Goal: Transaction & Acquisition: Purchase product/service

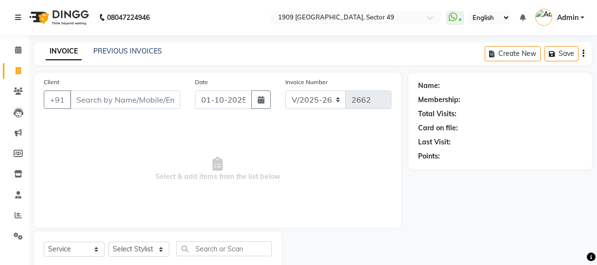
select select "6923"
select select "service"
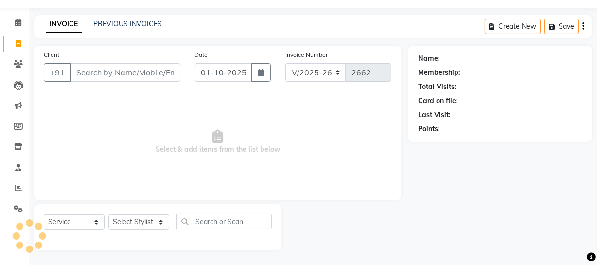
scroll to position [28, 0]
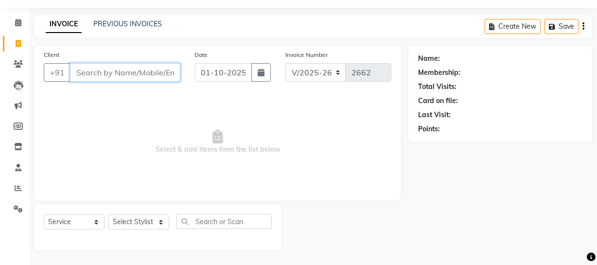
click at [147, 77] on input "Client" at bounding box center [125, 72] width 110 height 18
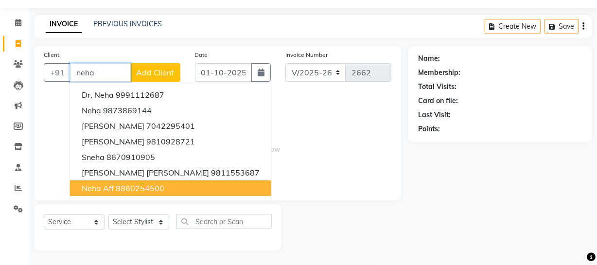
click at [151, 186] on ngb-highlight "8860254500" at bounding box center [140, 188] width 49 height 10
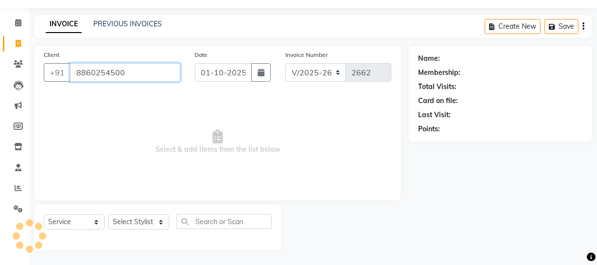
type input "8860254500"
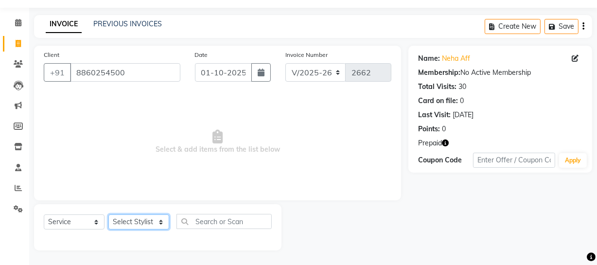
click at [164, 225] on select "Select Stylist [PERSON_NAME] [PERSON_NAME] House Sale Jyoti [PERSON_NAME] [PERS…" at bounding box center [138, 221] width 61 height 15
click at [108, 214] on select "Select Stylist [PERSON_NAME] [PERSON_NAME] House Sale Jyoti [PERSON_NAME] [PERS…" at bounding box center [138, 221] width 61 height 15
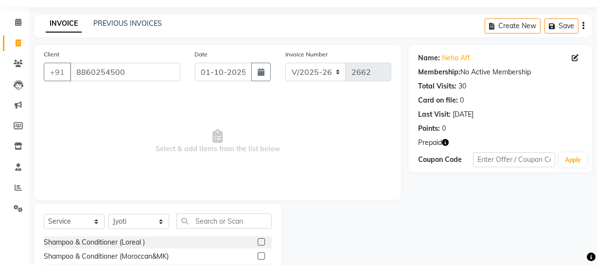
drag, startPoint x: 153, startPoint y: 221, endPoint x: 148, endPoint y: 220, distance: 5.4
click at [148, 220] on select "Select Stylist [PERSON_NAME] [PERSON_NAME] House Sale Jyoti [PERSON_NAME] [PERS…" at bounding box center [138, 221] width 61 height 15
select select "57114"
click at [108, 214] on select "Select Stylist [PERSON_NAME] [PERSON_NAME] House Sale Jyoti [PERSON_NAME] [PERS…" at bounding box center [138, 221] width 61 height 15
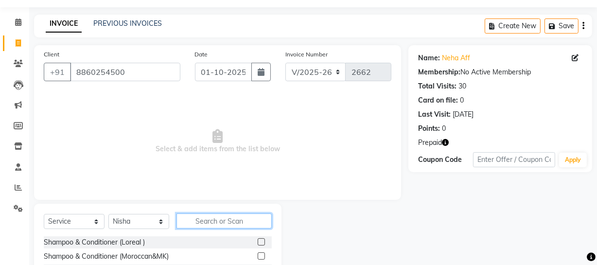
click at [215, 223] on input "text" at bounding box center [223, 220] width 95 height 15
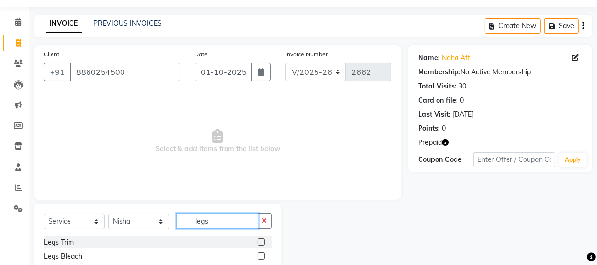
scroll to position [112, 0]
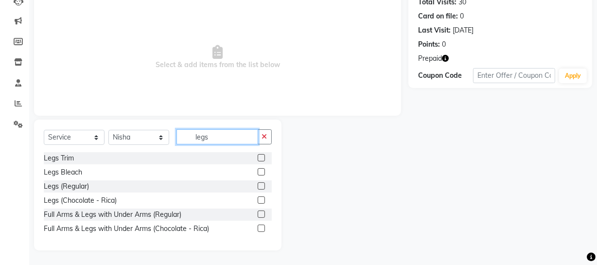
type input "legs"
click at [260, 228] on label at bounding box center [261, 228] width 7 height 7
click at [260, 228] on input "checkbox" at bounding box center [261, 229] width 6 height 6
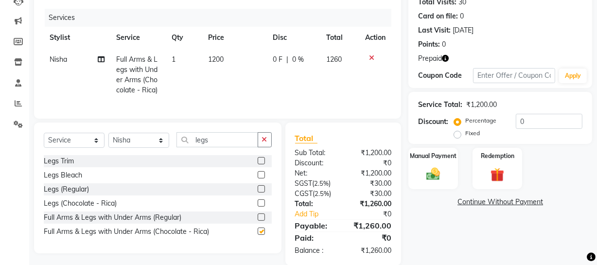
checkbox input "false"
click at [500, 174] on img at bounding box center [497, 175] width 23 height 18
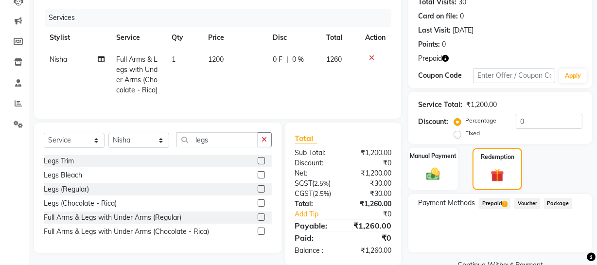
click at [493, 204] on span "Prepaid 1" at bounding box center [495, 203] width 32 height 11
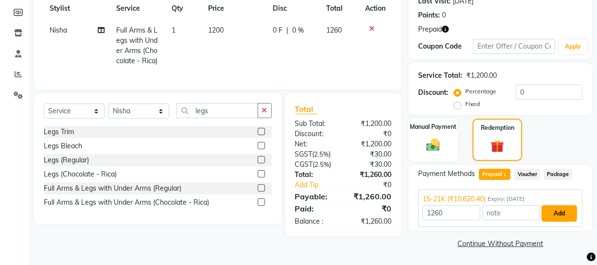
click at [564, 218] on button "Add" at bounding box center [558, 213] width 35 height 17
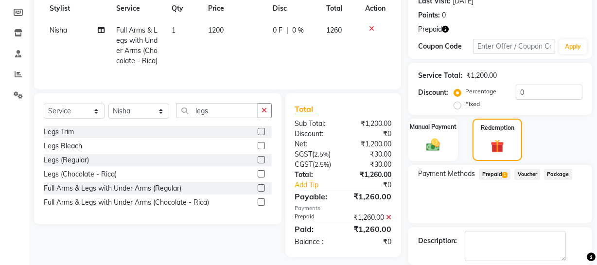
scroll to position [188, 0]
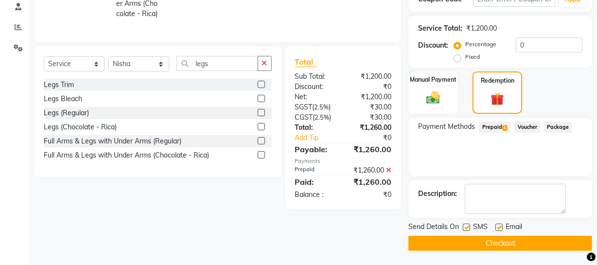
click at [476, 244] on button "Checkout" at bounding box center [500, 243] width 184 height 15
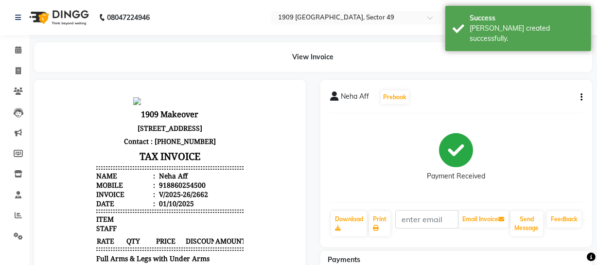
click at [453, 56] on div "View Invoice" at bounding box center [313, 57] width 558 height 30
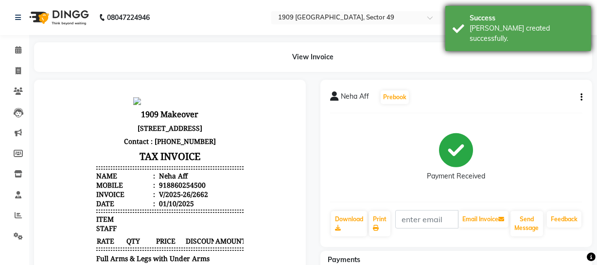
click at [453, 35] on div "Success [PERSON_NAME] created successfully." at bounding box center [518, 28] width 146 height 45
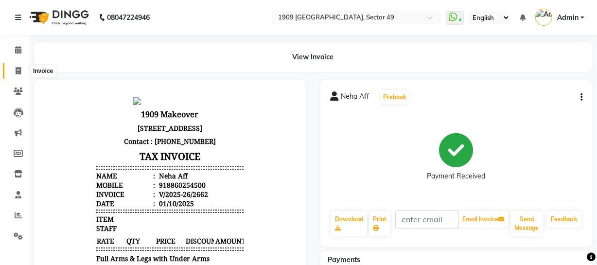
click at [14, 70] on span at bounding box center [18, 71] width 17 height 11
select select "service"
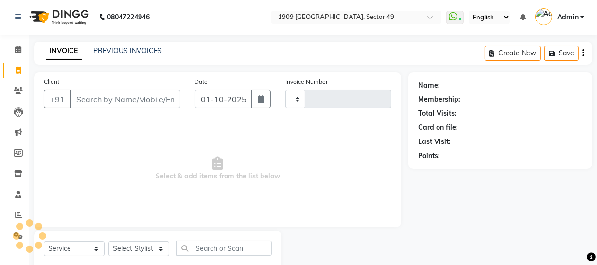
type input "2663"
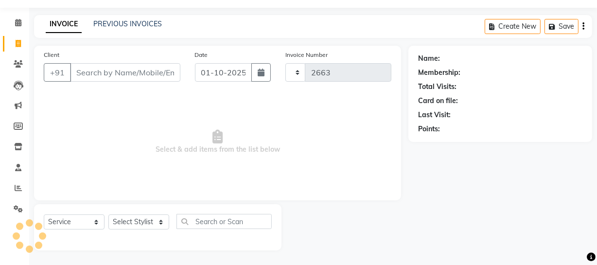
select select "6923"
click at [109, 19] on link "PREVIOUS INVOICES" at bounding box center [127, 23] width 69 height 9
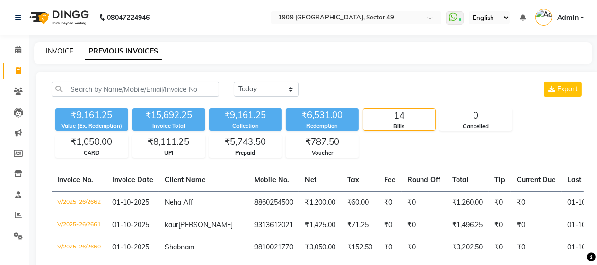
click at [63, 48] on link "INVOICE" at bounding box center [60, 51] width 28 height 9
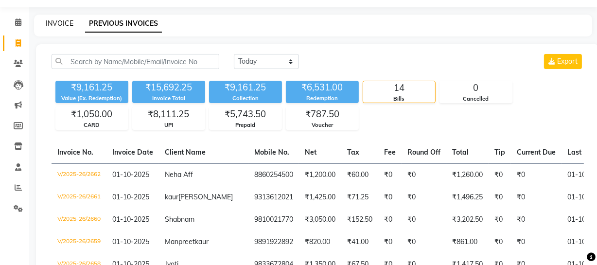
select select "6923"
select select "service"
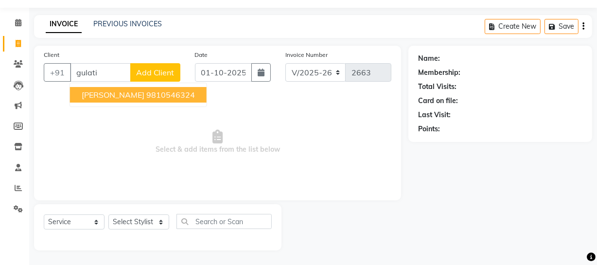
click at [146, 91] on ngb-highlight "9810546324" at bounding box center [170, 95] width 49 height 10
type input "9810546324"
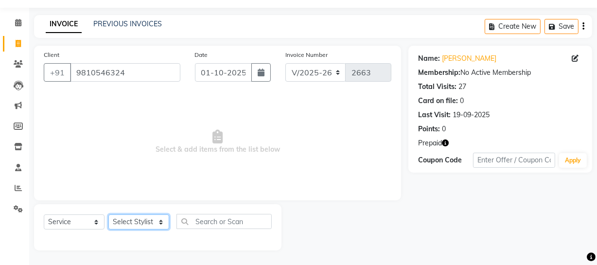
click at [129, 222] on select "Select Stylist [PERSON_NAME] [PERSON_NAME] House Sale Jyoti [PERSON_NAME] [PERS…" at bounding box center [138, 221] width 61 height 15
select select "57119"
click at [108, 214] on select "Select Stylist [PERSON_NAME] [PERSON_NAME] House Sale Jyoti [PERSON_NAME] [PERS…" at bounding box center [138, 221] width 61 height 15
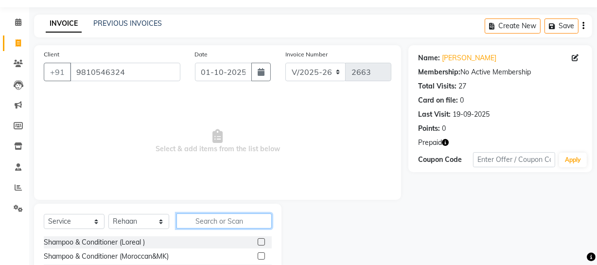
click at [247, 223] on input "text" at bounding box center [223, 220] width 95 height 15
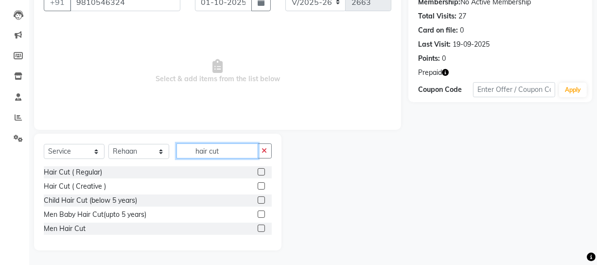
type input "hair cut"
click at [260, 229] on label at bounding box center [261, 228] width 7 height 7
click at [260, 229] on input "checkbox" at bounding box center [261, 229] width 6 height 6
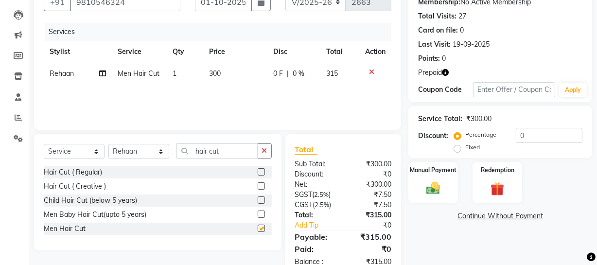
checkbox input "false"
drag, startPoint x: 190, startPoint y: 148, endPoint x: 261, endPoint y: 148, distance: 70.5
click at [261, 148] on div "hair cut" at bounding box center [224, 150] width 95 height 15
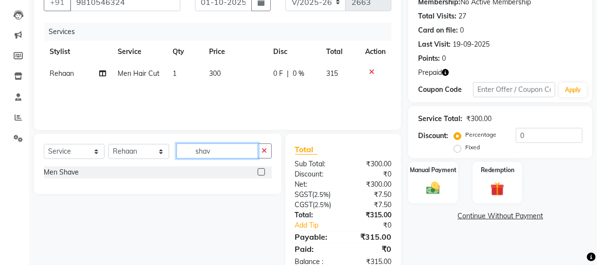
type input "shav"
click at [261, 174] on label at bounding box center [261, 171] width 7 height 7
click at [261, 174] on input "checkbox" at bounding box center [261, 172] width 6 height 6
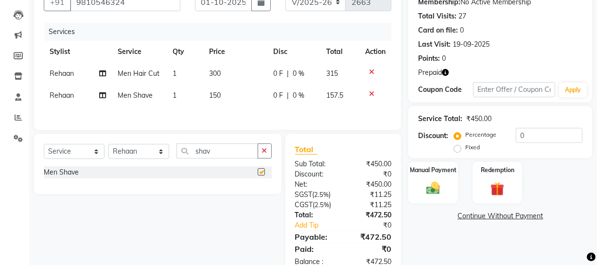
checkbox input "false"
click at [216, 152] on input "shav" at bounding box center [217, 150] width 82 height 15
type input "y"
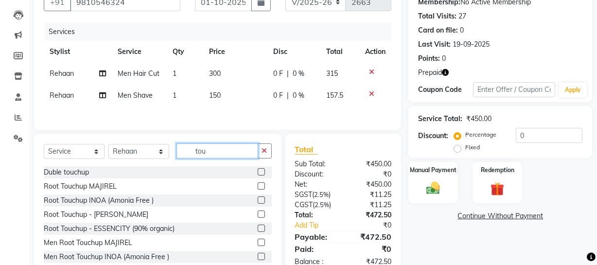
type input "tou"
click at [258, 256] on label at bounding box center [261, 256] width 7 height 7
click at [258, 256] on input "checkbox" at bounding box center [261, 257] width 6 height 6
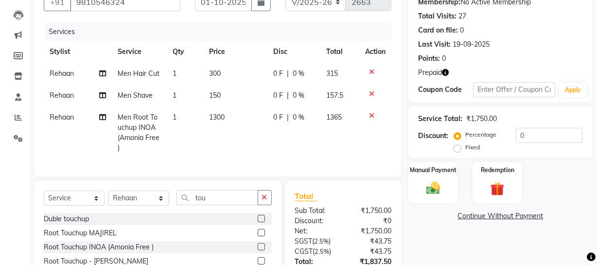
checkbox input "false"
click at [211, 205] on input "tou" at bounding box center [217, 197] width 82 height 15
click at [210, 204] on input "tou" at bounding box center [217, 197] width 82 height 15
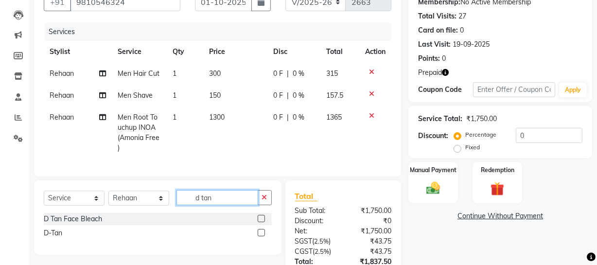
type input "d tan"
click at [260, 236] on label at bounding box center [261, 232] width 7 height 7
click at [260, 236] on input "checkbox" at bounding box center [261, 233] width 6 height 6
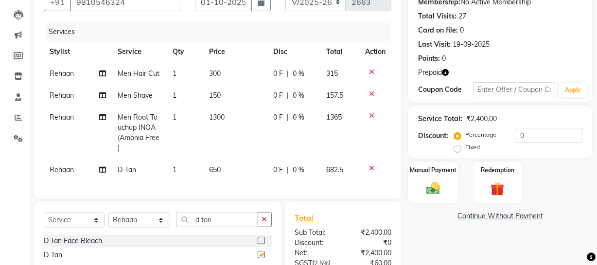
checkbox input "false"
drag, startPoint x: 192, startPoint y: 221, endPoint x: 245, endPoint y: 226, distance: 53.2
click at [245, 226] on input "d tan" at bounding box center [217, 219] width 82 height 15
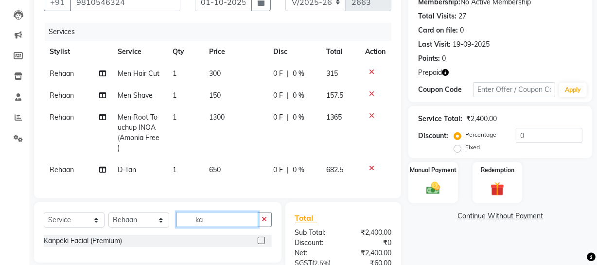
type input "ka"
click at [258, 244] on label at bounding box center [261, 240] width 7 height 7
click at [258, 244] on input "checkbox" at bounding box center [261, 241] width 6 height 6
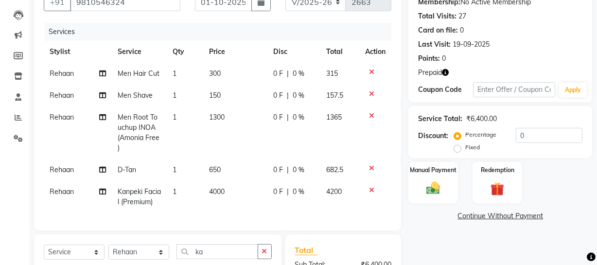
checkbox input "false"
click at [253, 199] on td "4000" at bounding box center [235, 197] width 64 height 32
select select "57119"
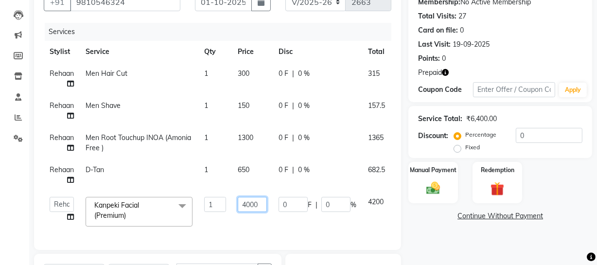
click at [247, 205] on input "4000" at bounding box center [252, 204] width 29 height 15
click at [252, 201] on input "4000" at bounding box center [252, 204] width 29 height 15
click at [248, 200] on input "4000" at bounding box center [252, 204] width 29 height 15
type input "5500"
click at [447, 244] on div "Name: [PERSON_NAME] Membership: No Active Membership Total Visits: 27 Card on f…" at bounding box center [503, 185] width 191 height 421
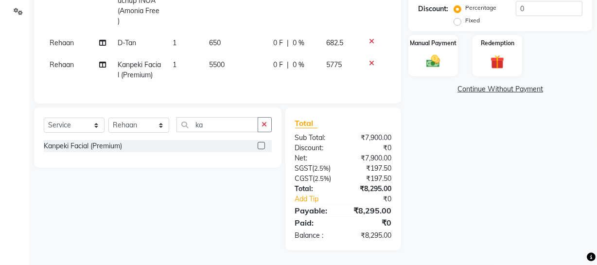
scroll to position [232, 0]
click at [497, 58] on img at bounding box center [497, 62] width 23 height 18
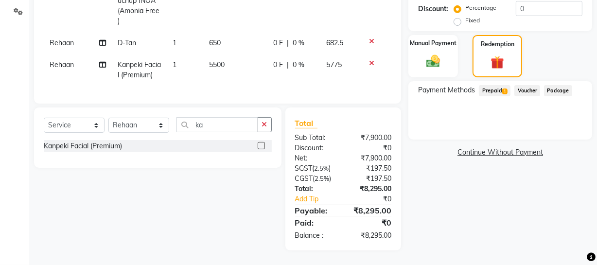
click at [496, 85] on span "Prepaid 1" at bounding box center [495, 90] width 32 height 11
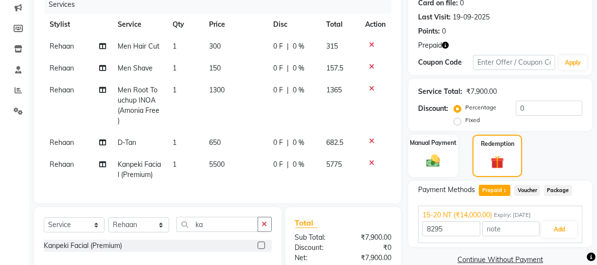
scroll to position [219, 0]
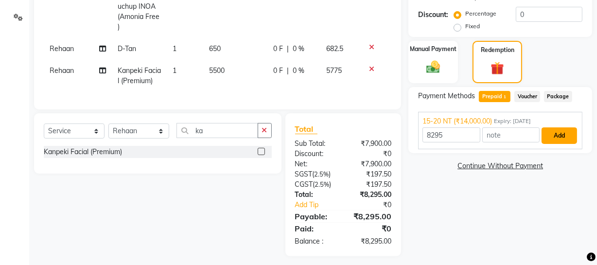
click at [559, 137] on button "Add" at bounding box center [558, 135] width 35 height 17
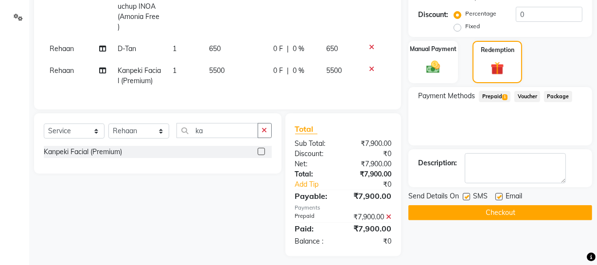
click at [413, 214] on button "Checkout" at bounding box center [500, 212] width 184 height 15
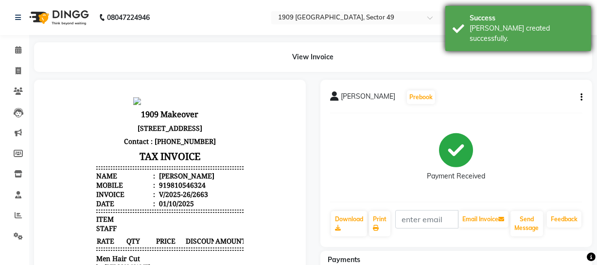
click at [466, 32] on div "Success [PERSON_NAME] created successfully." at bounding box center [518, 28] width 146 height 45
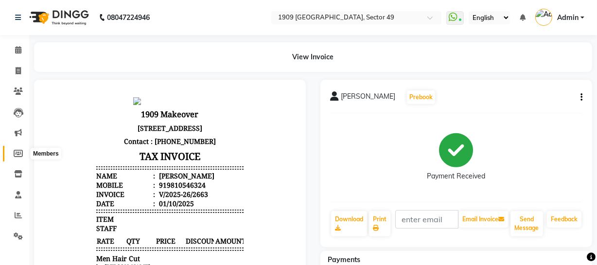
click at [18, 150] on icon at bounding box center [18, 153] width 9 height 7
select select
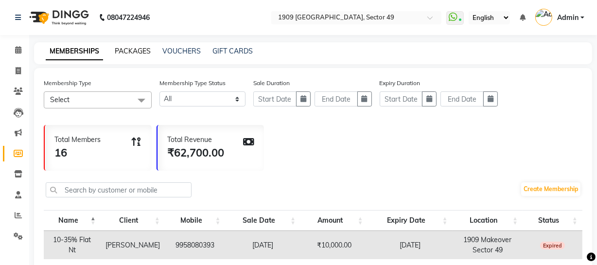
click at [132, 51] on link "PACKAGES" at bounding box center [133, 51] width 36 height 9
select select
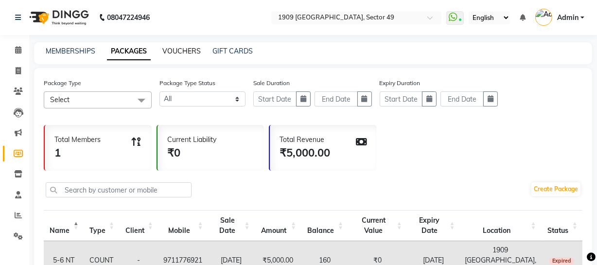
click at [175, 52] on link "VOUCHERS" at bounding box center [181, 51] width 38 height 9
select select
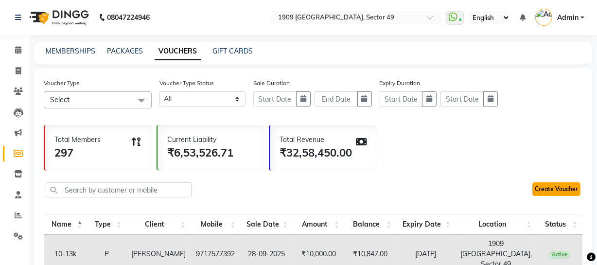
click at [569, 193] on link "Create Voucher" at bounding box center [556, 189] width 48 height 14
drag, startPoint x: 14, startPoint y: 70, endPoint x: 48, endPoint y: 70, distance: 34.0
click at [14, 70] on span at bounding box center [18, 71] width 17 height 11
select select "service"
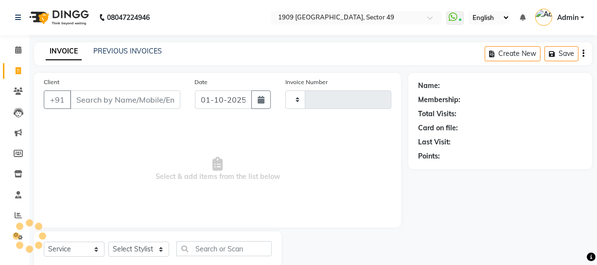
scroll to position [28, 0]
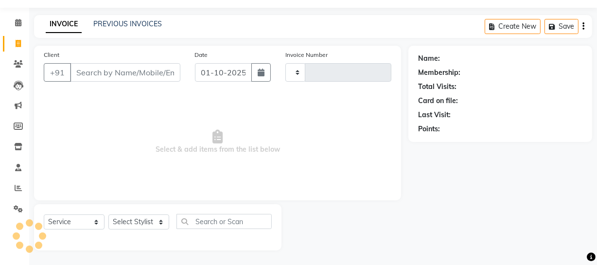
type input "2664"
select select "6923"
click at [136, 22] on link "PREVIOUS INVOICES" at bounding box center [127, 23] width 69 height 9
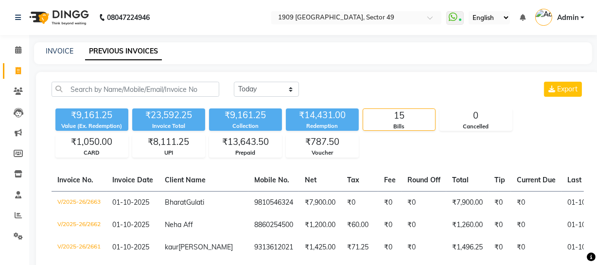
click at [52, 44] on div "INVOICE PREVIOUS INVOICES" at bounding box center [313, 53] width 558 height 22
click at [54, 52] on link "INVOICE" at bounding box center [60, 51] width 28 height 9
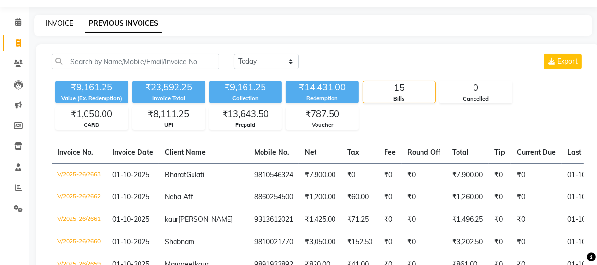
select select "6923"
select select "service"
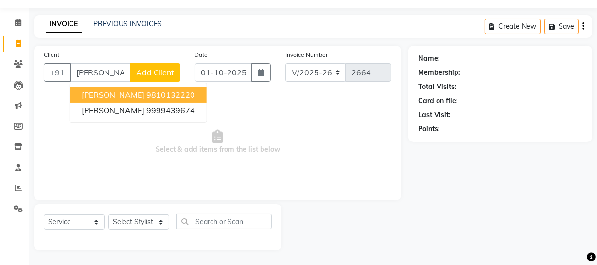
click at [146, 95] on ngb-highlight "9810132220" at bounding box center [170, 95] width 49 height 10
type input "9810132220"
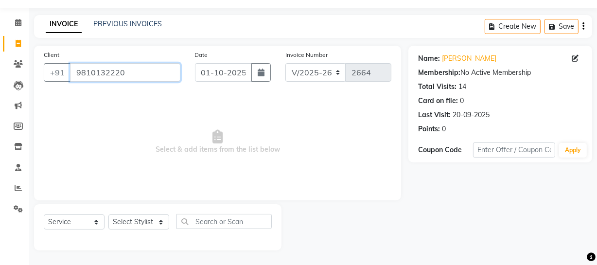
click at [136, 73] on input "9810132220" at bounding box center [125, 72] width 110 height 18
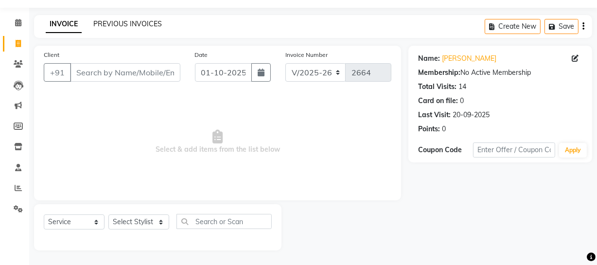
drag, startPoint x: 135, startPoint y: 23, endPoint x: 379, endPoint y: 50, distance: 245.9
click at [135, 23] on link "PREVIOUS INVOICES" at bounding box center [127, 23] width 69 height 9
click at [122, 22] on link "PREVIOUS INVOICES" at bounding box center [127, 23] width 69 height 9
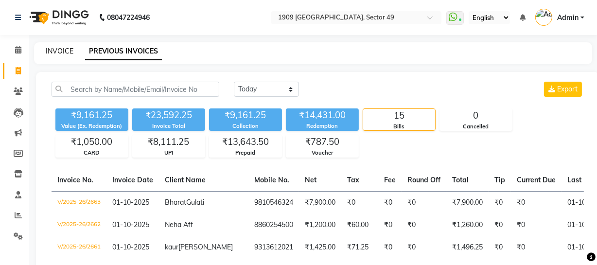
click at [62, 51] on link "INVOICE" at bounding box center [60, 51] width 28 height 9
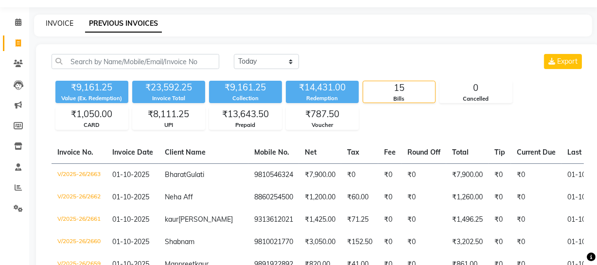
select select "6923"
select select "service"
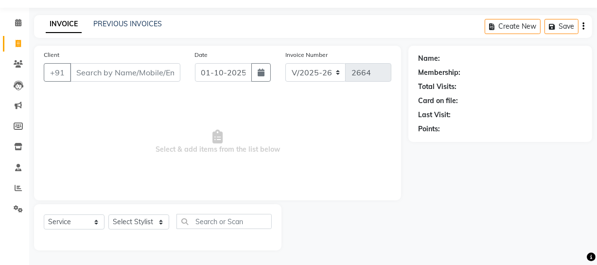
drag, startPoint x: 158, startPoint y: 148, endPoint x: 288, endPoint y: 151, distance: 129.3
click at [287, 151] on span "Select & add items from the list below" at bounding box center [218, 141] width 348 height 97
click at [314, 118] on span "Select & add items from the list below" at bounding box center [218, 141] width 348 height 97
click at [154, 222] on select "Select Stylist [PERSON_NAME] [PERSON_NAME] House Sale Jyoti [PERSON_NAME] [PERS…" at bounding box center [138, 221] width 61 height 15
click at [108, 214] on select "Select Stylist [PERSON_NAME] [PERSON_NAME] House Sale Jyoti [PERSON_NAME] [PERS…" at bounding box center [138, 221] width 61 height 15
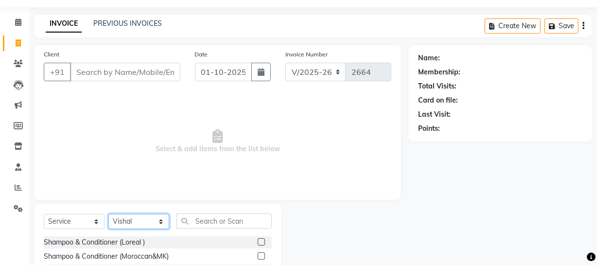
click at [157, 218] on select "Select Stylist [PERSON_NAME] [PERSON_NAME] House Sale Jyoti [PERSON_NAME] [PERS…" at bounding box center [138, 221] width 61 height 15
click at [108, 214] on select "Select Stylist [PERSON_NAME] [PERSON_NAME] House Sale Jyoti [PERSON_NAME] [PERS…" at bounding box center [138, 221] width 61 height 15
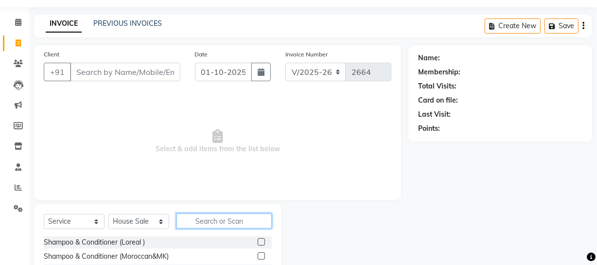
click at [220, 225] on input "text" at bounding box center [223, 220] width 95 height 15
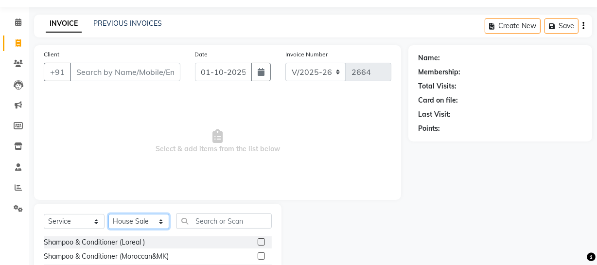
click at [151, 219] on select "Select Stylist [PERSON_NAME] [PERSON_NAME] House Sale Jyoti [PERSON_NAME] [PERS…" at bounding box center [138, 221] width 61 height 15
click at [108, 214] on select "Select Stylist [PERSON_NAME] [PERSON_NAME] House Sale Jyoti [PERSON_NAME] [PERS…" at bounding box center [138, 221] width 61 height 15
click at [161, 220] on select "Select Stylist [PERSON_NAME] [PERSON_NAME] House Sale Jyoti [PERSON_NAME] [PERS…" at bounding box center [138, 221] width 61 height 15
click at [108, 214] on select "Select Stylist [PERSON_NAME] [PERSON_NAME] House Sale Jyoti [PERSON_NAME] [PERS…" at bounding box center [138, 221] width 61 height 15
click at [280, 177] on span "Select & add items from the list below" at bounding box center [218, 141] width 348 height 97
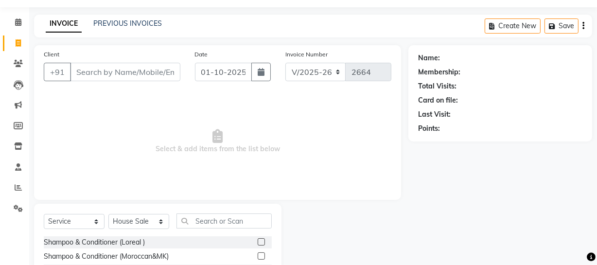
click at [74, 122] on span "Select & add items from the list below" at bounding box center [218, 141] width 348 height 97
click at [106, 22] on link "PREVIOUS INVOICES" at bounding box center [127, 23] width 69 height 9
click at [146, 219] on select "Select Stylist [PERSON_NAME] [PERSON_NAME] House Sale Jyoti [PERSON_NAME] [PERS…" at bounding box center [138, 221] width 61 height 15
click at [108, 214] on select "Select Stylist [PERSON_NAME] [PERSON_NAME] House Sale Jyoti [PERSON_NAME] [PERS…" at bounding box center [138, 221] width 61 height 15
drag, startPoint x: 151, startPoint y: 221, endPoint x: 153, endPoint y: 214, distance: 7.1
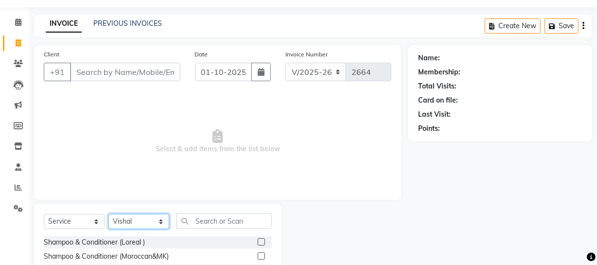
click at [151, 221] on select "Select Stylist [PERSON_NAME] [PERSON_NAME] House Sale Jyoti [PERSON_NAME] [PERS…" at bounding box center [138, 221] width 61 height 15
click at [108, 214] on select "Select Stylist [PERSON_NAME] [PERSON_NAME] House Sale Jyoti [PERSON_NAME] [PERS…" at bounding box center [138, 221] width 61 height 15
click at [156, 224] on select "Select Stylist [PERSON_NAME] [PERSON_NAME] House Sale Jyoti [PERSON_NAME] [PERS…" at bounding box center [138, 221] width 61 height 15
click at [108, 214] on select "Select Stylist [PERSON_NAME] [PERSON_NAME] House Sale Jyoti [PERSON_NAME] [PERS…" at bounding box center [138, 221] width 61 height 15
click at [164, 223] on select "Select Stylist [PERSON_NAME] [PERSON_NAME] House Sale Jyoti [PERSON_NAME] [PERS…" at bounding box center [138, 221] width 61 height 15
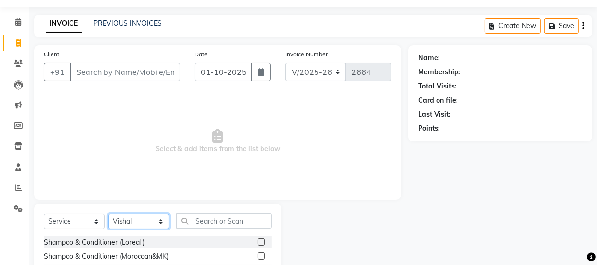
click at [108, 214] on select "Select Stylist [PERSON_NAME] [PERSON_NAME] House Sale Jyoti [PERSON_NAME] [PERS…" at bounding box center [138, 221] width 61 height 15
click at [148, 221] on select "Select Stylist [PERSON_NAME] [PERSON_NAME] House Sale Jyoti [PERSON_NAME] [PERS…" at bounding box center [138, 221] width 61 height 15
click at [108, 214] on select "Select Stylist [PERSON_NAME] [PERSON_NAME] House Sale Jyoti [PERSON_NAME] [PERS…" at bounding box center [138, 221] width 61 height 15
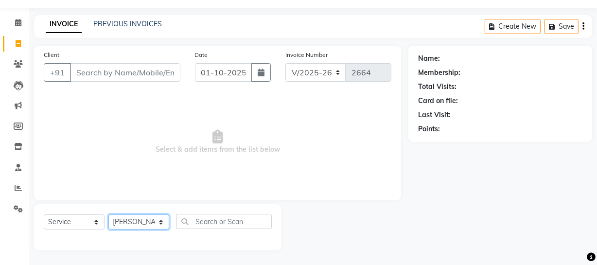
click at [156, 221] on select "Select Stylist [PERSON_NAME] [PERSON_NAME] House Sale Jyoti [PERSON_NAME] [PERS…" at bounding box center [138, 221] width 61 height 15
click at [108, 214] on select "Select Stylist [PERSON_NAME] [PERSON_NAME] House Sale Jyoti [PERSON_NAME] [PERS…" at bounding box center [138, 221] width 61 height 15
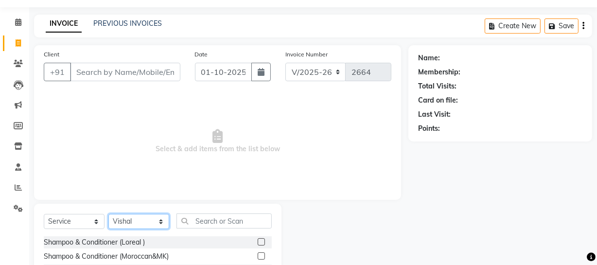
click at [156, 225] on select "Select Stylist [PERSON_NAME] [PERSON_NAME] House Sale Jyoti [PERSON_NAME] [PERS…" at bounding box center [138, 221] width 61 height 15
select select "61498"
click at [108, 214] on select "Select Stylist [PERSON_NAME] [PERSON_NAME] House Sale Jyoti [PERSON_NAME] [PERS…" at bounding box center [138, 221] width 61 height 15
click at [208, 188] on span "Select & add items from the list below" at bounding box center [218, 141] width 348 height 97
click at [262, 180] on span "Select & add items from the list below" at bounding box center [218, 141] width 348 height 97
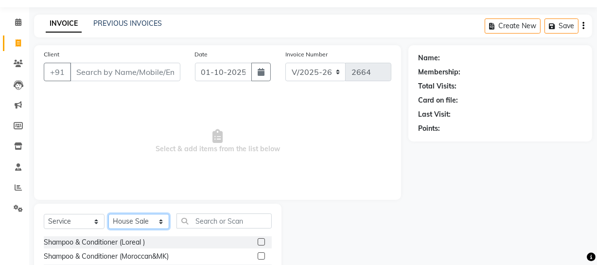
click at [158, 222] on select "Select Stylist [PERSON_NAME] [PERSON_NAME] House Sale Jyoti [PERSON_NAME] [PERS…" at bounding box center [138, 221] width 61 height 15
click at [246, 189] on span "Select & add items from the list below" at bounding box center [218, 141] width 348 height 97
click at [159, 219] on select "Select Stylist [PERSON_NAME] [PERSON_NAME] House Sale Jyoti [PERSON_NAME] [PERS…" at bounding box center [138, 221] width 61 height 15
click at [108, 214] on select "Select Stylist [PERSON_NAME] [PERSON_NAME] House Sale Jyoti [PERSON_NAME] [PERS…" at bounding box center [138, 221] width 61 height 15
click at [188, 183] on span "Select & add items from the list below" at bounding box center [218, 141] width 348 height 97
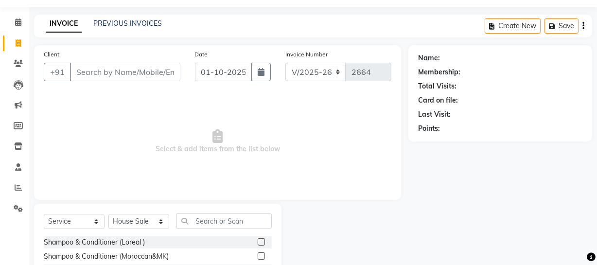
click at [297, 176] on span "Select & add items from the list below" at bounding box center [218, 141] width 348 height 97
drag, startPoint x: 156, startPoint y: 147, endPoint x: 252, endPoint y: 156, distance: 97.1
click at [244, 156] on span "Select & add items from the list below" at bounding box center [218, 141] width 348 height 97
click at [272, 166] on span "Select & add items from the list below" at bounding box center [218, 141] width 348 height 97
drag, startPoint x: 157, startPoint y: 146, endPoint x: 283, endPoint y: 153, distance: 126.5
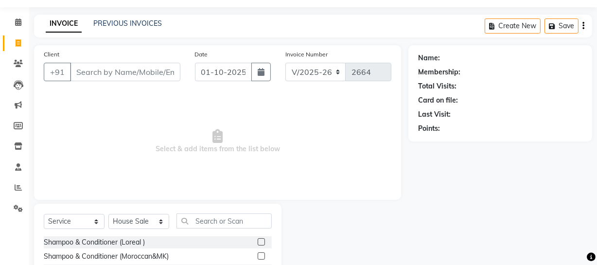
click at [283, 153] on span "Select & add items from the list below" at bounding box center [218, 141] width 348 height 97
click at [279, 184] on span "Select & add items from the list below" at bounding box center [218, 141] width 348 height 97
click at [327, 143] on span "Select & add items from the list below" at bounding box center [218, 141] width 348 height 97
click at [144, 24] on link "PREVIOUS INVOICES" at bounding box center [127, 23] width 69 height 9
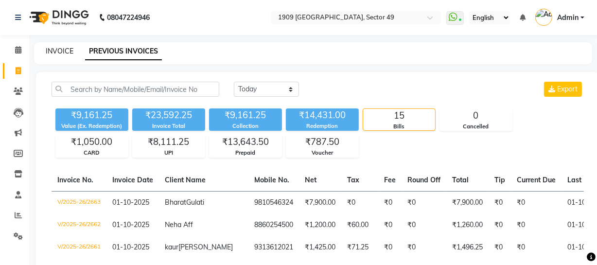
click at [66, 49] on link "INVOICE" at bounding box center [60, 51] width 28 height 9
select select "service"
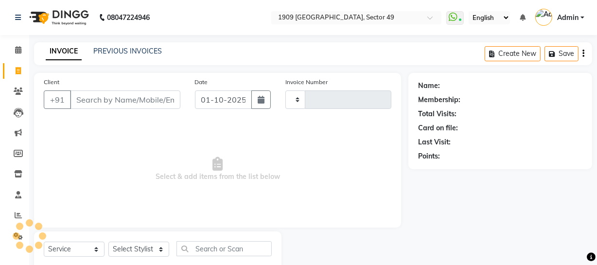
scroll to position [28, 0]
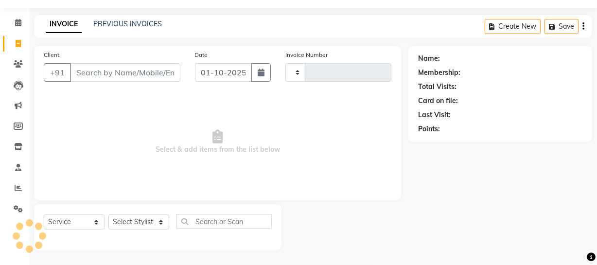
type input "2664"
select select "6923"
click at [189, 191] on div "Client +91 Date [DATE] Invoice Number V/2025 V/[PHONE_NUMBER] Select & add item…" at bounding box center [217, 123] width 367 height 155
click at [124, 24] on link "PREVIOUS INVOICES" at bounding box center [127, 23] width 69 height 9
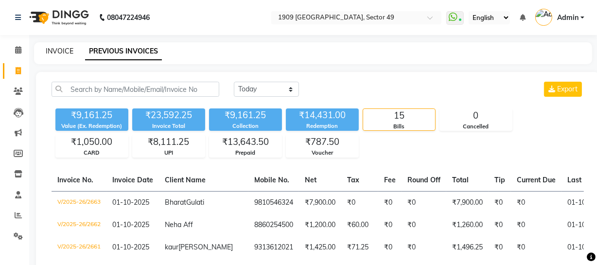
click at [55, 48] on link "INVOICE" at bounding box center [60, 51] width 28 height 9
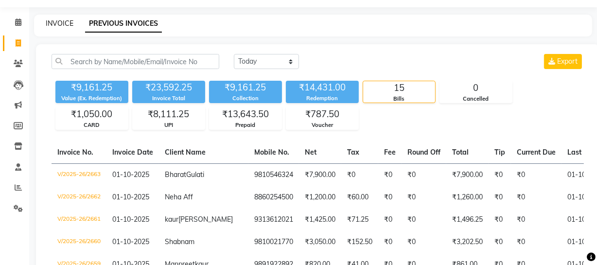
select select "service"
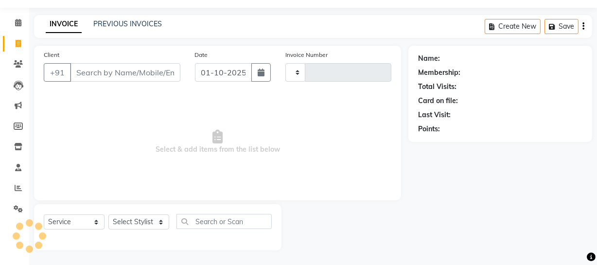
type input "2664"
select select "6923"
click at [116, 23] on link "PREVIOUS INVOICES" at bounding box center [127, 23] width 69 height 9
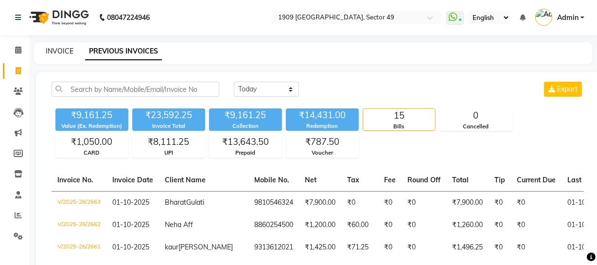
click at [59, 51] on link "INVOICE" at bounding box center [60, 51] width 28 height 9
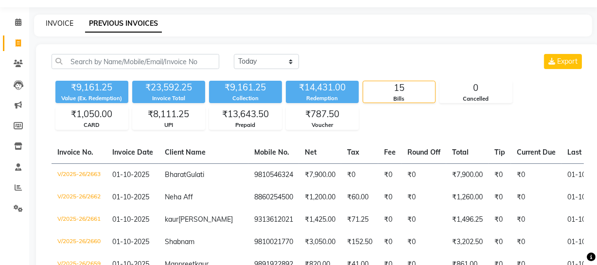
select select "6923"
select select "service"
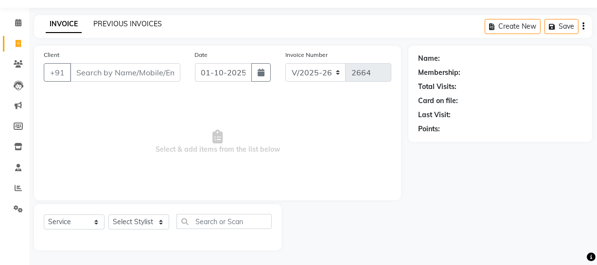
click at [115, 24] on link "PREVIOUS INVOICES" at bounding box center [127, 23] width 69 height 9
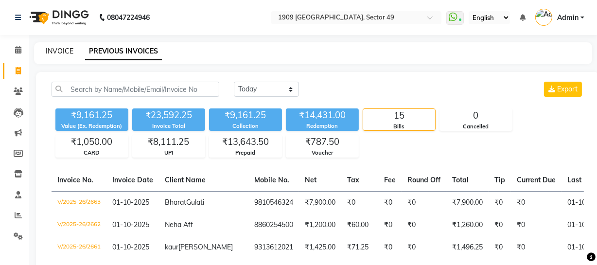
click at [57, 52] on link "INVOICE" at bounding box center [60, 51] width 28 height 9
select select "service"
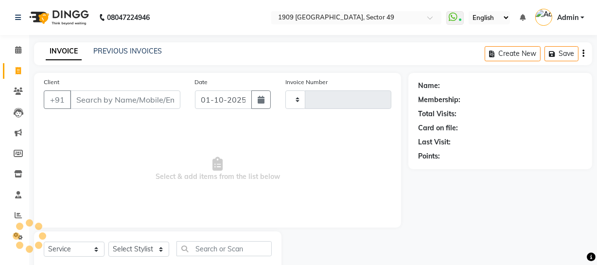
scroll to position [28, 0]
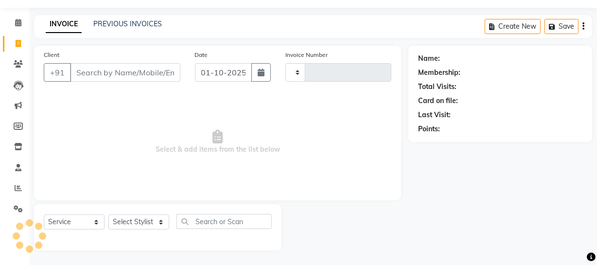
type input "2664"
select select "6923"
click at [126, 25] on link "PREVIOUS INVOICES" at bounding box center [127, 23] width 69 height 9
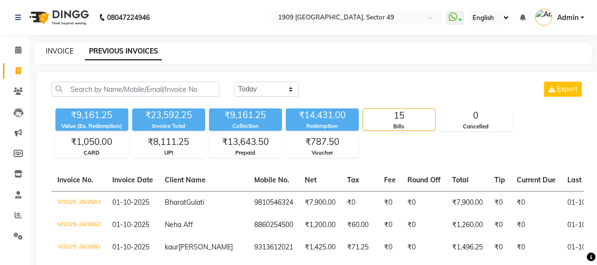
click at [54, 49] on link "INVOICE" at bounding box center [60, 51] width 28 height 9
select select "service"
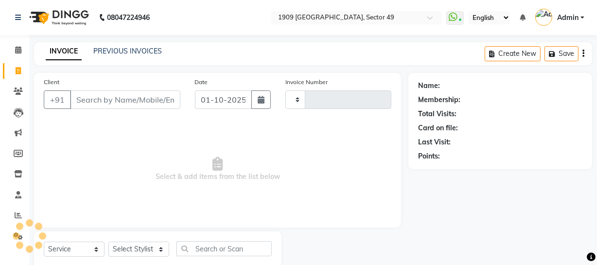
scroll to position [28, 0]
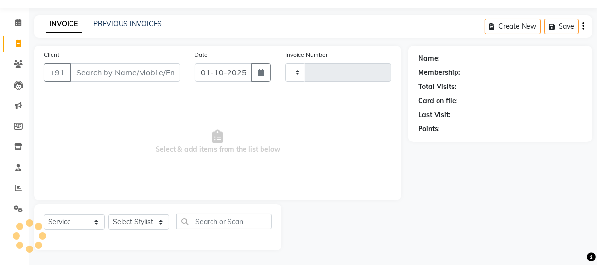
type input "2664"
select select "6923"
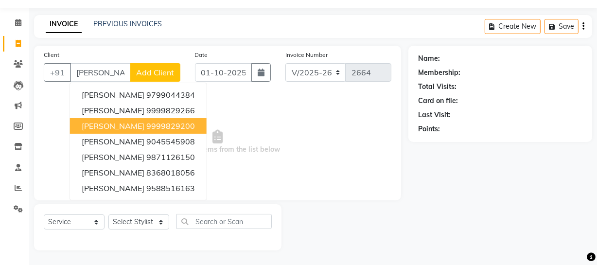
click at [148, 125] on ngb-highlight "9999829200" at bounding box center [170, 126] width 49 height 10
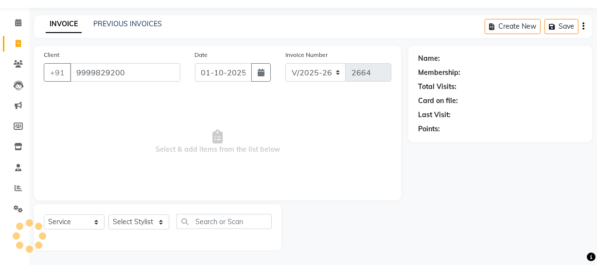
type input "9999829200"
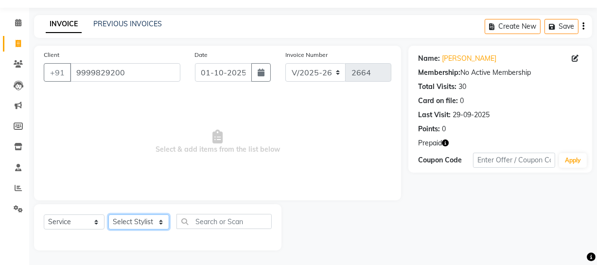
click at [151, 221] on select "Select Stylist [PERSON_NAME] [PERSON_NAME] House Sale Jyoti [PERSON_NAME] [PERS…" at bounding box center [138, 221] width 61 height 15
select select "79672"
click at [108, 214] on select "Select Stylist [PERSON_NAME] [PERSON_NAME] House Sale Jyoti [PERSON_NAME] [PERS…" at bounding box center [138, 221] width 61 height 15
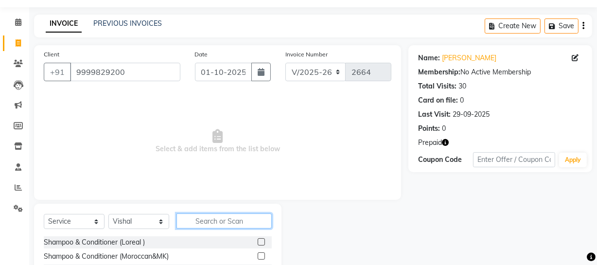
click at [202, 219] on input "text" at bounding box center [223, 220] width 95 height 15
type input "bea"
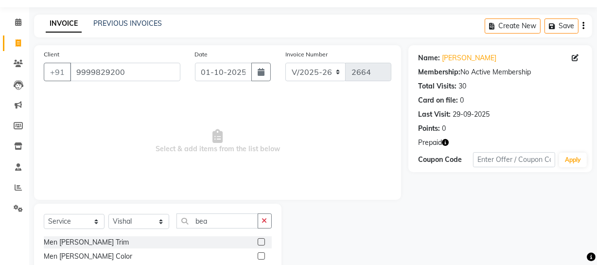
click at [259, 240] on label at bounding box center [261, 241] width 7 height 7
click at [259, 240] on input "checkbox" at bounding box center [261, 242] width 6 height 6
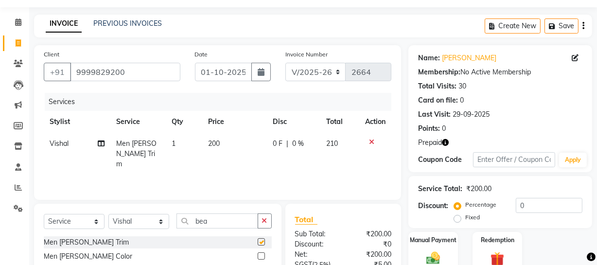
checkbox input "false"
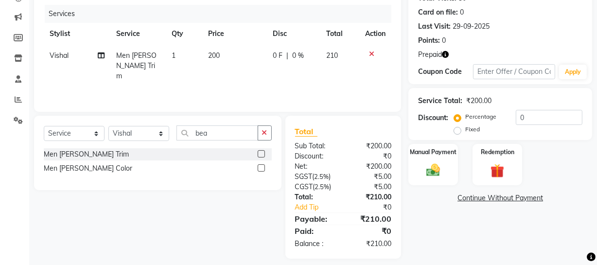
scroll to position [124, 0]
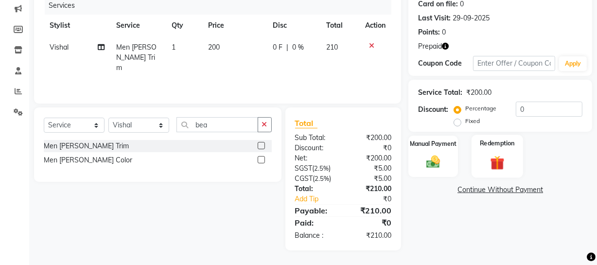
drag, startPoint x: 500, startPoint y: 147, endPoint x: 495, endPoint y: 174, distance: 27.2
click at [499, 149] on div "Redemption" at bounding box center [497, 156] width 52 height 43
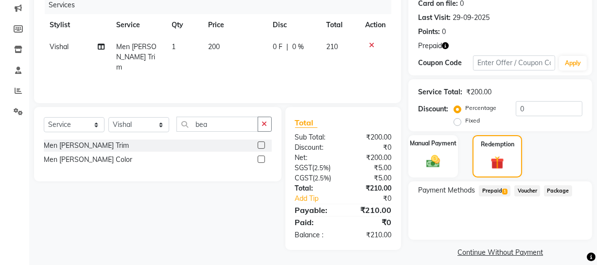
click at [496, 189] on span "Prepaid 1" at bounding box center [495, 190] width 32 height 11
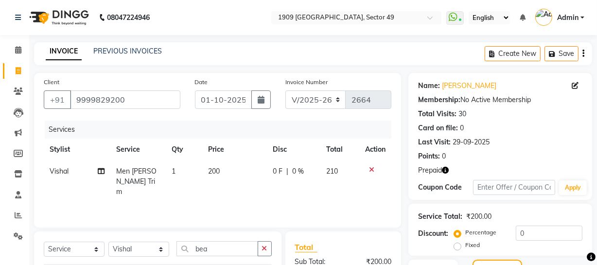
scroll to position [141, 0]
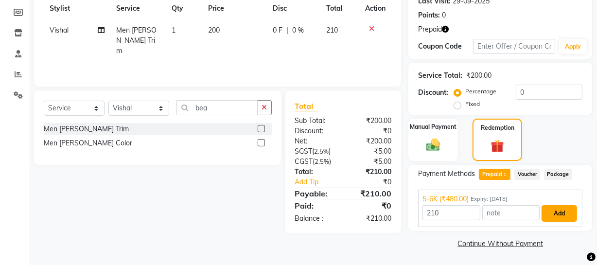
click at [555, 211] on button "Add" at bounding box center [558, 213] width 35 height 17
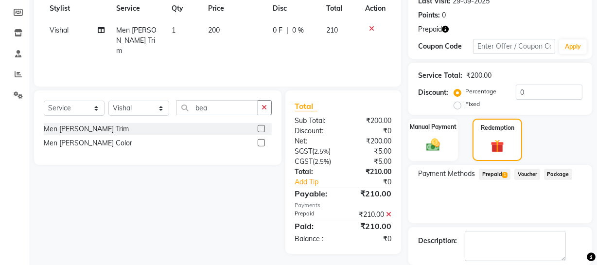
scroll to position [188, 0]
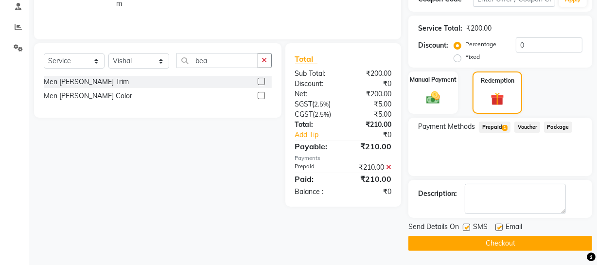
click at [466, 246] on button "Checkout" at bounding box center [500, 243] width 184 height 15
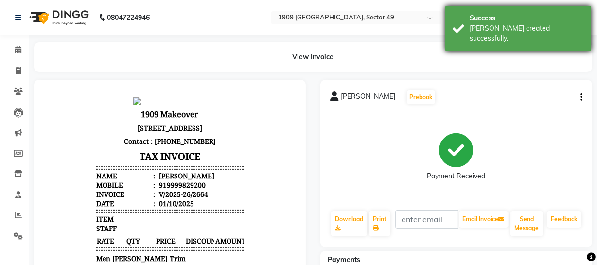
click at [464, 25] on div "Success [PERSON_NAME] created successfully." at bounding box center [518, 28] width 146 height 45
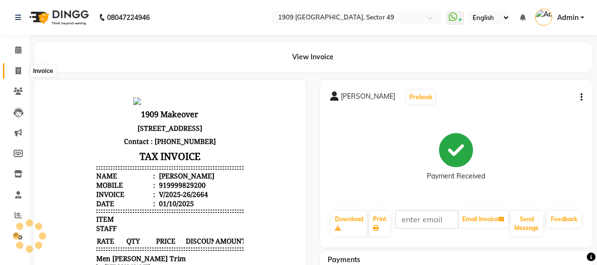
click at [19, 69] on icon at bounding box center [18, 70] width 5 height 7
select select "6923"
select select "service"
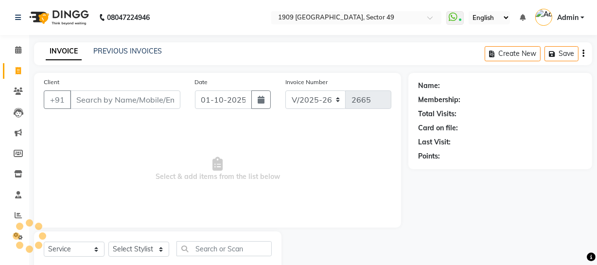
scroll to position [28, 0]
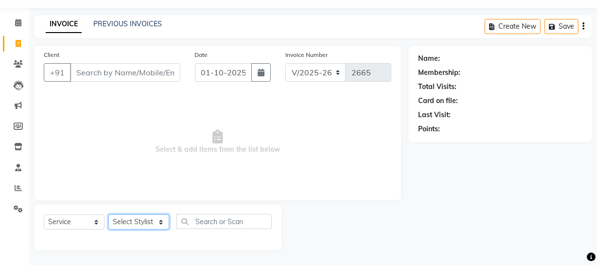
click at [147, 223] on select "Select Stylist [PERSON_NAME] [PERSON_NAME] House Sale Jyoti [PERSON_NAME] [PERS…" at bounding box center [138, 221] width 61 height 15
select select "57118"
click at [108, 214] on select "Select Stylist [PERSON_NAME] [PERSON_NAME] House Sale Jyoti [PERSON_NAME] [PERS…" at bounding box center [138, 221] width 61 height 15
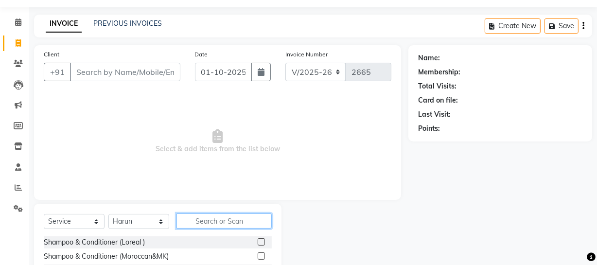
click at [229, 224] on input "text" at bounding box center [223, 220] width 95 height 15
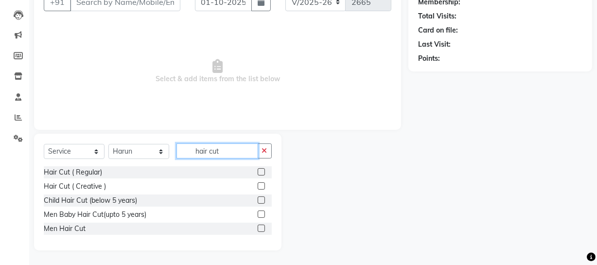
type input "hair cut"
click at [258, 228] on label at bounding box center [261, 228] width 7 height 7
click at [258, 228] on input "checkbox" at bounding box center [261, 229] width 6 height 6
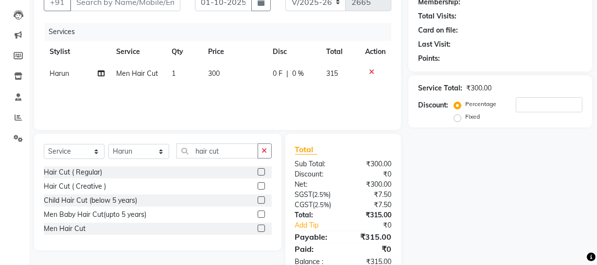
click at [260, 226] on label at bounding box center [261, 228] width 7 height 7
click at [260, 226] on input "checkbox" at bounding box center [261, 229] width 6 height 6
checkbox input "false"
click at [68, 102] on td "Harun" at bounding box center [77, 96] width 67 height 22
select select "57118"
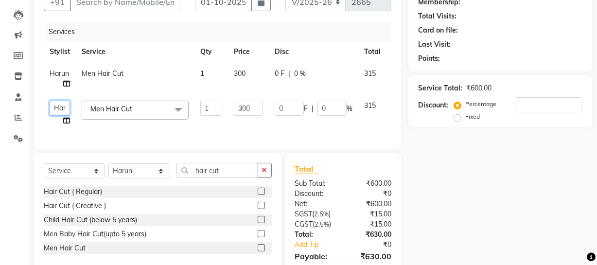
click at [61, 106] on select "[PERSON_NAME] [PERSON_NAME] House Sale Jyoti [PERSON_NAME] [PERSON_NAME] [PERSO…" at bounding box center [60, 108] width 20 height 15
select select "57119"
click at [262, 209] on label at bounding box center [261, 205] width 7 height 7
click at [262, 209] on input "checkbox" at bounding box center [261, 206] width 6 height 6
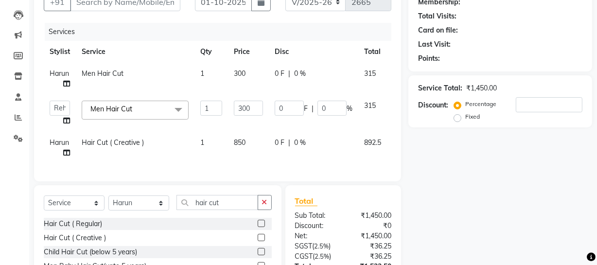
click at [261, 241] on label at bounding box center [261, 237] width 7 height 7
click at [261, 241] on input "checkbox" at bounding box center [261, 238] width 6 height 6
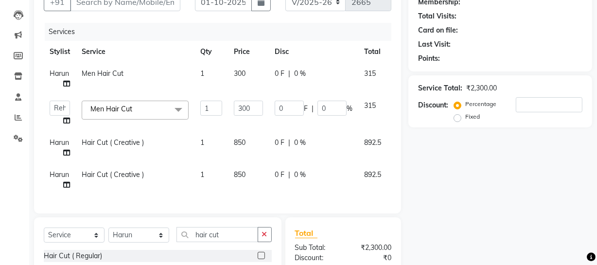
checkbox input "false"
drag, startPoint x: 289, startPoint y: 203, endPoint x: 355, endPoint y: 195, distance: 66.1
click at [355, 195] on div "Services Stylist Service Qty Price Disc Total Action Harun Men Hair Cut 1 300 0…" at bounding box center [218, 113] width 348 height 181
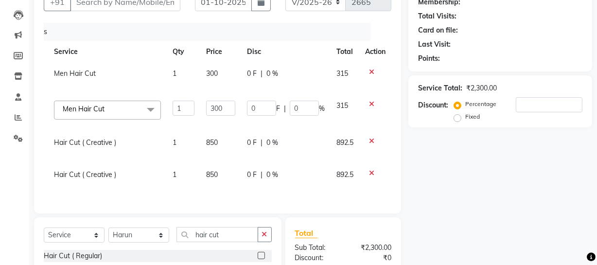
click at [371, 103] on icon at bounding box center [371, 104] width 5 height 7
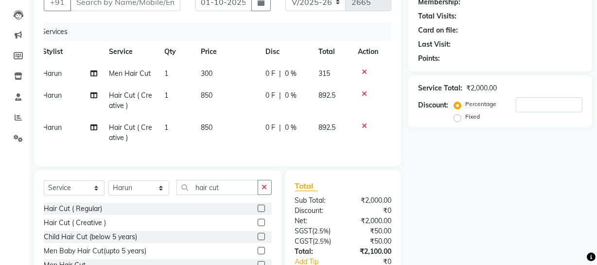
scroll to position [0, 7]
click at [362, 70] on icon at bounding box center [364, 72] width 5 height 7
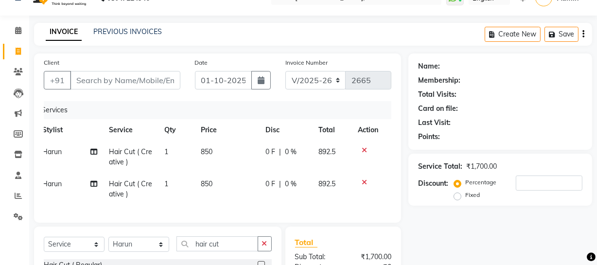
scroll to position [0, 0]
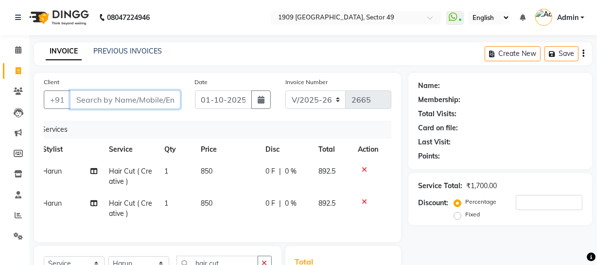
click at [128, 100] on input "Client" at bounding box center [125, 99] width 110 height 18
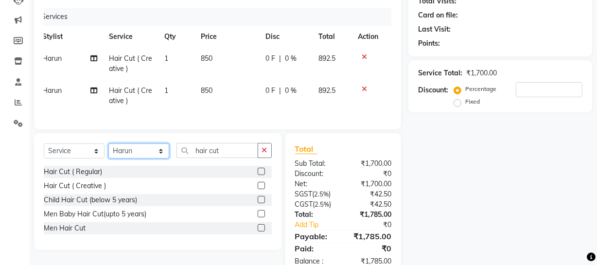
click at [150, 158] on select "Select Stylist [PERSON_NAME] [PERSON_NAME] House Sale Jyoti [PERSON_NAME] [PERS…" at bounding box center [138, 150] width 61 height 15
select select "57114"
click at [108, 150] on select "Select Stylist [PERSON_NAME] [PERSON_NAME] House Sale Jyoti [PERSON_NAME] [PERS…" at bounding box center [138, 150] width 61 height 15
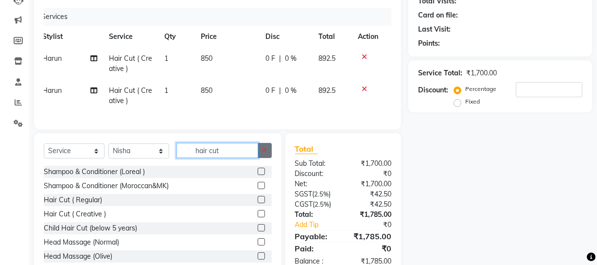
drag, startPoint x: 195, startPoint y: 156, endPoint x: 262, endPoint y: 160, distance: 66.7
click at [262, 158] on div "hair cut" at bounding box center [224, 150] width 95 height 15
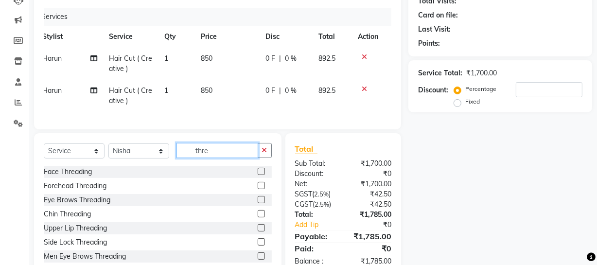
type input "thre"
click at [258, 203] on label at bounding box center [261, 199] width 7 height 7
click at [258, 203] on input "checkbox" at bounding box center [261, 200] width 6 height 6
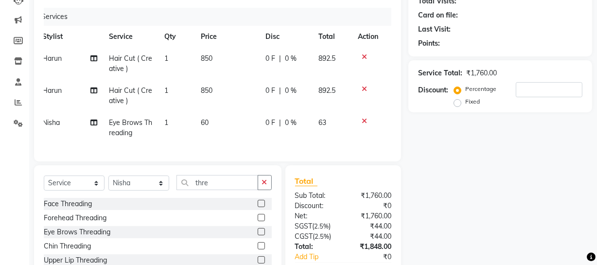
click at [258, 235] on label at bounding box center [261, 231] width 7 height 7
click at [258, 235] on input "checkbox" at bounding box center [261, 232] width 6 height 6
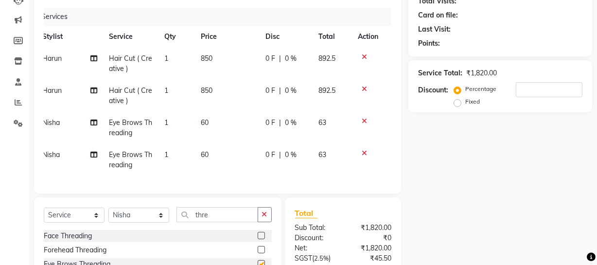
checkbox input "false"
click at [364, 153] on icon at bounding box center [364, 153] width 5 height 7
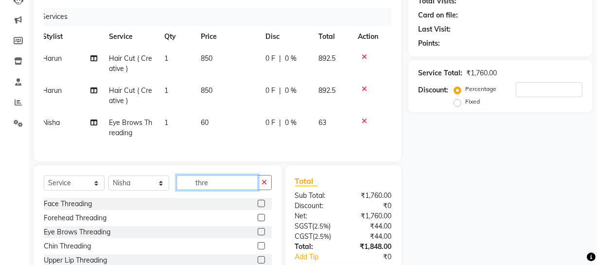
click at [213, 190] on input "thre" at bounding box center [217, 182] width 82 height 15
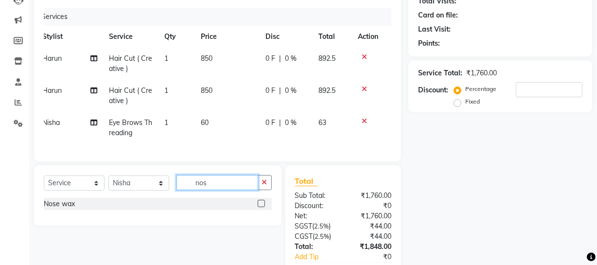
type input "nos"
click at [262, 207] on label at bounding box center [261, 203] width 7 height 7
click at [262, 207] on input "checkbox" at bounding box center [261, 204] width 6 height 6
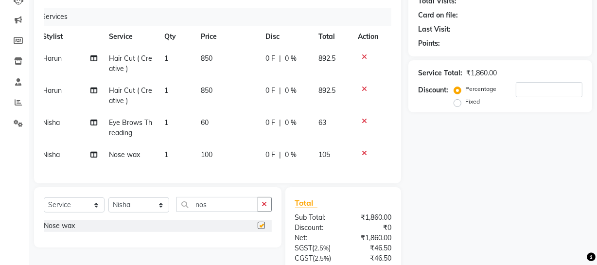
checkbox input "false"
click at [222, 209] on input "nos" at bounding box center [217, 204] width 82 height 15
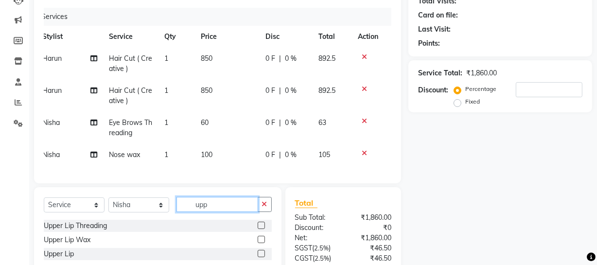
type input "upp"
click at [260, 243] on label at bounding box center [261, 239] width 7 height 7
click at [260, 243] on input "checkbox" at bounding box center [261, 240] width 6 height 6
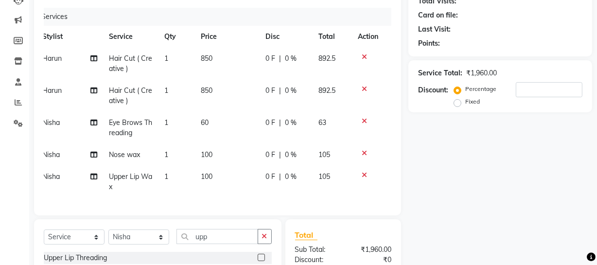
checkbox input "false"
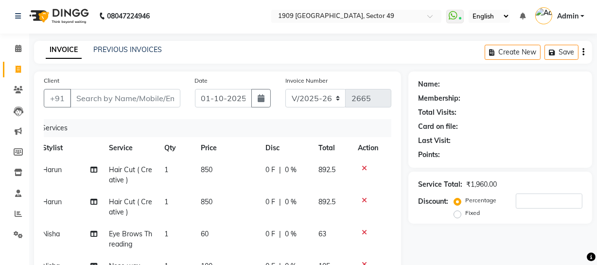
scroll to position [0, 0]
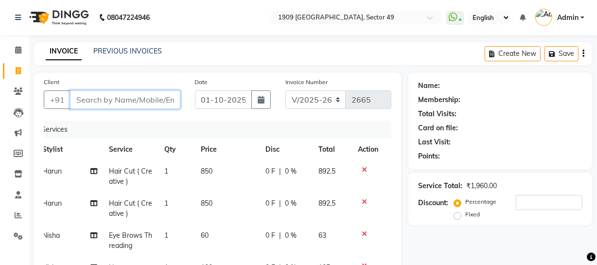
click at [149, 100] on input "Client" at bounding box center [125, 99] width 110 height 18
type input "9"
type input "0"
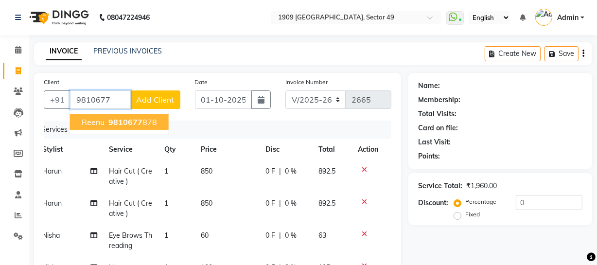
click at [136, 124] on span "9810677" at bounding box center [125, 122] width 34 height 10
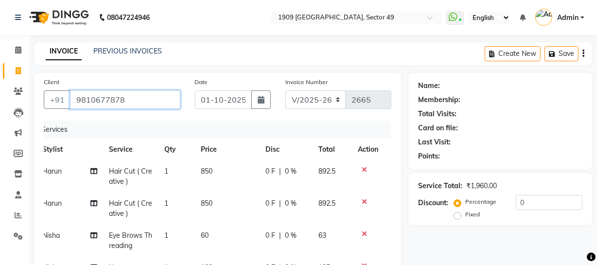
type input "9810677878"
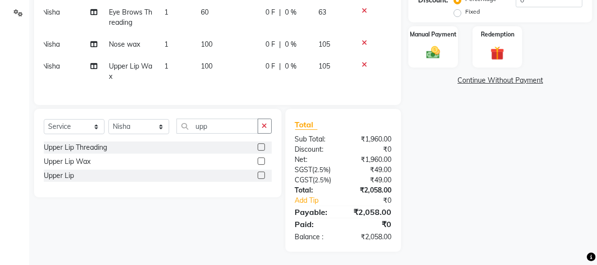
scroll to position [232, 0]
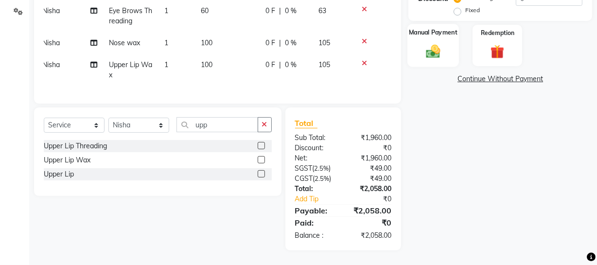
click at [432, 43] on img at bounding box center [432, 51] width 23 height 17
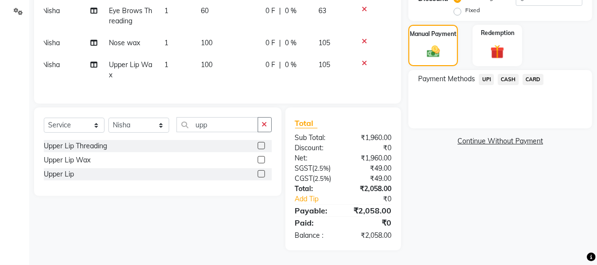
click at [501, 74] on span "CASH" at bounding box center [508, 79] width 21 height 11
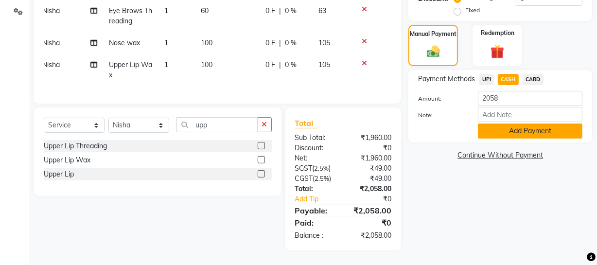
click at [512, 123] on button "Add Payment" at bounding box center [530, 130] width 105 height 15
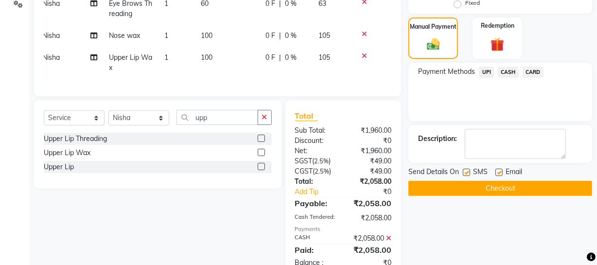
click at [477, 191] on button "Checkout" at bounding box center [500, 188] width 184 height 15
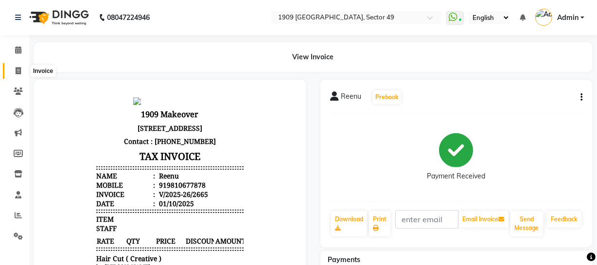
click at [17, 70] on icon at bounding box center [18, 70] width 5 height 7
select select "service"
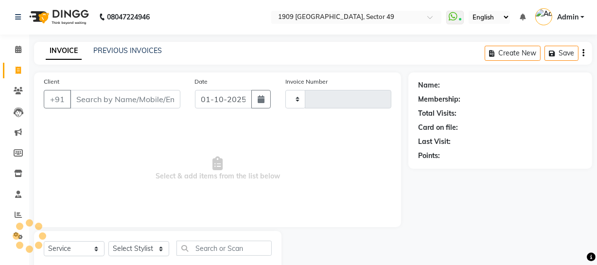
scroll to position [28, 0]
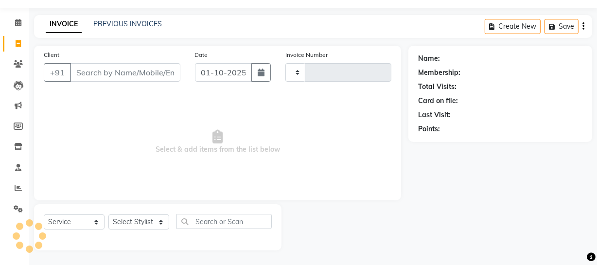
type input "2666"
select select "6923"
click at [135, 70] on input "Client" at bounding box center [125, 72] width 110 height 18
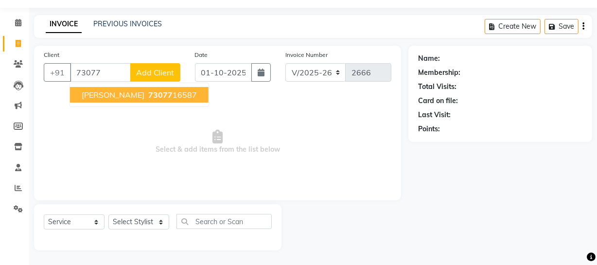
click at [146, 95] on ngb-highlight "73077 16587" at bounding box center [171, 95] width 51 height 10
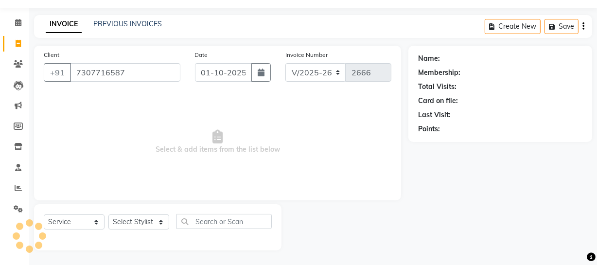
type input "7307716587"
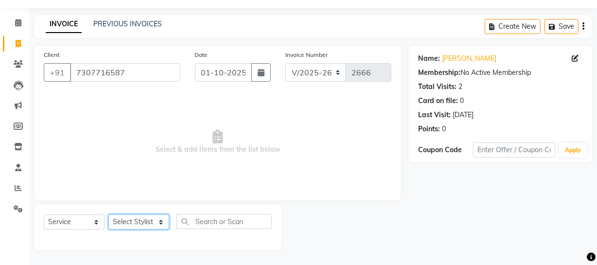
click at [133, 219] on select "Select Stylist [PERSON_NAME] [PERSON_NAME] House Sale Jyoti [PERSON_NAME] [PERS…" at bounding box center [138, 221] width 61 height 15
select select "57114"
click at [108, 214] on select "Select Stylist [PERSON_NAME] [PERSON_NAME] House Sale Jyoti [PERSON_NAME] [PERS…" at bounding box center [138, 221] width 61 height 15
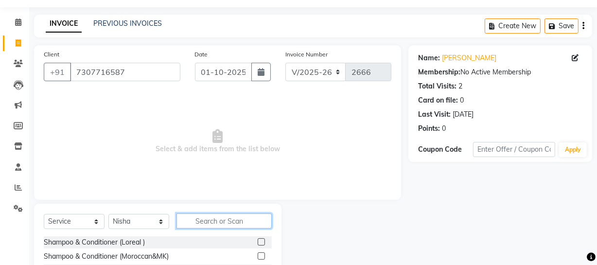
click at [235, 223] on input "text" at bounding box center [223, 220] width 95 height 15
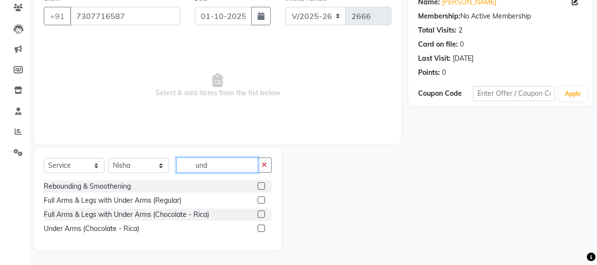
type input "und"
click at [260, 228] on label at bounding box center [261, 228] width 7 height 7
click at [260, 228] on input "checkbox" at bounding box center [261, 229] width 6 height 6
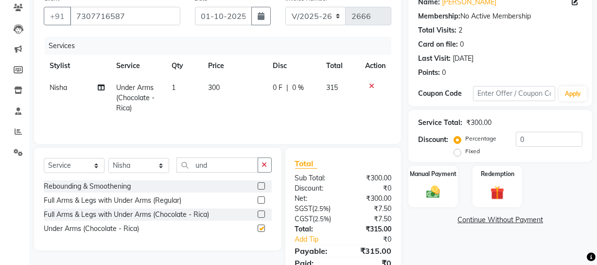
checkbox input "false"
click at [216, 165] on input "und" at bounding box center [217, 164] width 82 height 15
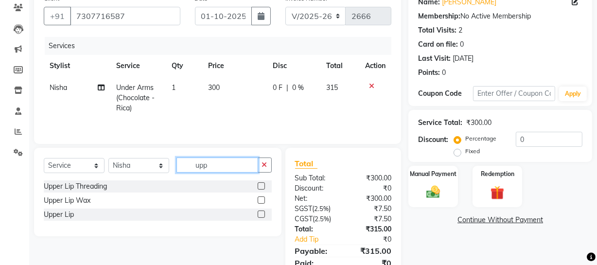
type input "upp"
click at [262, 198] on label at bounding box center [261, 199] width 7 height 7
click at [262, 198] on input "checkbox" at bounding box center [261, 200] width 6 height 6
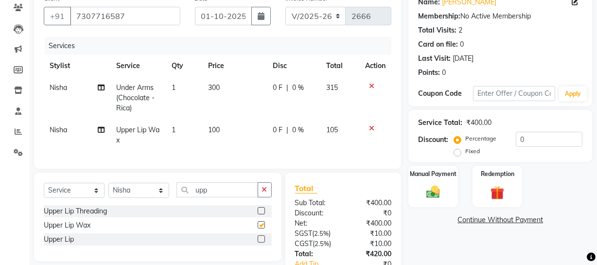
checkbox input "false"
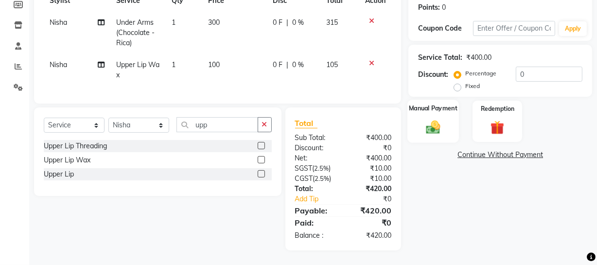
click at [434, 120] on img at bounding box center [432, 127] width 23 height 17
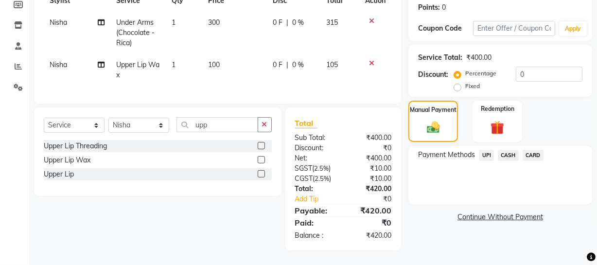
click at [488, 150] on span "UPI" at bounding box center [486, 155] width 15 height 11
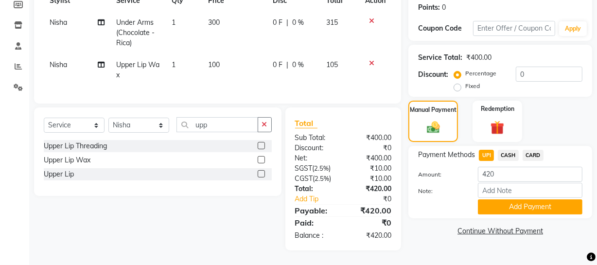
drag, startPoint x: 541, startPoint y: 196, endPoint x: 586, endPoint y: 190, distance: 45.2
click at [543, 199] on button "Add Payment" at bounding box center [530, 206] width 105 height 15
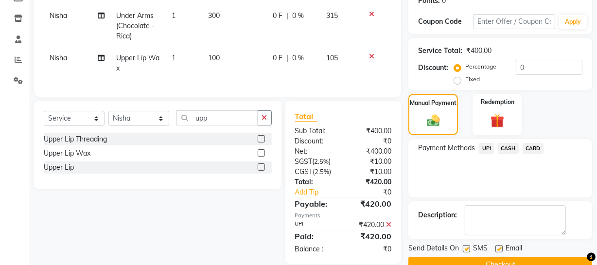
scroll to position [177, 0]
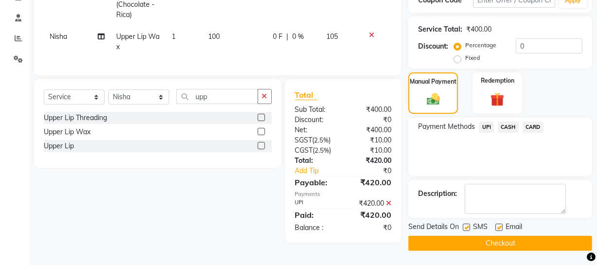
click at [491, 243] on button "Checkout" at bounding box center [500, 243] width 184 height 15
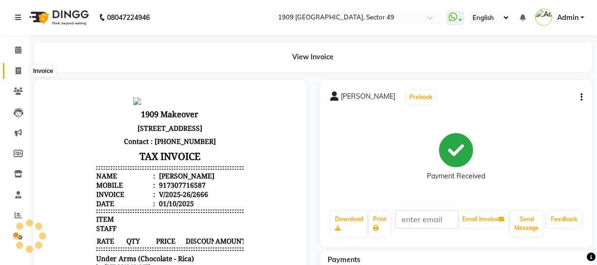
click at [13, 69] on span at bounding box center [18, 71] width 17 height 11
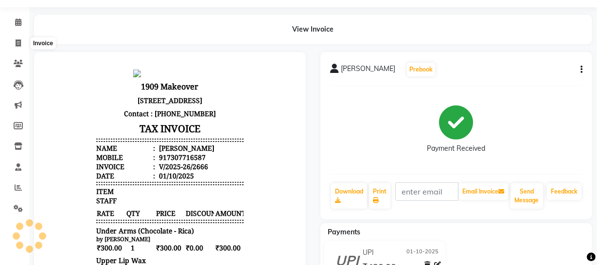
select select "service"
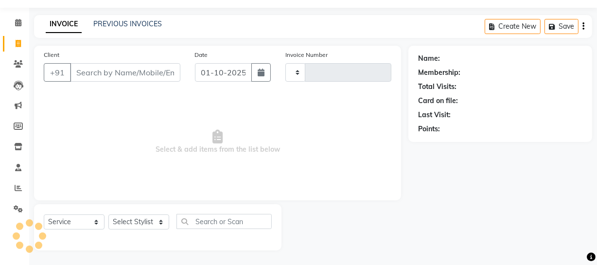
type input "2667"
select select "6923"
click at [128, 25] on link "PREVIOUS INVOICES" at bounding box center [127, 23] width 69 height 9
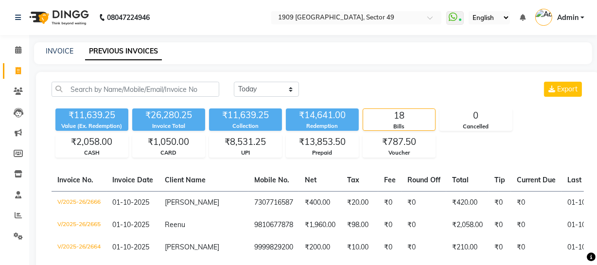
click at [58, 45] on div "INVOICE PREVIOUS INVOICES" at bounding box center [313, 53] width 558 height 22
click at [59, 49] on link "INVOICE" at bounding box center [60, 51] width 28 height 9
select select "6923"
select select "service"
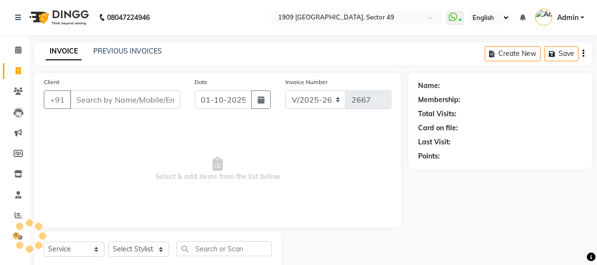
scroll to position [28, 0]
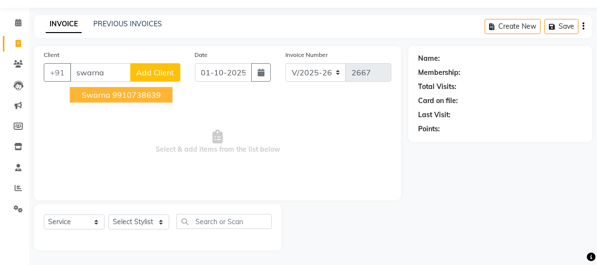
click at [135, 94] on ngb-highlight "9910738639" at bounding box center [136, 95] width 49 height 10
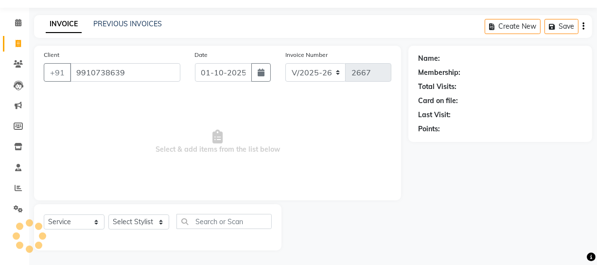
type input "9910738639"
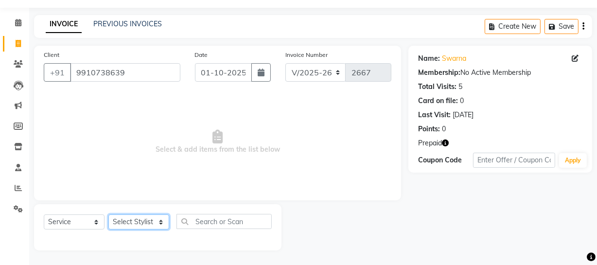
click at [152, 223] on select "Select Stylist [PERSON_NAME] [PERSON_NAME] House Sale Jyoti [PERSON_NAME] [PERS…" at bounding box center [138, 221] width 61 height 15
select select "57117"
click at [108, 214] on select "Select Stylist [PERSON_NAME] [PERSON_NAME] House Sale Jyoti [PERSON_NAME] [PERS…" at bounding box center [138, 221] width 61 height 15
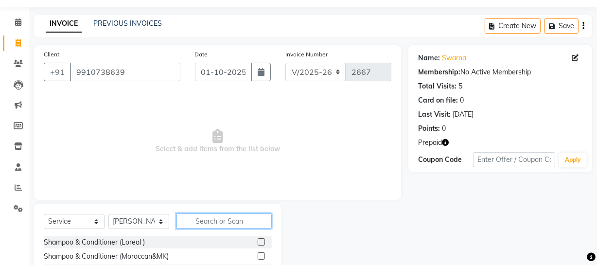
click at [208, 226] on input "text" at bounding box center [223, 220] width 95 height 15
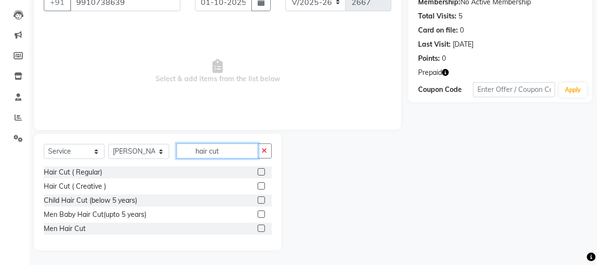
type input "hair cut"
click at [262, 184] on label at bounding box center [261, 185] width 7 height 7
click at [262, 184] on input "checkbox" at bounding box center [261, 186] width 6 height 6
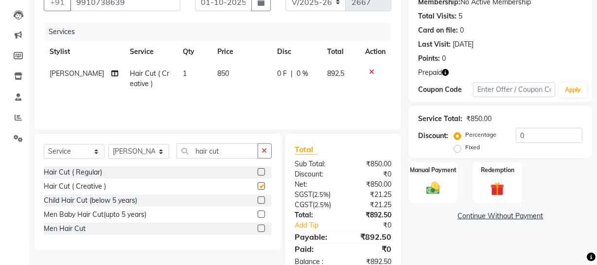
checkbox input "false"
click at [141, 151] on select "Select Stylist [PERSON_NAME] [PERSON_NAME] House Sale Jyoti [PERSON_NAME] [PERS…" at bounding box center [138, 151] width 61 height 15
click at [108, 144] on select "Select Stylist [PERSON_NAME] [PERSON_NAME] House Sale Jyoti [PERSON_NAME] [PERS…" at bounding box center [138, 151] width 61 height 15
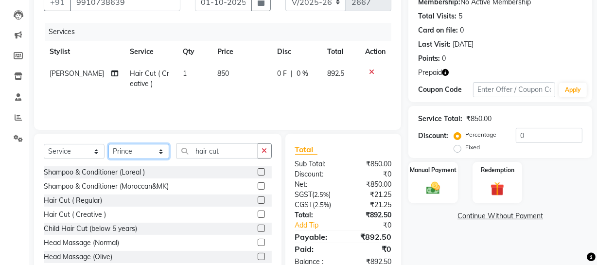
drag, startPoint x: 141, startPoint y: 151, endPoint x: 139, endPoint y: 146, distance: 5.4
click at [141, 151] on select "Select Stylist [PERSON_NAME] [PERSON_NAME] House Sale Jyoti [PERSON_NAME] [PERS…" at bounding box center [138, 151] width 61 height 15
click at [108, 144] on select "Select Stylist [PERSON_NAME] [PERSON_NAME] House Sale Jyoti [PERSON_NAME] [PERS…" at bounding box center [138, 151] width 61 height 15
drag, startPoint x: 145, startPoint y: 150, endPoint x: 143, endPoint y: 145, distance: 5.4
click at [144, 149] on select "Select Stylist [PERSON_NAME] [PERSON_NAME] House Sale Jyoti [PERSON_NAME] [PERS…" at bounding box center [138, 151] width 61 height 15
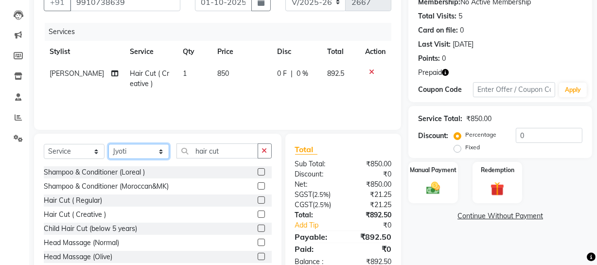
select select "57114"
click at [108, 144] on select "Select Stylist [PERSON_NAME] [PERSON_NAME] House Sale Jyoti [PERSON_NAME] [PERS…" at bounding box center [138, 151] width 61 height 15
drag, startPoint x: 192, startPoint y: 152, endPoint x: 242, endPoint y: 151, distance: 49.1
click at [242, 151] on input "hair cut" at bounding box center [217, 150] width 82 height 15
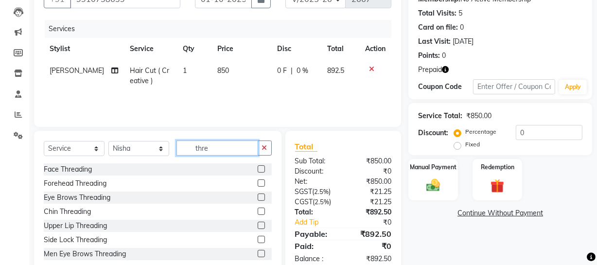
scroll to position [125, 0]
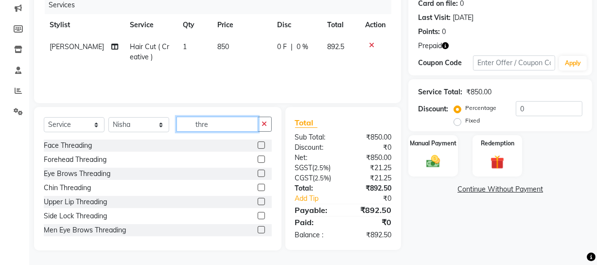
type input "thre"
click at [258, 170] on label at bounding box center [261, 173] width 7 height 7
click at [258, 171] on input "checkbox" at bounding box center [261, 174] width 6 height 6
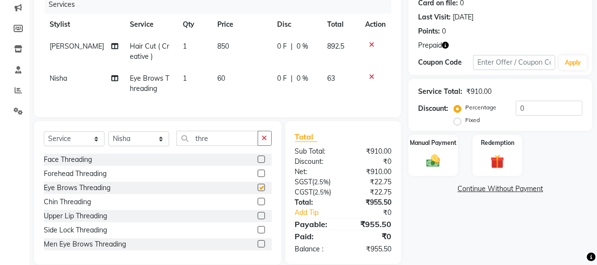
checkbox input "false"
click at [258, 205] on label at bounding box center [261, 201] width 7 height 7
click at [258, 205] on input "checkbox" at bounding box center [261, 202] width 6 height 6
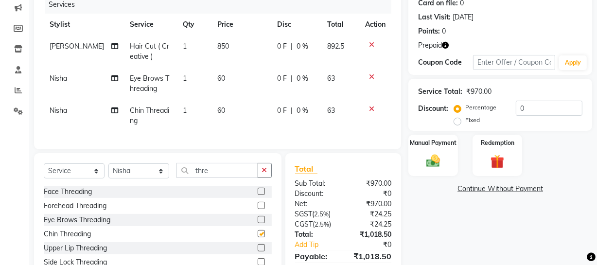
checkbox input "false"
click at [258, 251] on label at bounding box center [261, 247] width 7 height 7
click at [258, 251] on input "checkbox" at bounding box center [261, 248] width 6 height 6
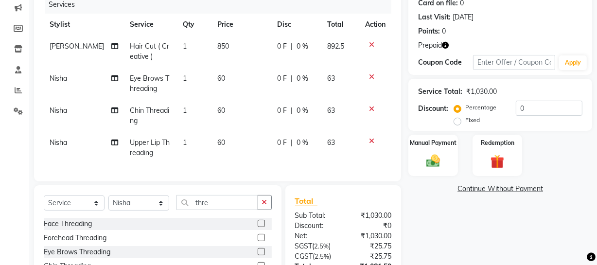
checkbox input "false"
click at [370, 107] on icon at bounding box center [371, 108] width 5 height 7
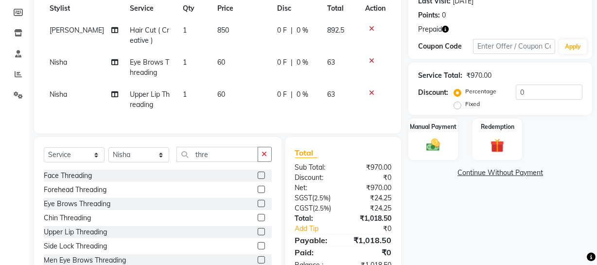
scroll to position [178, 0]
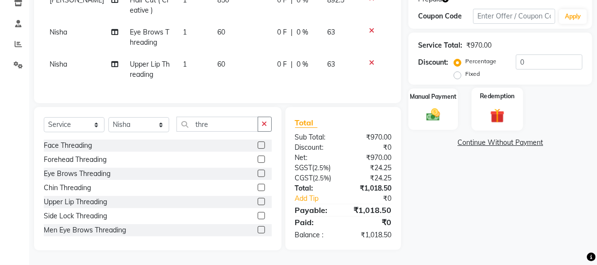
drag, startPoint x: 495, startPoint y: 112, endPoint x: 496, endPoint y: 121, distance: 9.2
click at [495, 112] on img at bounding box center [497, 115] width 23 height 18
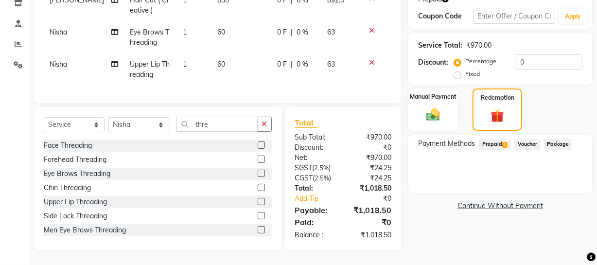
drag, startPoint x: 490, startPoint y: 138, endPoint x: 495, endPoint y: 145, distance: 9.2
click at [492, 141] on span "Prepaid 1" at bounding box center [495, 144] width 32 height 11
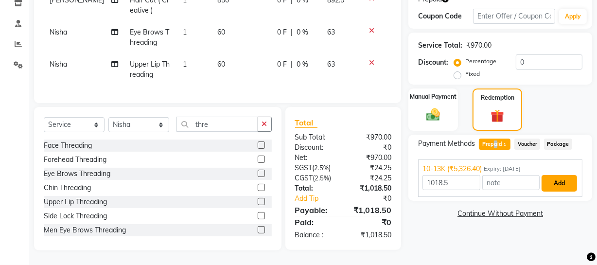
click at [567, 181] on button "Add" at bounding box center [558, 183] width 35 height 17
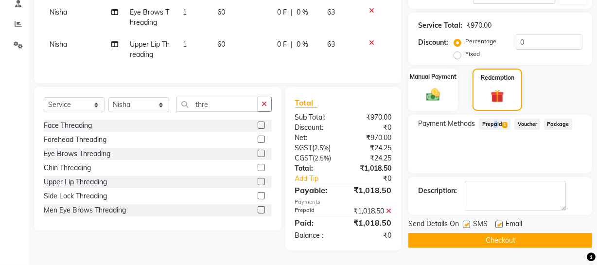
scroll to position [93, 0]
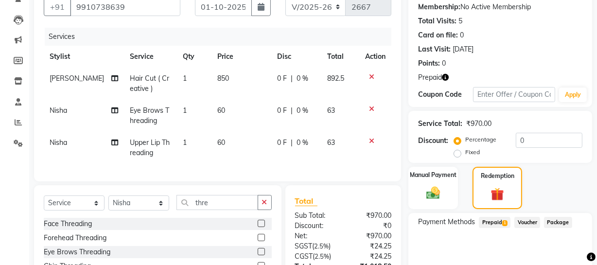
click at [211, 87] on td "850" at bounding box center [241, 84] width 60 height 32
select select "57117"
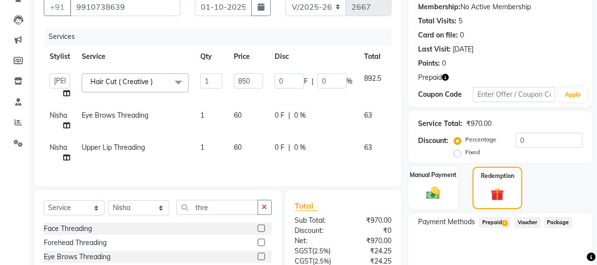
scroll to position [203, 0]
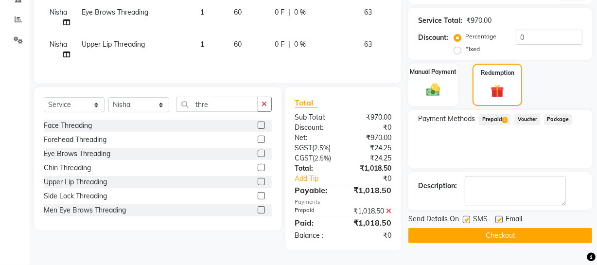
click at [447, 228] on button "Checkout" at bounding box center [500, 235] width 184 height 15
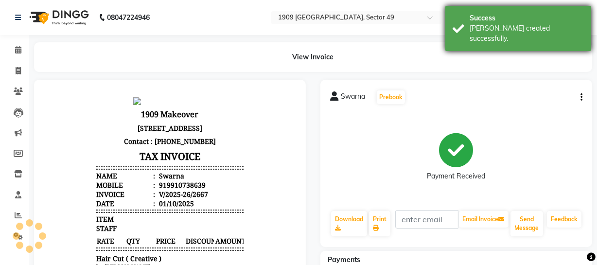
click at [463, 27] on div "Success [PERSON_NAME] created successfully." at bounding box center [518, 28] width 146 height 45
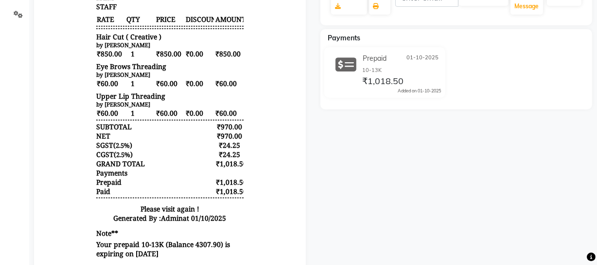
scroll to position [202, 0]
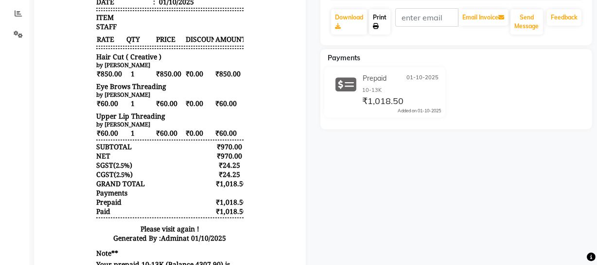
click at [379, 21] on link "Print" at bounding box center [379, 21] width 21 height 25
click at [593, 86] on div "Swarna Prebook Payment Received Download Print Email Invoice Send Message Feedb…" at bounding box center [456, 91] width 286 height 427
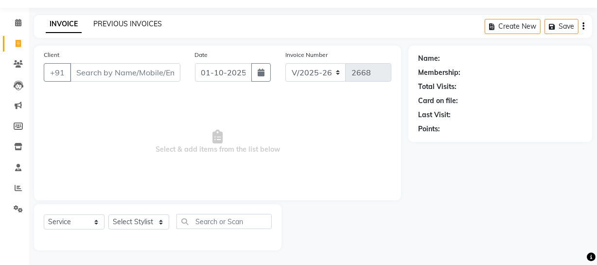
click at [124, 21] on link "PREVIOUS INVOICES" at bounding box center [127, 23] width 69 height 9
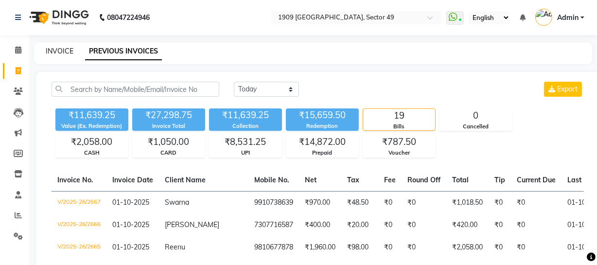
click at [64, 50] on link "INVOICE" at bounding box center [60, 51] width 28 height 9
select select "service"
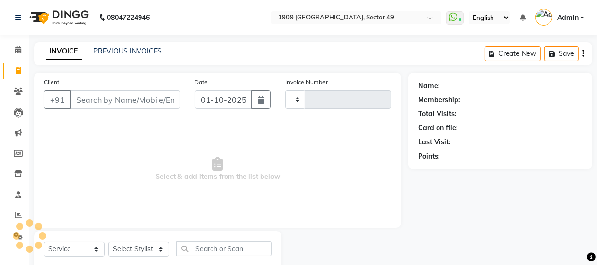
scroll to position [28, 0]
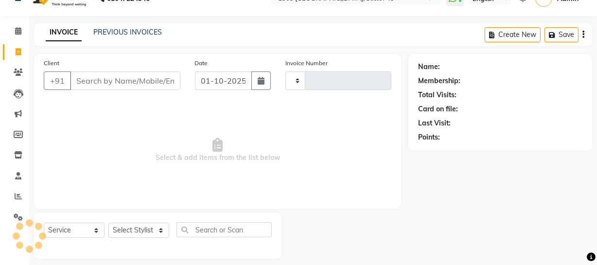
type input "2668"
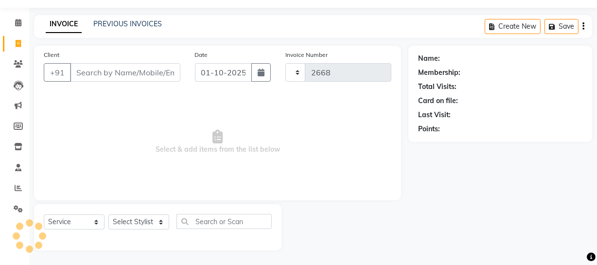
select select "6923"
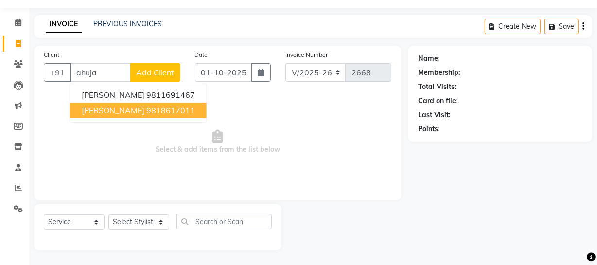
click at [115, 115] on button "[PERSON_NAME] 9818617011" at bounding box center [138, 111] width 137 height 16
type input "9818617011"
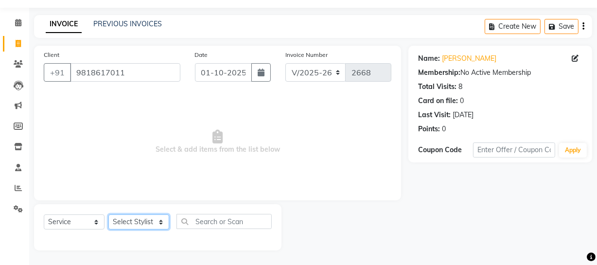
click at [145, 215] on select "Select Stylist [PERSON_NAME] [PERSON_NAME] House Sale Jyoti [PERSON_NAME] [PERS…" at bounding box center [138, 221] width 61 height 15
select select "57119"
click at [108, 214] on select "Select Stylist [PERSON_NAME] [PERSON_NAME] House Sale Jyoti [PERSON_NAME] [PERS…" at bounding box center [138, 221] width 61 height 15
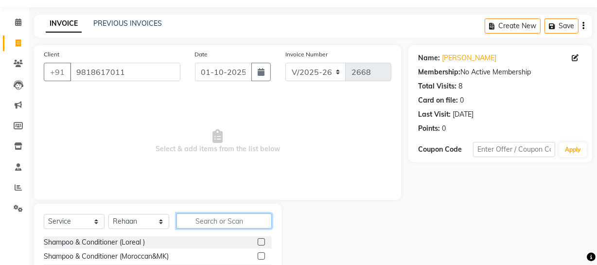
click at [219, 222] on input "text" at bounding box center [223, 220] width 95 height 15
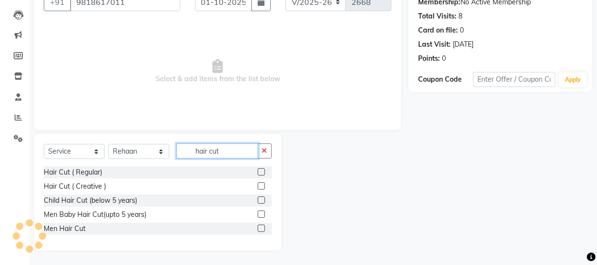
type input "hair cut"
click at [262, 228] on label at bounding box center [261, 228] width 7 height 7
click at [262, 228] on input "checkbox" at bounding box center [261, 229] width 6 height 6
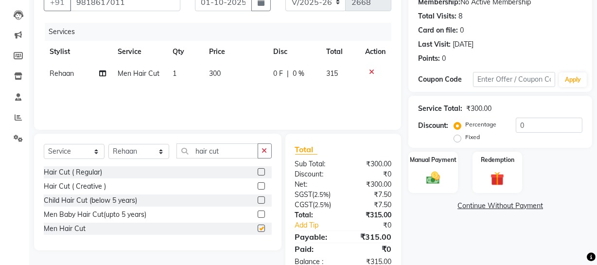
checkbox input "false"
click at [156, 151] on select "Select Stylist [PERSON_NAME] [PERSON_NAME] House Sale Jyoti [PERSON_NAME] [PERS…" at bounding box center [138, 151] width 61 height 15
select select "57120"
click at [108, 144] on select "Select Stylist [PERSON_NAME] [PERSON_NAME] House Sale Jyoti [PERSON_NAME] [PERS…" at bounding box center [138, 151] width 61 height 15
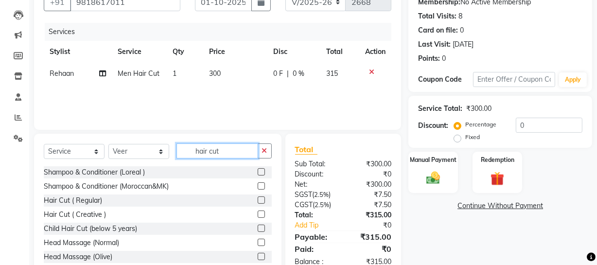
drag, startPoint x: 192, startPoint y: 149, endPoint x: 241, endPoint y: 149, distance: 49.1
click at [241, 149] on input "hair cut" at bounding box center [217, 150] width 82 height 15
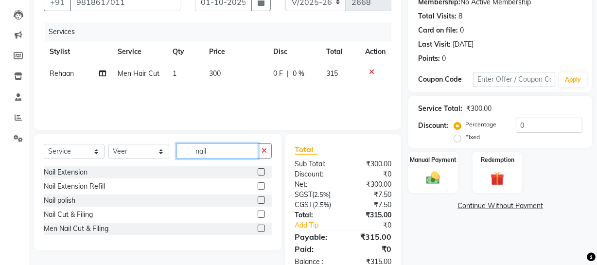
type input "nail"
click at [261, 213] on label at bounding box center [261, 213] width 7 height 7
click at [261, 213] on input "checkbox" at bounding box center [261, 214] width 6 height 6
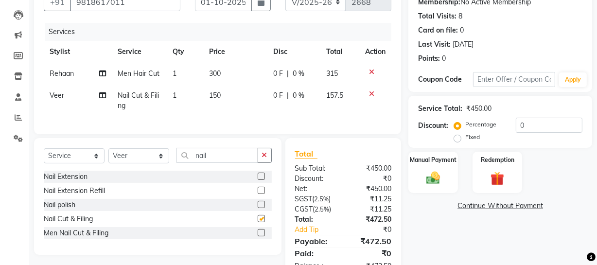
checkbox input "false"
click at [220, 86] on td "150" at bounding box center [235, 101] width 64 height 32
select select "57120"
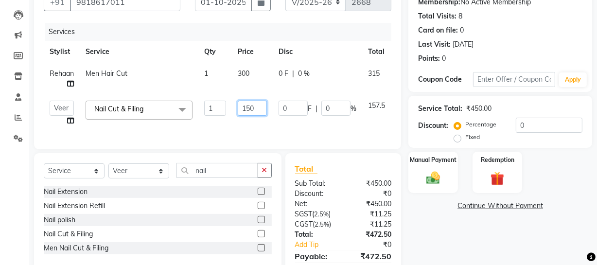
click at [251, 108] on input "150" at bounding box center [252, 108] width 29 height 15
type input "100"
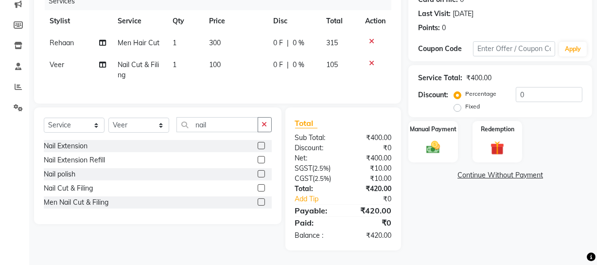
click at [499, 226] on div "Name: [PERSON_NAME] Membership: No Active Membership Total Visits: 8 Card on fi…" at bounding box center [503, 98] width 191 height 306
click at [436, 139] on img at bounding box center [432, 147] width 23 height 17
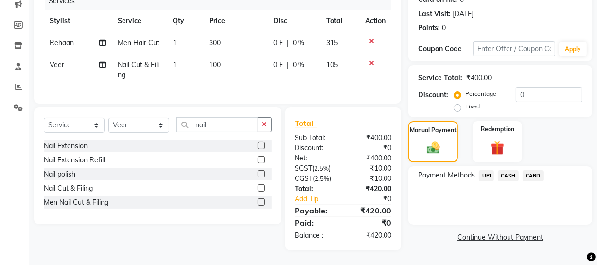
click at [486, 170] on span "UPI" at bounding box center [486, 175] width 15 height 11
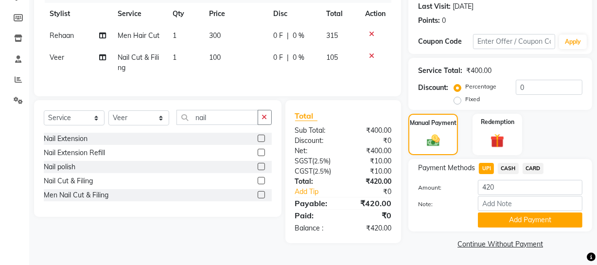
scroll to position [137, 0]
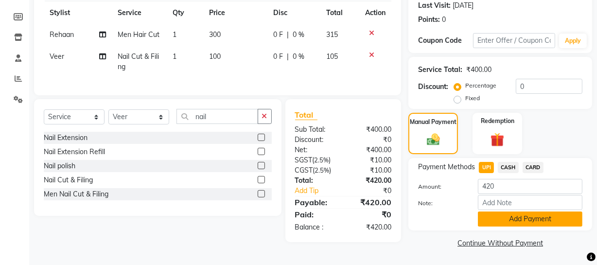
click at [500, 218] on button "Add Payment" at bounding box center [530, 218] width 105 height 15
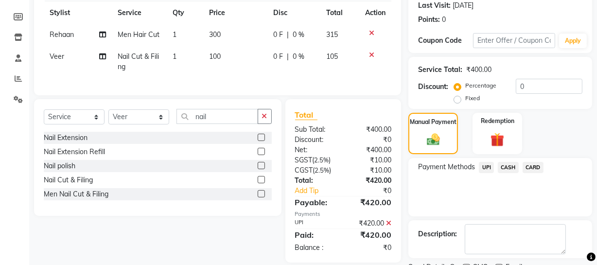
scroll to position [177, 0]
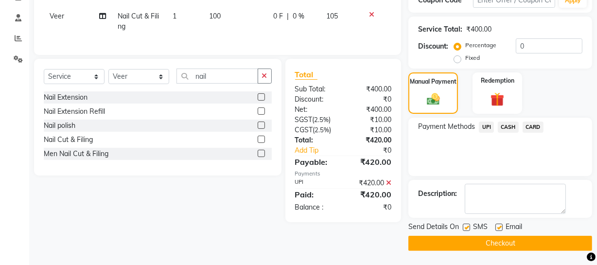
click at [464, 237] on button "Checkout" at bounding box center [500, 243] width 184 height 15
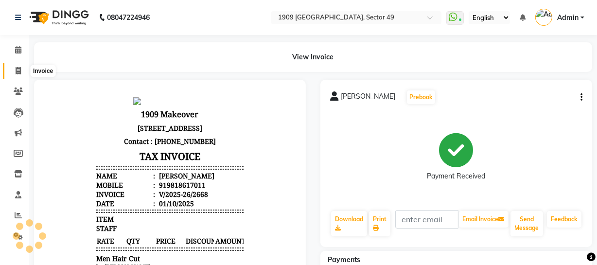
click at [14, 70] on span at bounding box center [18, 71] width 17 height 11
select select "service"
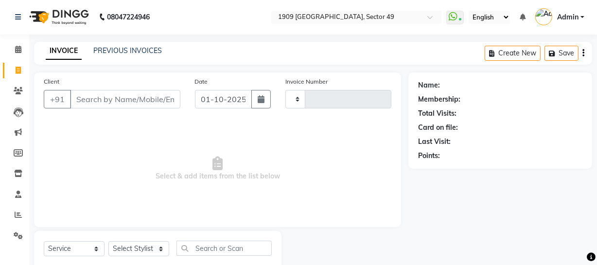
type input "2669"
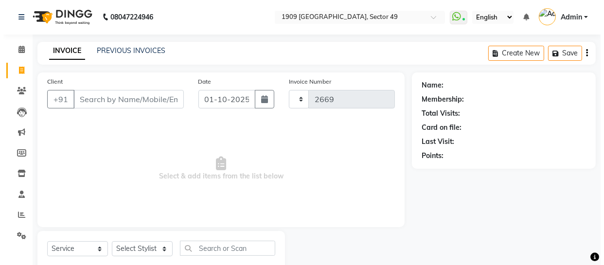
scroll to position [28, 0]
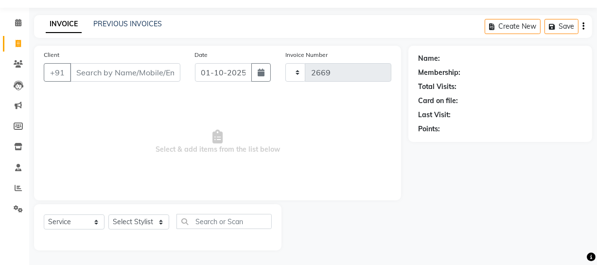
select select "6923"
type input "8"
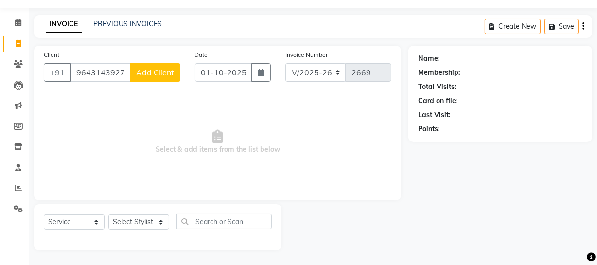
type input "9643143927"
click at [160, 76] on span "Add Client" at bounding box center [155, 73] width 38 height 10
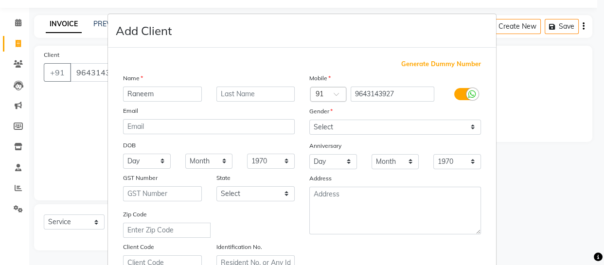
type input "Raneem"
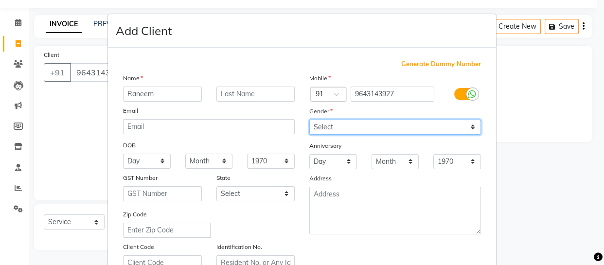
click at [320, 126] on select "Select [DEMOGRAPHIC_DATA] [DEMOGRAPHIC_DATA] Other Prefer Not To Say" at bounding box center [395, 127] width 172 height 15
select select "[DEMOGRAPHIC_DATA]"
click at [309, 120] on select "Select [DEMOGRAPHIC_DATA] [DEMOGRAPHIC_DATA] Other Prefer Not To Say" at bounding box center [395, 127] width 172 height 15
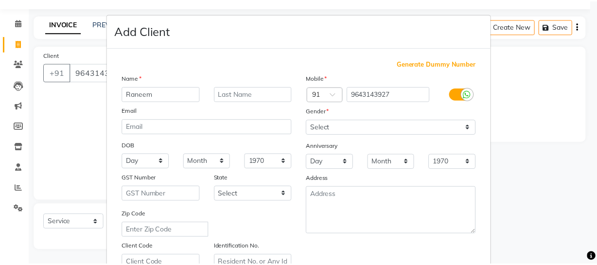
scroll to position [187, 0]
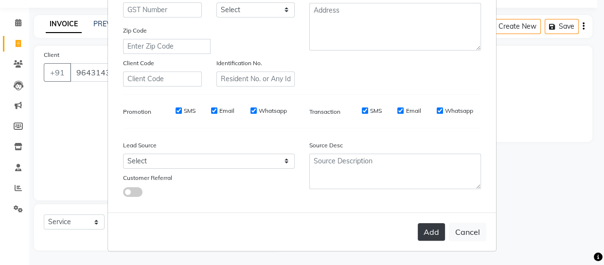
click at [427, 231] on button "Add" at bounding box center [431, 231] width 27 height 17
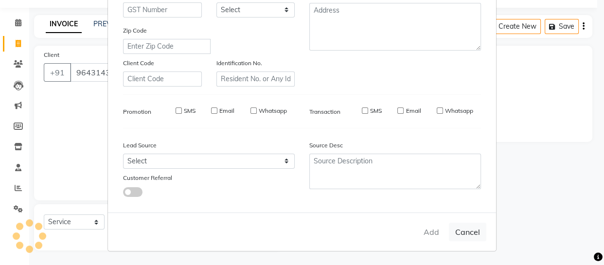
select select
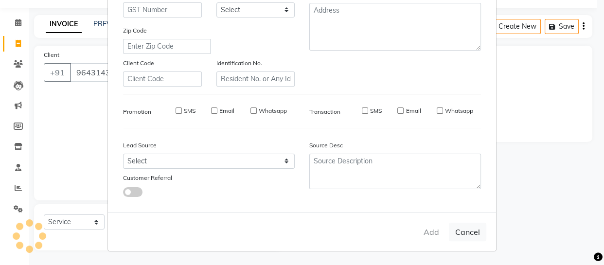
select select
checkbox input "false"
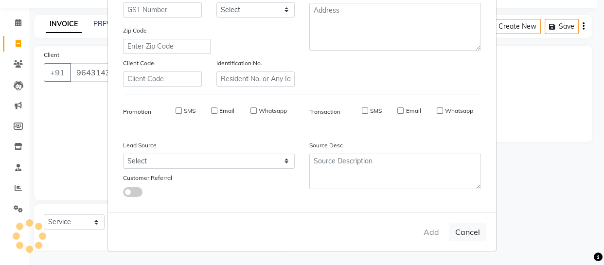
checkbox input "false"
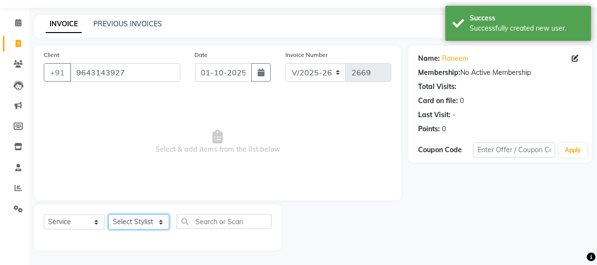
click at [144, 220] on select "Select Stylist [PERSON_NAME] [PERSON_NAME] House Sale Jyoti [PERSON_NAME] [PERS…" at bounding box center [138, 221] width 61 height 15
select select "57120"
click at [108, 214] on select "Select Stylist [PERSON_NAME] [PERSON_NAME] House Sale Jyoti [PERSON_NAME] [PERS…" at bounding box center [138, 221] width 61 height 15
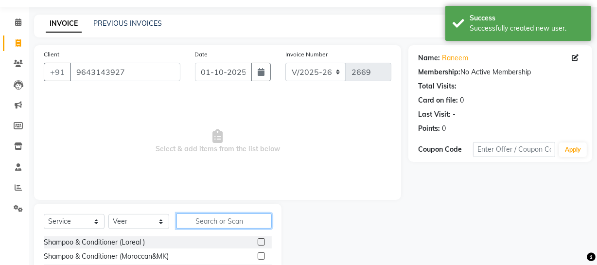
click at [219, 223] on input "text" at bounding box center [223, 220] width 95 height 15
type input "dry"
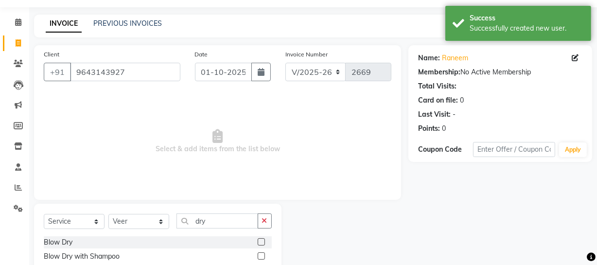
click at [261, 256] on label at bounding box center [261, 255] width 7 height 7
click at [261, 256] on input "checkbox" at bounding box center [261, 256] width 6 height 6
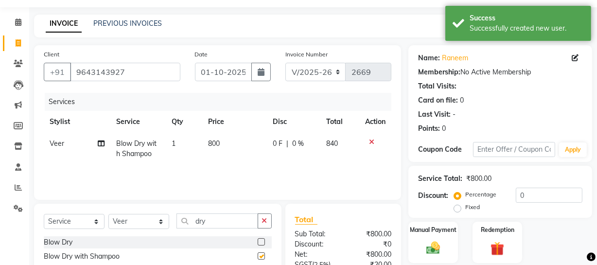
checkbox input "false"
click at [222, 142] on td "800" at bounding box center [235, 149] width 65 height 32
select select "57120"
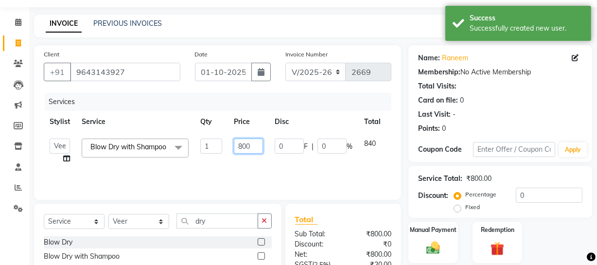
click at [244, 144] on input "800" at bounding box center [248, 146] width 29 height 15
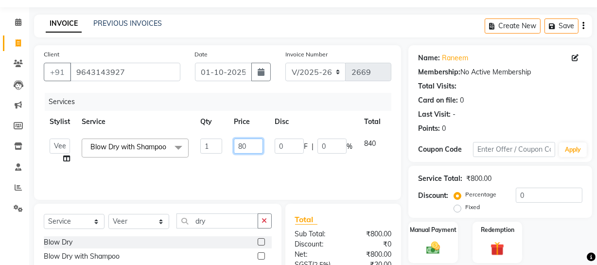
type input "850"
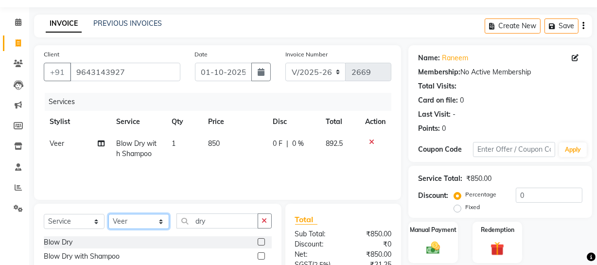
click at [149, 218] on select "Select Stylist [PERSON_NAME] [PERSON_NAME] House Sale Jyoti [PERSON_NAME] [PERS…" at bounding box center [138, 221] width 61 height 15
select select "57113"
click at [108, 214] on select "Select Stylist [PERSON_NAME] [PERSON_NAME] House Sale Jyoti [PERSON_NAME] [PERS…" at bounding box center [138, 221] width 61 height 15
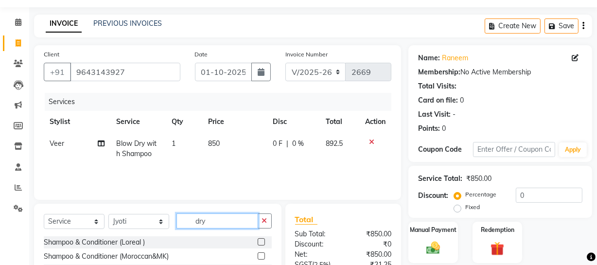
click at [221, 220] on input "dry" at bounding box center [217, 220] width 82 height 15
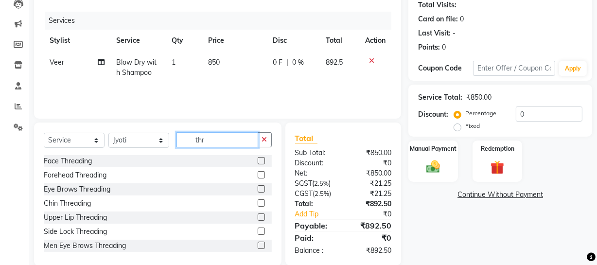
scroll to position [125, 0]
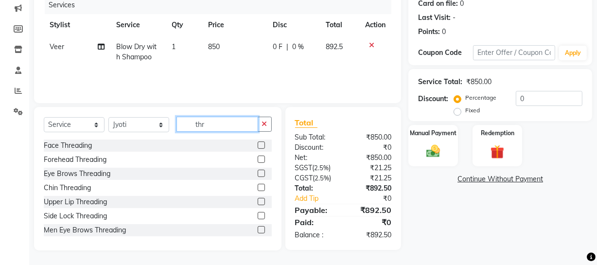
type input "thr"
click at [258, 172] on label at bounding box center [261, 173] width 7 height 7
click at [258, 172] on input "checkbox" at bounding box center [261, 174] width 6 height 6
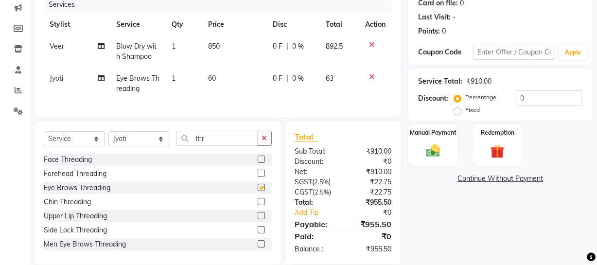
checkbox input "false"
click at [258, 219] on label at bounding box center [261, 215] width 7 height 7
click at [258, 219] on input "checkbox" at bounding box center [261, 216] width 6 height 6
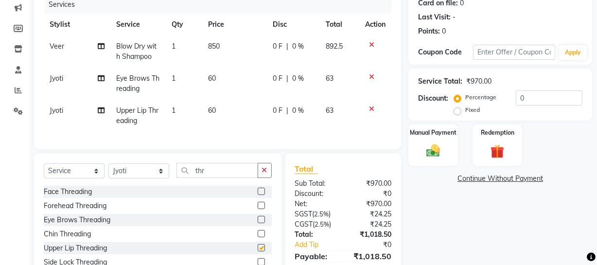
checkbox input "false"
click at [258, 237] on label at bounding box center [261, 233] width 7 height 7
click at [258, 237] on input "checkbox" at bounding box center [261, 234] width 6 height 6
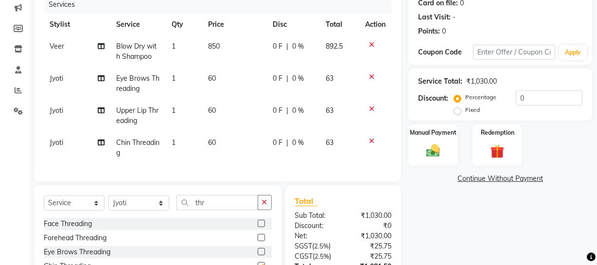
checkbox input "false"
click at [221, 210] on input "thr" at bounding box center [217, 202] width 82 height 15
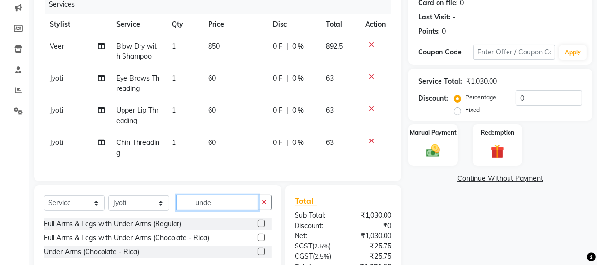
type input "unde"
click at [260, 255] on label at bounding box center [261, 251] width 7 height 7
click at [260, 255] on input "checkbox" at bounding box center [261, 252] width 6 height 6
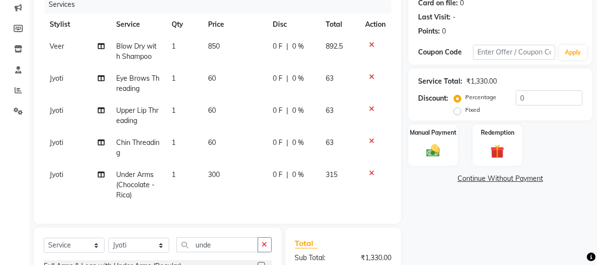
checkbox input "false"
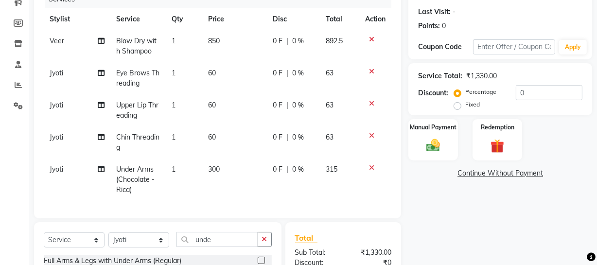
scroll to position [252, 0]
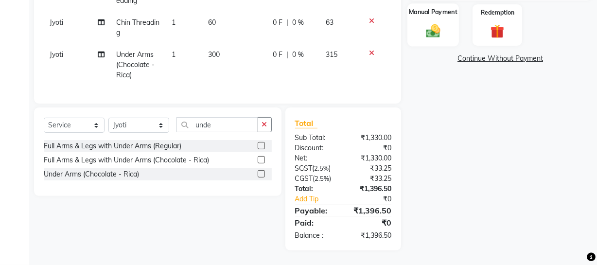
drag, startPoint x: 404, startPoint y: 34, endPoint x: 436, endPoint y: 30, distance: 32.3
click at [406, 34] on div "Manual Payment Redemption" at bounding box center [500, 24] width 198 height 41
drag, startPoint x: 437, startPoint y: 26, endPoint x: 455, endPoint y: 40, distance: 22.9
click at [437, 26] on img at bounding box center [433, 31] width 22 height 16
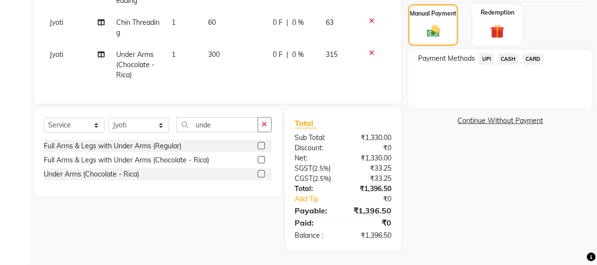
click at [487, 53] on span "UPI" at bounding box center [486, 58] width 15 height 11
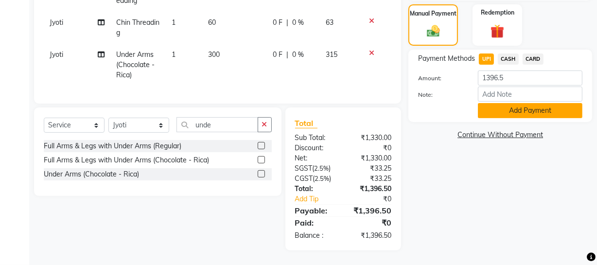
drag, startPoint x: 506, startPoint y: 102, endPoint x: 603, endPoint y: 132, distance: 101.8
click at [506, 103] on button "Add Payment" at bounding box center [530, 110] width 105 height 15
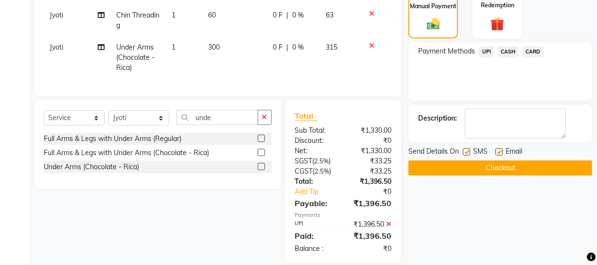
scroll to position [272, 0]
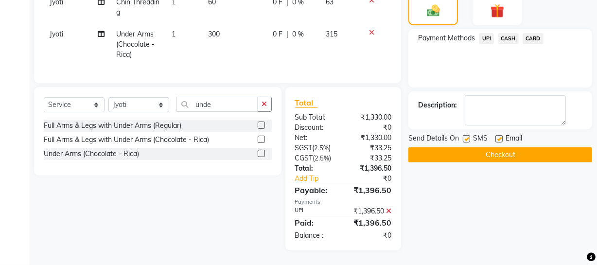
click at [529, 148] on button "Checkout" at bounding box center [500, 154] width 184 height 15
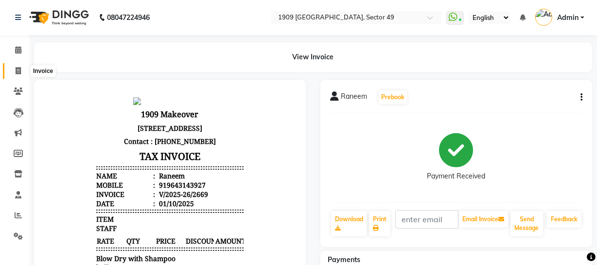
click at [13, 68] on span at bounding box center [18, 71] width 17 height 11
select select "6923"
select select "service"
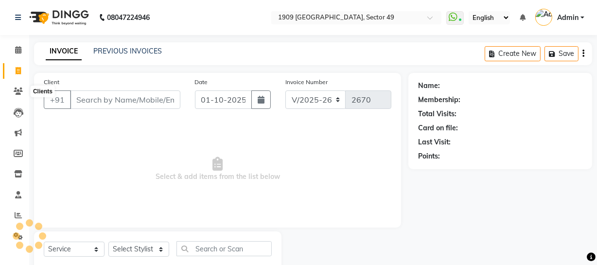
scroll to position [28, 0]
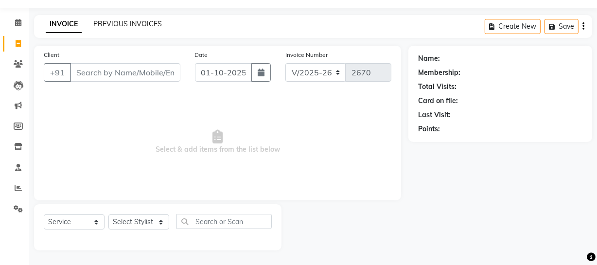
click at [112, 23] on link "PREVIOUS INVOICES" at bounding box center [127, 23] width 69 height 9
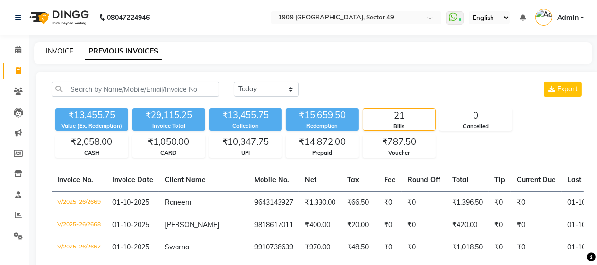
click at [66, 52] on link "INVOICE" at bounding box center [60, 51] width 28 height 9
select select "6923"
select select "service"
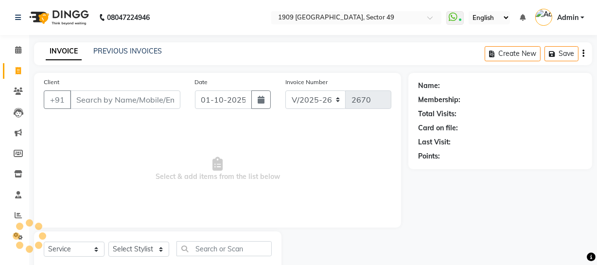
scroll to position [28, 0]
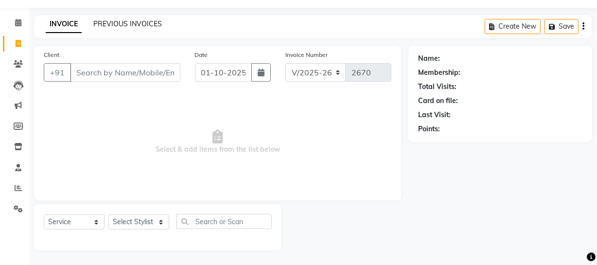
click at [126, 23] on link "PREVIOUS INVOICES" at bounding box center [127, 23] width 69 height 9
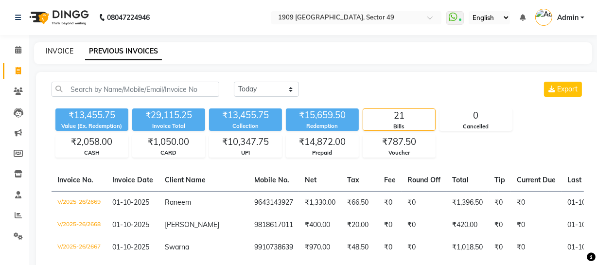
click at [50, 50] on link "INVOICE" at bounding box center [60, 51] width 28 height 9
select select "service"
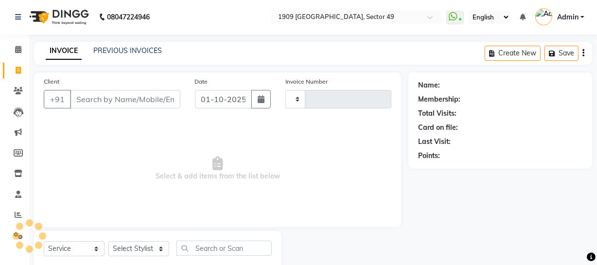
type input "2670"
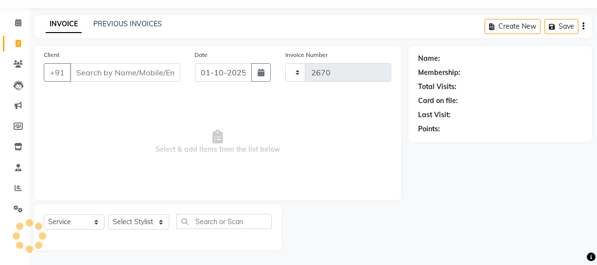
select select "6923"
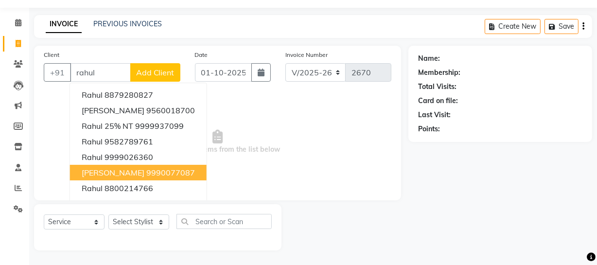
drag, startPoint x: 130, startPoint y: 174, endPoint x: 132, endPoint y: 188, distance: 13.8
click at [146, 174] on ngb-highlight "9990077087" at bounding box center [170, 173] width 49 height 10
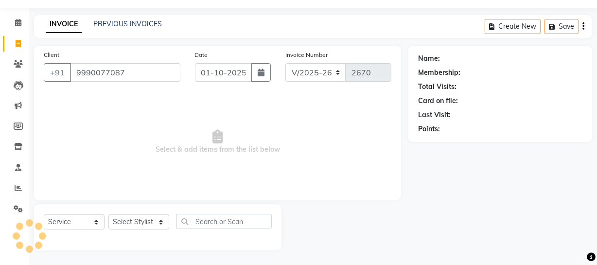
type input "9990077087"
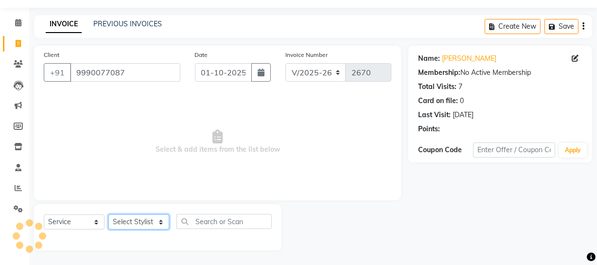
click at [134, 220] on select "Select Stylist [PERSON_NAME] [PERSON_NAME] House Sale Jyoti [PERSON_NAME] [PERS…" at bounding box center [138, 221] width 61 height 15
select select "57119"
click at [108, 214] on select "Select Stylist [PERSON_NAME] [PERSON_NAME] House Sale Jyoti [PERSON_NAME] [PERS…" at bounding box center [138, 221] width 61 height 15
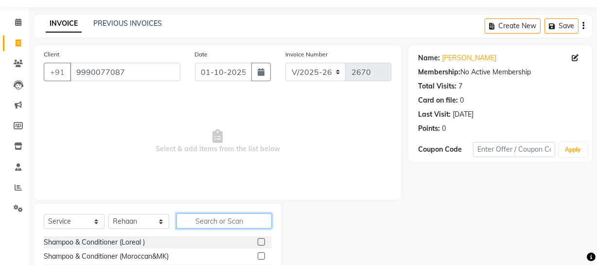
click at [202, 214] on input "text" at bounding box center [223, 220] width 95 height 15
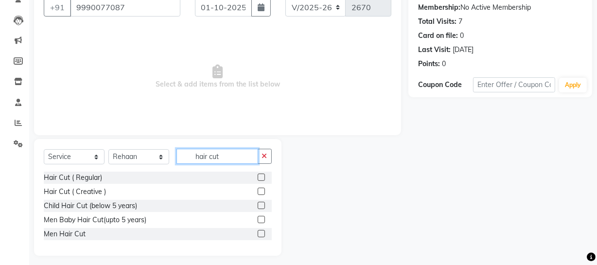
scroll to position [98, 0]
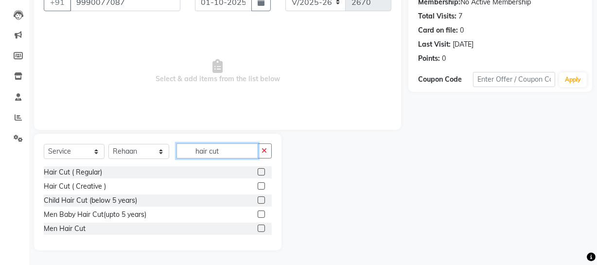
type input "hair cut"
click at [259, 230] on label at bounding box center [261, 228] width 7 height 7
click at [259, 230] on input "checkbox" at bounding box center [261, 229] width 6 height 6
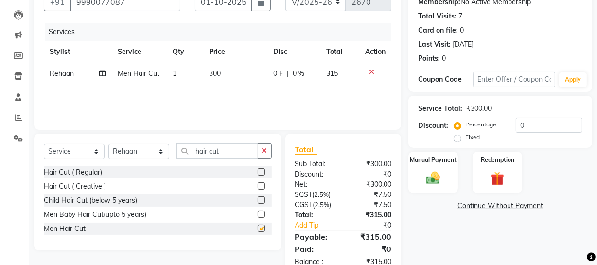
checkbox input "false"
drag, startPoint x: 192, startPoint y: 144, endPoint x: 262, endPoint y: 151, distance: 69.3
click at [262, 151] on div "hair cut" at bounding box center [224, 150] width 95 height 15
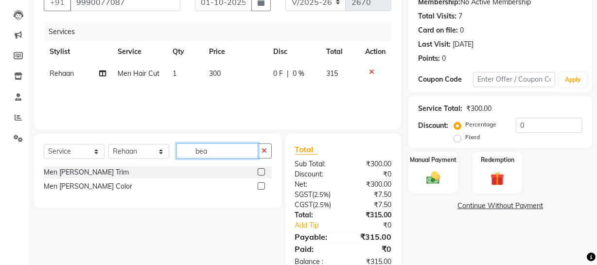
type input "bea"
click at [262, 172] on label at bounding box center [261, 171] width 7 height 7
click at [262, 172] on input "checkbox" at bounding box center [261, 172] width 6 height 6
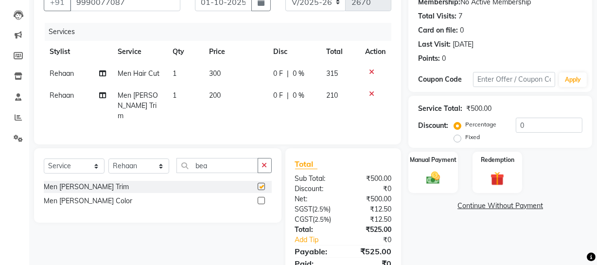
checkbox input "false"
click at [516, 122] on input "0" at bounding box center [549, 125] width 67 height 15
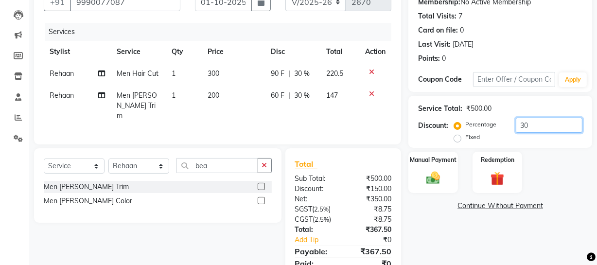
scroll to position [136, 0]
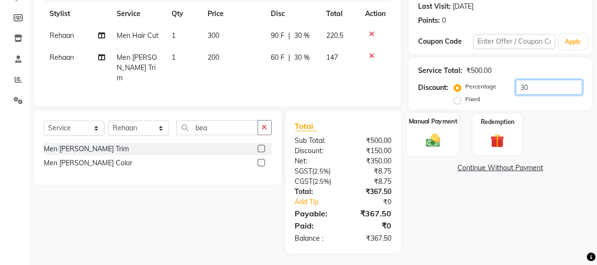
type input "30"
click at [440, 135] on img at bounding box center [432, 140] width 23 height 17
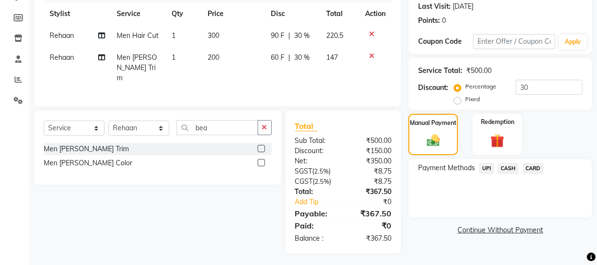
click at [501, 169] on span "CASH" at bounding box center [508, 168] width 21 height 11
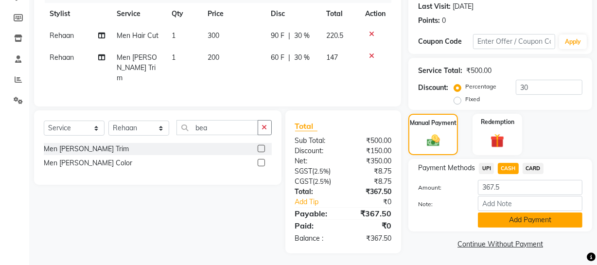
click at [496, 221] on button "Add Payment" at bounding box center [530, 219] width 105 height 15
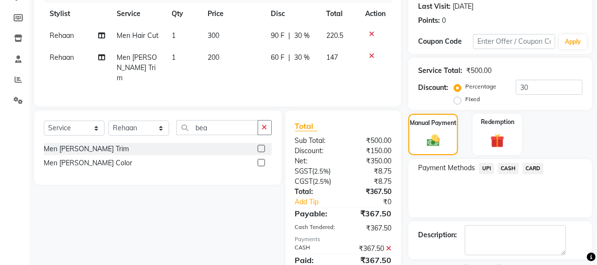
scroll to position [177, 0]
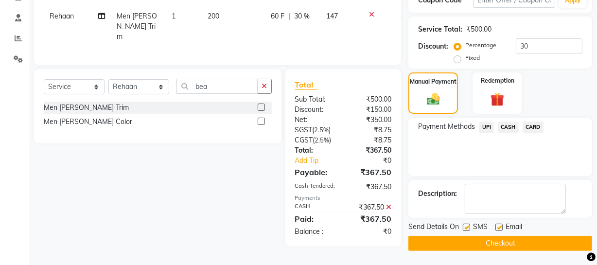
click at [538, 248] on button "Checkout" at bounding box center [500, 243] width 184 height 15
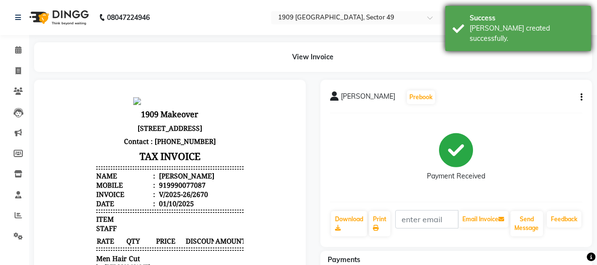
click at [464, 22] on div "Success [PERSON_NAME] created successfully." at bounding box center [518, 28] width 146 height 45
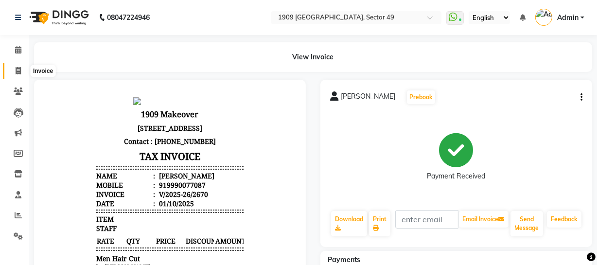
click at [14, 69] on span at bounding box center [18, 71] width 17 height 11
select select "6923"
select select "service"
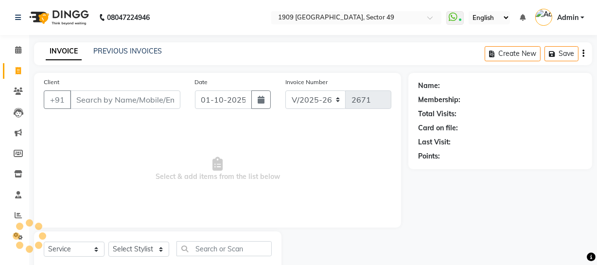
scroll to position [28, 0]
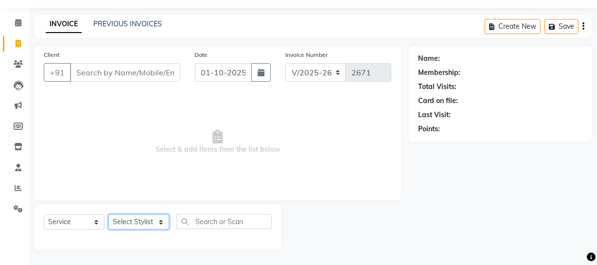
click at [138, 221] on select "Select Stylist [PERSON_NAME] [PERSON_NAME] House Sale Jyoti [PERSON_NAME] [PERS…" at bounding box center [138, 221] width 61 height 15
select select "57113"
click at [108, 214] on select "Select Stylist [PERSON_NAME] [PERSON_NAME] House Sale Jyoti [PERSON_NAME] [PERS…" at bounding box center [138, 221] width 61 height 15
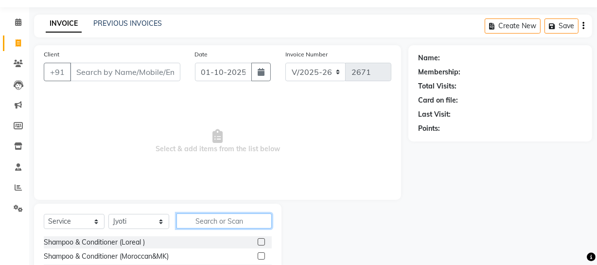
click at [203, 225] on input "text" at bounding box center [223, 220] width 95 height 15
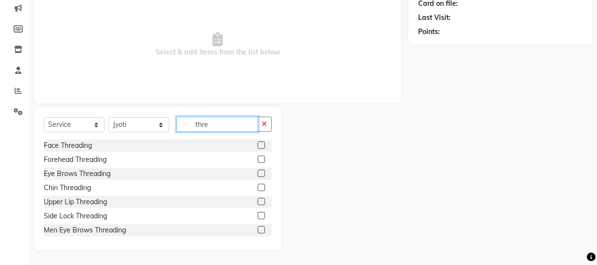
type input "thre"
click at [258, 200] on label at bounding box center [261, 201] width 7 height 7
click at [258, 200] on input "checkbox" at bounding box center [261, 202] width 6 height 6
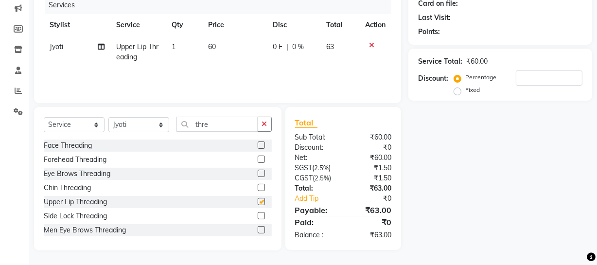
checkbox input "false"
click at [258, 171] on label at bounding box center [261, 173] width 7 height 7
click at [258, 171] on input "checkbox" at bounding box center [261, 174] width 6 height 6
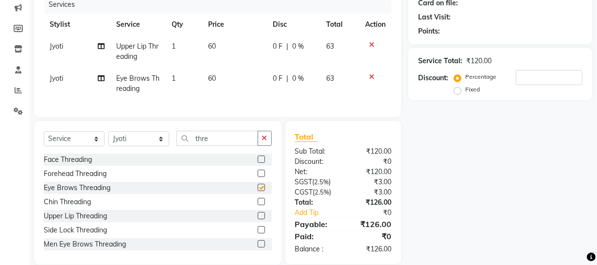
checkbox input "false"
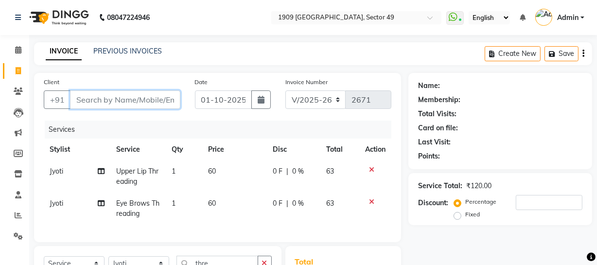
click at [139, 104] on input "Client" at bounding box center [125, 99] width 110 height 18
type input "8"
type input "0"
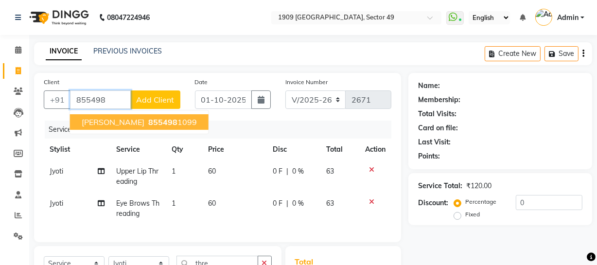
click at [148, 122] on span "855498" at bounding box center [162, 122] width 29 height 10
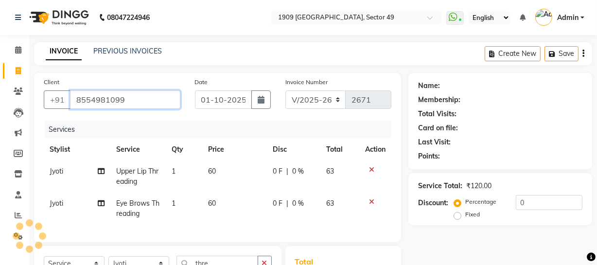
type input "8554981099"
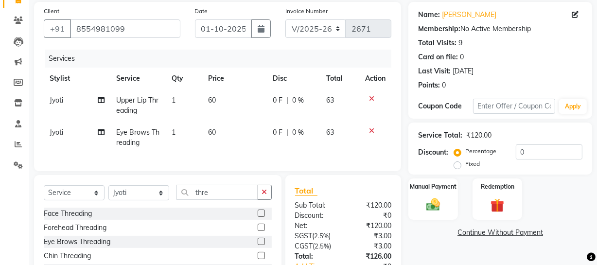
scroll to position [111, 0]
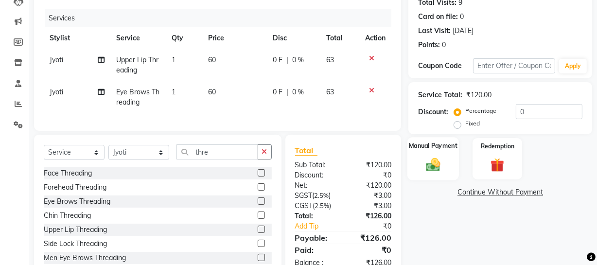
click at [430, 164] on img at bounding box center [432, 164] width 23 height 17
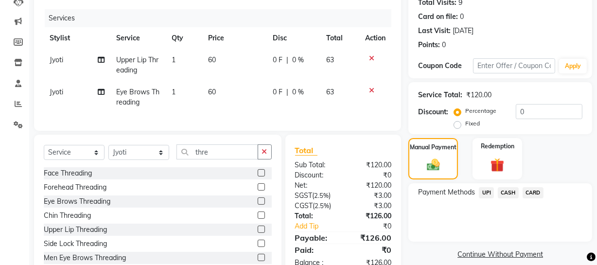
click at [488, 193] on span "UPI" at bounding box center [486, 192] width 15 height 11
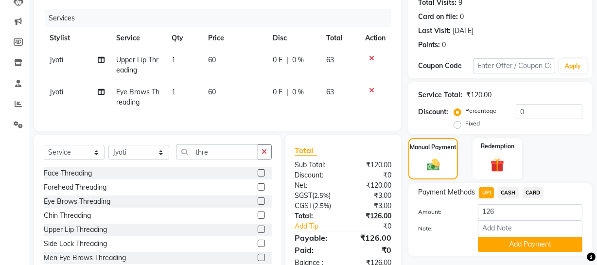
drag, startPoint x: 513, startPoint y: 247, endPoint x: 603, endPoint y: 179, distance: 113.1
click at [516, 247] on button "Add Payment" at bounding box center [530, 244] width 105 height 15
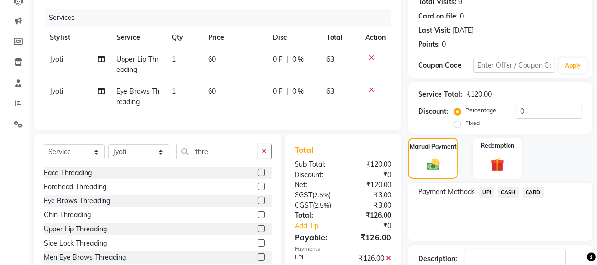
scroll to position [177, 0]
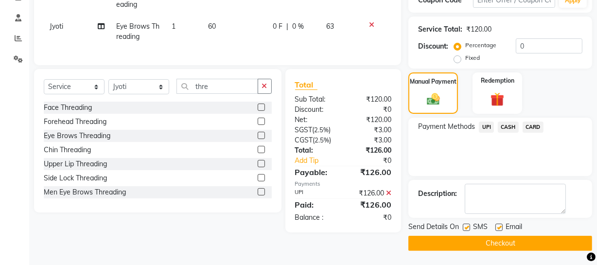
click at [493, 243] on button "Checkout" at bounding box center [500, 243] width 184 height 15
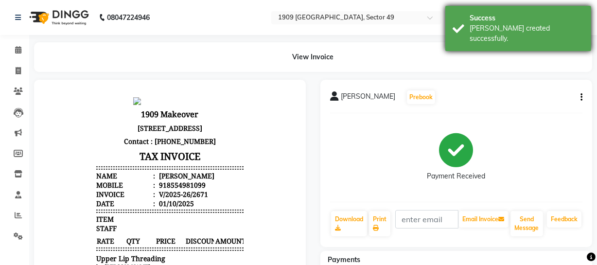
click at [466, 30] on div "Success [PERSON_NAME] created successfully." at bounding box center [518, 28] width 146 height 45
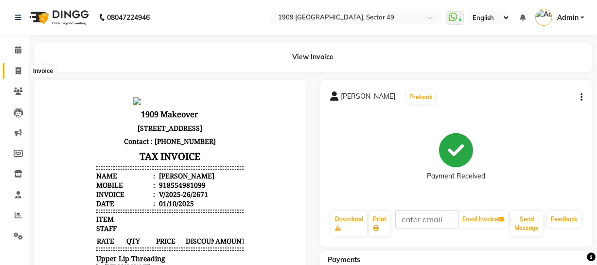
click at [14, 72] on span at bounding box center [18, 71] width 17 height 11
select select "service"
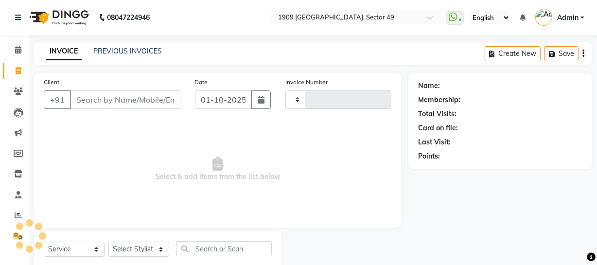
scroll to position [28, 0]
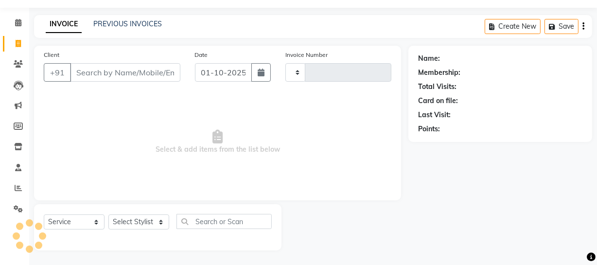
type input "2672"
select select "6923"
click at [118, 23] on link "PREVIOUS INVOICES" at bounding box center [127, 23] width 69 height 9
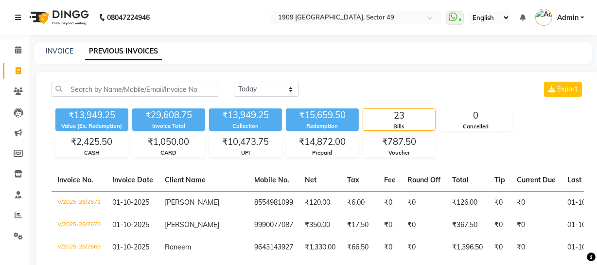
click at [59, 46] on div "INVOICE" at bounding box center [60, 51] width 28 height 10
click at [56, 51] on link "INVOICE" at bounding box center [60, 51] width 28 height 9
select select "6923"
select select "service"
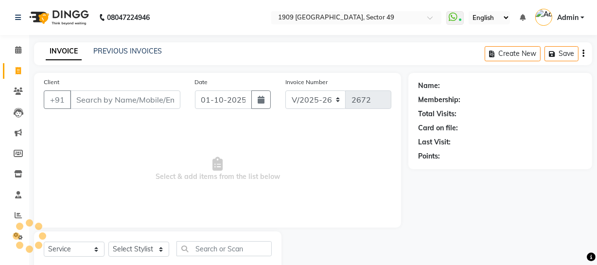
scroll to position [28, 0]
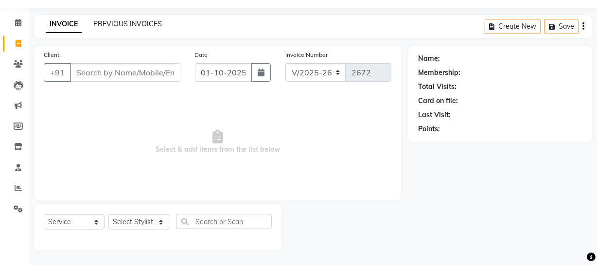
click at [121, 20] on link "PREVIOUS INVOICES" at bounding box center [127, 23] width 69 height 9
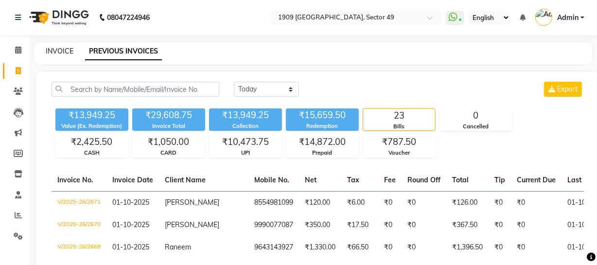
click at [63, 48] on link "INVOICE" at bounding box center [60, 51] width 28 height 9
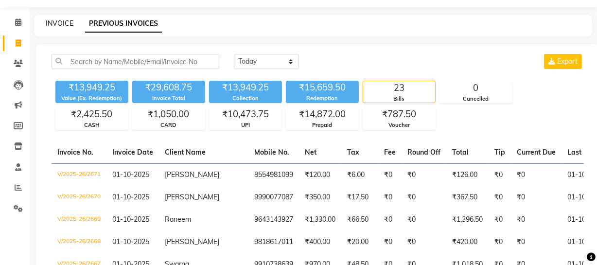
select select "6923"
select select "service"
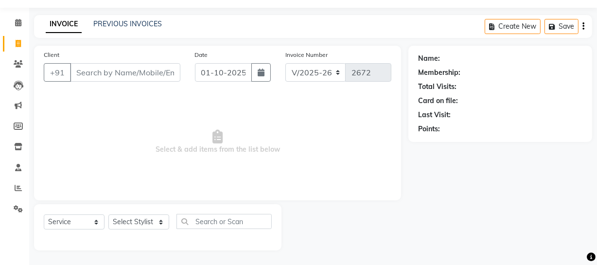
click at [121, 76] on input "Client" at bounding box center [125, 72] width 110 height 18
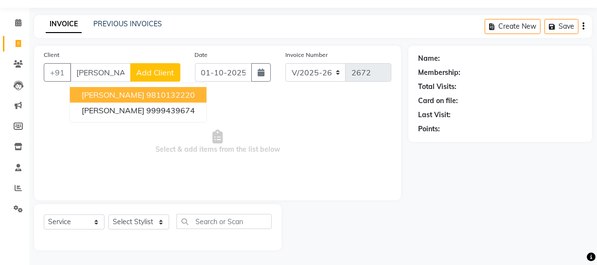
click at [146, 94] on ngb-highlight "9810132220" at bounding box center [170, 95] width 49 height 10
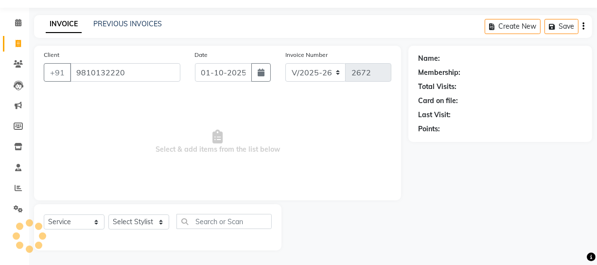
type input "9810132220"
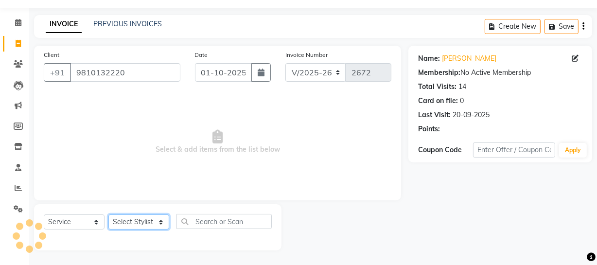
click at [159, 220] on select "Select Stylist [PERSON_NAME] [PERSON_NAME] House Sale Jyoti [PERSON_NAME] [PERS…" at bounding box center [138, 221] width 61 height 15
select select "68164"
click at [108, 214] on select "Select Stylist [PERSON_NAME] [PERSON_NAME] House Sale Jyoti [PERSON_NAME] [PERS…" at bounding box center [138, 221] width 61 height 15
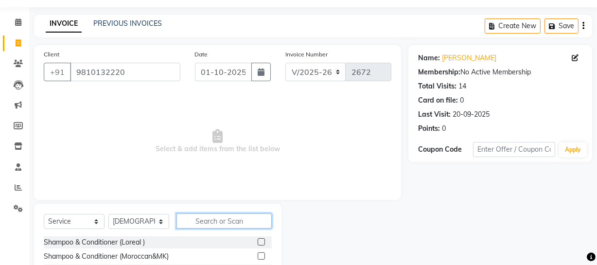
click at [245, 224] on input "text" at bounding box center [223, 220] width 95 height 15
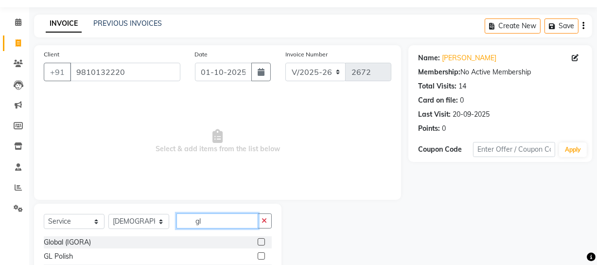
type input "gl"
click at [259, 254] on label at bounding box center [261, 255] width 7 height 7
click at [259, 254] on input "checkbox" at bounding box center [261, 256] width 6 height 6
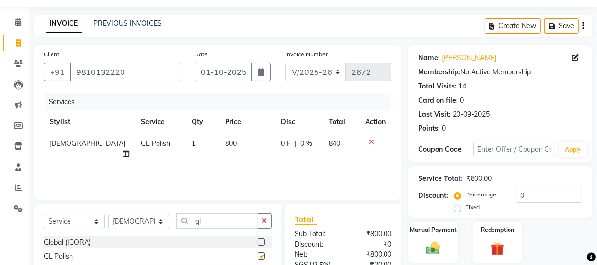
checkbox input "false"
click at [203, 159] on div "Services Stylist Service Qty Price Disc Total Action Umesh GL Polish 1 800 0 F …" at bounding box center [218, 141] width 348 height 97
click at [223, 150] on td "800" at bounding box center [247, 149] width 56 height 32
select select "68164"
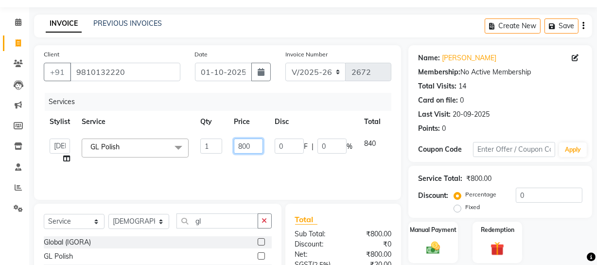
click at [245, 146] on input "800" at bounding box center [248, 146] width 29 height 15
type input "650"
click at [304, 117] on th "Disc" at bounding box center [313, 122] width 89 height 22
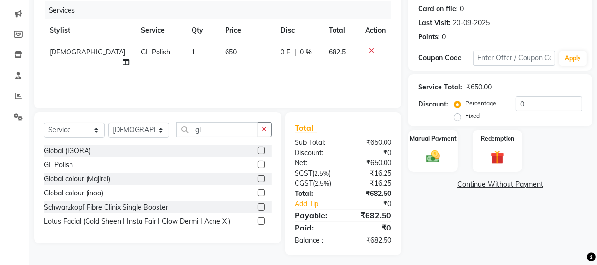
scroll to position [124, 0]
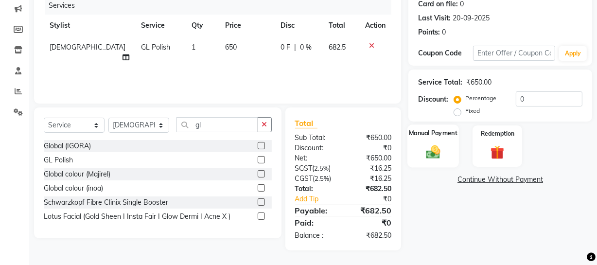
click at [436, 154] on img at bounding box center [432, 151] width 23 height 17
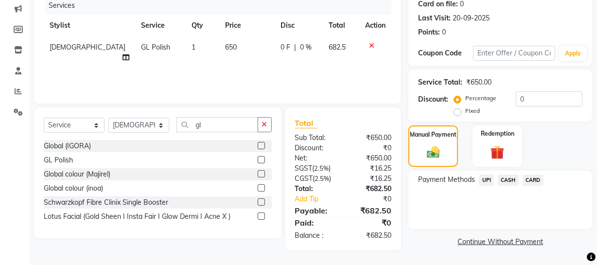
click at [509, 177] on span "CASH" at bounding box center [508, 179] width 21 height 11
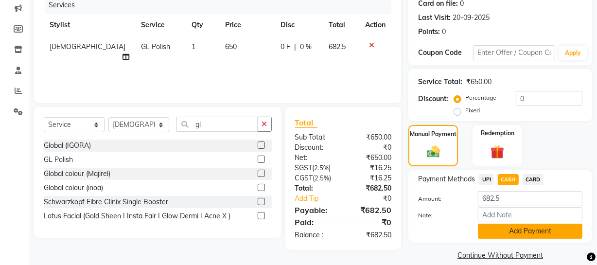
click at [488, 228] on button "Add Payment" at bounding box center [530, 231] width 105 height 15
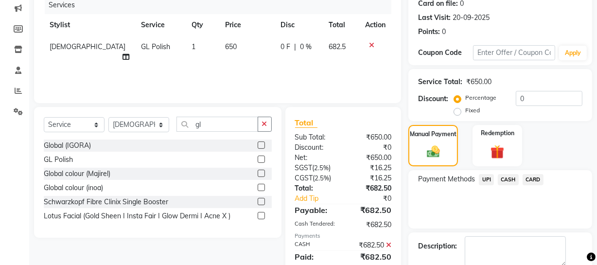
scroll to position [177, 0]
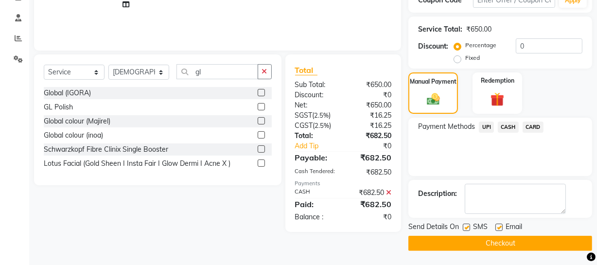
drag, startPoint x: 464, startPoint y: 224, endPoint x: 462, endPoint y: 240, distance: 16.2
click at [464, 225] on label at bounding box center [466, 227] width 7 height 7
click at [464, 225] on input "checkbox" at bounding box center [466, 228] width 6 height 6
checkbox input "false"
click at [462, 238] on button "Checkout" at bounding box center [500, 243] width 184 height 15
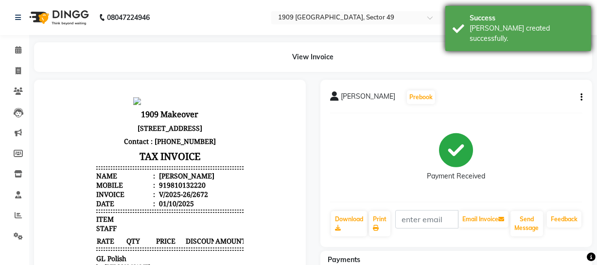
drag, startPoint x: 473, startPoint y: 24, endPoint x: 462, endPoint y: 27, distance: 11.4
click at [471, 24] on div "[PERSON_NAME] created successfully." at bounding box center [527, 33] width 114 height 20
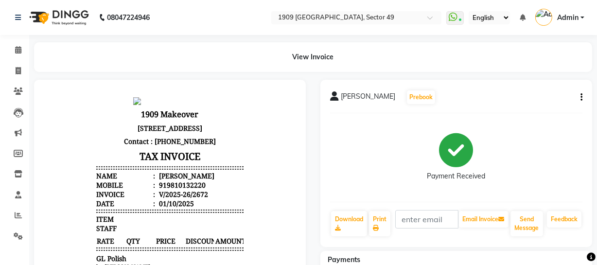
click at [100, 55] on div "View Invoice" at bounding box center [313, 57] width 558 height 30
click at [18, 68] on icon at bounding box center [18, 70] width 5 height 7
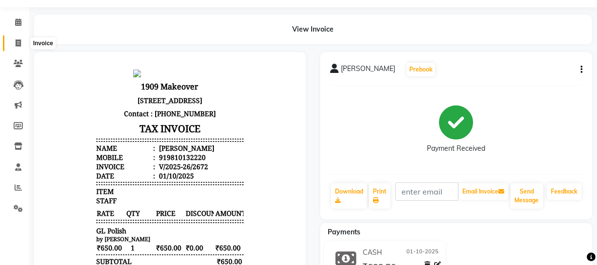
select select "6923"
select select "service"
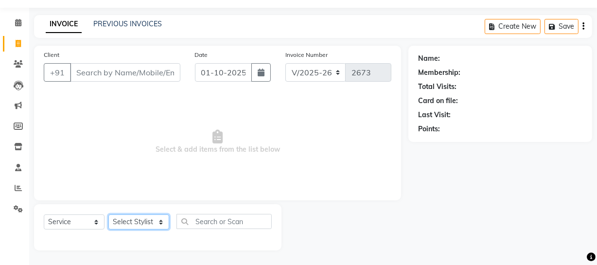
click at [156, 223] on select "Select Stylist [PERSON_NAME] [PERSON_NAME] House Sale Jyoti [PERSON_NAME] [PERS…" at bounding box center [138, 221] width 61 height 15
select select "57113"
click at [108, 214] on select "Select Stylist [PERSON_NAME] [PERSON_NAME] House Sale Jyoti [PERSON_NAME] [PERS…" at bounding box center [138, 221] width 61 height 15
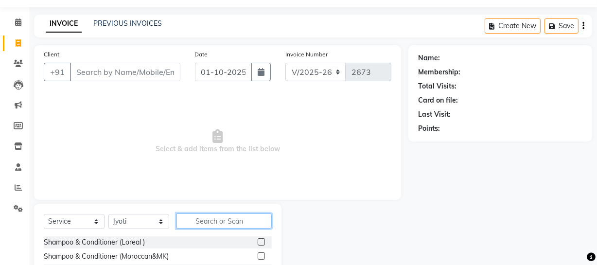
click at [229, 218] on input "text" at bounding box center [223, 220] width 95 height 15
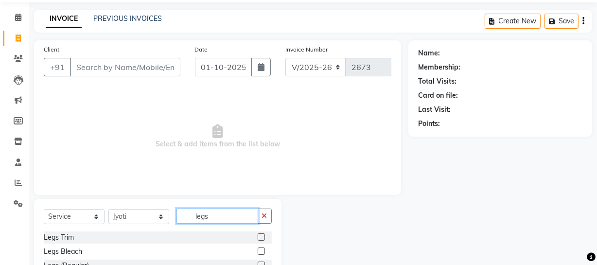
scroll to position [112, 0]
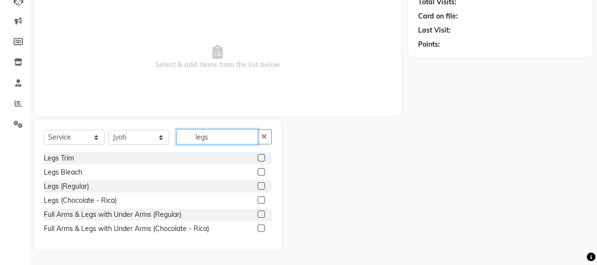
type input "legs"
click at [261, 227] on label at bounding box center [261, 228] width 7 height 7
click at [261, 227] on input "checkbox" at bounding box center [261, 229] width 6 height 6
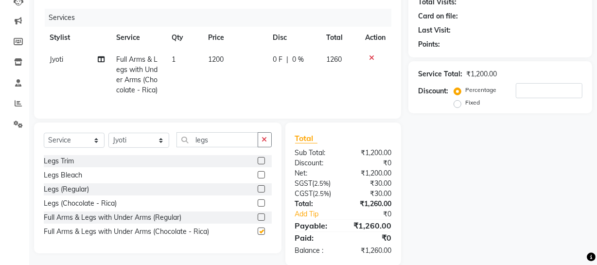
checkbox input "false"
click at [209, 144] on input "legs" at bounding box center [217, 139] width 82 height 15
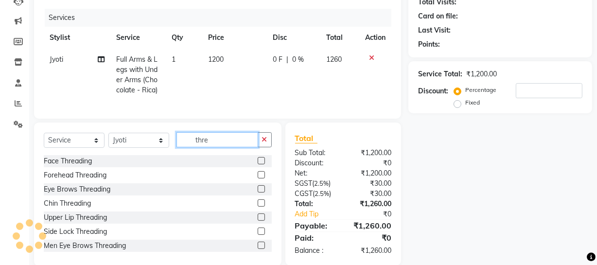
type input "thre"
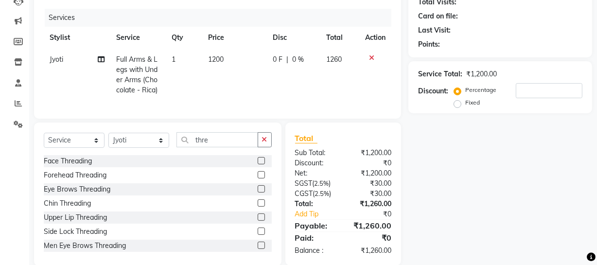
click at [258, 192] on label at bounding box center [261, 188] width 7 height 7
click at [258, 192] on input "checkbox" at bounding box center [261, 189] width 6 height 6
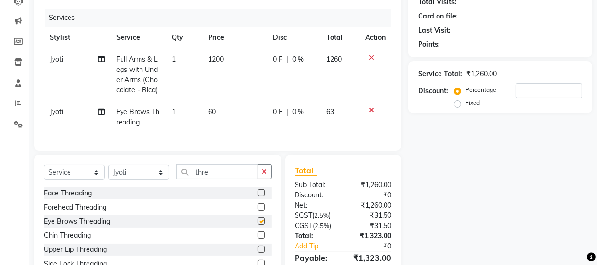
checkbox input "false"
click at [258, 253] on label at bounding box center [261, 248] width 7 height 7
click at [258, 253] on input "checkbox" at bounding box center [261, 249] width 6 height 6
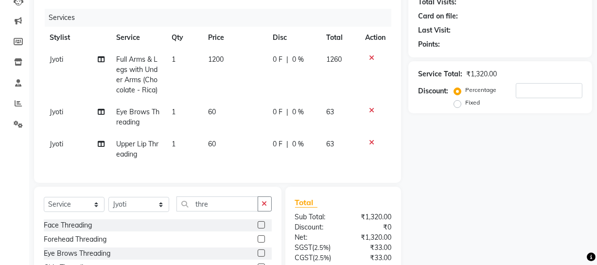
checkbox input "false"
click at [219, 209] on input "thre" at bounding box center [217, 203] width 82 height 15
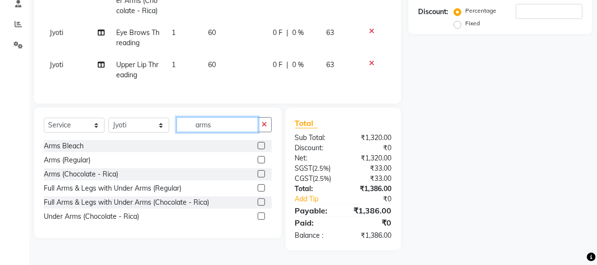
type input "arms"
click at [259, 171] on label at bounding box center [261, 173] width 7 height 7
click at [259, 171] on input "checkbox" at bounding box center [261, 174] width 6 height 6
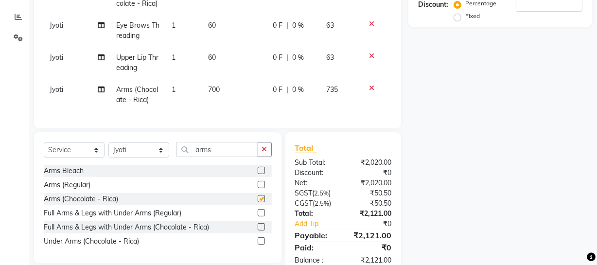
checkbox input "false"
click at [157, 157] on select "Select Stylist [PERSON_NAME] [PERSON_NAME] House Sale Jyoti [PERSON_NAME] [PERS…" at bounding box center [138, 149] width 61 height 15
select select "57124"
click at [108, 149] on select "Select Stylist [PERSON_NAME] [PERSON_NAME] House Sale Jyoti [PERSON_NAME] [PERS…" at bounding box center [138, 149] width 61 height 15
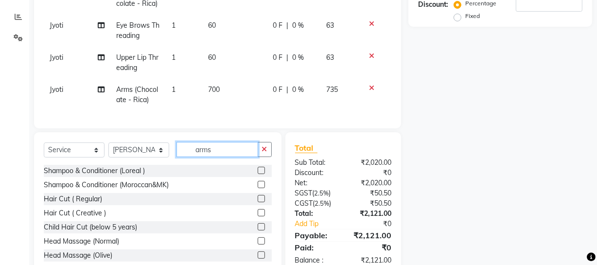
click at [222, 155] on input "arms" at bounding box center [217, 149] width 82 height 15
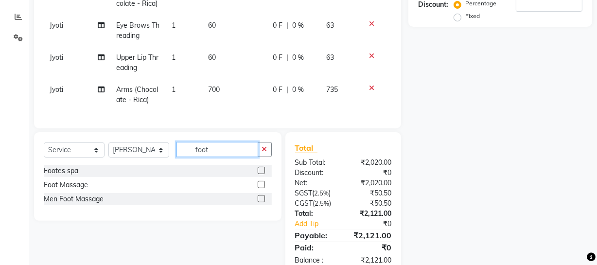
type input "foot"
click at [260, 188] on label at bounding box center [261, 184] width 7 height 7
click at [260, 188] on input "checkbox" at bounding box center [261, 185] width 6 height 6
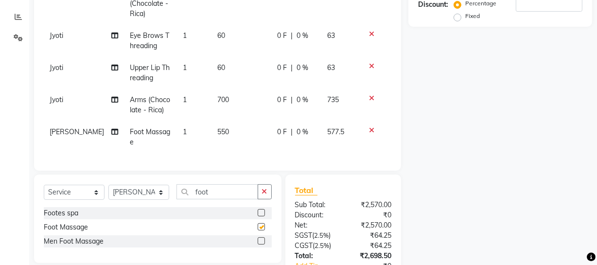
checkbox input "false"
click at [155, 190] on select "Select Stylist [PERSON_NAME] [PERSON_NAME] House Sale Jyoti [PERSON_NAME] [PERS…" at bounding box center [138, 192] width 61 height 15
select select "57119"
click at [108, 185] on select "Select Stylist [PERSON_NAME] [PERSON_NAME] House Sale Jyoti [PERSON_NAME] [PERS…" at bounding box center [138, 192] width 61 height 15
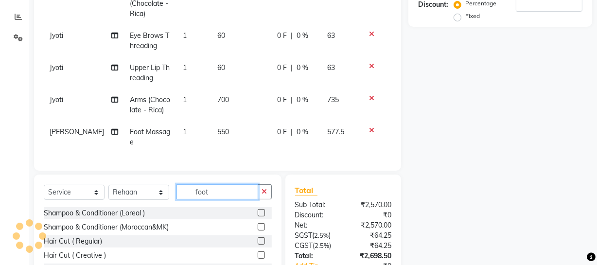
click at [216, 188] on input "foot" at bounding box center [217, 191] width 82 height 15
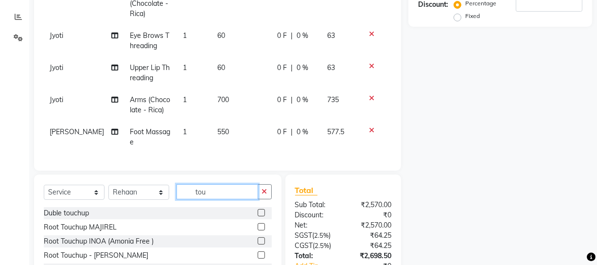
type input "tou"
click at [258, 237] on label at bounding box center [261, 240] width 7 height 7
click at [258, 238] on input "checkbox" at bounding box center [261, 241] width 6 height 6
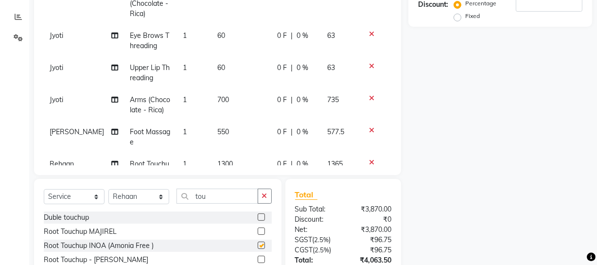
checkbox input "false"
click at [238, 153] on td "1300" at bounding box center [241, 174] width 60 height 42
select select "57119"
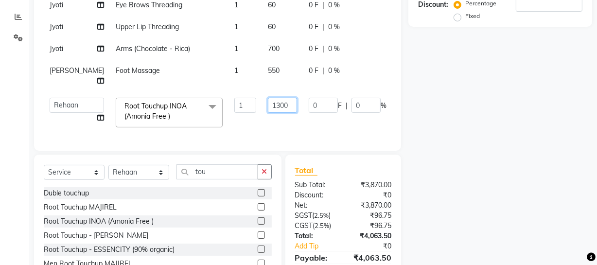
click at [268, 113] on input "1300" at bounding box center [282, 105] width 29 height 15
type input "1350"
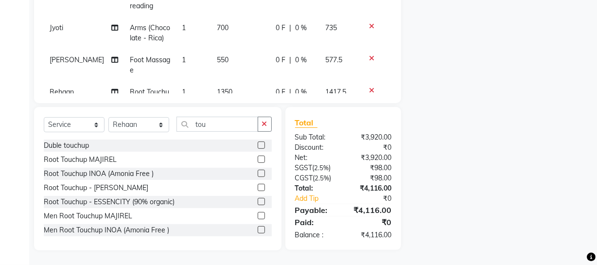
click at [556, 173] on div "Name: Membership: Total Visits: Card on file: Last Visit: Points: Service Total…" at bounding box center [503, 27] width 191 height 448
click at [258, 170] on label at bounding box center [261, 173] width 7 height 7
click at [258, 171] on input "checkbox" at bounding box center [261, 174] width 6 height 6
checkbox input "false"
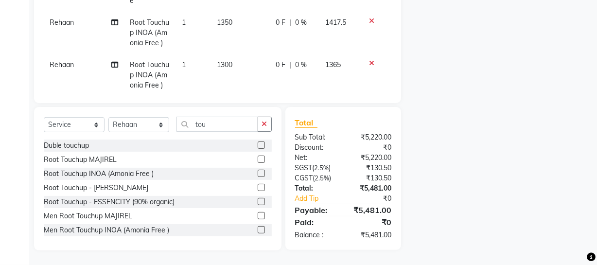
click at [217, 60] on span "1300" at bounding box center [225, 64] width 16 height 9
select select "57119"
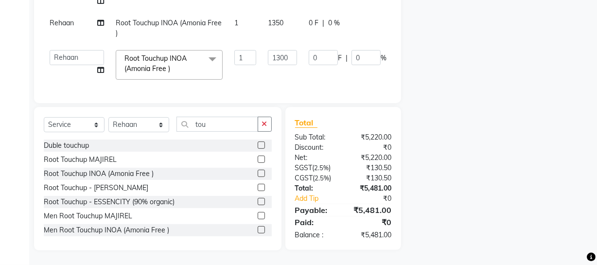
scroll to position [4, 0]
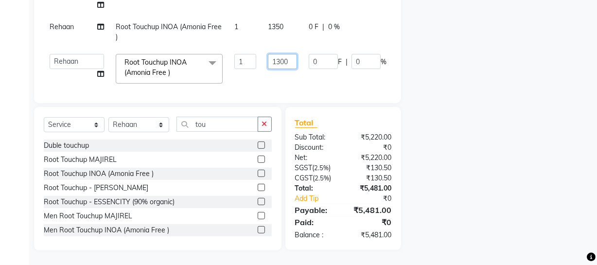
click at [268, 54] on input "1300" at bounding box center [282, 61] width 29 height 15
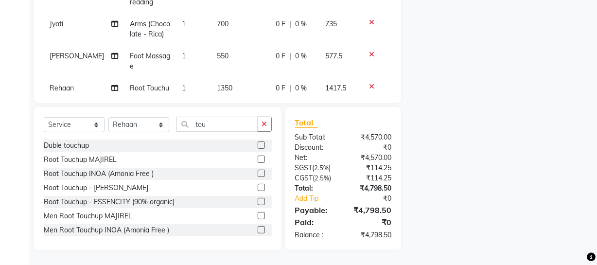
click at [479, 177] on div "Name: Membership: Total Visits: Card on file: Last Visit: Points: Service Total…" at bounding box center [503, 27] width 191 height 448
click at [153, 122] on select "Select Stylist [PERSON_NAME] [PERSON_NAME] House Sale Jyoti [PERSON_NAME] [PERS…" at bounding box center [138, 124] width 61 height 15
click at [108, 117] on select "Select Stylist [PERSON_NAME] [PERSON_NAME] House Sale Jyoti [PERSON_NAME] [PERS…" at bounding box center [138, 124] width 61 height 15
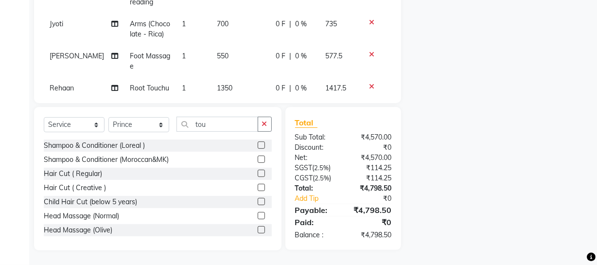
click at [258, 157] on label at bounding box center [261, 159] width 7 height 7
click at [258, 157] on input "checkbox" at bounding box center [261, 160] width 6 height 6
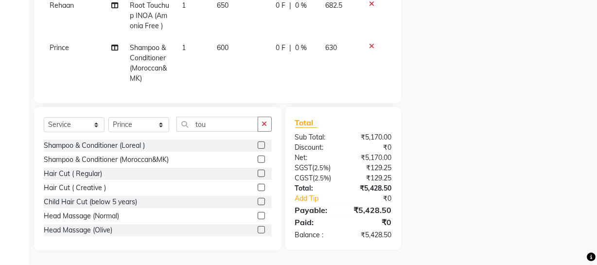
click at [211, 42] on td "600" at bounding box center [240, 63] width 59 height 52
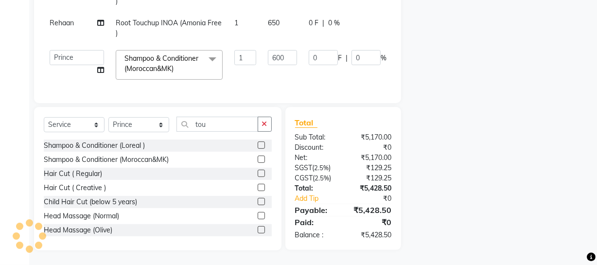
scroll to position [36, 0]
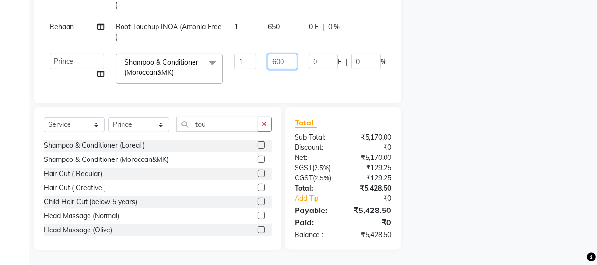
click at [268, 54] on input "600" at bounding box center [282, 61] width 29 height 15
click at [513, 170] on div "Name: Membership: Total Visits: Card on file: Last Visit: Points: Service Total…" at bounding box center [503, 27] width 191 height 448
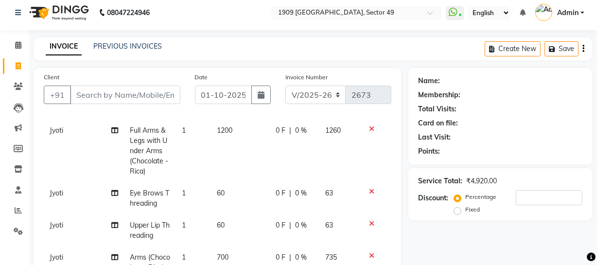
scroll to position [0, 0]
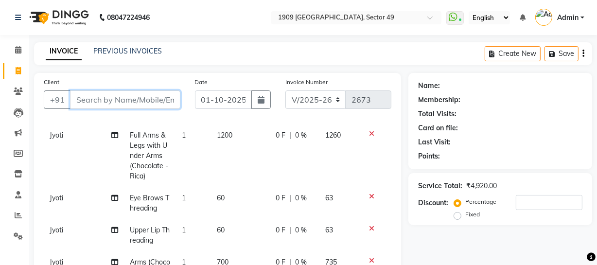
click at [149, 97] on input "Client" at bounding box center [125, 99] width 110 height 18
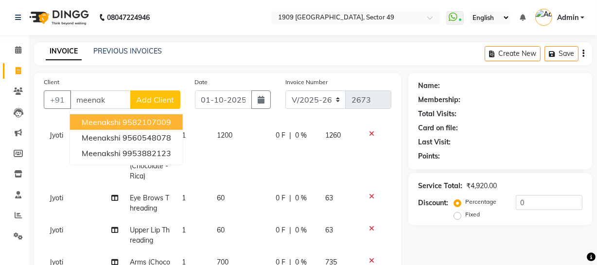
click at [158, 169] on td "Full Arms & Legs with Under Arms (Chocolate - Rica)" at bounding box center [150, 155] width 52 height 63
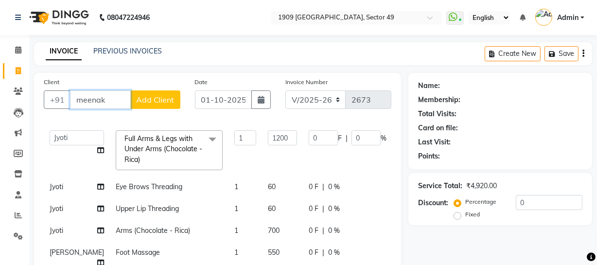
click at [110, 98] on input "meenak" at bounding box center [100, 99] width 61 height 18
click at [116, 120] on div "Client +91 menak Add Client Date [DATE] Invoice Number V/2025 V/[PHONE_NUMBER] …" at bounding box center [217, 223] width 367 height 300
click at [85, 100] on input "menak" at bounding box center [100, 99] width 61 height 18
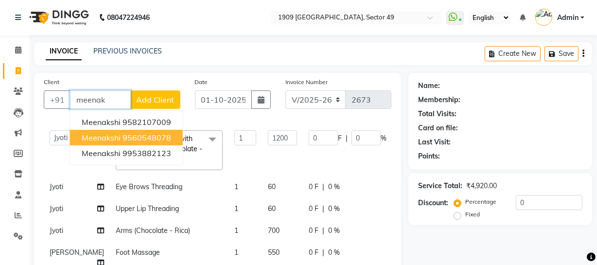
drag, startPoint x: 127, startPoint y: 139, endPoint x: 134, endPoint y: 138, distance: 7.4
click at [127, 139] on ngb-highlight "9560548078" at bounding box center [146, 138] width 49 height 10
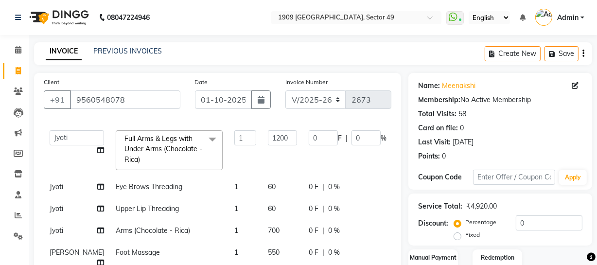
click at [203, 139] on span at bounding box center [212, 139] width 19 height 18
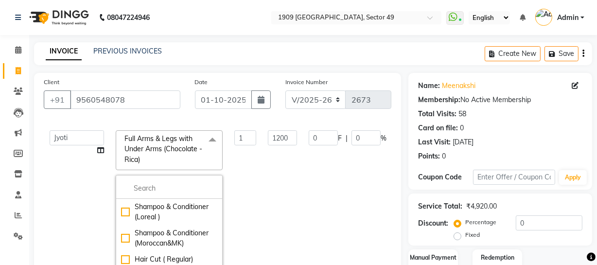
click at [229, 180] on td "1" at bounding box center [245, 212] width 34 height 176
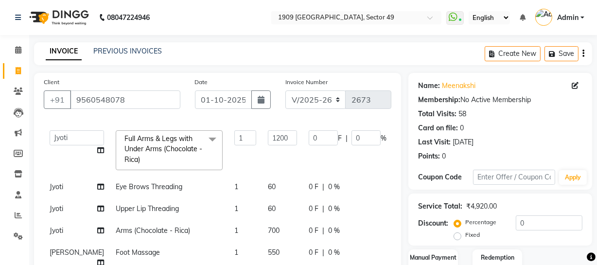
click at [189, 154] on span "Full Arms & Legs with Under Arms (Chocolate - Rica) x" at bounding box center [169, 150] width 107 height 40
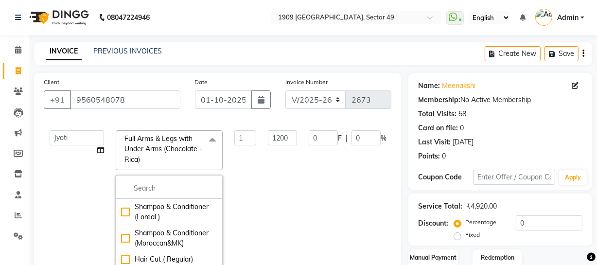
click at [262, 168] on td "1200" at bounding box center [282, 212] width 41 height 176
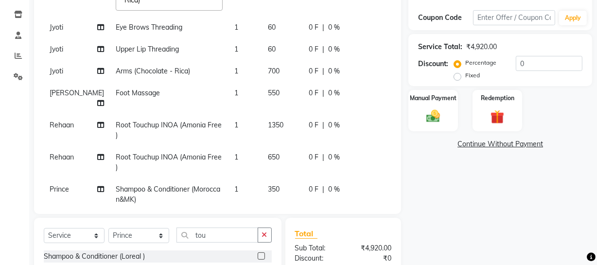
scroll to position [182, 0]
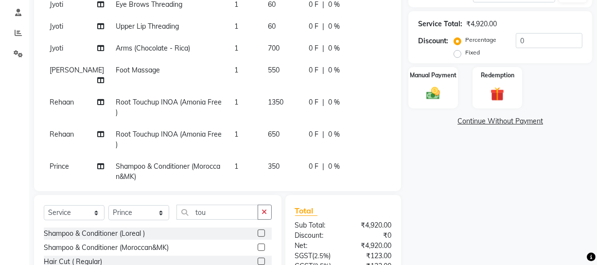
drag, startPoint x: 501, startPoint y: 225, endPoint x: 510, endPoint y: 219, distance: 11.1
click at [503, 223] on div "Name: [PERSON_NAME] Membership: No Active Membership Total Visits: 58 Card on f…" at bounding box center [503, 115] width 191 height 448
click at [517, 37] on input "0" at bounding box center [549, 40] width 67 height 15
click at [503, 173] on div "Name: [PERSON_NAME] Membership: No Active Membership Total Visits: 58 Card on f…" at bounding box center [503, 115] width 191 height 448
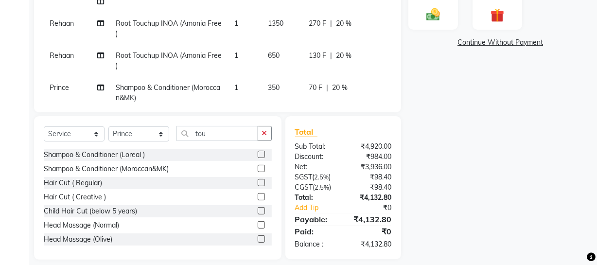
scroll to position [271, 0]
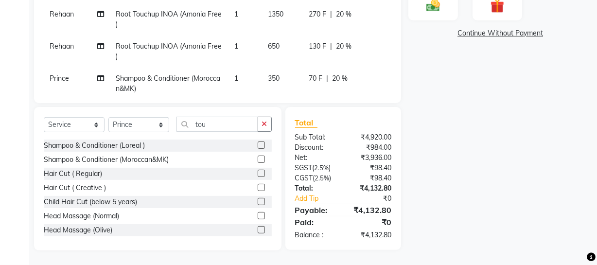
click at [461, 185] on div "Name: [PERSON_NAME] Membership: No Active Membership Total Visits: 58 Card on f…" at bounding box center [503, 27] width 191 height 448
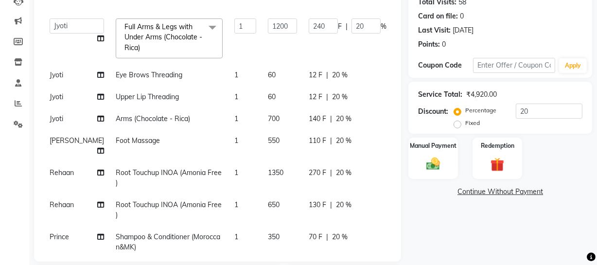
scroll to position [46, 0]
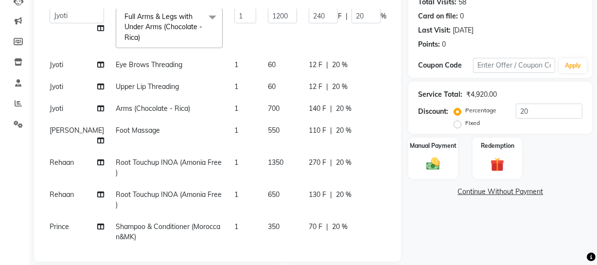
click at [303, 216] on td "70 F | 20 %" at bounding box center [347, 232] width 89 height 32
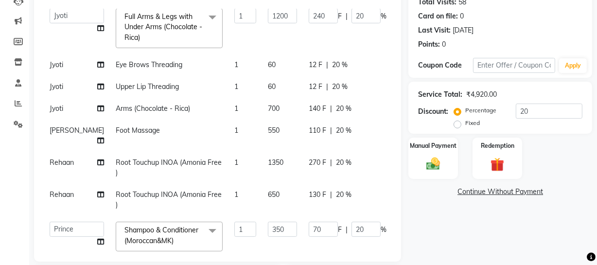
click at [336, 190] on span "20 %" at bounding box center [344, 195] width 16 height 10
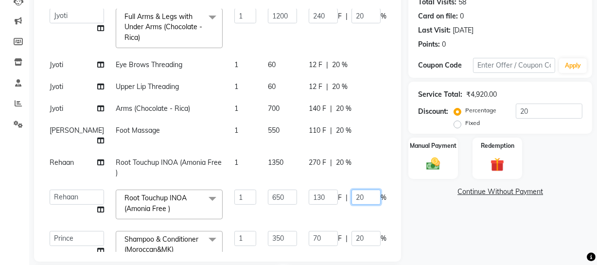
click at [351, 190] on input "20" at bounding box center [365, 197] width 29 height 15
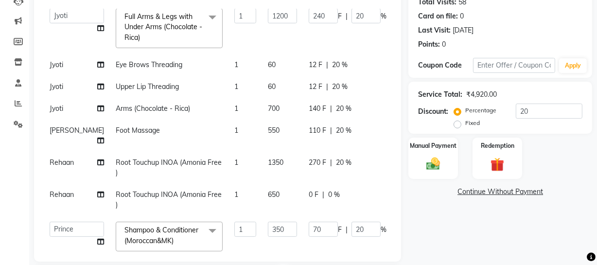
click at [453, 233] on div "Name: [PERSON_NAME] Membership: No Active Membership Total Visits: 58 Card on f…" at bounding box center [503, 185] width 191 height 448
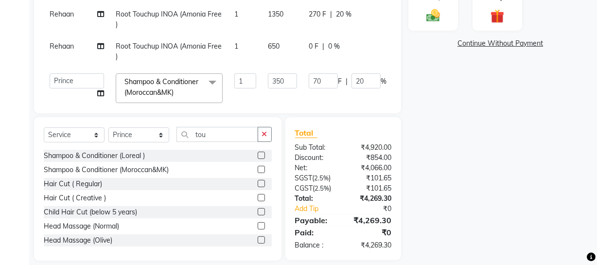
scroll to position [271, 0]
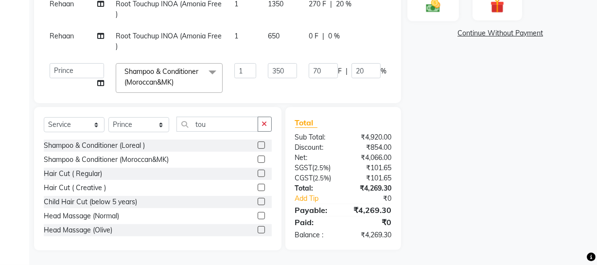
click at [440, 16] on div "Manual Payment" at bounding box center [433, -1] width 52 height 43
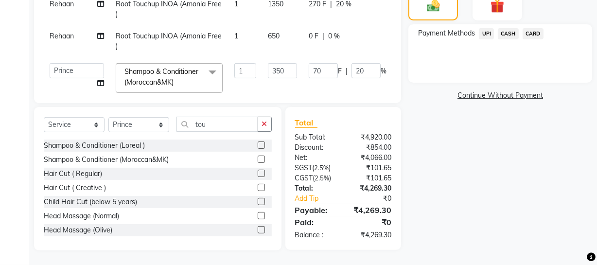
drag, startPoint x: 488, startPoint y: 34, endPoint x: 483, endPoint y: 39, distance: 6.9
click at [486, 34] on span "UPI" at bounding box center [486, 33] width 15 height 11
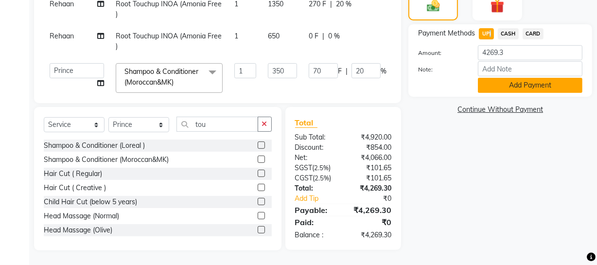
click at [491, 88] on button "Add Payment" at bounding box center [530, 85] width 105 height 15
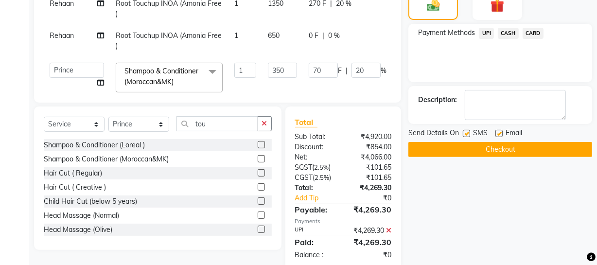
click at [467, 131] on label at bounding box center [466, 133] width 7 height 7
click at [467, 131] on input "checkbox" at bounding box center [466, 134] width 6 height 6
click at [464, 148] on button "Checkout" at bounding box center [500, 149] width 184 height 15
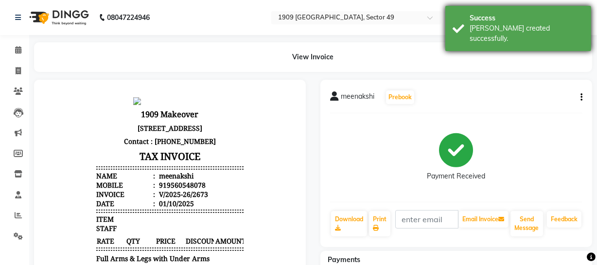
click at [459, 29] on div "Success [PERSON_NAME] created successfully." at bounding box center [518, 28] width 146 height 45
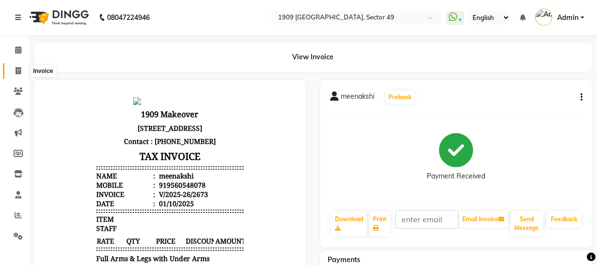
click at [18, 69] on icon at bounding box center [18, 70] width 5 height 7
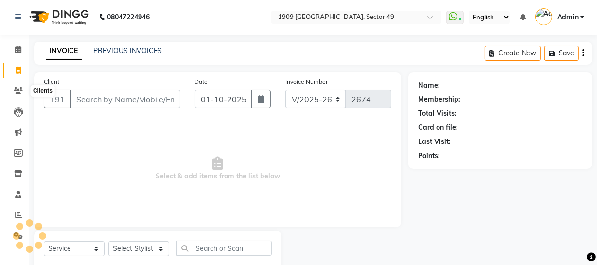
scroll to position [28, 0]
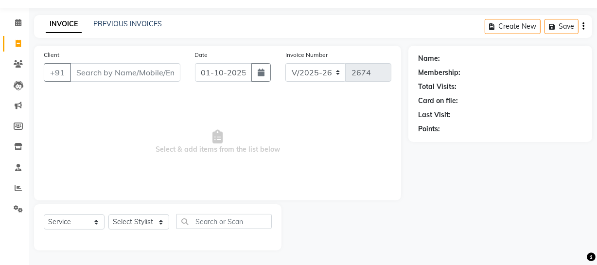
click at [183, 177] on span "Select & add items from the list below" at bounding box center [218, 141] width 348 height 97
click at [134, 23] on link "PREVIOUS INVOICES" at bounding box center [127, 23] width 69 height 9
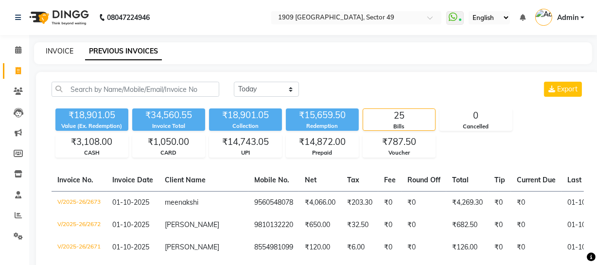
click at [64, 52] on link "INVOICE" at bounding box center [60, 51] width 28 height 9
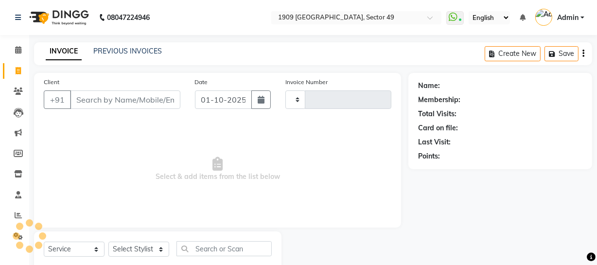
scroll to position [28, 0]
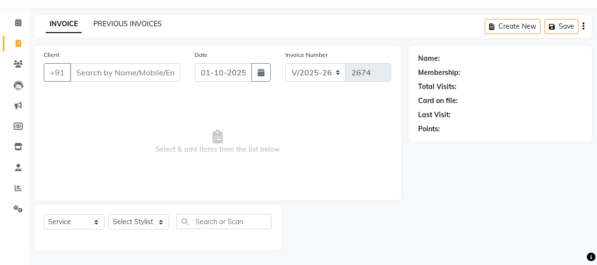
click at [115, 27] on link "PREVIOUS INVOICES" at bounding box center [127, 23] width 69 height 9
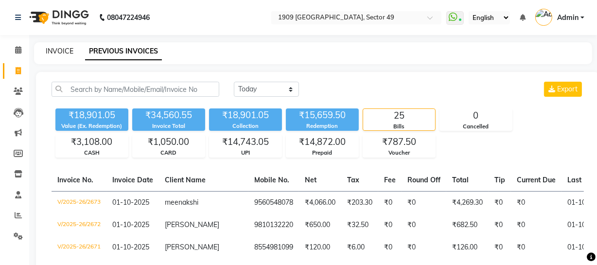
click at [62, 53] on link "INVOICE" at bounding box center [60, 51] width 28 height 9
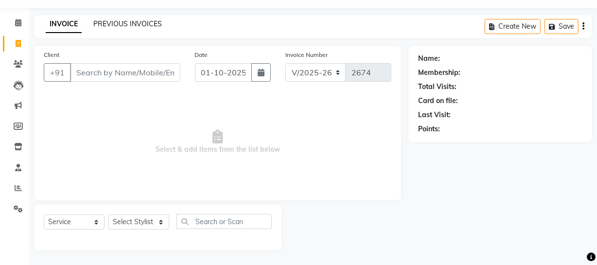
click at [118, 24] on link "PREVIOUS INVOICES" at bounding box center [127, 23] width 69 height 9
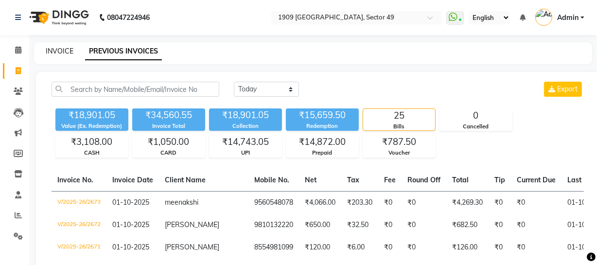
click at [61, 48] on link "INVOICE" at bounding box center [60, 51] width 28 height 9
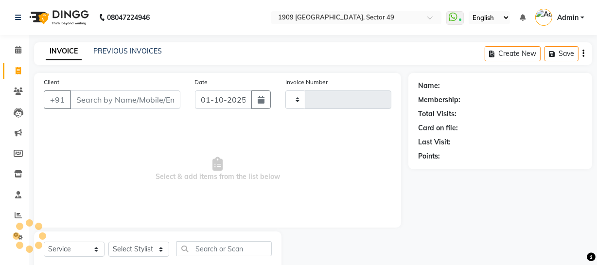
scroll to position [28, 0]
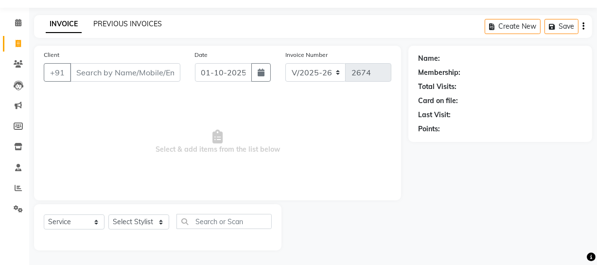
click at [117, 23] on link "PREVIOUS INVOICES" at bounding box center [127, 23] width 69 height 9
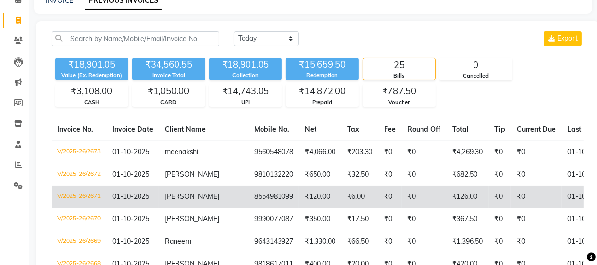
scroll to position [35, 0]
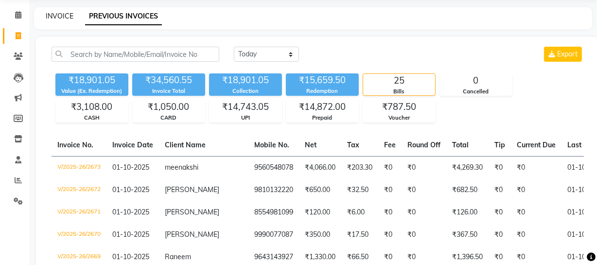
click at [60, 12] on link "INVOICE" at bounding box center [60, 16] width 28 height 9
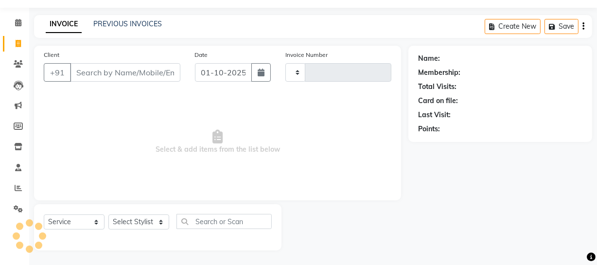
scroll to position [28, 0]
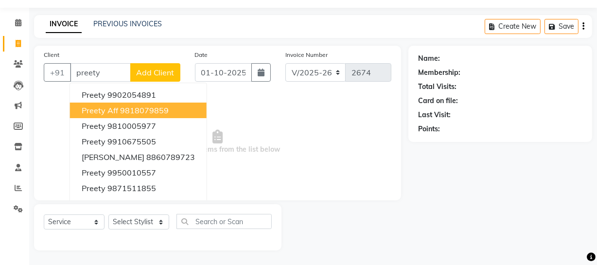
click at [150, 111] on ngb-highlight "9818079859" at bounding box center [144, 110] width 49 height 10
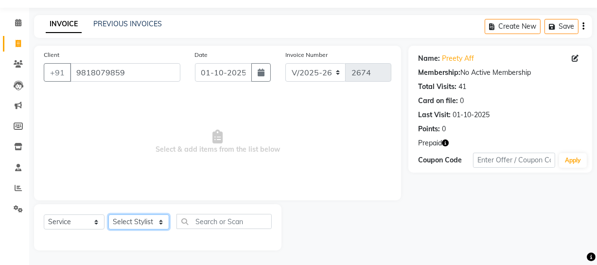
click at [158, 219] on select "Select Stylist [PERSON_NAME] [PERSON_NAME] House Sale Jyoti [PERSON_NAME] [PERS…" at bounding box center [138, 221] width 61 height 15
click at [108, 214] on select "Select Stylist [PERSON_NAME] [PERSON_NAME] House Sale Jyoti [PERSON_NAME] [PERS…" at bounding box center [138, 221] width 61 height 15
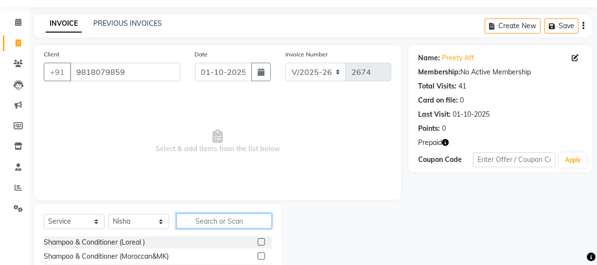
click at [228, 218] on input "text" at bounding box center [223, 220] width 95 height 15
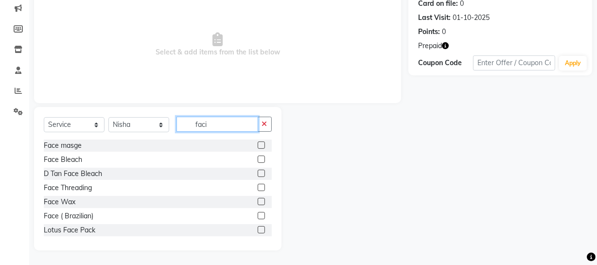
scroll to position [84, 0]
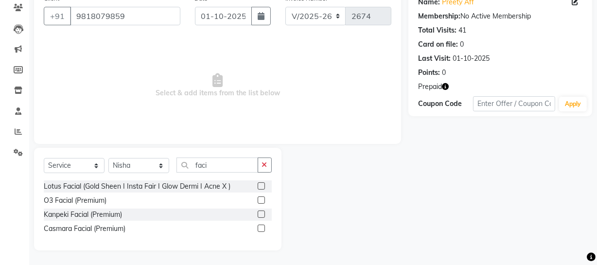
click at [261, 225] on label at bounding box center [261, 228] width 7 height 7
click at [261, 226] on input "checkbox" at bounding box center [261, 229] width 6 height 6
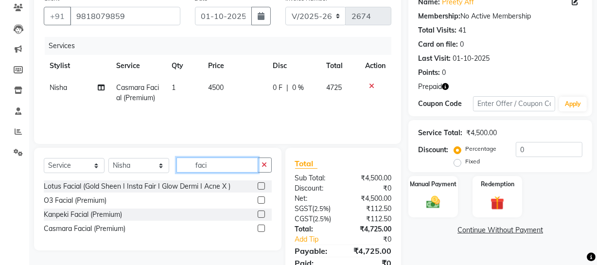
click at [213, 164] on input "faci" at bounding box center [217, 164] width 82 height 15
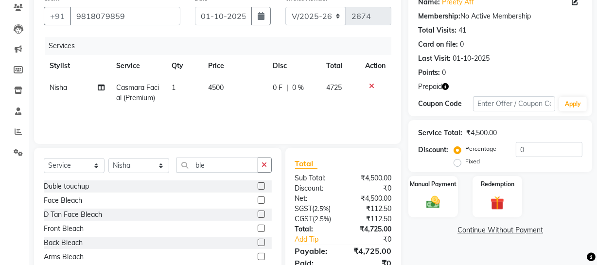
click at [258, 202] on label at bounding box center [261, 199] width 7 height 7
click at [258, 202] on input "checkbox" at bounding box center [261, 200] width 6 height 6
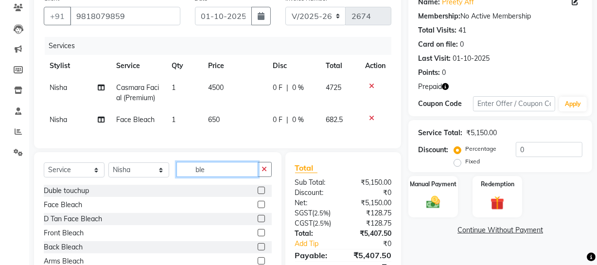
click at [213, 174] on input "ble" at bounding box center [217, 169] width 82 height 15
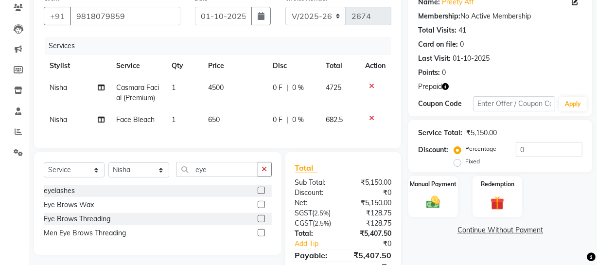
click at [260, 222] on label at bounding box center [261, 218] width 7 height 7
click at [260, 222] on input "checkbox" at bounding box center [261, 219] width 6 height 6
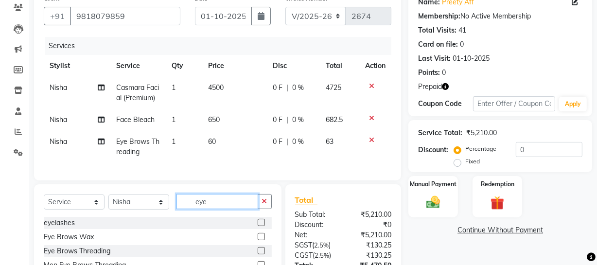
click at [220, 208] on input "eye" at bounding box center [217, 201] width 82 height 15
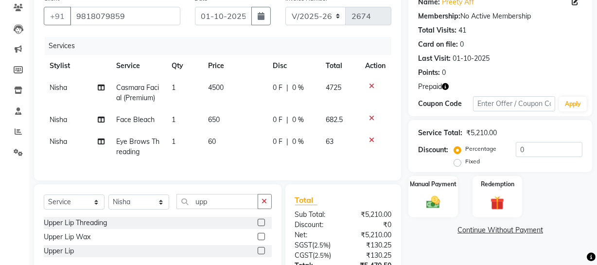
click at [259, 240] on label at bounding box center [261, 236] width 7 height 7
click at [259, 240] on input "checkbox" at bounding box center [261, 237] width 6 height 6
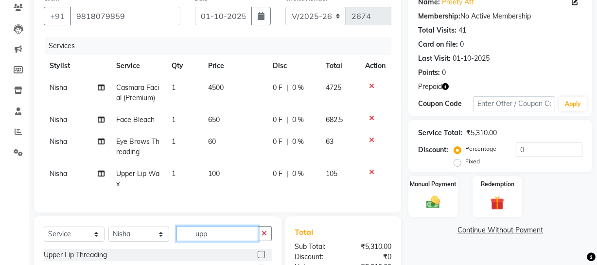
click at [218, 239] on input "upp" at bounding box center [217, 233] width 82 height 15
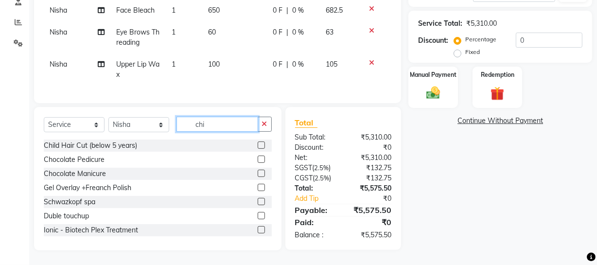
scroll to position [199, 0]
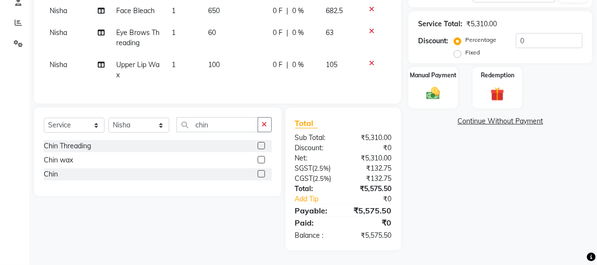
click at [262, 158] on label at bounding box center [261, 159] width 7 height 7
click at [262, 158] on input "checkbox" at bounding box center [261, 160] width 6 height 6
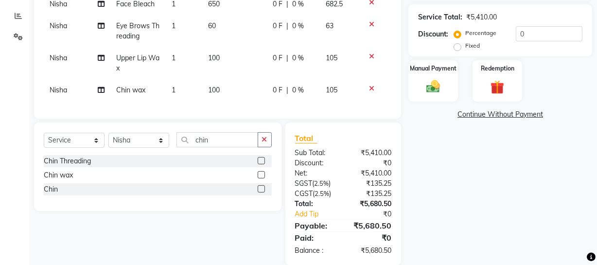
scroll to position [222, 0]
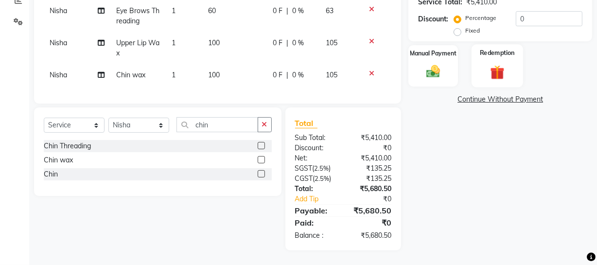
click at [486, 70] on img at bounding box center [497, 72] width 23 height 18
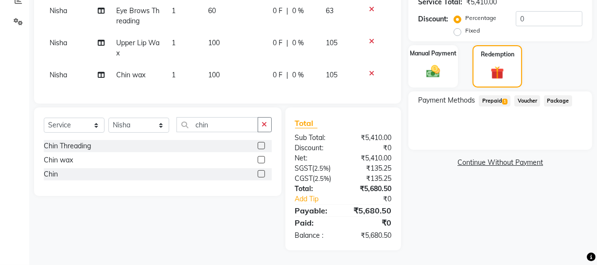
click at [490, 95] on span "Prepaid 1" at bounding box center [495, 100] width 32 height 11
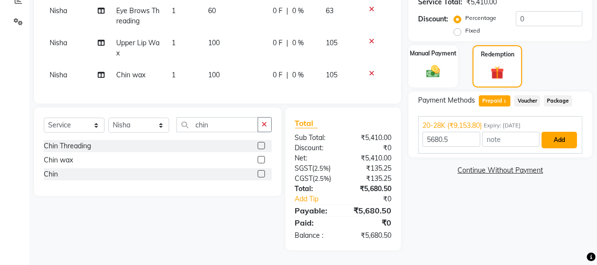
click at [568, 136] on button "Add" at bounding box center [558, 140] width 35 height 17
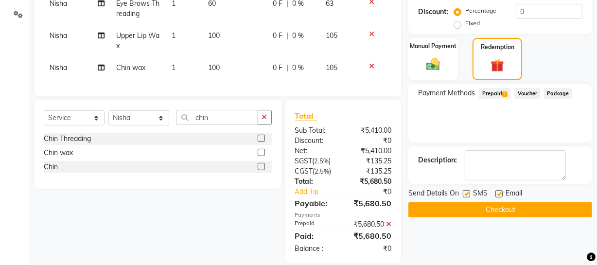
click at [544, 209] on button "Checkout" at bounding box center [500, 209] width 184 height 15
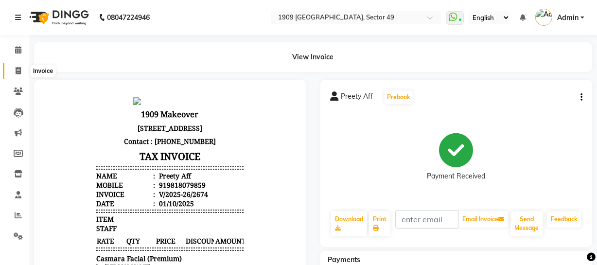
click at [14, 72] on span at bounding box center [18, 71] width 17 height 11
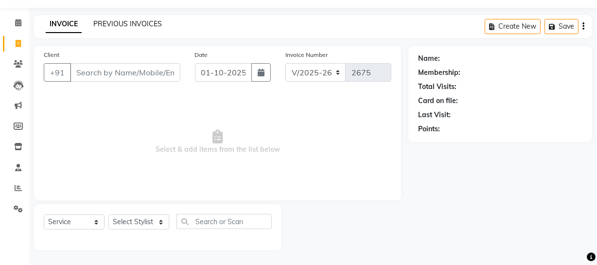
click at [133, 25] on link "PREVIOUS INVOICES" at bounding box center [127, 23] width 69 height 9
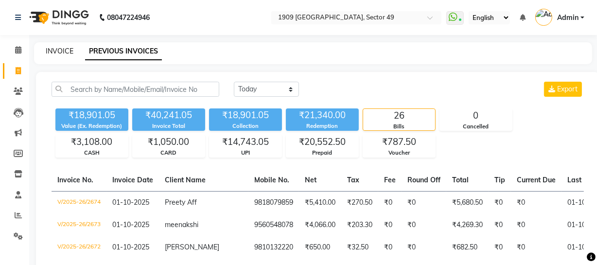
click at [66, 49] on link "INVOICE" at bounding box center [60, 51] width 28 height 9
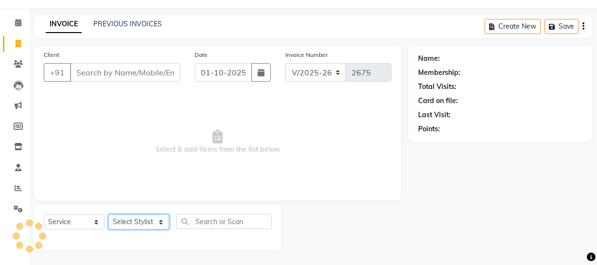
click at [146, 218] on select "Select Stylist" at bounding box center [138, 221] width 61 height 15
click at [108, 214] on select "Select Stylist [PERSON_NAME] [PERSON_NAME] House Sale Jyoti [PERSON_NAME] [PERS…" at bounding box center [138, 221] width 61 height 15
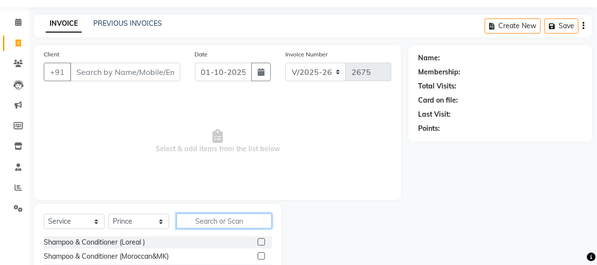
click at [217, 224] on input "text" at bounding box center [223, 220] width 95 height 15
click at [258, 243] on label at bounding box center [261, 241] width 7 height 7
click at [258, 243] on input "checkbox" at bounding box center [261, 242] width 6 height 6
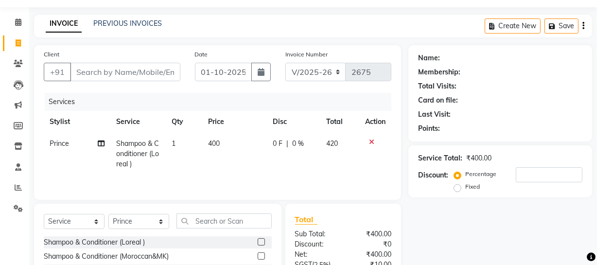
click at [258, 243] on label at bounding box center [261, 241] width 7 height 7
click at [258, 243] on input "checkbox" at bounding box center [261, 242] width 6 height 6
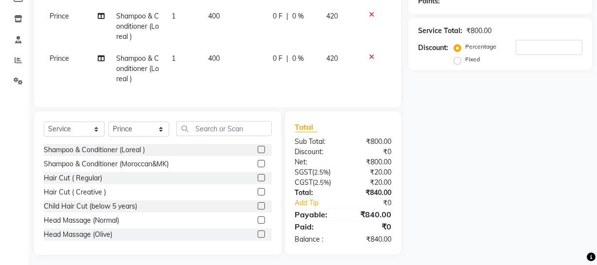
scroll to position [158, 0]
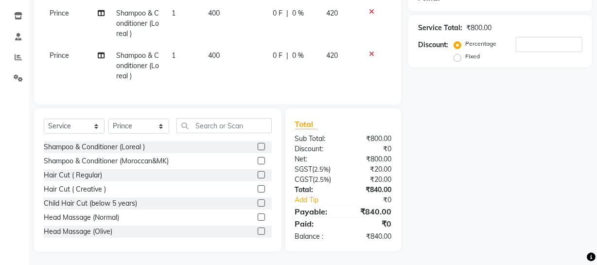
click at [369, 52] on icon at bounding box center [371, 54] width 5 height 7
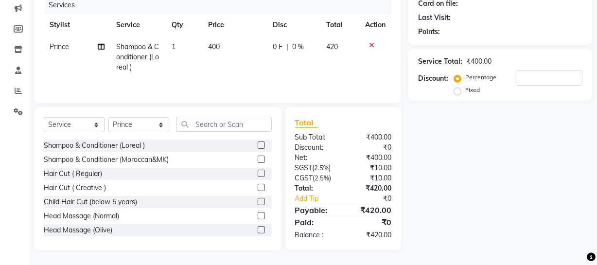
scroll to position [125, 0]
click at [200, 125] on input "text" at bounding box center [223, 124] width 95 height 15
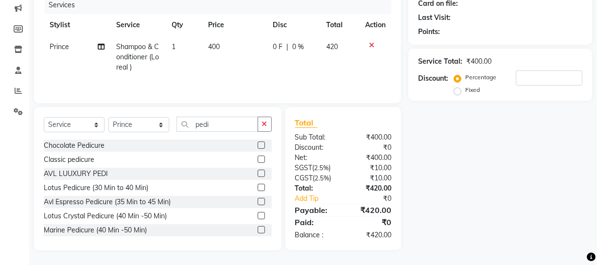
click at [258, 146] on label at bounding box center [261, 144] width 7 height 7
click at [258, 146] on input "checkbox" at bounding box center [261, 145] width 6 height 6
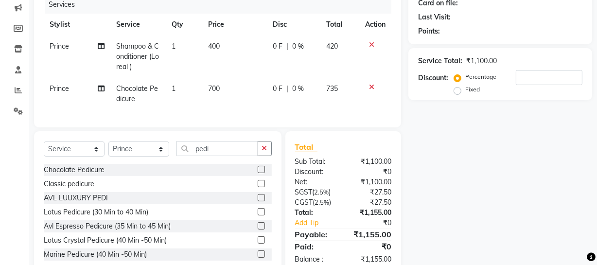
click at [258, 173] on label at bounding box center [261, 169] width 7 height 7
click at [258, 173] on input "checkbox" at bounding box center [261, 170] width 6 height 6
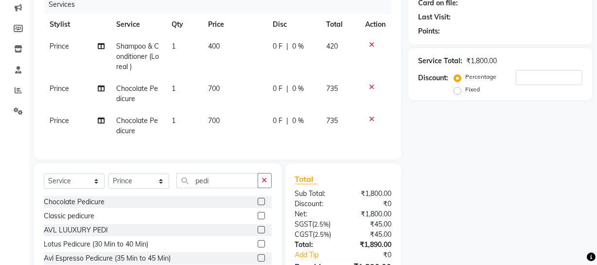
click at [82, 126] on td "Prince" at bounding box center [77, 126] width 67 height 32
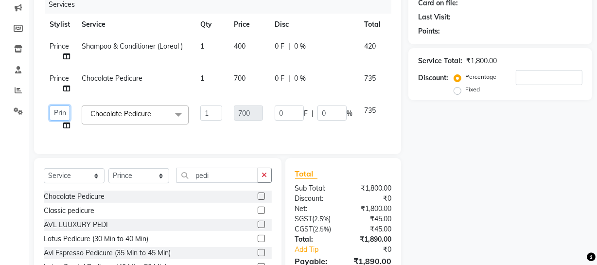
click at [64, 114] on select "[PERSON_NAME] [PERSON_NAME] House Sale Jyoti [PERSON_NAME] [PERSON_NAME] [PERSO…" at bounding box center [60, 112] width 20 height 15
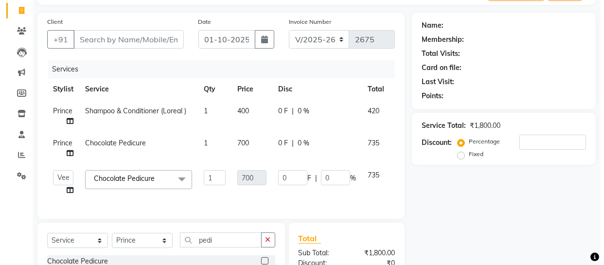
scroll to position [0, 0]
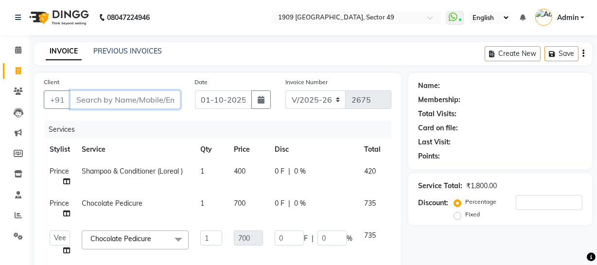
click at [138, 101] on input "Client" at bounding box center [125, 99] width 110 height 18
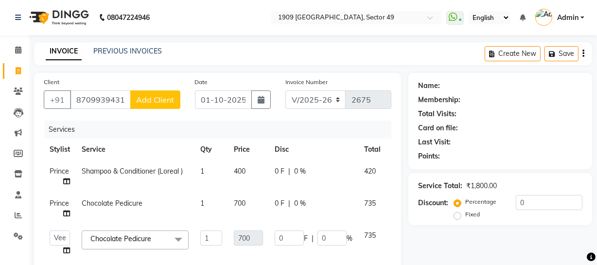
click at [138, 101] on span "Add Client" at bounding box center [155, 100] width 38 height 10
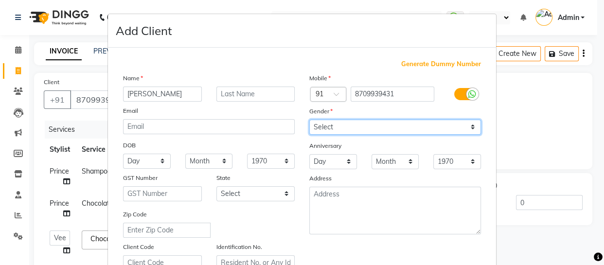
click at [366, 123] on select "Select [DEMOGRAPHIC_DATA] [DEMOGRAPHIC_DATA] Other Prefer Not To Say" at bounding box center [395, 127] width 172 height 15
click at [309, 120] on select "Select [DEMOGRAPHIC_DATA] [DEMOGRAPHIC_DATA] Other Prefer Not To Say" at bounding box center [395, 127] width 172 height 15
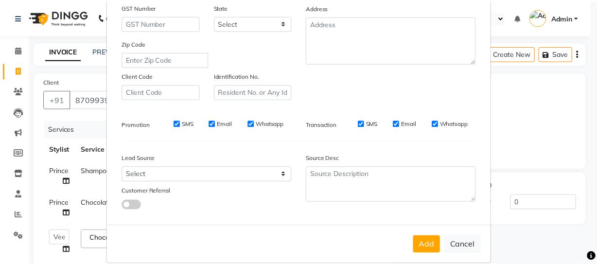
scroll to position [187, 0]
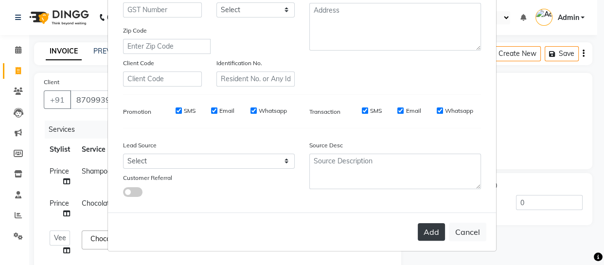
click at [423, 230] on button "Add" at bounding box center [431, 231] width 27 height 17
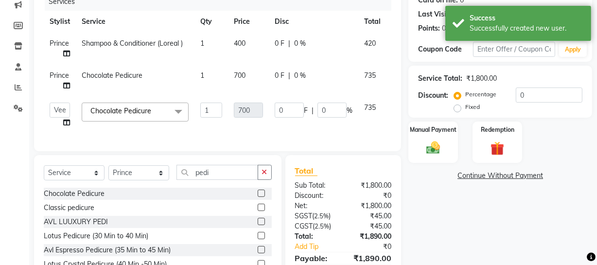
scroll to position [183, 0]
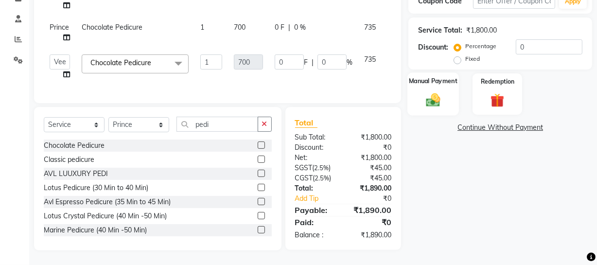
click at [436, 83] on div "Manual Payment" at bounding box center [433, 93] width 52 height 43
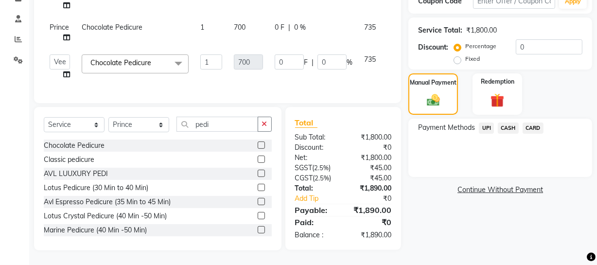
click at [530, 122] on span "CARD" at bounding box center [533, 127] width 21 height 11
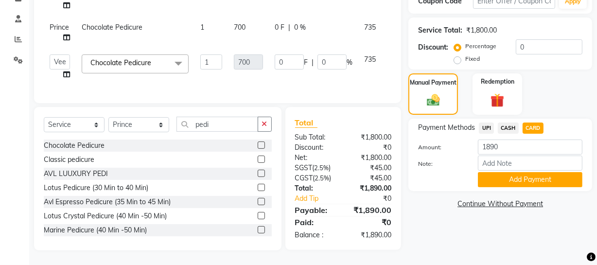
click at [525, 180] on div "Payment Methods UPI CASH CARD Amount: 1890 Note: Add Payment" at bounding box center [500, 155] width 184 height 72
click at [533, 175] on button "Add Payment" at bounding box center [530, 179] width 105 height 15
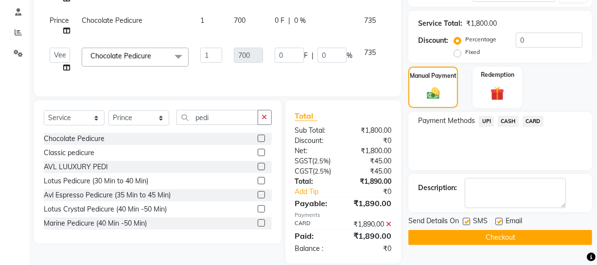
scroll to position [203, 0]
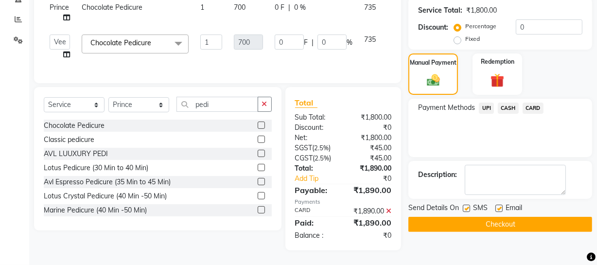
click at [478, 217] on button "Checkout" at bounding box center [500, 224] width 184 height 15
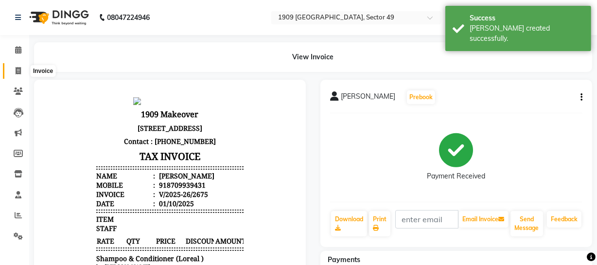
click at [17, 67] on icon at bounding box center [18, 70] width 5 height 7
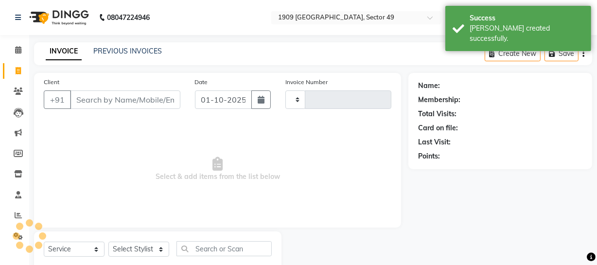
scroll to position [28, 0]
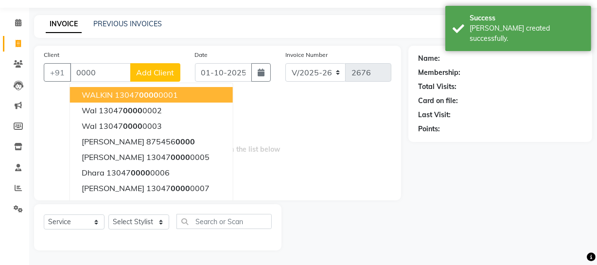
click at [118, 90] on ngb-highlight "13047 0000 0001" at bounding box center [146, 95] width 63 height 10
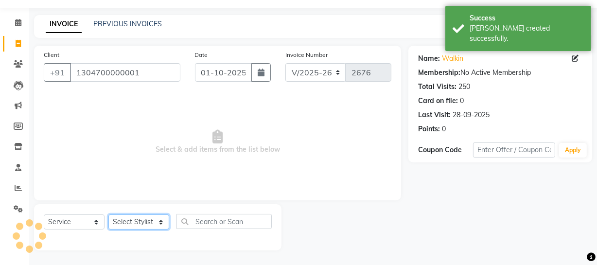
click at [131, 219] on select "Select Stylist [PERSON_NAME] [PERSON_NAME] House Sale Jyoti [PERSON_NAME] [PERS…" at bounding box center [138, 221] width 61 height 15
click at [108, 214] on select "Select Stylist [PERSON_NAME] [PERSON_NAME] House Sale Jyoti [PERSON_NAME] [PERS…" at bounding box center [138, 221] width 61 height 15
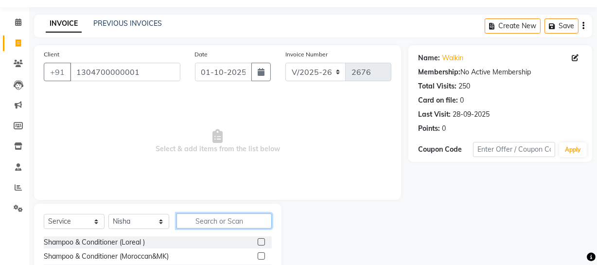
click at [233, 214] on input "text" at bounding box center [223, 220] width 95 height 15
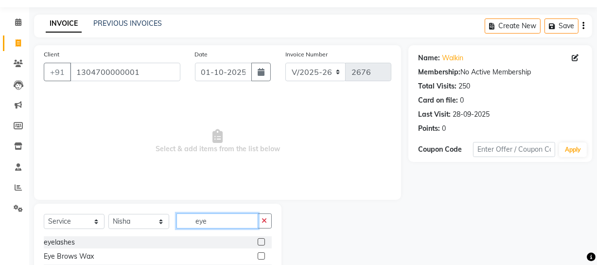
scroll to position [84, 0]
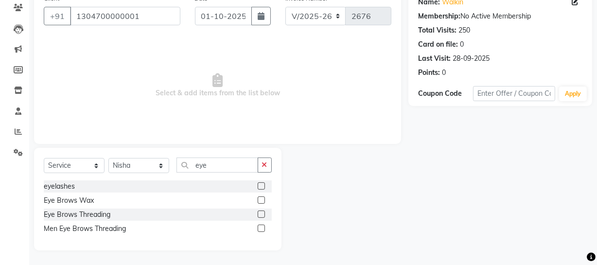
click at [259, 213] on label at bounding box center [261, 213] width 7 height 7
click at [259, 213] on input "checkbox" at bounding box center [261, 214] width 6 height 6
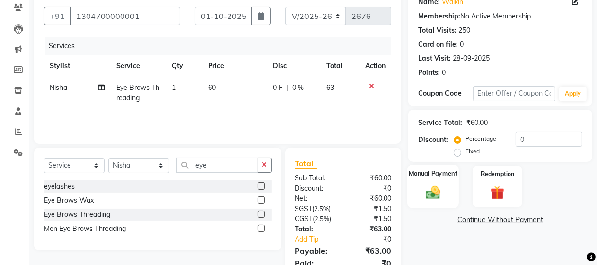
click at [434, 188] on img at bounding box center [432, 192] width 23 height 17
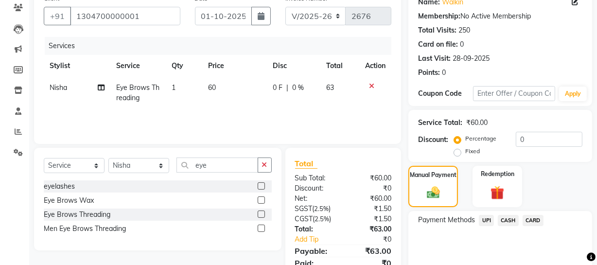
click at [489, 221] on span "UPI" at bounding box center [486, 220] width 15 height 11
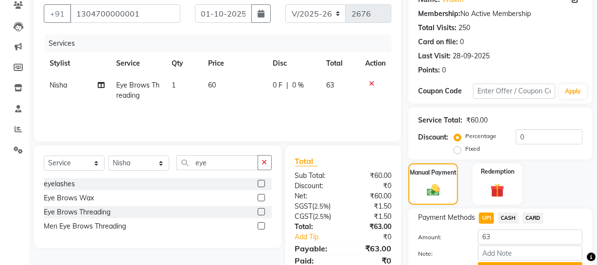
scroll to position [137, 0]
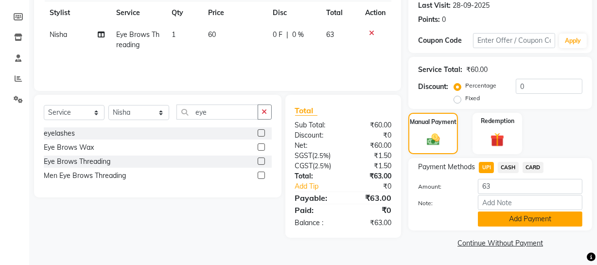
click at [515, 218] on button "Add Payment" at bounding box center [530, 218] width 105 height 15
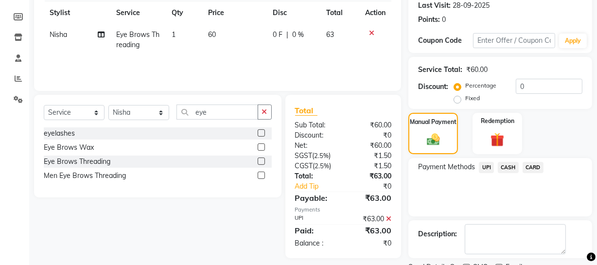
scroll to position [177, 0]
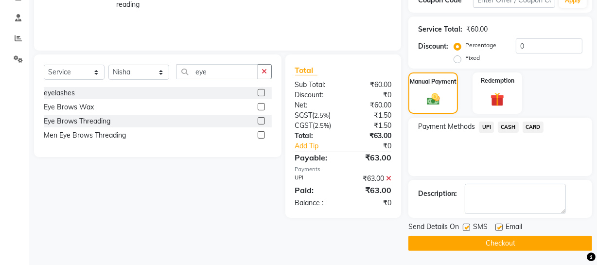
click at [521, 243] on button "Checkout" at bounding box center [500, 243] width 184 height 15
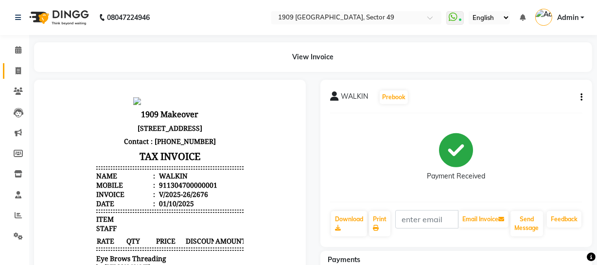
click at [17, 68] on icon at bounding box center [18, 70] width 5 height 7
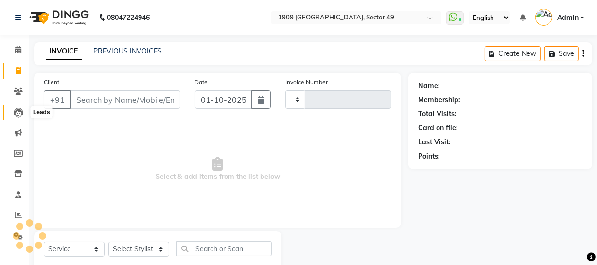
scroll to position [28, 0]
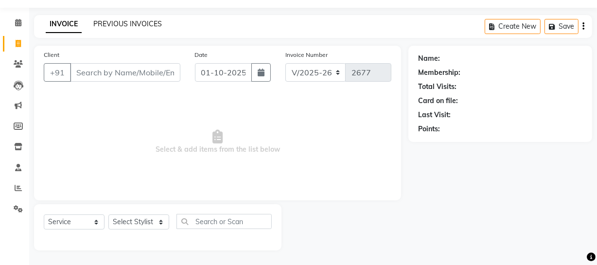
click at [116, 22] on link "PREVIOUS INVOICES" at bounding box center [127, 23] width 69 height 9
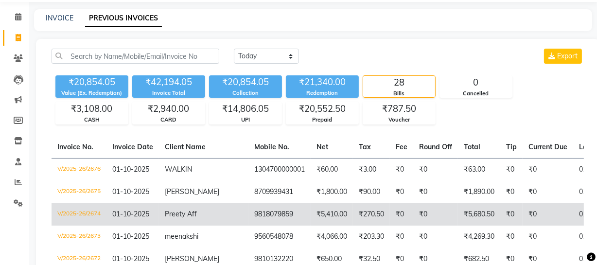
scroll to position [35, 0]
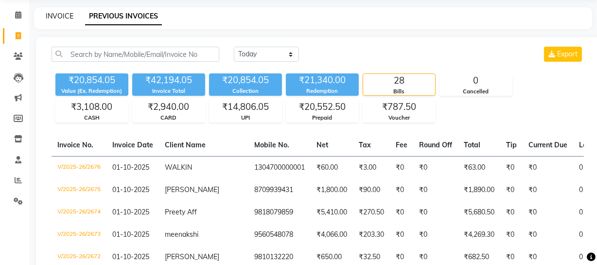
click at [63, 14] on link "INVOICE" at bounding box center [60, 16] width 28 height 9
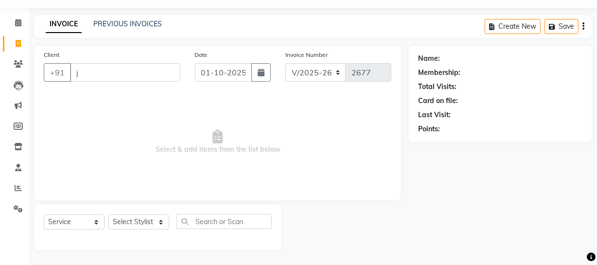
click at [124, 76] on input "j" at bounding box center [125, 72] width 110 height 18
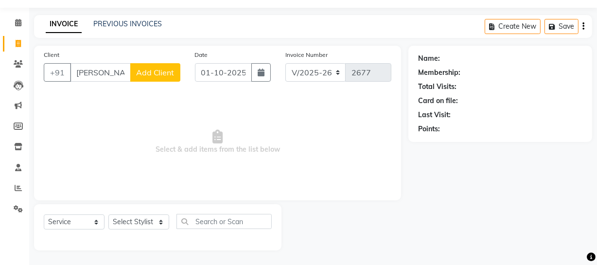
click at [101, 70] on input "[PERSON_NAME]" at bounding box center [100, 72] width 61 height 18
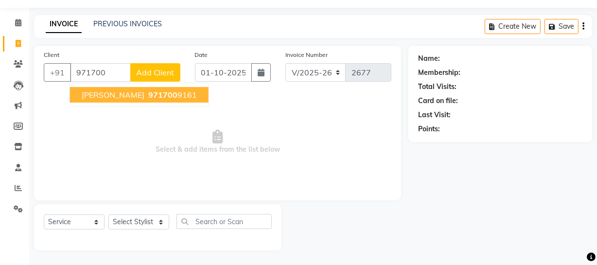
click at [109, 98] on button "[PERSON_NAME] 971700 9161" at bounding box center [139, 95] width 139 height 16
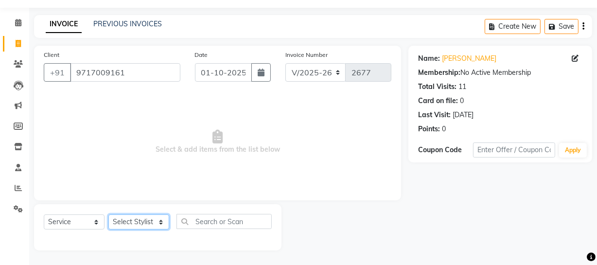
click at [140, 221] on select "Select Stylist [PERSON_NAME] [PERSON_NAME] House Sale Jyoti [PERSON_NAME] [PERS…" at bounding box center [138, 221] width 61 height 15
click at [108, 214] on select "Select Stylist [PERSON_NAME] [PERSON_NAME] House Sale Jyoti [PERSON_NAME] [PERS…" at bounding box center [138, 221] width 61 height 15
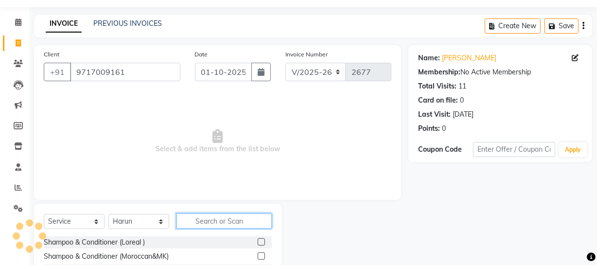
click at [206, 223] on input "text" at bounding box center [223, 220] width 95 height 15
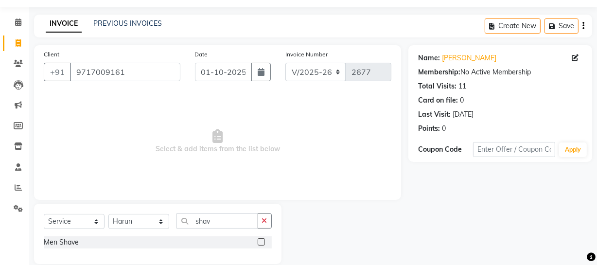
click at [261, 241] on label at bounding box center [261, 241] width 7 height 7
click at [261, 241] on input "checkbox" at bounding box center [261, 242] width 6 height 6
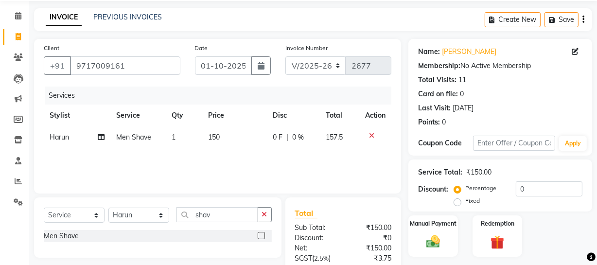
scroll to position [124, 0]
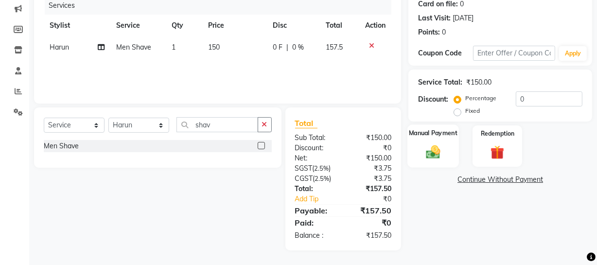
click at [439, 153] on img at bounding box center [432, 151] width 23 height 17
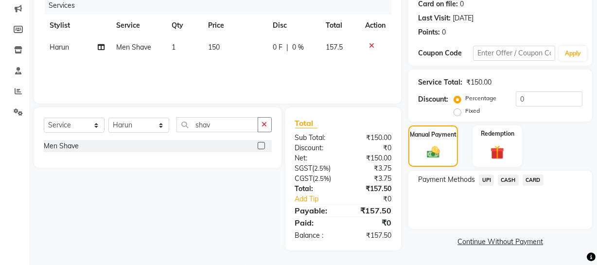
click at [481, 176] on span "UPI" at bounding box center [486, 179] width 15 height 11
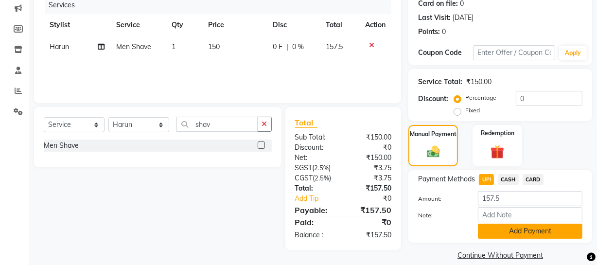
click at [533, 227] on button "Add Payment" at bounding box center [530, 231] width 105 height 15
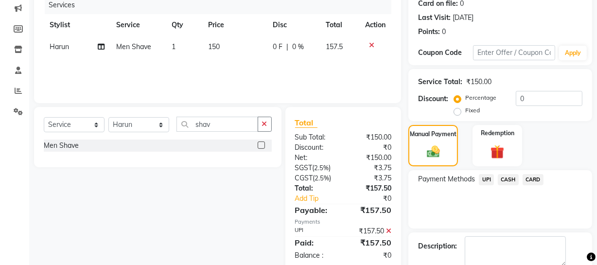
drag, startPoint x: 587, startPoint y: 191, endPoint x: 564, endPoint y: 239, distance: 53.3
click at [596, 140] on html "08047224946 Select Location × 1909 Makeover, Sector 49 WhatsApp Status ✕ Status…" at bounding box center [298, 8] width 597 height 265
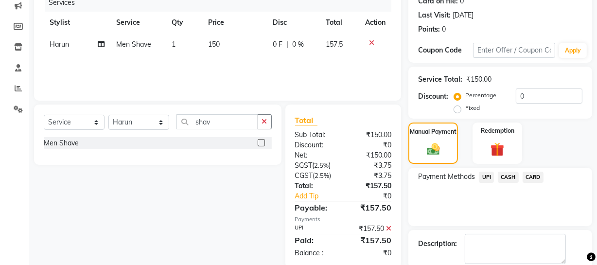
click at [520, 214] on div "Payment Methods UPI CASH CARD" at bounding box center [500, 197] width 184 height 58
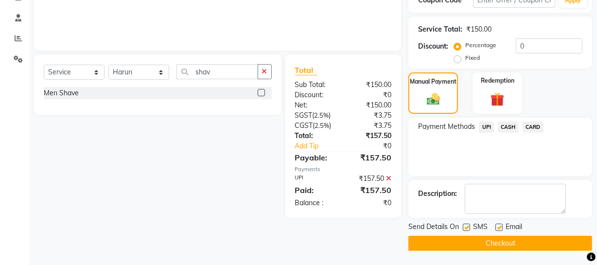
click at [496, 239] on button "Checkout" at bounding box center [500, 243] width 184 height 15
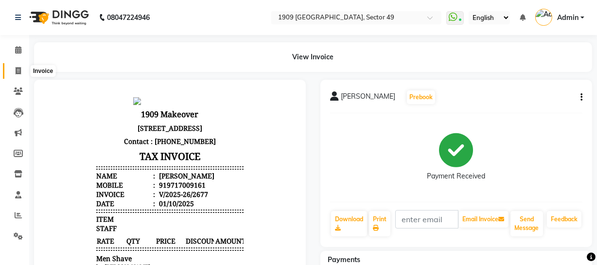
click at [19, 70] on icon at bounding box center [18, 70] width 5 height 7
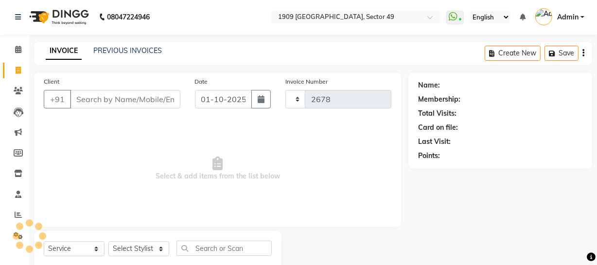
scroll to position [28, 0]
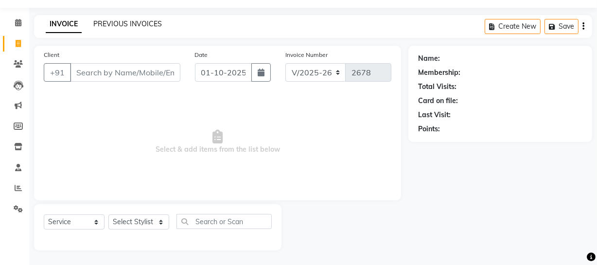
click at [138, 20] on link "PREVIOUS INVOICES" at bounding box center [127, 23] width 69 height 9
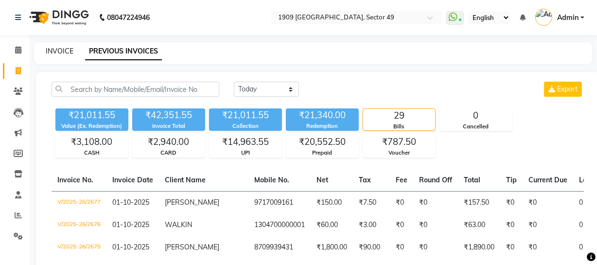
click at [49, 50] on link "INVOICE" at bounding box center [60, 51] width 28 height 9
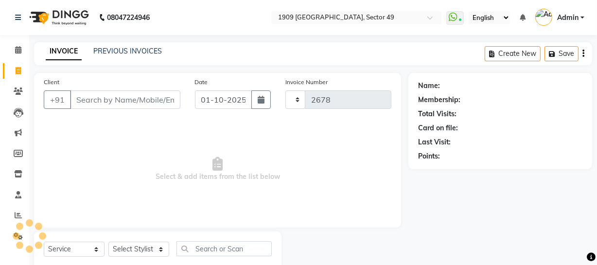
scroll to position [28, 0]
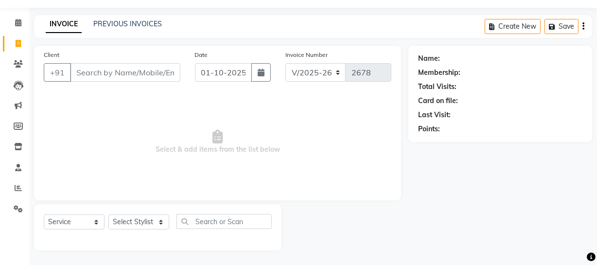
click at [115, 71] on input "Client" at bounding box center [125, 72] width 110 height 18
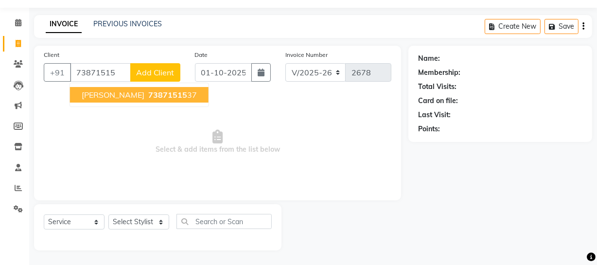
click at [148, 92] on span "73871515" at bounding box center [167, 95] width 39 height 10
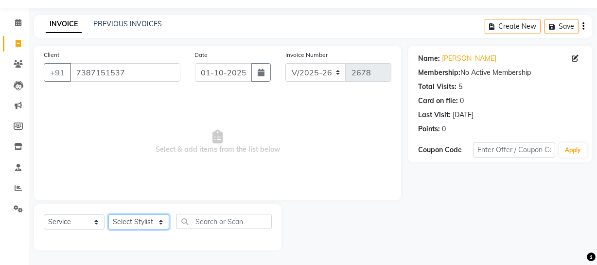
click at [139, 222] on select "Select Stylist [PERSON_NAME] [PERSON_NAME] House Sale Jyoti [PERSON_NAME] [PERS…" at bounding box center [138, 221] width 61 height 15
click at [108, 214] on select "Select Stylist [PERSON_NAME] [PERSON_NAME] House Sale Jyoti [PERSON_NAME] [PERS…" at bounding box center [138, 221] width 61 height 15
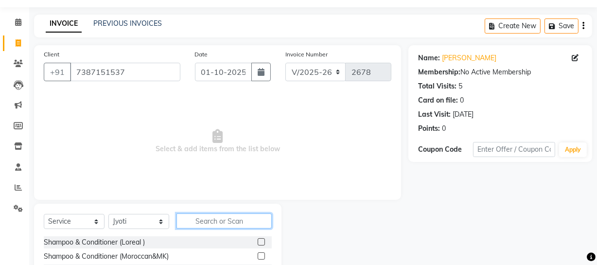
click at [217, 220] on input "text" at bounding box center [223, 220] width 95 height 15
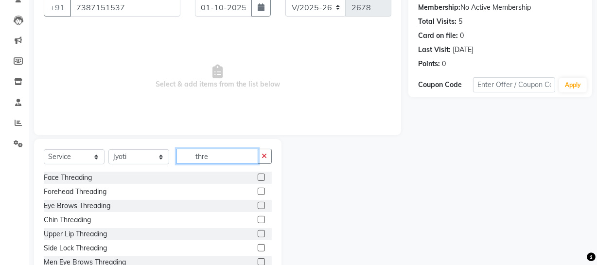
scroll to position [125, 0]
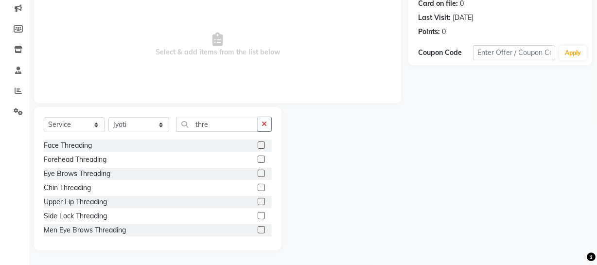
click at [258, 173] on label at bounding box center [261, 173] width 7 height 7
click at [258, 173] on input "checkbox" at bounding box center [261, 174] width 6 height 6
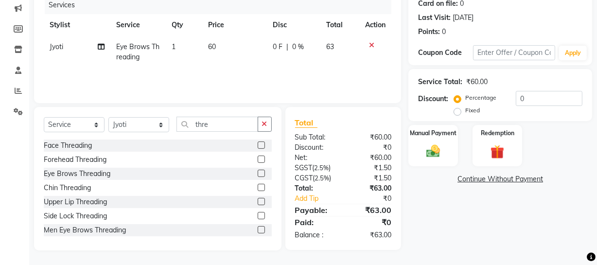
click at [258, 188] on label at bounding box center [261, 187] width 7 height 7
click at [258, 188] on input "checkbox" at bounding box center [261, 188] width 6 height 6
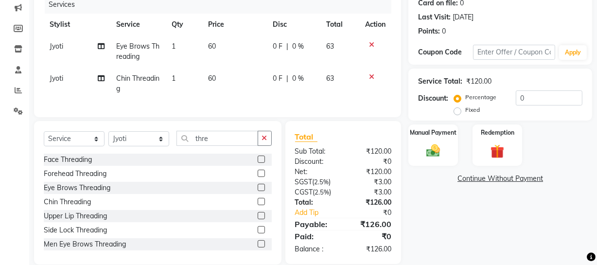
click at [258, 219] on label at bounding box center [261, 215] width 7 height 7
click at [258, 219] on input "checkbox" at bounding box center [261, 216] width 6 height 6
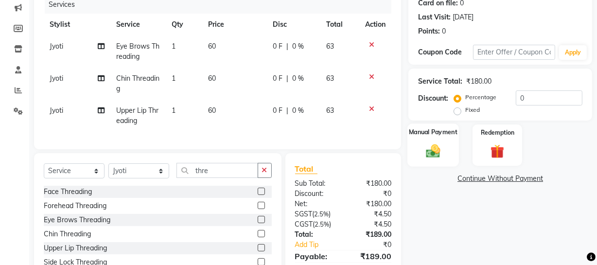
click at [430, 153] on img at bounding box center [432, 150] width 23 height 17
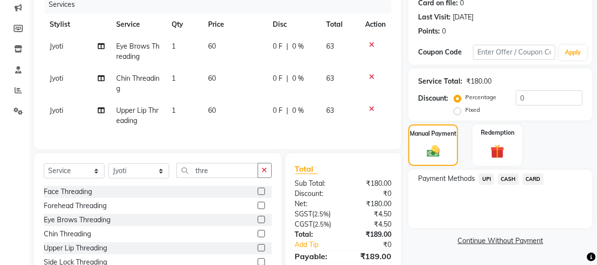
click at [486, 179] on span "UPI" at bounding box center [486, 179] width 15 height 11
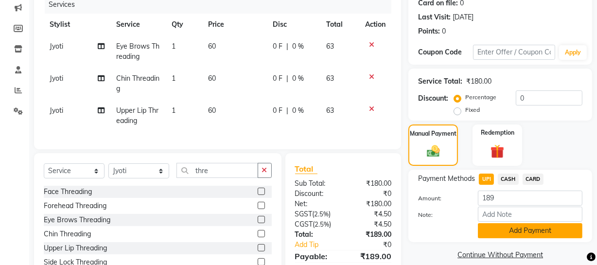
click at [514, 235] on button "Add Payment" at bounding box center [530, 230] width 105 height 15
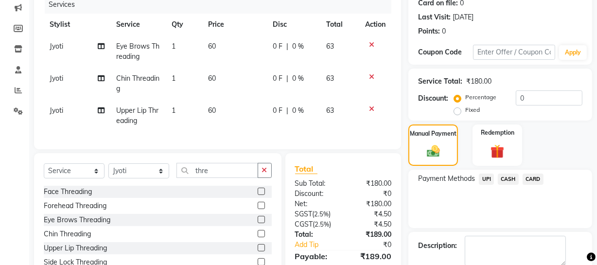
scroll to position [198, 0]
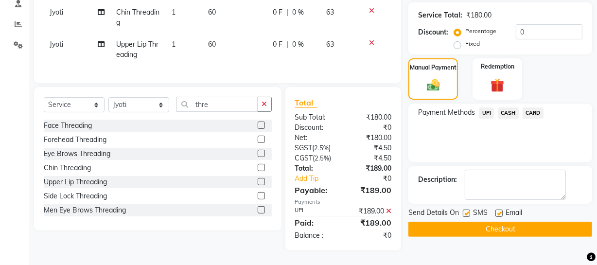
click at [495, 223] on button "Checkout" at bounding box center [500, 229] width 184 height 15
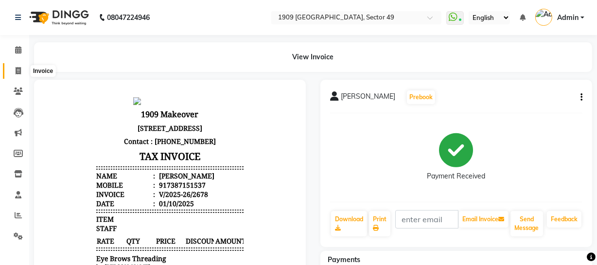
click at [17, 68] on icon at bounding box center [18, 70] width 5 height 7
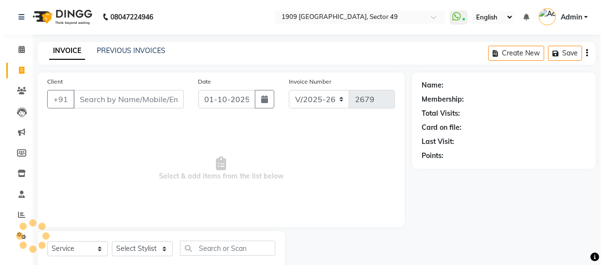
scroll to position [28, 0]
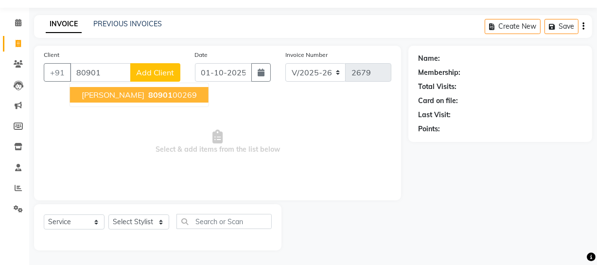
click at [148, 95] on span "80901" at bounding box center [160, 95] width 24 height 10
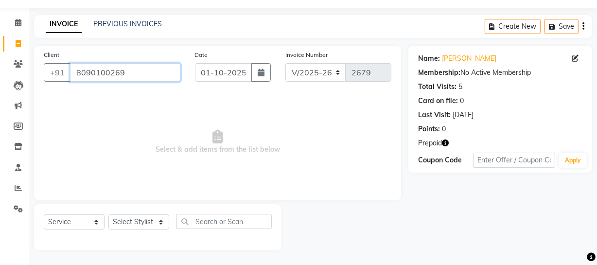
click at [125, 72] on input "8090100269" at bounding box center [125, 72] width 110 height 18
click at [19, 62] on icon at bounding box center [18, 63] width 9 height 7
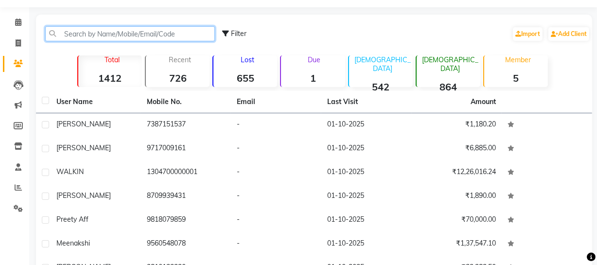
click at [107, 33] on input "text" at bounding box center [130, 33] width 170 height 15
paste input "8090100269"
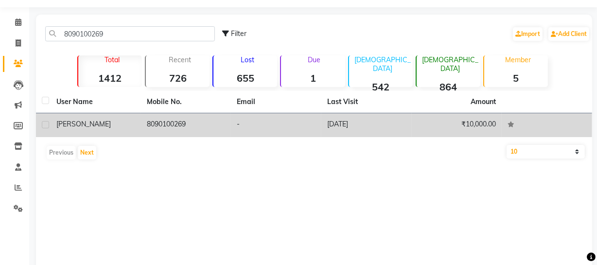
click at [192, 126] on td "8090100269" at bounding box center [186, 125] width 90 height 24
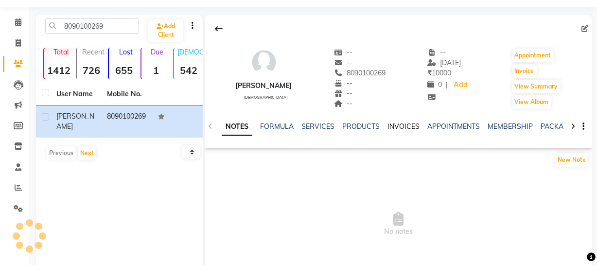
click at [393, 126] on link "INVOICES" at bounding box center [403, 126] width 32 height 9
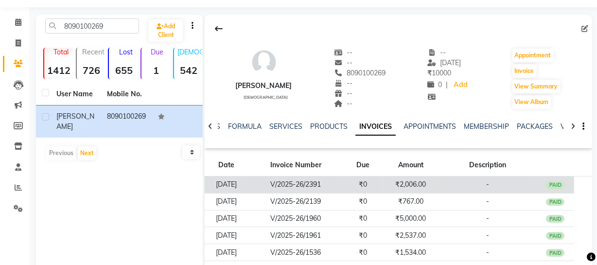
click at [448, 185] on td "-" at bounding box center [487, 184] width 97 height 17
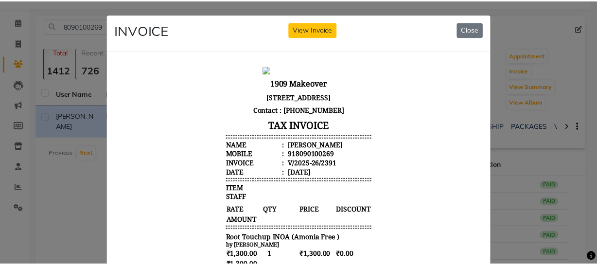
scroll to position [228, 0]
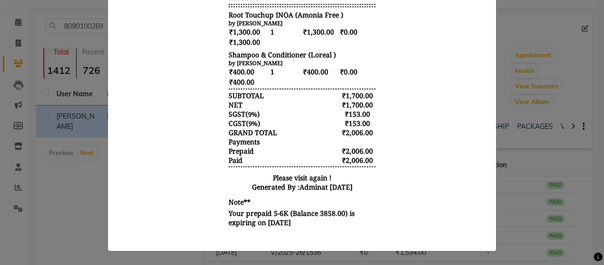
click at [530, 192] on ngb-modal-window "INVOICE View Invoice Close" at bounding box center [302, 132] width 604 height 265
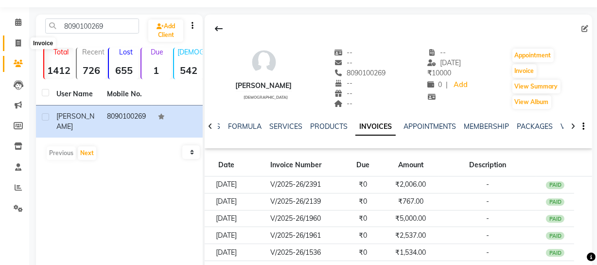
click at [17, 40] on icon at bounding box center [18, 42] width 5 height 7
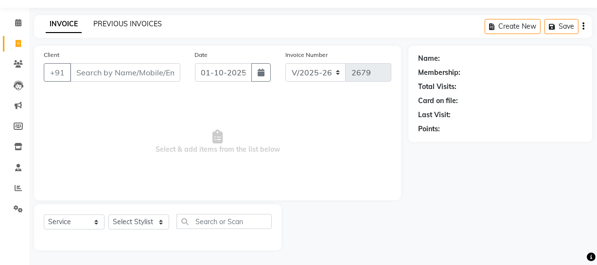
click at [116, 24] on link "PREVIOUS INVOICES" at bounding box center [127, 23] width 69 height 9
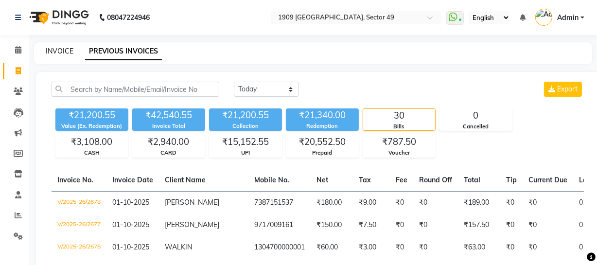
click at [59, 49] on link "INVOICE" at bounding box center [60, 51] width 28 height 9
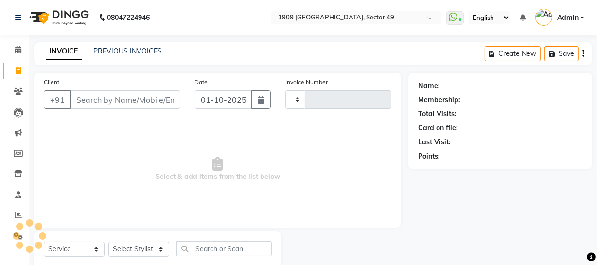
scroll to position [28, 0]
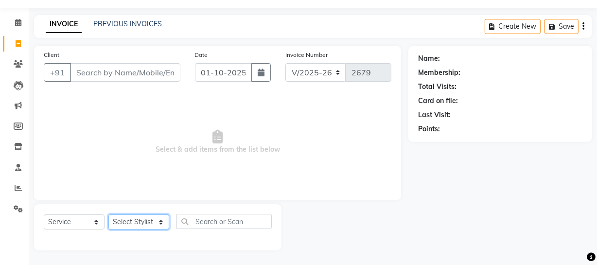
click at [136, 221] on select "Select Stylist [PERSON_NAME] [PERSON_NAME] House Sale Jyoti [PERSON_NAME] [PERS…" at bounding box center [138, 221] width 61 height 15
click at [108, 214] on select "Select Stylist [PERSON_NAME] [PERSON_NAME] House Sale Jyoti [PERSON_NAME] [PERS…" at bounding box center [138, 221] width 61 height 15
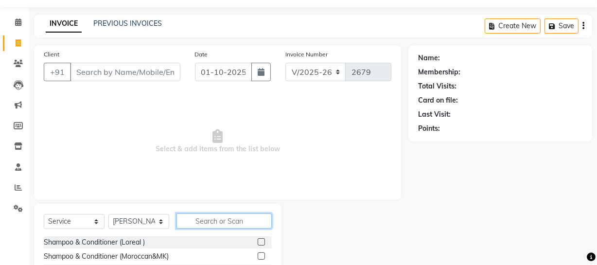
click at [208, 223] on input "text" at bounding box center [223, 220] width 95 height 15
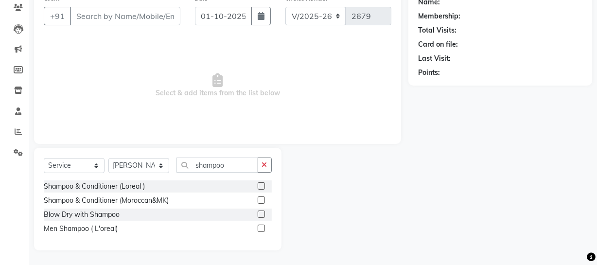
click at [259, 227] on label at bounding box center [261, 228] width 7 height 7
click at [259, 227] on input "checkbox" at bounding box center [261, 229] width 6 height 6
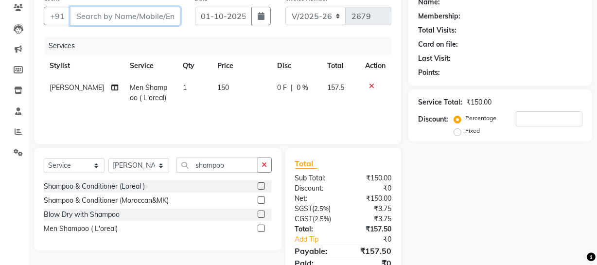
click at [98, 17] on input "Client" at bounding box center [125, 16] width 110 height 18
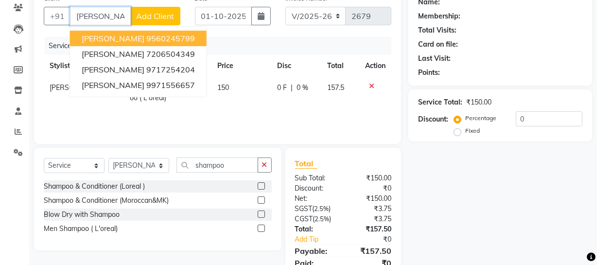
click at [108, 36] on span "[PERSON_NAME]" at bounding box center [113, 39] width 63 height 10
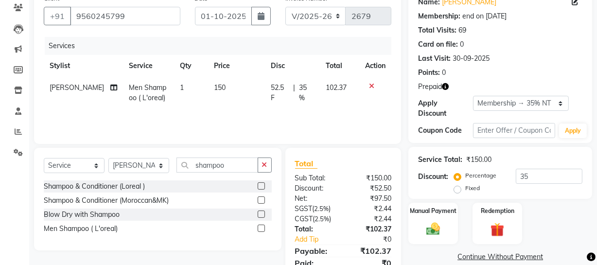
scroll to position [124, 0]
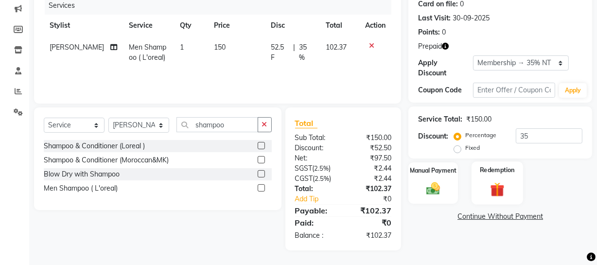
click at [498, 192] on img at bounding box center [497, 189] width 23 height 18
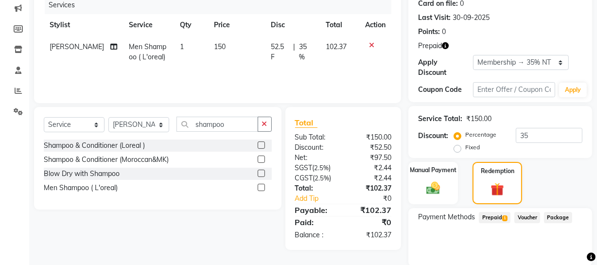
click at [494, 218] on span "Prepaid 1" at bounding box center [495, 217] width 32 height 11
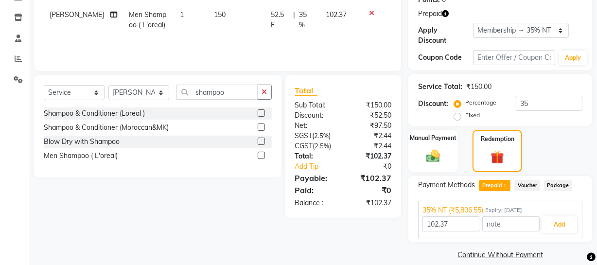
scroll to position [162, 0]
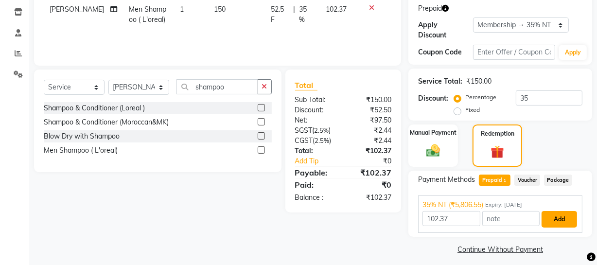
click at [569, 220] on button "Add" at bounding box center [558, 219] width 35 height 17
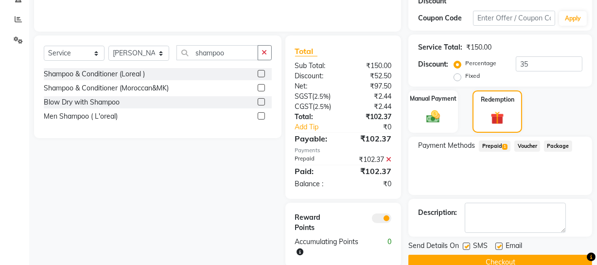
scroll to position [209, 0]
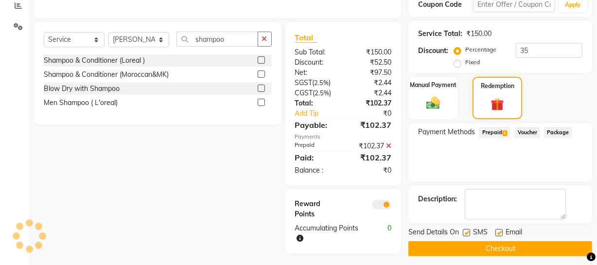
click at [464, 254] on button "Checkout" at bounding box center [500, 248] width 184 height 15
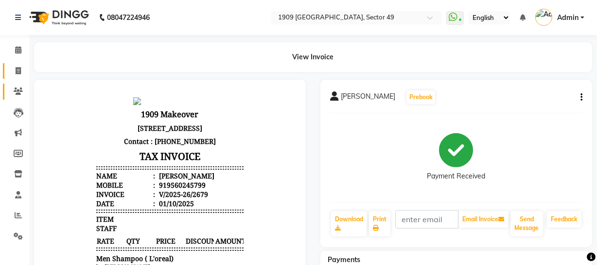
drag, startPoint x: 15, startPoint y: 69, endPoint x: 18, endPoint y: 87, distance: 18.9
click at [14, 69] on span at bounding box center [18, 71] width 17 height 11
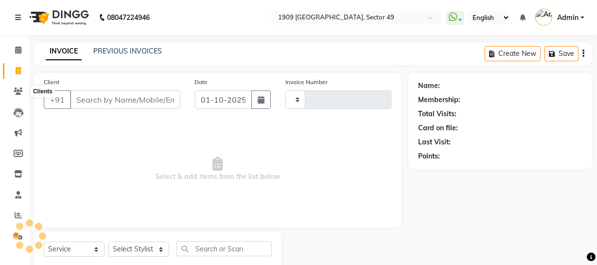
scroll to position [28, 0]
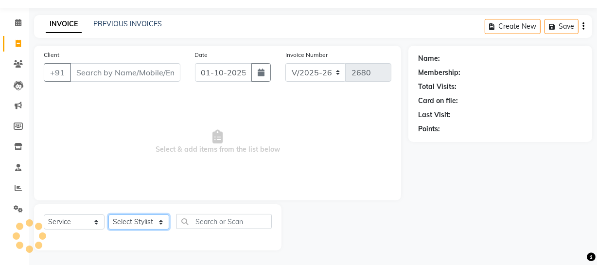
click at [149, 218] on select "Select Stylist" at bounding box center [138, 221] width 61 height 15
click at [108, 214] on select "Select Stylist [PERSON_NAME] [PERSON_NAME] House Sale Jyoti [PERSON_NAME] [PERS…" at bounding box center [138, 221] width 61 height 15
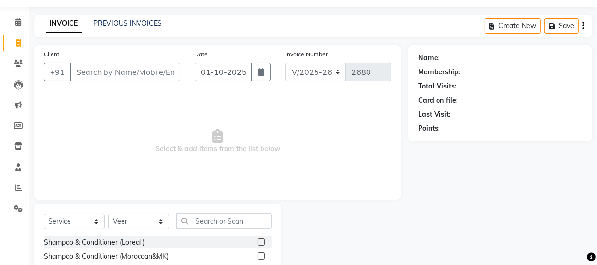
click at [258, 241] on label at bounding box center [261, 241] width 7 height 7
click at [258, 241] on input "checkbox" at bounding box center [261, 242] width 6 height 6
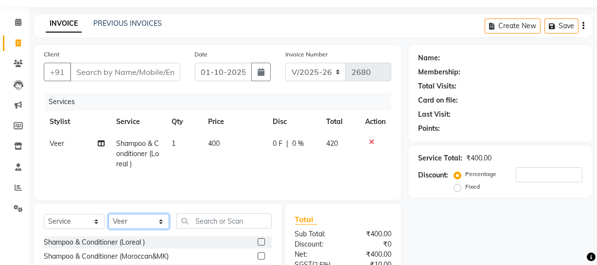
click at [130, 220] on select "Select Stylist [PERSON_NAME] [PERSON_NAME] House Sale Jyoti [PERSON_NAME] [PERS…" at bounding box center [138, 221] width 61 height 15
click at [108, 214] on select "Select Stylist [PERSON_NAME] [PERSON_NAME] House Sale Jyoti [PERSON_NAME] [PERS…" at bounding box center [138, 221] width 61 height 15
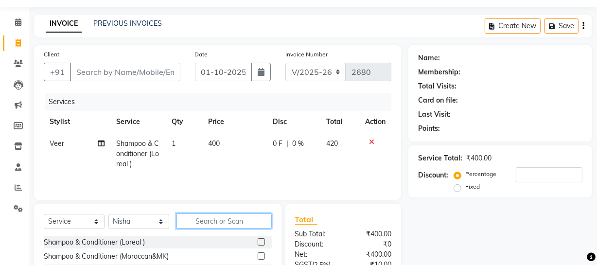
click at [224, 218] on input "text" at bounding box center [223, 220] width 95 height 15
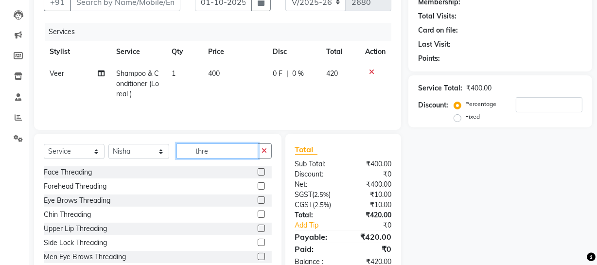
scroll to position [113, 0]
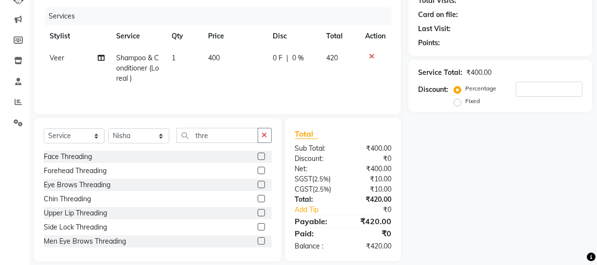
click at [258, 184] on label at bounding box center [261, 184] width 7 height 7
click at [258, 184] on input "checkbox" at bounding box center [261, 185] width 6 height 6
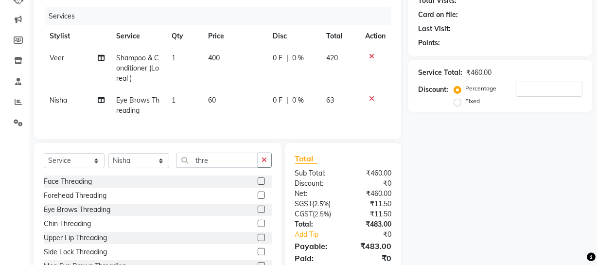
click at [258, 241] on label at bounding box center [261, 237] width 7 height 7
click at [258, 241] on input "checkbox" at bounding box center [261, 238] width 6 height 6
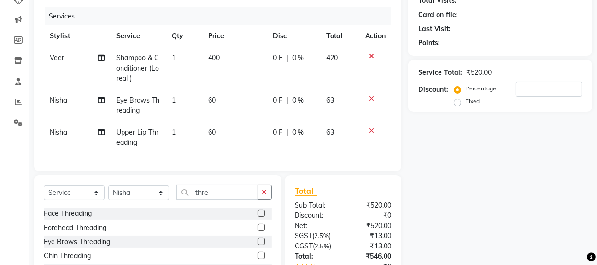
scroll to position [0, 0]
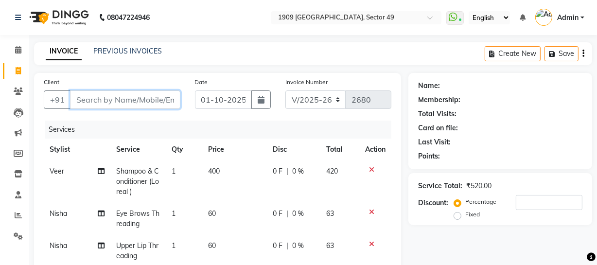
click at [146, 97] on input "Client" at bounding box center [125, 99] width 110 height 18
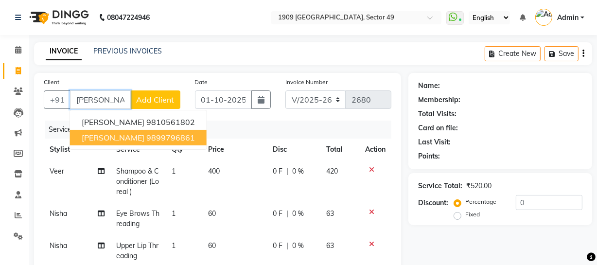
click at [138, 131] on button "[PERSON_NAME] 9899796861" at bounding box center [138, 138] width 137 height 16
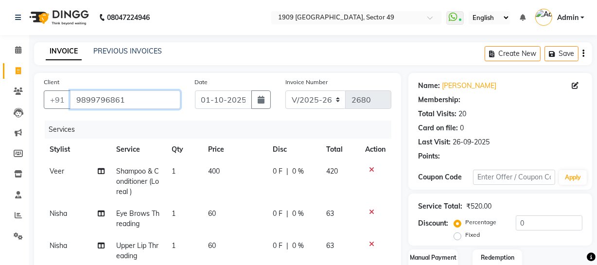
click at [129, 100] on input "9899796861" at bounding box center [125, 99] width 110 height 18
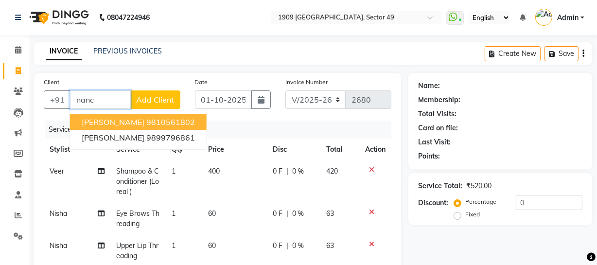
click at [146, 121] on ngb-highlight "9810561802" at bounding box center [170, 122] width 49 height 10
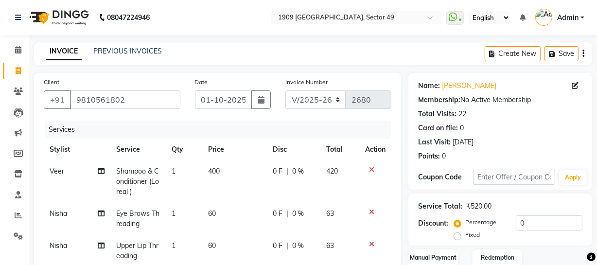
scroll to position [188, 0]
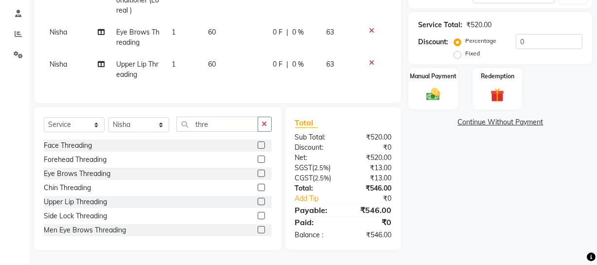
click at [414, 207] on div "Name: [PERSON_NAME] Membership: No Active Membership Total Visits: 22 Card on f…" at bounding box center [503, 71] width 191 height 359
click at [441, 86] on img at bounding box center [432, 94] width 23 height 17
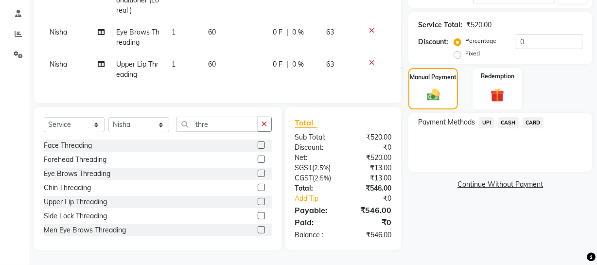
drag, startPoint x: 484, startPoint y: 113, endPoint x: 487, endPoint y: 122, distance: 9.7
click at [485, 117] on span "UPI" at bounding box center [486, 122] width 15 height 11
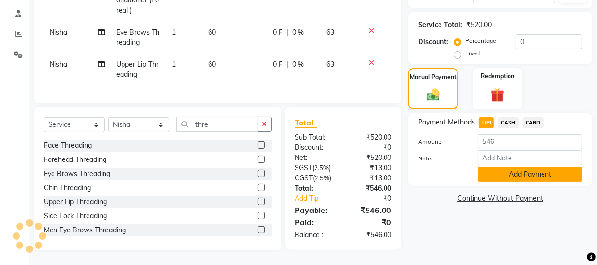
click at [500, 171] on button "Add Payment" at bounding box center [530, 174] width 105 height 15
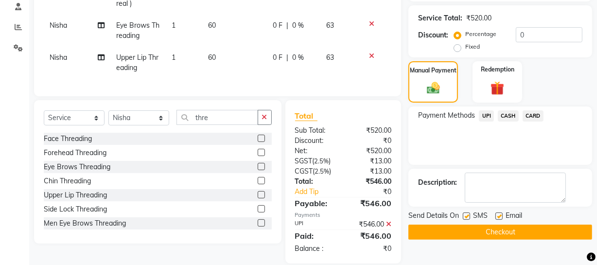
scroll to position [209, 0]
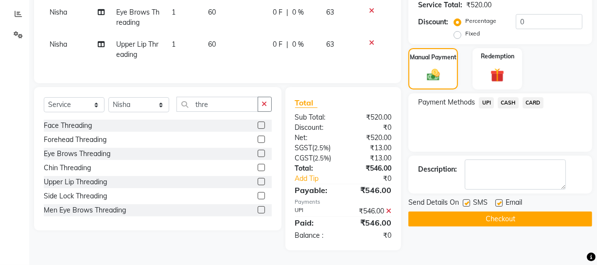
click at [468, 201] on div at bounding box center [466, 204] width 6 height 10
click at [469, 211] on button "Checkout" at bounding box center [500, 218] width 184 height 15
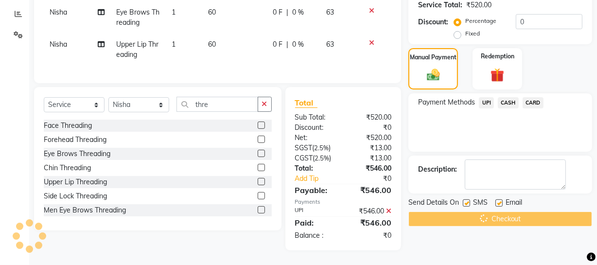
click at [466, 199] on label at bounding box center [466, 202] width 7 height 7
click at [466, 200] on input "checkbox" at bounding box center [466, 203] width 6 height 6
click at [466, 211] on div "Checkout" at bounding box center [500, 218] width 184 height 15
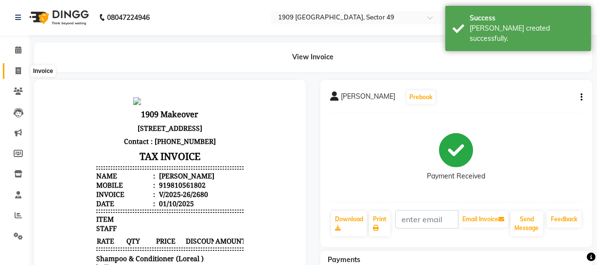
click at [13, 66] on span at bounding box center [18, 71] width 17 height 11
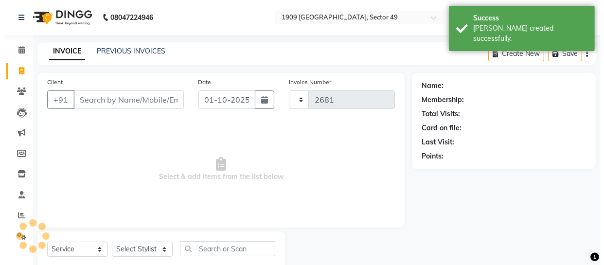
scroll to position [28, 0]
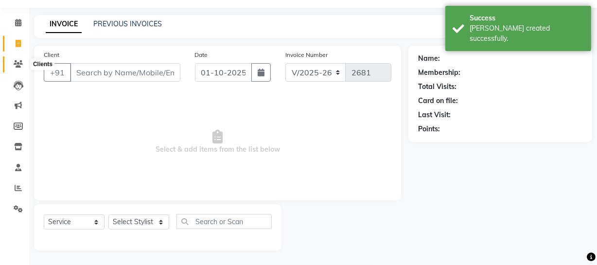
click at [14, 63] on icon at bounding box center [18, 63] width 9 height 7
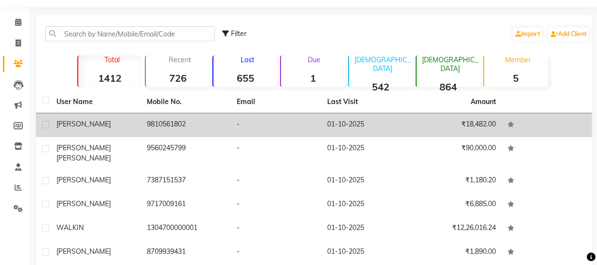
click at [105, 117] on td "[PERSON_NAME]" at bounding box center [96, 125] width 90 height 24
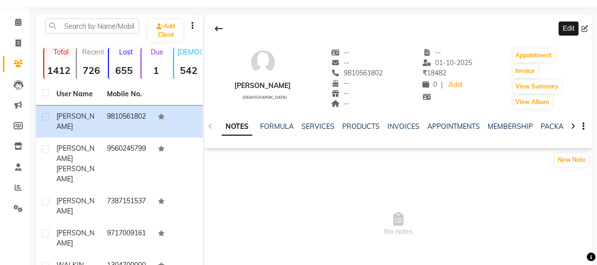
click at [583, 26] on icon at bounding box center [584, 28] width 7 height 7
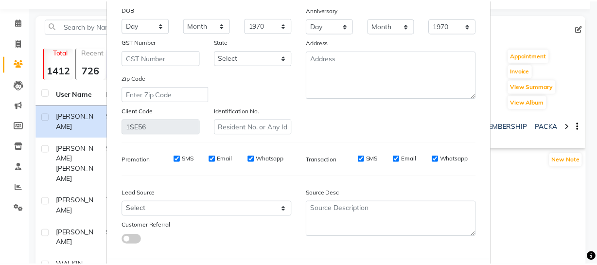
scroll to position [170, 0]
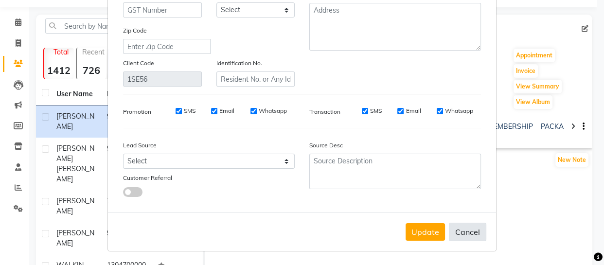
click at [457, 233] on button "Cancel" at bounding box center [467, 232] width 37 height 18
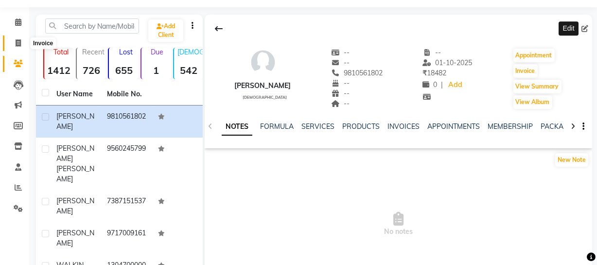
click at [11, 44] on span at bounding box center [18, 43] width 17 height 11
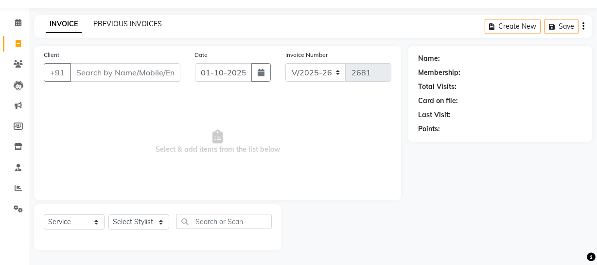
click at [141, 22] on link "PREVIOUS INVOICES" at bounding box center [127, 23] width 69 height 9
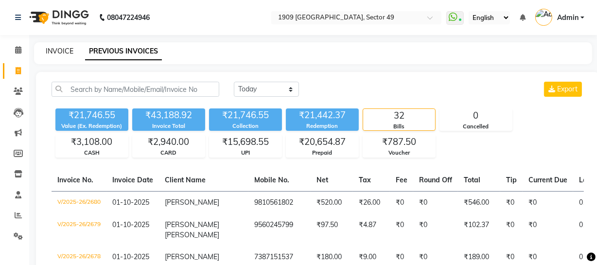
click at [56, 49] on link "INVOICE" at bounding box center [60, 51] width 28 height 9
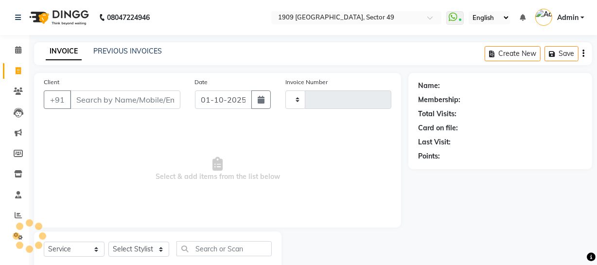
scroll to position [28, 0]
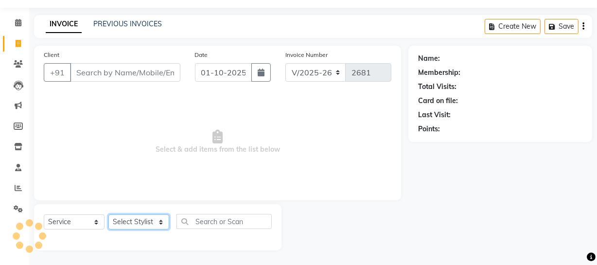
click at [146, 221] on select "Select Stylist [PERSON_NAME] [PERSON_NAME] House Sale Jyoti [PERSON_NAME] [PERS…" at bounding box center [138, 221] width 61 height 15
click at [108, 214] on select "Select Stylist [PERSON_NAME] [PERSON_NAME] House Sale Jyoti [PERSON_NAME] [PERS…" at bounding box center [138, 221] width 61 height 15
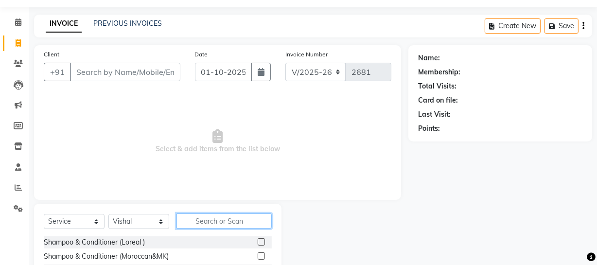
drag, startPoint x: 235, startPoint y: 222, endPoint x: 238, endPoint y: 218, distance: 5.3
click at [235, 220] on input "text" at bounding box center [223, 220] width 95 height 15
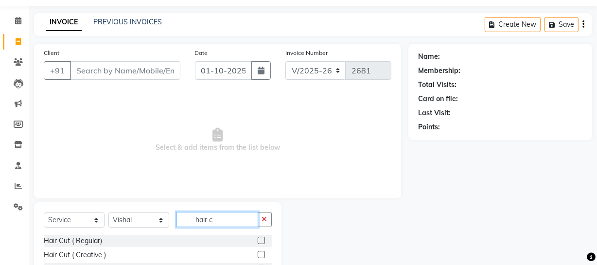
scroll to position [112, 0]
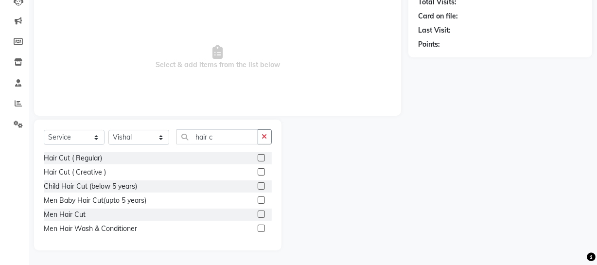
click at [262, 213] on label at bounding box center [261, 213] width 7 height 7
click at [262, 213] on input "checkbox" at bounding box center [261, 214] width 6 height 6
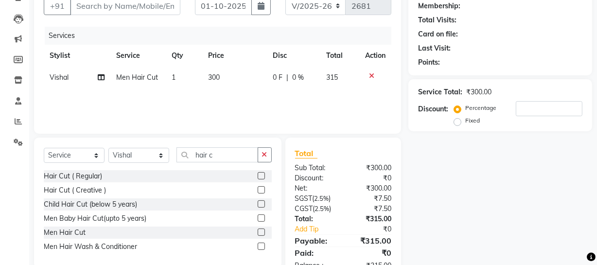
scroll to position [51, 0]
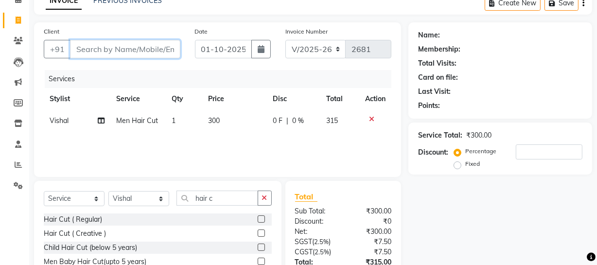
click at [131, 47] on input "Client" at bounding box center [125, 49] width 110 height 18
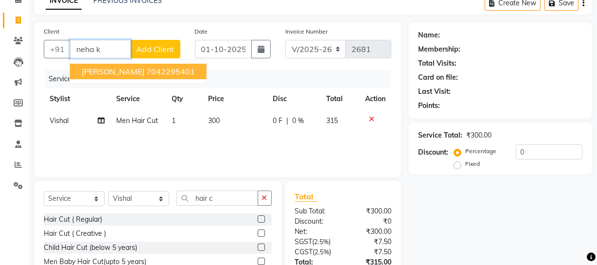
click at [153, 68] on ngb-highlight "7042295401" at bounding box center [170, 72] width 49 height 10
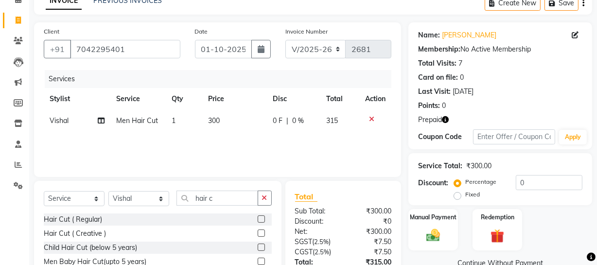
scroll to position [124, 0]
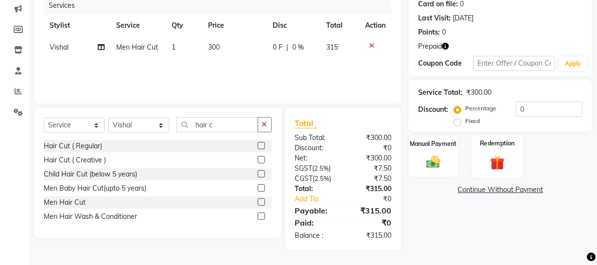
click at [506, 159] on img at bounding box center [497, 163] width 23 height 18
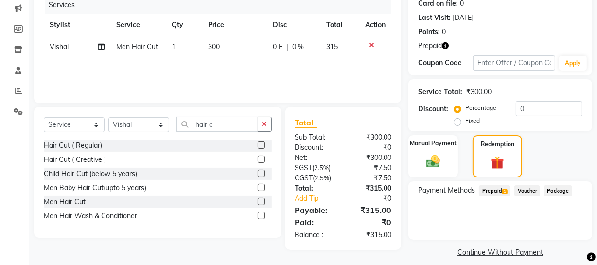
click at [496, 190] on span "Prepaid 1" at bounding box center [495, 190] width 32 height 11
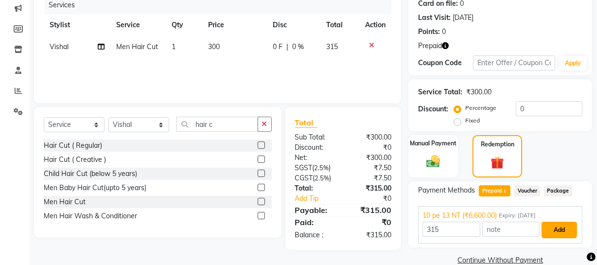
click at [569, 225] on button "Add" at bounding box center [558, 230] width 35 height 17
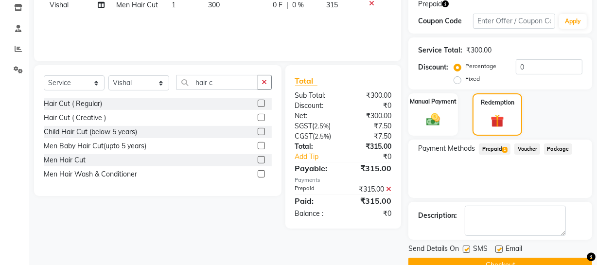
scroll to position [186, 0]
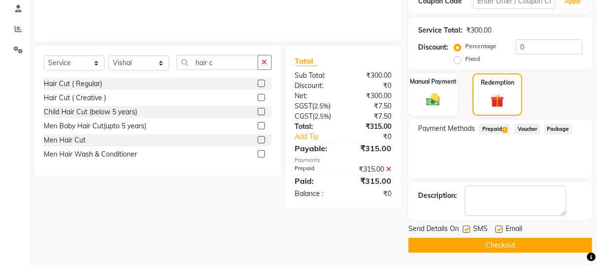
click at [520, 245] on button "Checkout" at bounding box center [500, 245] width 184 height 15
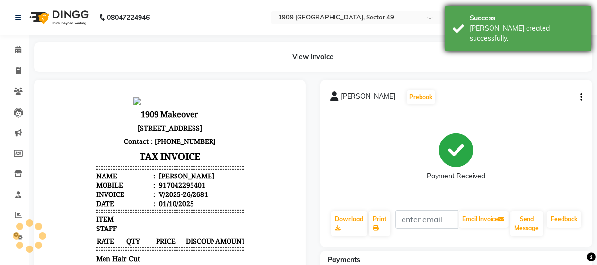
click at [466, 34] on div "Success [PERSON_NAME] created successfully." at bounding box center [518, 28] width 146 height 45
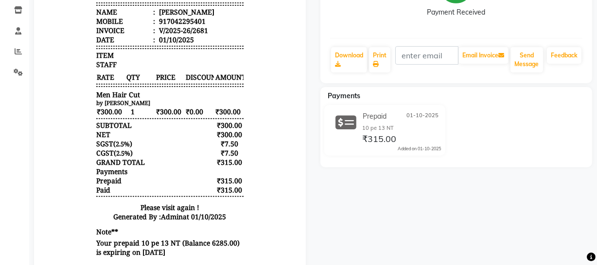
scroll to position [202, 0]
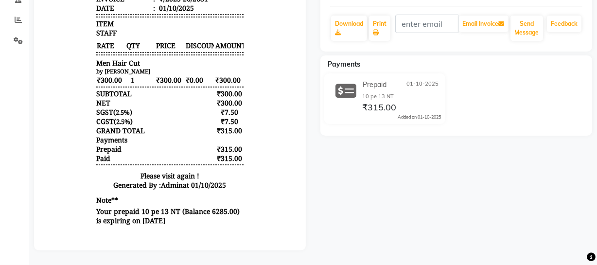
click at [455, 210] on div "[PERSON_NAME] Prebook Payment Received Download Print Email Invoice Send Messag…" at bounding box center [456, 67] width 286 height 366
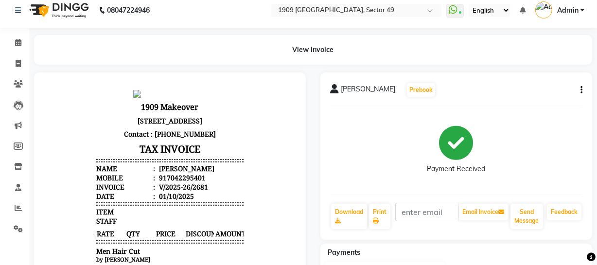
scroll to position [0, 0]
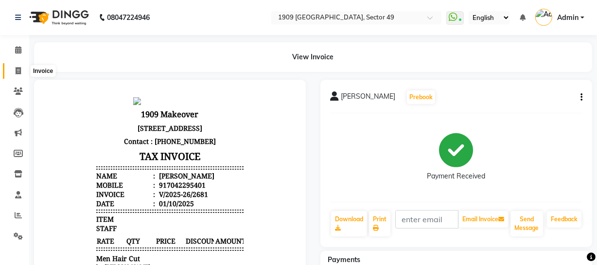
click at [16, 69] on icon at bounding box center [18, 70] width 5 height 7
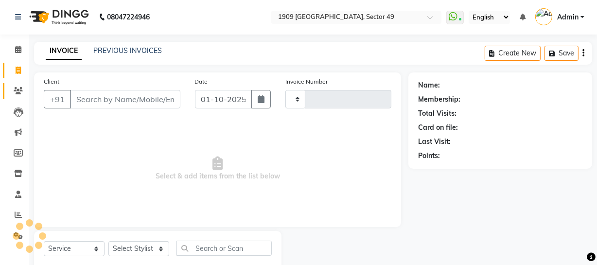
scroll to position [28, 0]
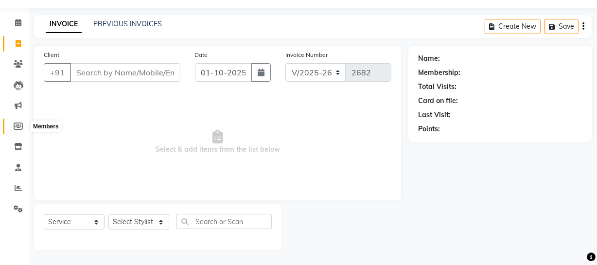
click at [18, 123] on icon at bounding box center [18, 125] width 9 height 7
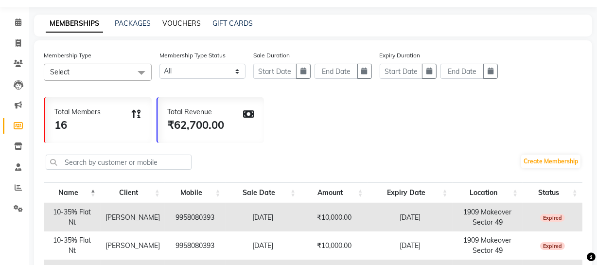
click at [170, 24] on link "VOUCHERS" at bounding box center [181, 23] width 38 height 9
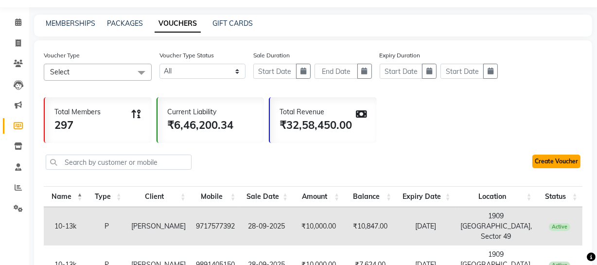
click at [549, 163] on link "Create Voucher" at bounding box center [556, 162] width 48 height 14
click at [16, 39] on icon at bounding box center [18, 42] width 5 height 7
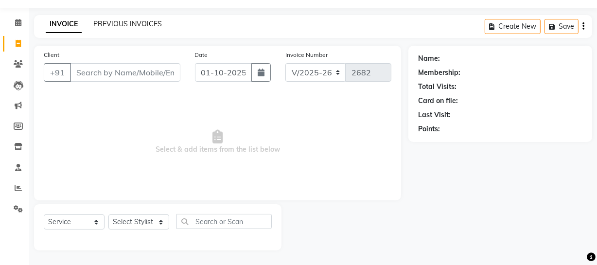
click at [122, 23] on link "PREVIOUS INVOICES" at bounding box center [127, 23] width 69 height 9
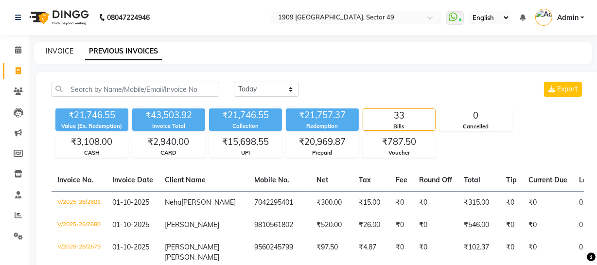
click at [57, 49] on link "INVOICE" at bounding box center [60, 51] width 28 height 9
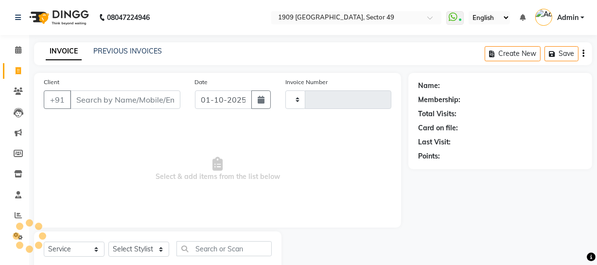
scroll to position [28, 0]
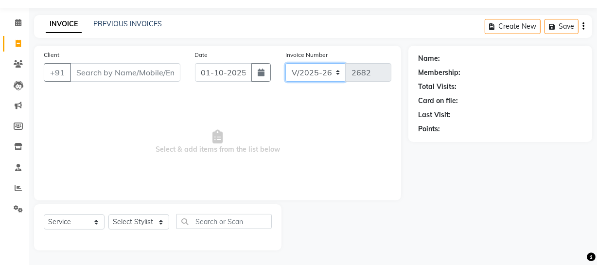
click at [328, 74] on select "V/2025 V/2025-26" at bounding box center [315, 72] width 61 height 18
click at [285, 63] on select "V/2025 V/2025-26" at bounding box center [315, 72] width 61 height 18
click at [337, 130] on span "Select & add items from the list below" at bounding box center [218, 141] width 348 height 97
click at [329, 76] on select "V/2025 V/2025-26" at bounding box center [315, 72] width 61 height 18
click at [345, 146] on span "Select & add items from the list below" at bounding box center [218, 141] width 348 height 97
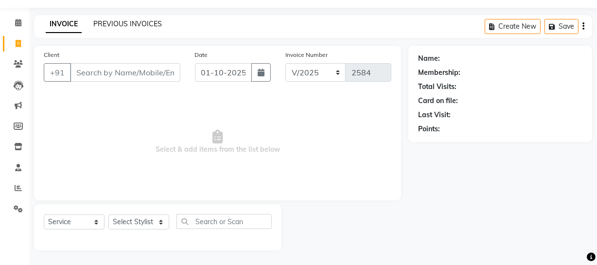
click at [128, 21] on link "PREVIOUS INVOICES" at bounding box center [127, 23] width 69 height 9
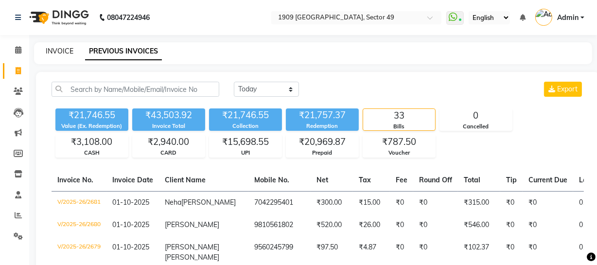
click at [64, 50] on link "INVOICE" at bounding box center [60, 51] width 28 height 9
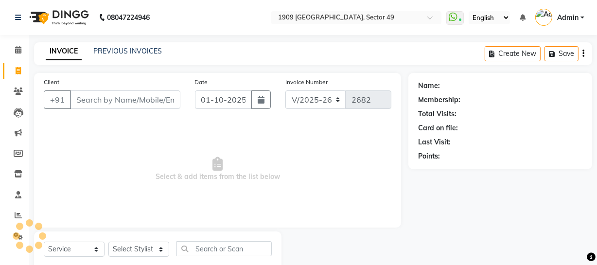
scroll to position [28, 0]
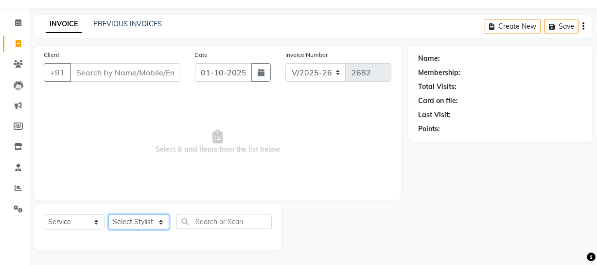
click at [153, 222] on select "Select Stylist [PERSON_NAME] [PERSON_NAME] House Sale Jyoti [PERSON_NAME] [PERS…" at bounding box center [138, 221] width 61 height 15
click at [242, 190] on span "Select & add items from the list below" at bounding box center [218, 141] width 348 height 97
drag, startPoint x: 292, startPoint y: 188, endPoint x: 306, endPoint y: 182, distance: 15.7
click at [303, 184] on span "Select & add items from the list below" at bounding box center [218, 141] width 348 height 97
click at [135, 219] on select "Select Stylist [PERSON_NAME] [PERSON_NAME] House Sale Jyoti [PERSON_NAME] [PERS…" at bounding box center [138, 221] width 61 height 15
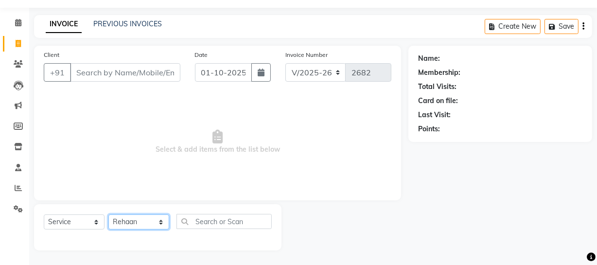
click at [108, 214] on select "Select Stylist [PERSON_NAME] [PERSON_NAME] House Sale Jyoti [PERSON_NAME] [PERS…" at bounding box center [138, 221] width 61 height 15
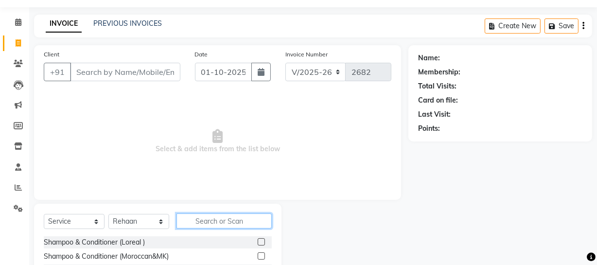
click at [239, 219] on input "text" at bounding box center [223, 220] width 95 height 15
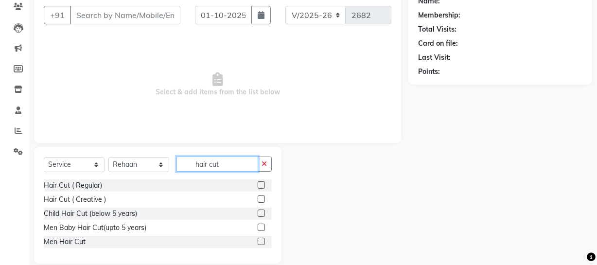
scroll to position [98, 0]
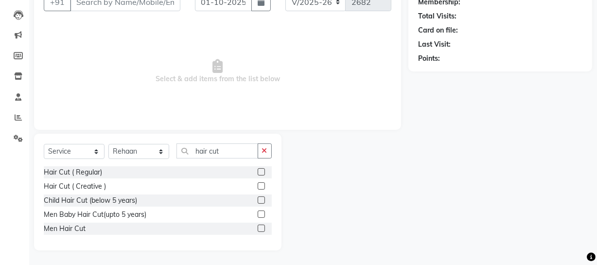
click at [260, 227] on label at bounding box center [261, 228] width 7 height 7
click at [260, 227] on input "checkbox" at bounding box center [261, 229] width 6 height 6
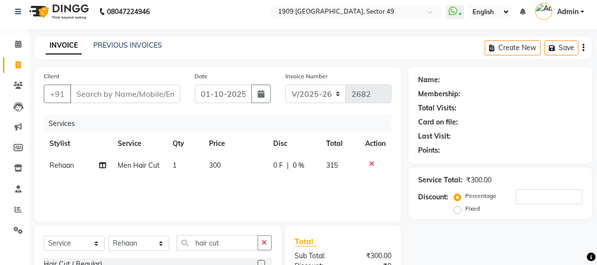
scroll to position [0, 0]
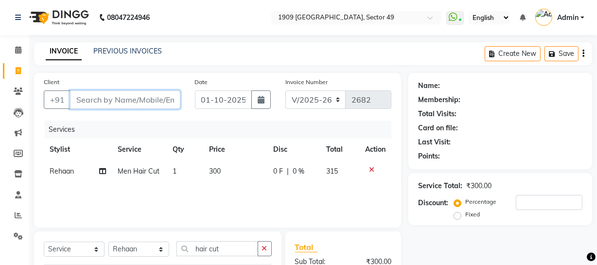
click at [123, 101] on input "Client" at bounding box center [125, 99] width 110 height 18
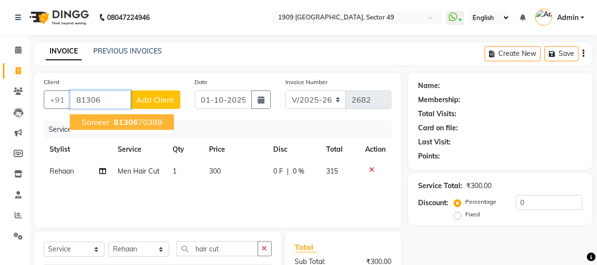
click at [105, 126] on span "Sameer" at bounding box center [96, 122] width 28 height 10
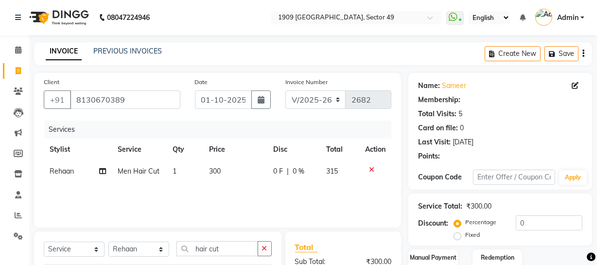
scroll to position [124, 0]
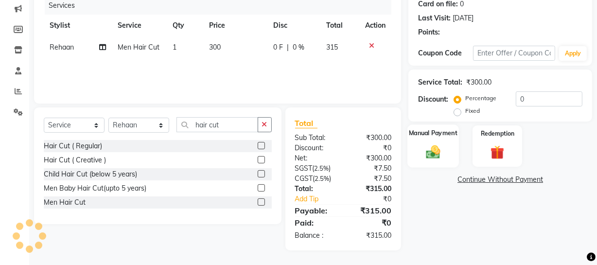
click at [435, 150] on img at bounding box center [432, 151] width 23 height 17
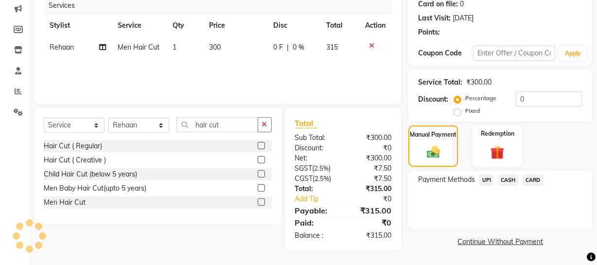
click at [488, 177] on span "UPI" at bounding box center [486, 179] width 15 height 11
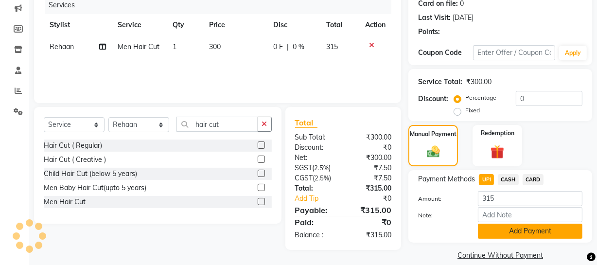
click at [502, 233] on button "Add Payment" at bounding box center [530, 231] width 105 height 15
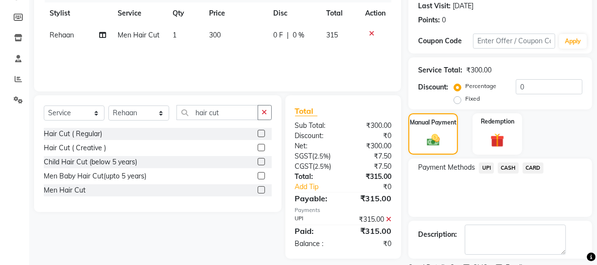
scroll to position [177, 0]
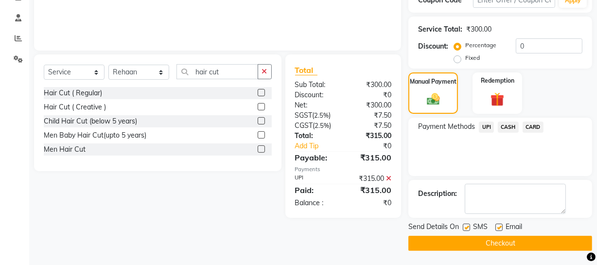
click at [497, 242] on button "Checkout" at bounding box center [500, 243] width 184 height 15
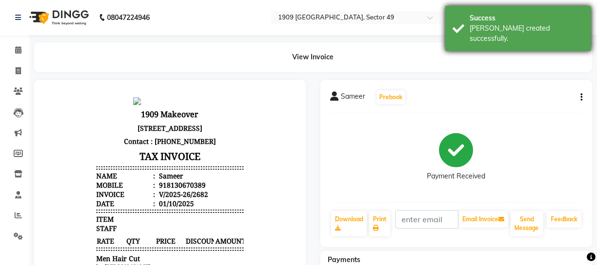
click at [483, 19] on div "Success" at bounding box center [527, 18] width 114 height 10
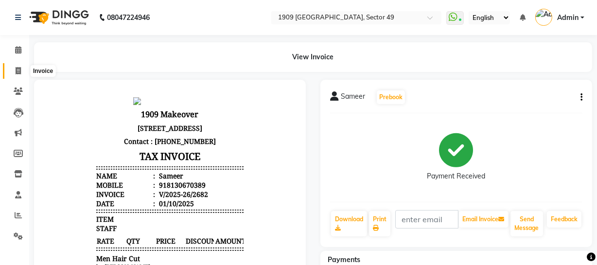
click at [16, 71] on icon at bounding box center [18, 70] width 5 height 7
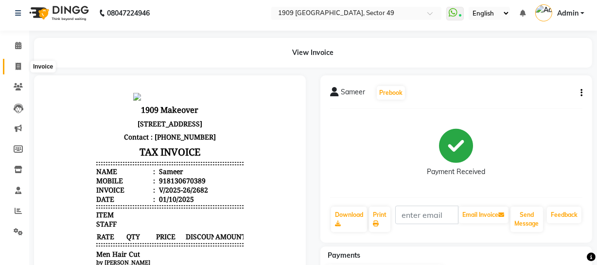
scroll to position [28, 0]
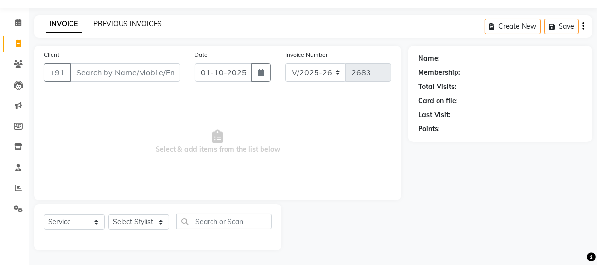
click at [140, 24] on link "PREVIOUS INVOICES" at bounding box center [127, 23] width 69 height 9
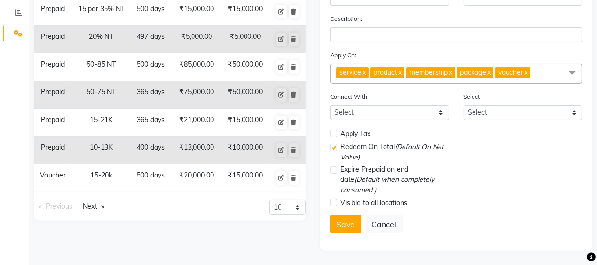
scroll to position [205, 0]
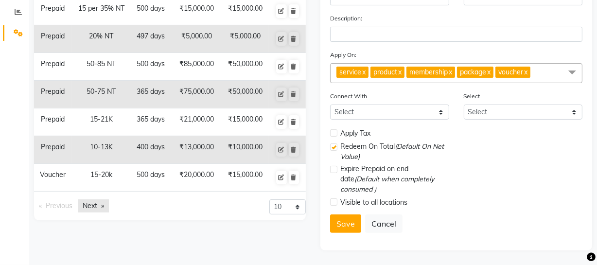
click at [93, 205] on link "Next page" at bounding box center [93, 205] width 31 height 13
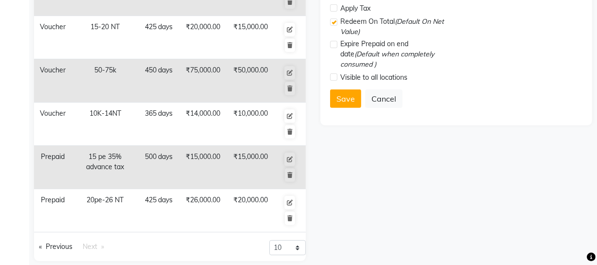
scroll to position [338, 0]
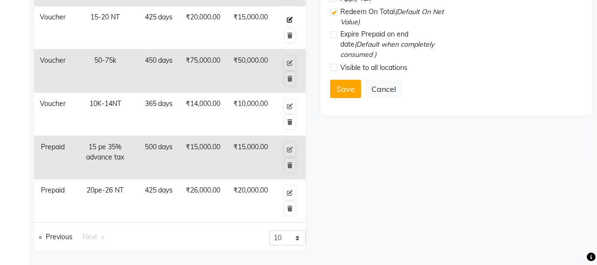
click at [289, 19] on icon at bounding box center [290, 20] width 6 height 6
select select "V"
type input "15-20 NT"
type input "20000"
type input "15000"
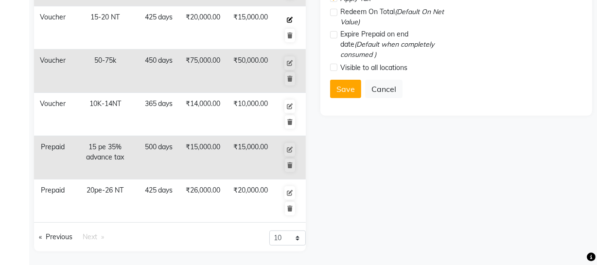
type input "425"
type input "75"
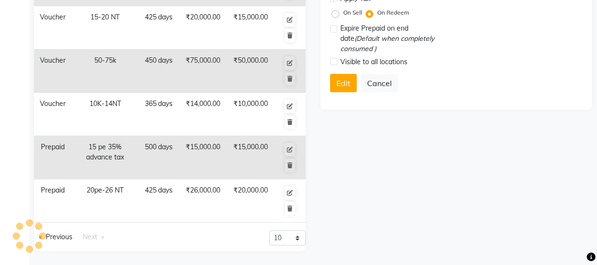
drag, startPoint x: 596, startPoint y: 201, endPoint x: 599, endPoint y: 185, distance: 16.2
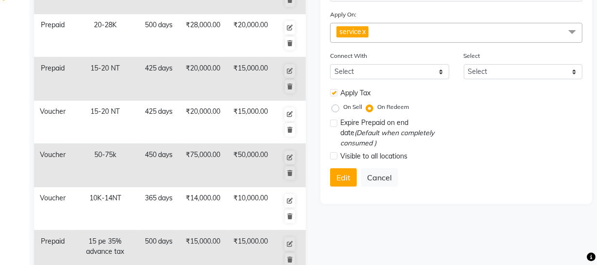
scroll to position [243, 0]
click at [334, 94] on label at bounding box center [333, 92] width 7 height 7
click at [334, 94] on input "checkbox" at bounding box center [333, 93] width 6 height 6
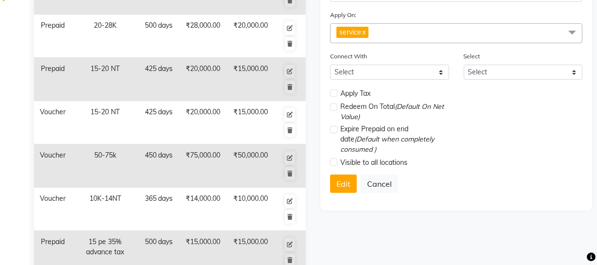
click at [332, 93] on label at bounding box center [333, 92] width 7 height 7
click at [332, 93] on input "checkbox" at bounding box center [333, 93] width 6 height 6
checkbox input "true"
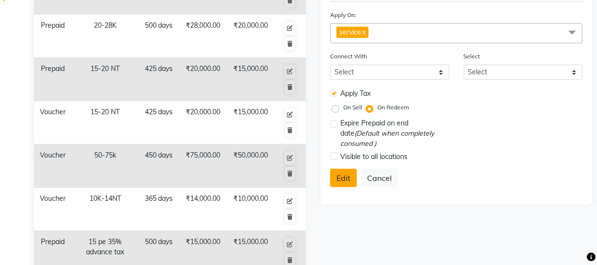
click at [338, 180] on button "Edit" at bounding box center [343, 178] width 27 height 18
select select
checkbox input "false"
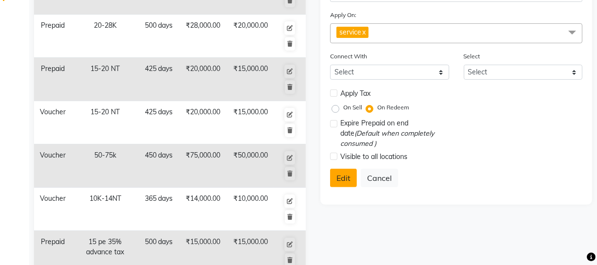
checkbox input "false"
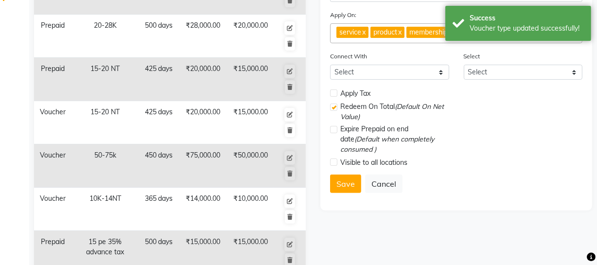
click at [334, 96] on label at bounding box center [333, 92] width 7 height 7
click at [334, 96] on input "checkbox" at bounding box center [333, 93] width 6 height 6
checkbox input "true"
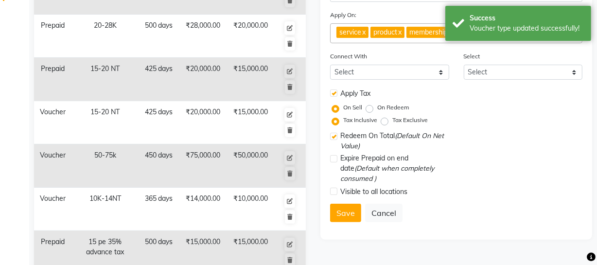
click at [377, 111] on label "On Redeem" at bounding box center [393, 107] width 32 height 9
click at [368, 111] on input "On Redeem" at bounding box center [371, 107] width 7 height 7
radio input "true"
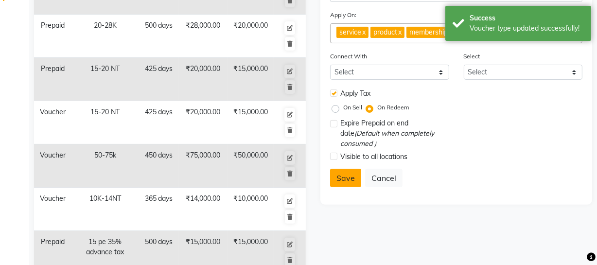
click at [344, 178] on button "Save" at bounding box center [345, 178] width 31 height 18
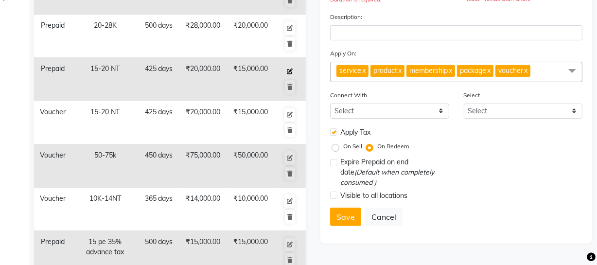
click at [289, 69] on icon at bounding box center [290, 72] width 6 height 6
select select "P"
type input "15-20 NT"
type input "20000"
type input "15000"
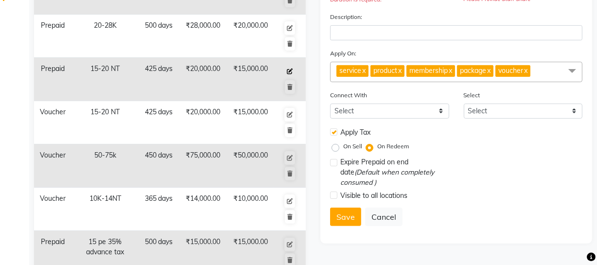
type input "425"
type input "75"
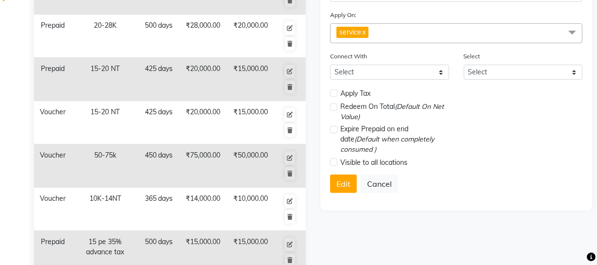
click at [336, 95] on label at bounding box center [333, 92] width 7 height 7
click at [336, 95] on input "checkbox" at bounding box center [333, 93] width 6 height 6
checkbox input "true"
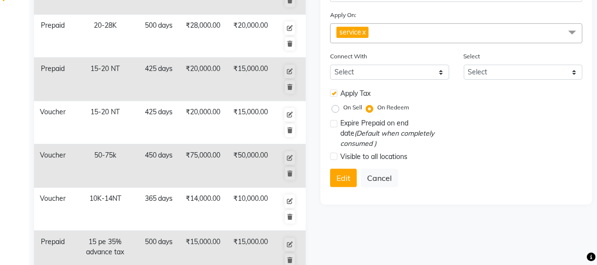
click at [377, 109] on label "On Redeem" at bounding box center [393, 107] width 32 height 9
click at [370, 109] on input "On Redeem" at bounding box center [371, 107] width 7 height 7
drag, startPoint x: 341, startPoint y: 184, endPoint x: 341, endPoint y: 178, distance: 5.8
click at [341, 184] on button "Edit" at bounding box center [343, 178] width 27 height 18
select select
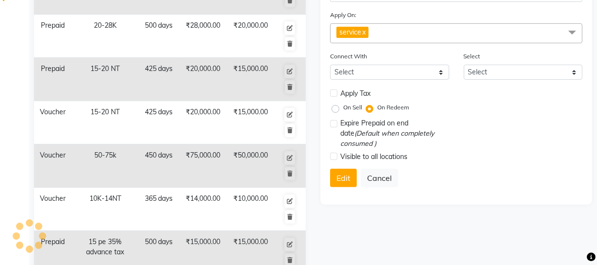
select select
checkbox input "false"
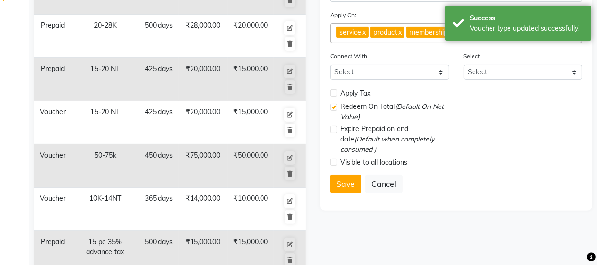
click at [333, 93] on label at bounding box center [333, 92] width 7 height 7
click at [333, 93] on input "checkbox" at bounding box center [333, 93] width 6 height 6
checkbox input "true"
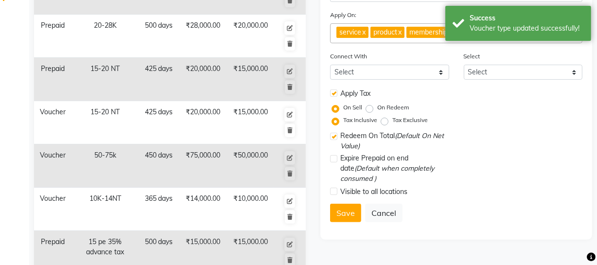
click at [377, 111] on label "On Redeem" at bounding box center [393, 107] width 32 height 9
click at [368, 111] on input "On Redeem" at bounding box center [371, 107] width 7 height 7
radio input "true"
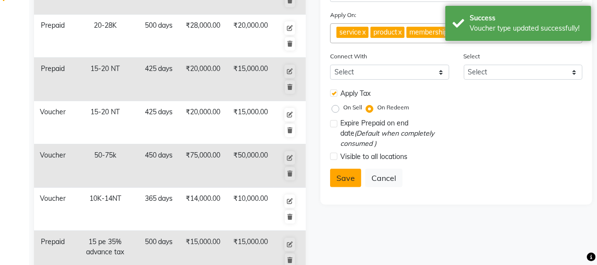
click at [345, 181] on button "Save" at bounding box center [345, 178] width 31 height 18
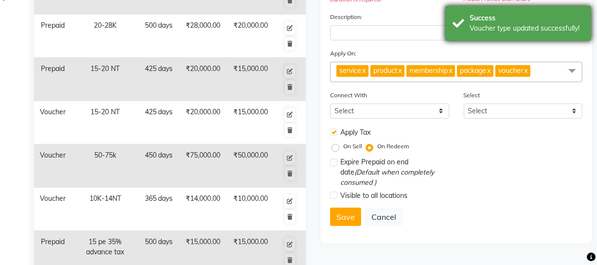
click at [462, 32] on div "Success Voucher type updated successfully!" at bounding box center [518, 23] width 146 height 35
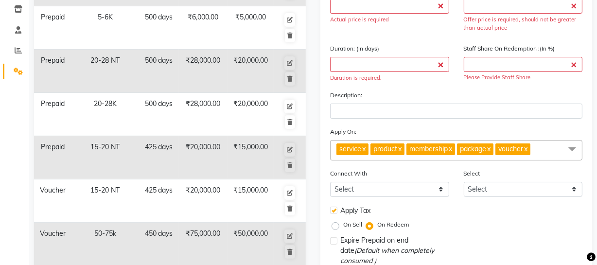
scroll to position [156, 0]
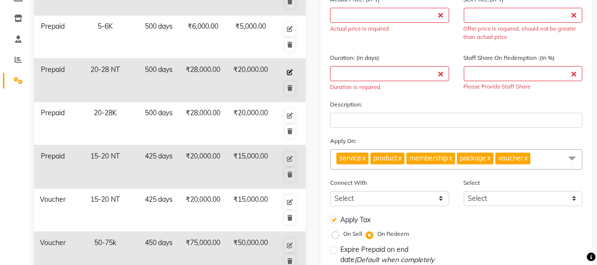
click at [287, 70] on icon at bounding box center [290, 73] width 6 height 6
select select "P"
type input "20-28 NT"
type input "28000"
type input "20000"
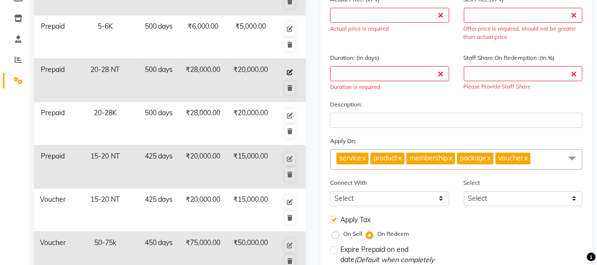
type input "500"
type input "71"
checkbox input "true"
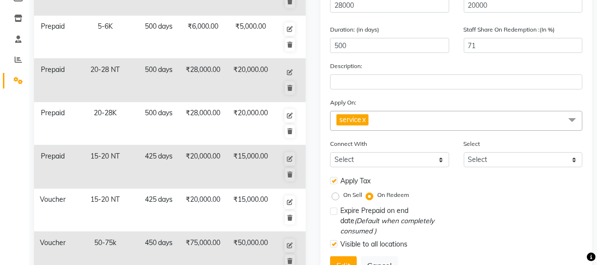
scroll to position [241, 0]
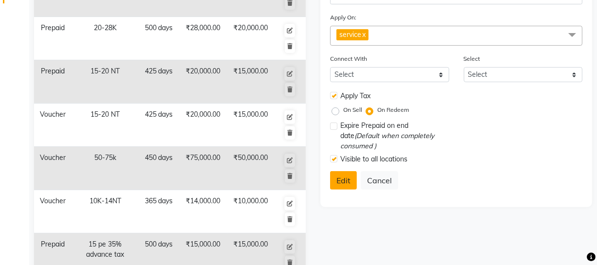
click at [345, 181] on button "Edit" at bounding box center [343, 180] width 27 height 18
select select
checkbox input "false"
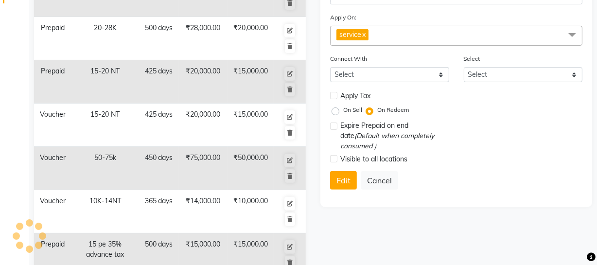
checkbox input "false"
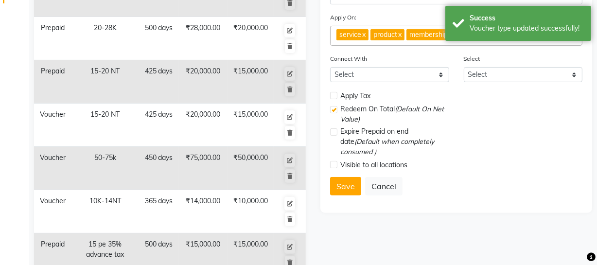
click at [331, 98] on label at bounding box center [333, 95] width 7 height 7
click at [331, 98] on input "checkbox" at bounding box center [333, 96] width 6 height 6
checkbox input "true"
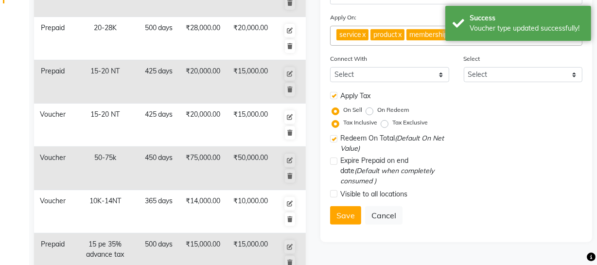
click at [377, 113] on label "On Redeem" at bounding box center [393, 109] width 32 height 9
click at [368, 113] on input "On Redeem" at bounding box center [371, 109] width 7 height 7
radio input "true"
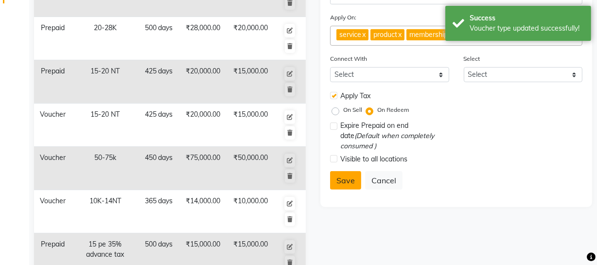
click at [348, 175] on button "Save" at bounding box center [345, 180] width 31 height 18
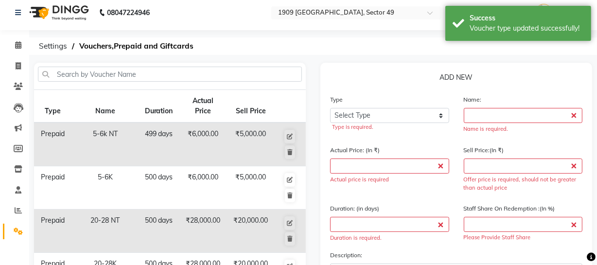
scroll to position [4, 0]
drag, startPoint x: 17, startPoint y: 65, endPoint x: 29, endPoint y: 73, distance: 14.7
click at [17, 65] on icon at bounding box center [18, 66] width 5 height 7
select select "service"
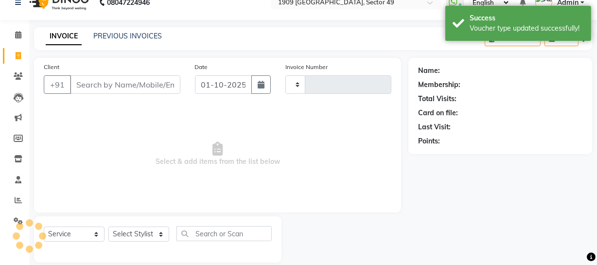
type input "2664"
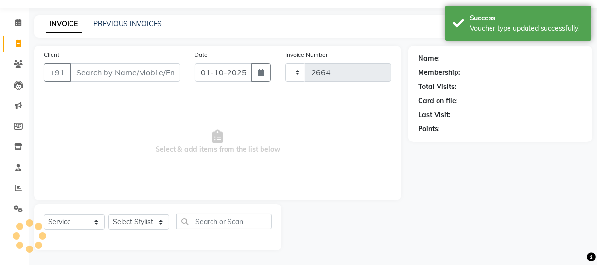
select select "6923"
click at [156, 73] on input "Client" at bounding box center [125, 72] width 110 height 18
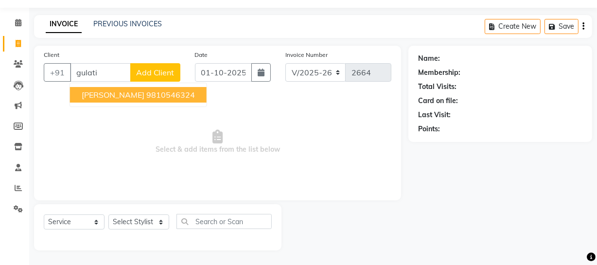
click at [150, 98] on ngb-highlight "9810546324" at bounding box center [170, 95] width 49 height 10
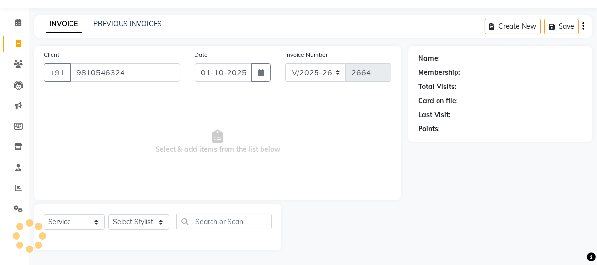
type input "9810546324"
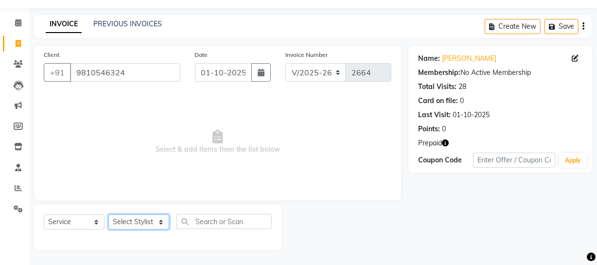
click at [146, 221] on select "Select Stylist [PERSON_NAME] [PERSON_NAME] House Sale Jyoti [PERSON_NAME] [PERS…" at bounding box center [138, 221] width 61 height 15
select select "79672"
click at [108, 214] on select "Select Stylist [PERSON_NAME] [PERSON_NAME] House Sale Jyoti [PERSON_NAME] [PERS…" at bounding box center [138, 221] width 61 height 15
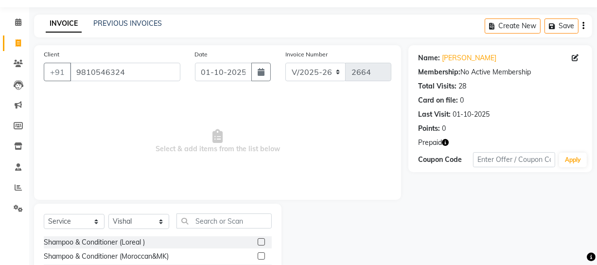
click at [258, 242] on label at bounding box center [261, 241] width 7 height 7
click at [258, 242] on input "checkbox" at bounding box center [261, 242] width 6 height 6
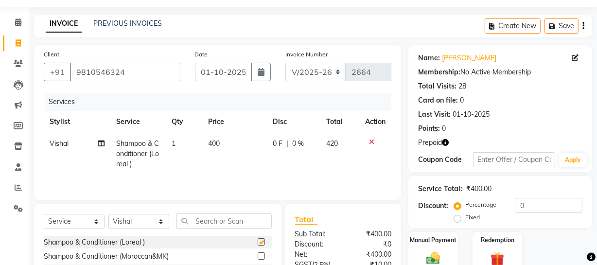
checkbox input "false"
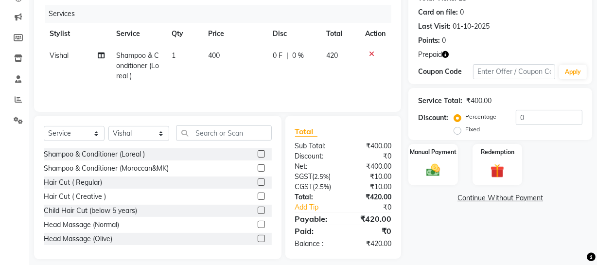
scroll to position [125, 0]
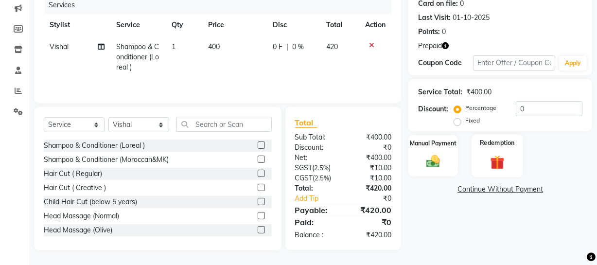
click at [503, 163] on img at bounding box center [497, 162] width 23 height 18
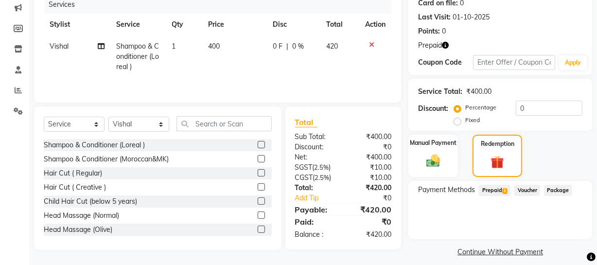
click at [497, 187] on span "Prepaid 1" at bounding box center [495, 190] width 32 height 11
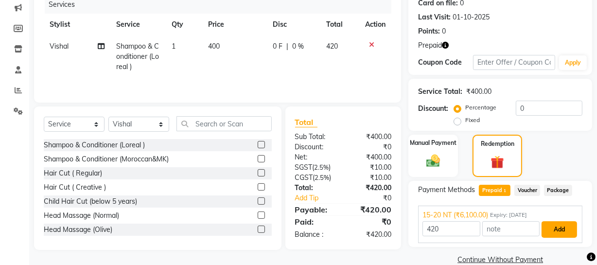
click at [561, 227] on button "Add" at bounding box center [558, 229] width 35 height 17
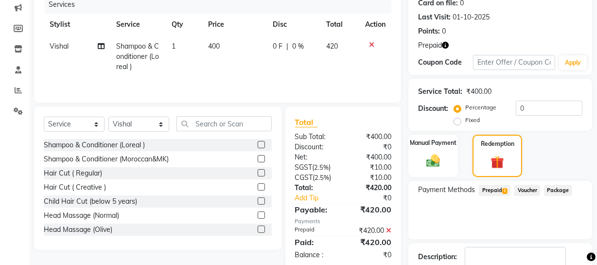
scroll to position [188, 0]
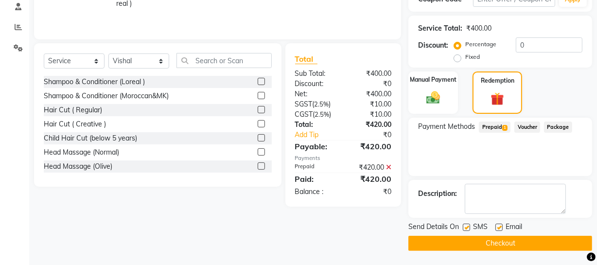
click at [386, 167] on icon at bounding box center [388, 167] width 5 height 7
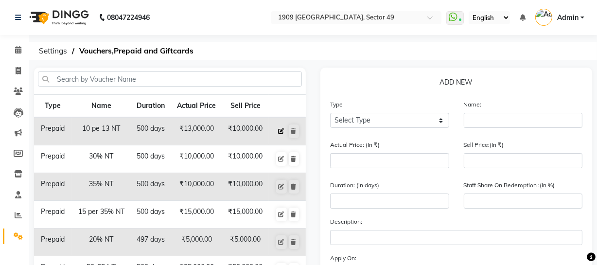
click at [283, 131] on icon at bounding box center [282, 131] width 6 height 6
select select "P"
type input "10 pe 13 NT"
type input "13000"
type input "10000"
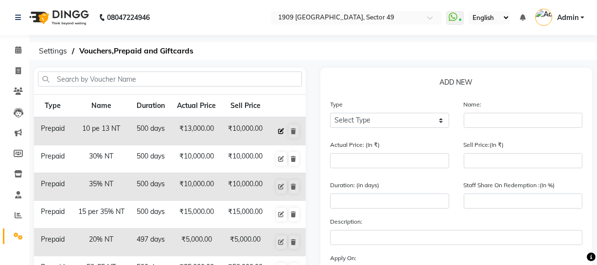
type input "500"
type input "77"
checkbox input "true"
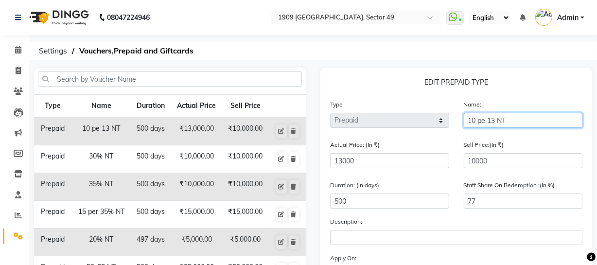
click at [514, 117] on input "10 pe 13 NT" at bounding box center [523, 120] width 119 height 15
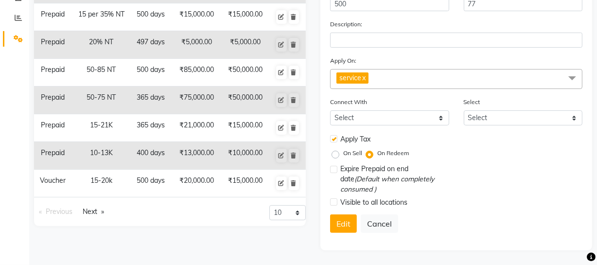
scroll to position [199, 0]
type input "10 pe 13"
click at [344, 227] on button "Edit" at bounding box center [343, 223] width 27 height 18
select select
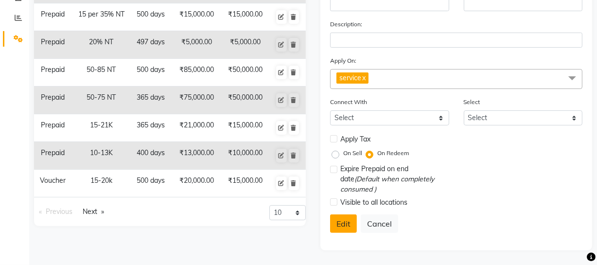
select select
checkbox input "false"
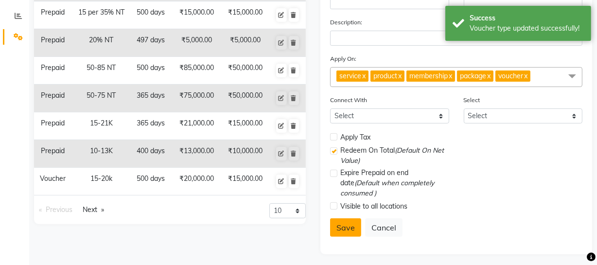
click at [350, 230] on button "Save" at bounding box center [345, 227] width 31 height 18
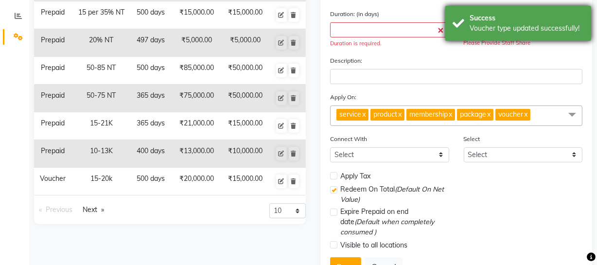
click at [459, 25] on div "Success Voucher type updated successfully!" at bounding box center [518, 23] width 146 height 35
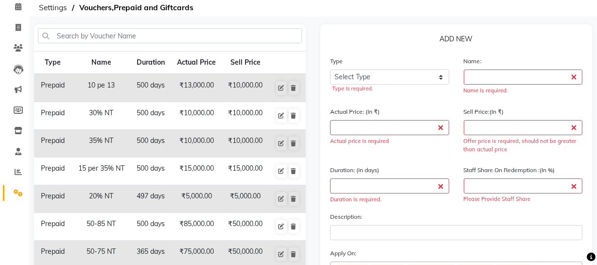
scroll to position [39, 0]
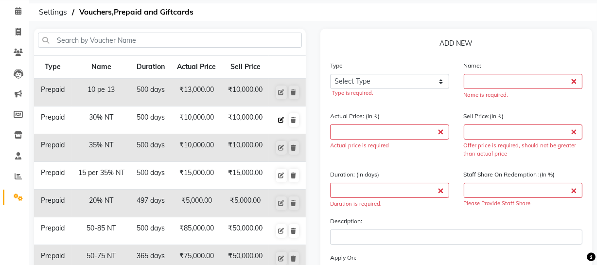
click at [281, 118] on icon at bounding box center [282, 120] width 6 height 6
select select "P"
type input "30% NT"
type input "10000"
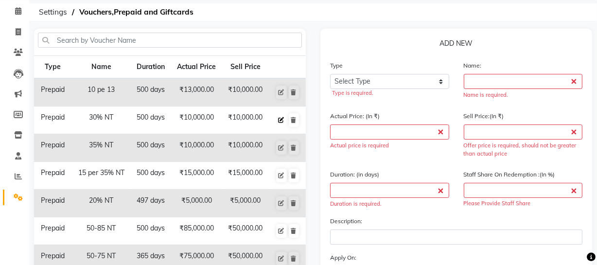
type input "500"
type input "100"
checkbox input "true"
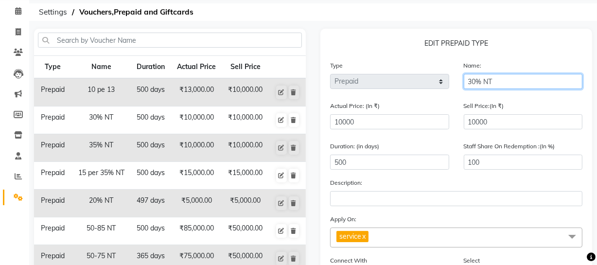
click at [510, 77] on input "30% NT" at bounding box center [523, 81] width 119 height 15
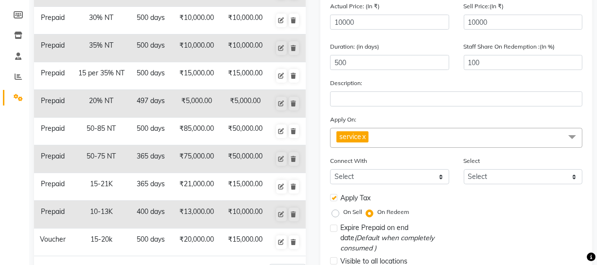
scroll to position [199, 0]
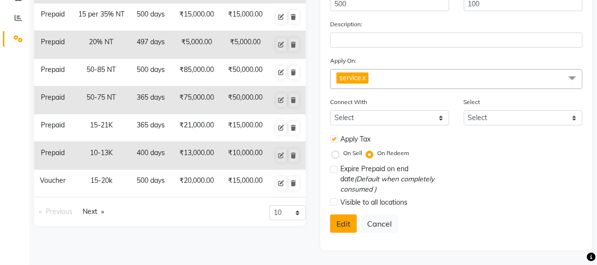
type input "30%"
click at [340, 226] on button "Edit" at bounding box center [343, 223] width 27 height 18
select select
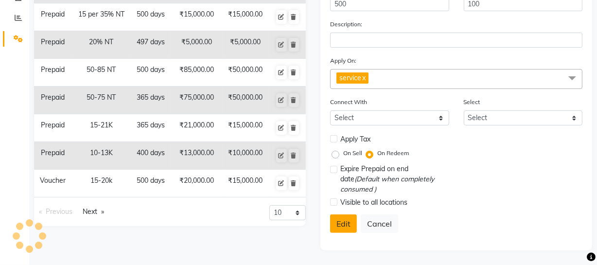
checkbox input "false"
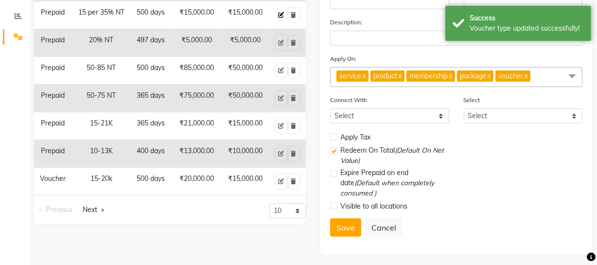
click at [282, 14] on icon at bounding box center [282, 15] width 6 height 6
select select "P"
type input "15 per 35% NT"
type input "15000"
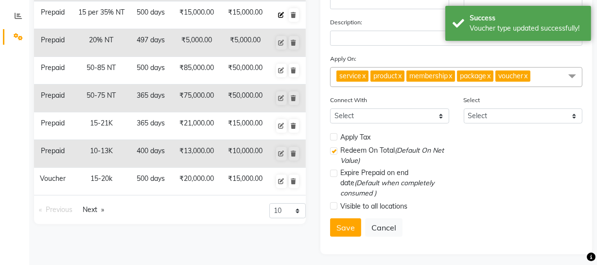
type input "500"
type input "100"
select select "1: M"
select select "2: 7592"
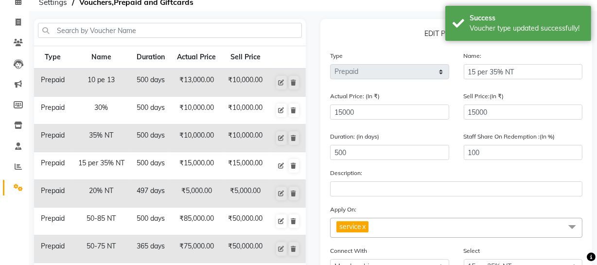
scroll to position [44, 0]
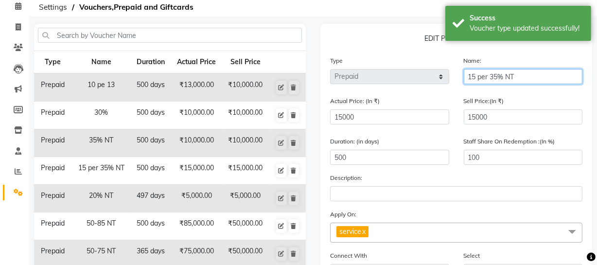
click at [520, 74] on input "15 per 35% NT" at bounding box center [523, 76] width 119 height 15
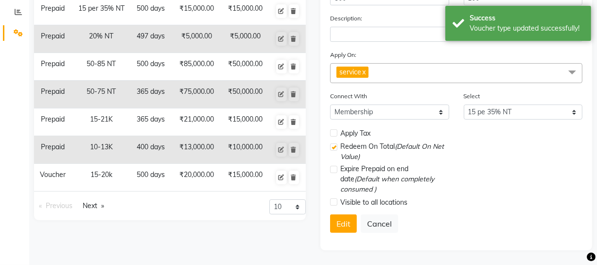
type input "15 per 35%"
click at [524, 105] on select "Select 30% NT 15 pe 35% NT 5-20% NT 50-85 NT 15% NT 10-35% FLAT NT 15 pe 35% ad…" at bounding box center [523, 112] width 119 height 15
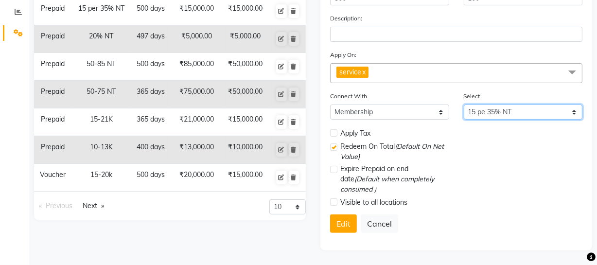
click at [515, 108] on select "Select 30% NT 15 pe 35% NT 5-20% NT 50-85 NT 15% NT 10-35% FLAT NT 15 pe 35% ad…" at bounding box center [523, 112] width 119 height 15
click at [343, 223] on button "Edit" at bounding box center [343, 223] width 27 height 18
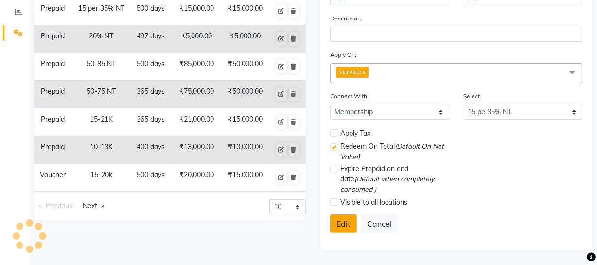
select select
checkbox input "false"
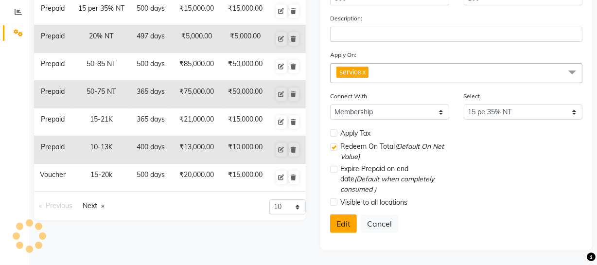
checkbox input "false"
checkbox input "true"
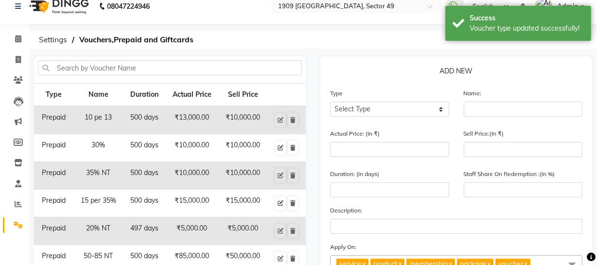
scroll to position [5, 0]
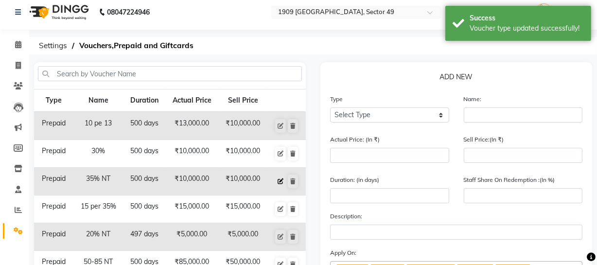
click at [279, 180] on icon at bounding box center [281, 181] width 6 height 6
select select "P"
type input "35% NT"
type input "10000"
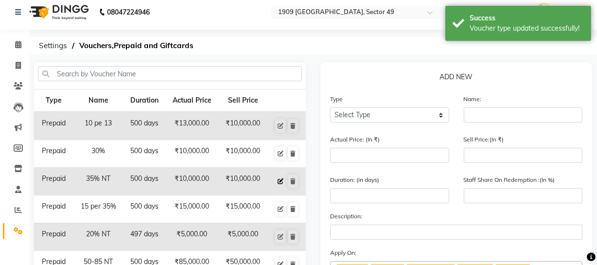
type input "500"
type input "100"
checkbox input "true"
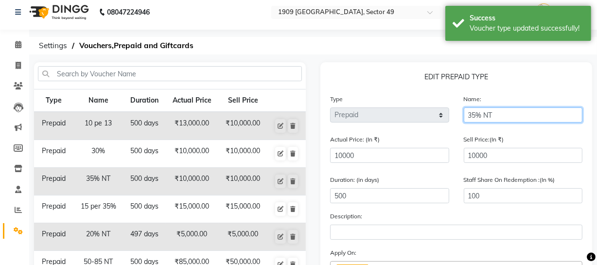
click at [498, 113] on input "35% NT" at bounding box center [523, 114] width 119 height 15
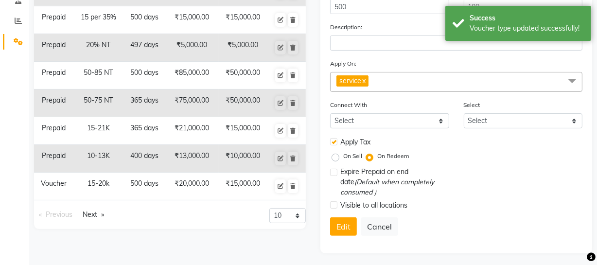
scroll to position [199, 0]
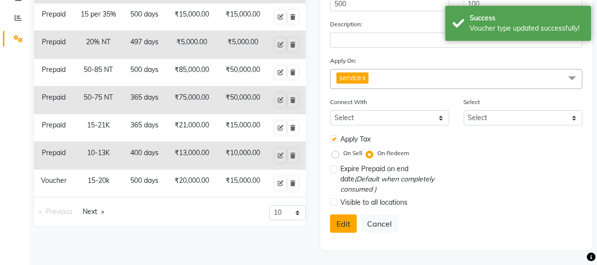
type input "35%"
click at [348, 219] on button "Edit" at bounding box center [343, 223] width 27 height 18
select select
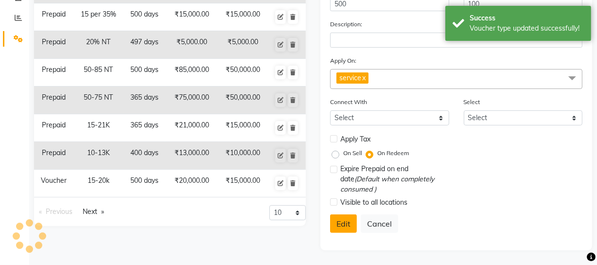
checkbox input "false"
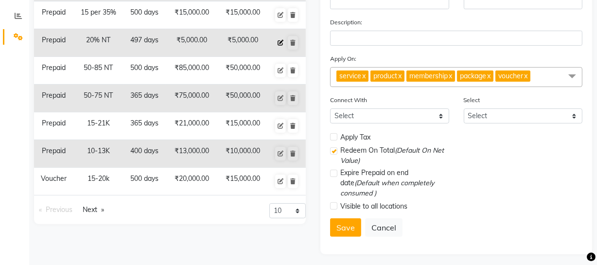
click at [280, 40] on icon at bounding box center [281, 43] width 6 height 6
select select "P"
type input "20% NT"
type input "5000"
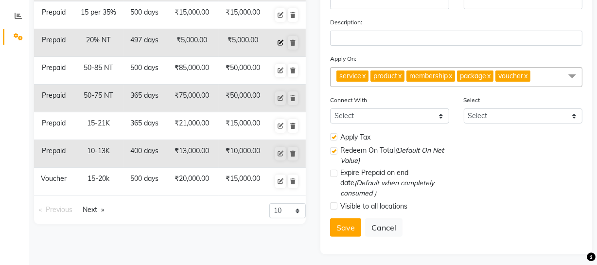
type input "497"
type input "100"
select select "1: M"
checkbox input "true"
select select "10: 7593"
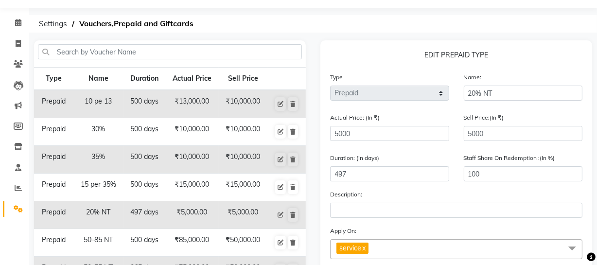
scroll to position [22, 0]
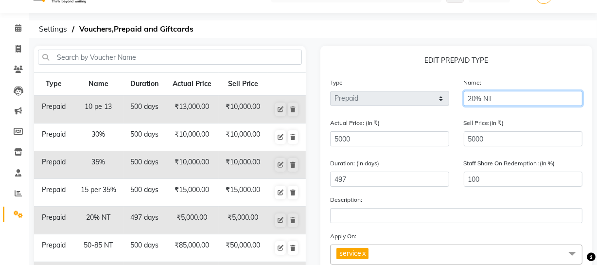
click at [501, 100] on input "20% NT" at bounding box center [523, 98] width 119 height 15
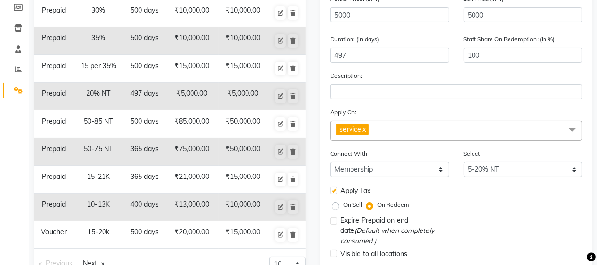
scroll to position [175, 0]
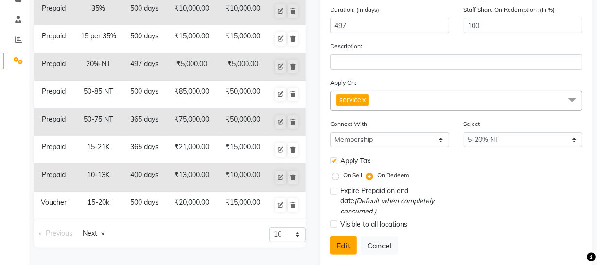
type input "20%"
click at [348, 245] on button "Edit" at bounding box center [343, 245] width 27 height 18
select select
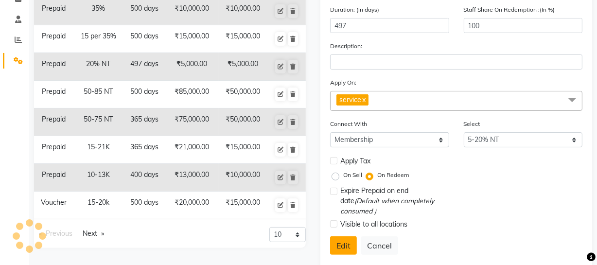
checkbox input "false"
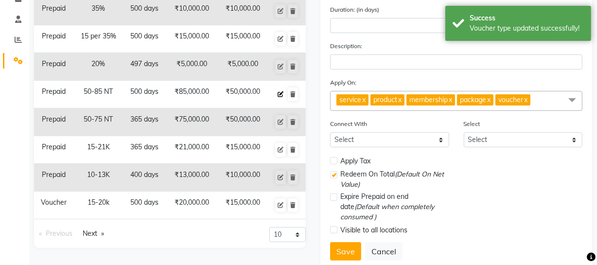
click at [278, 94] on icon at bounding box center [281, 94] width 6 height 6
select select "P"
type input "50-85 NT"
type input "85000"
type input "50000"
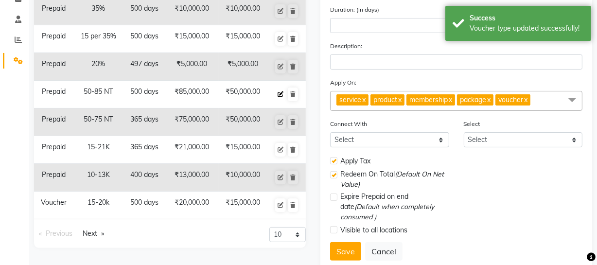
type input "500"
type input "59"
checkbox input "true"
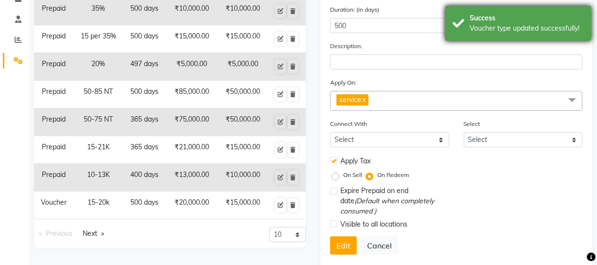
click at [474, 29] on div "Voucher type updated successfully!" at bounding box center [527, 28] width 114 height 10
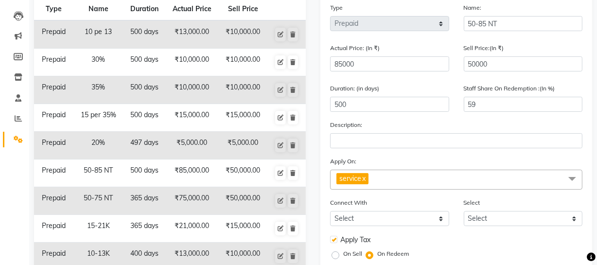
scroll to position [32, 0]
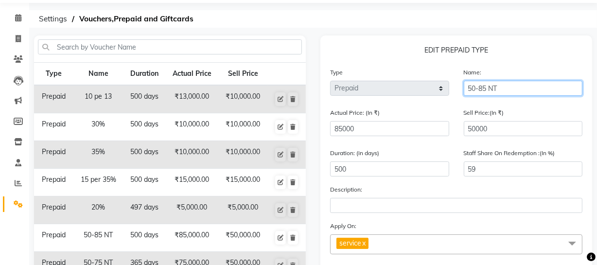
click at [511, 89] on input "50-85 NT" at bounding box center [523, 88] width 119 height 15
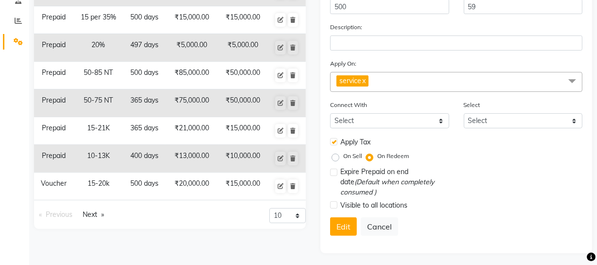
scroll to position [199, 0]
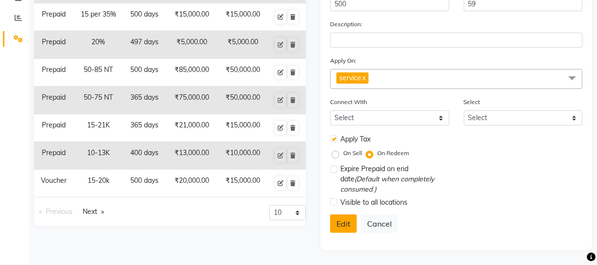
type input "50-85"
click at [341, 224] on button "Edit" at bounding box center [343, 223] width 27 height 18
select select
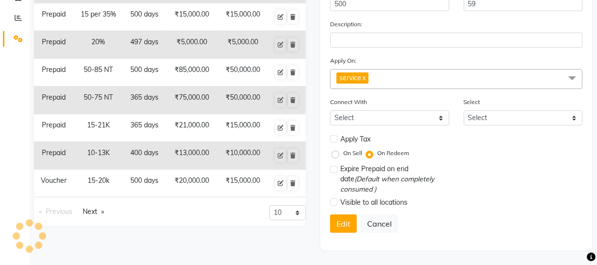
checkbox input "false"
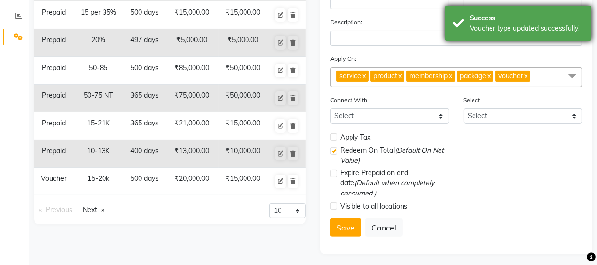
click at [471, 26] on div "Voucher type updated successfully!" at bounding box center [527, 28] width 114 height 10
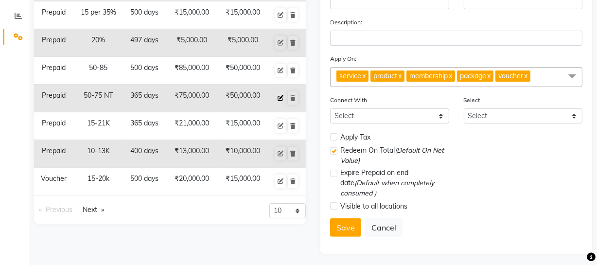
click at [279, 95] on icon at bounding box center [281, 98] width 6 height 6
select select "P"
type input "50-75 NT"
type input "75000"
type input "50000"
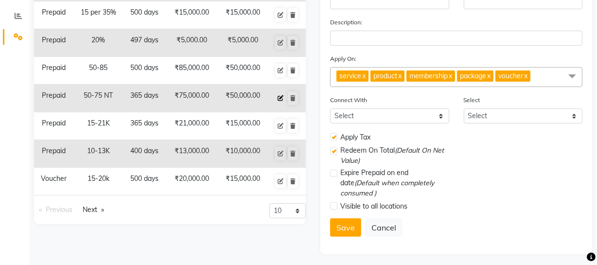
type input "365"
type input "67"
checkbox input "true"
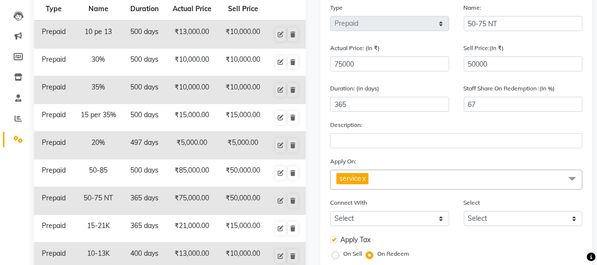
scroll to position [48, 0]
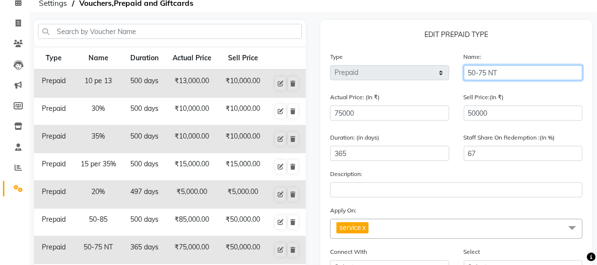
click at [498, 70] on input "50-75 NT" at bounding box center [523, 72] width 119 height 15
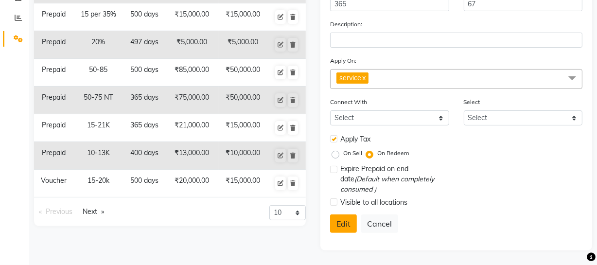
type input "50-75"
click at [345, 227] on button "Edit" at bounding box center [343, 223] width 27 height 18
select select
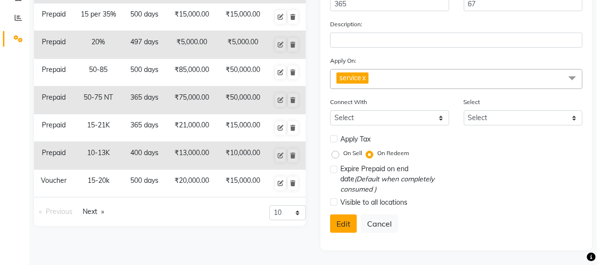
checkbox input "false"
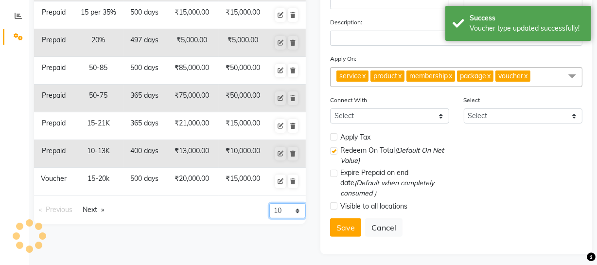
click at [292, 209] on select "10 20 50 100" at bounding box center [287, 210] width 36 height 15
select select "50"
click at [269, 218] on select "10 20 50 100" at bounding box center [287, 210] width 36 height 15
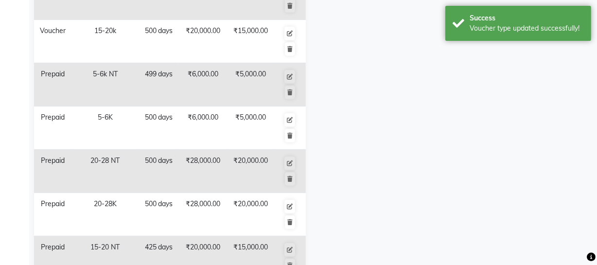
scroll to position [508, 0]
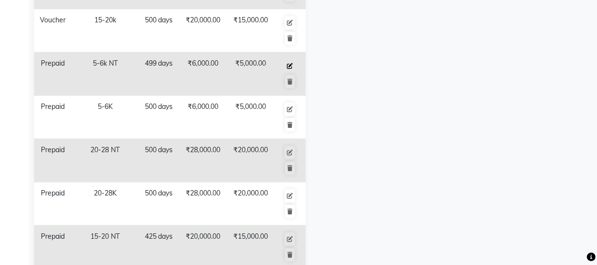
click at [290, 63] on icon at bounding box center [290, 66] width 6 height 6
select select "P"
type input "5-6k NT"
type input "6000"
type input "5000"
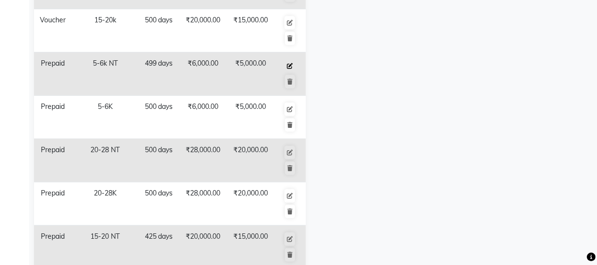
type input "499"
type input "83"
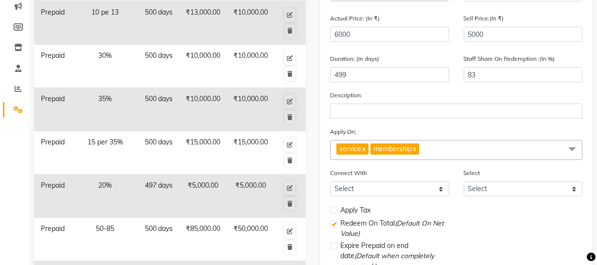
scroll to position [0, 0]
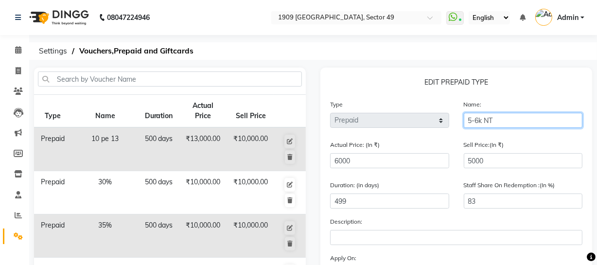
click at [501, 118] on input "5-6k NT" at bounding box center [523, 120] width 119 height 15
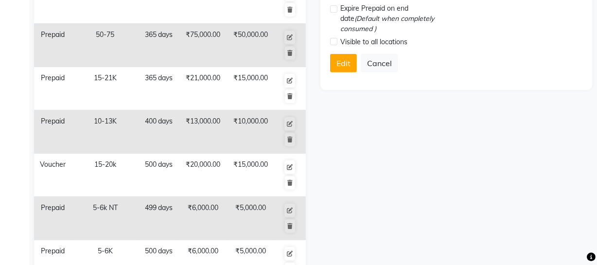
scroll to position [350, 0]
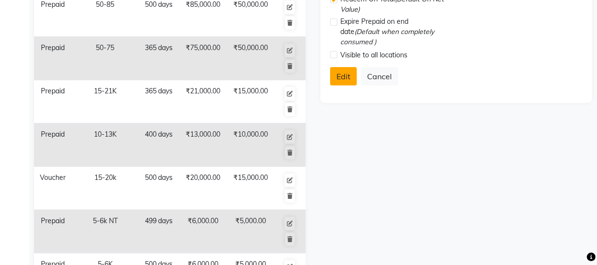
type input "5-6k"
click at [340, 76] on button "Edit" at bounding box center [343, 76] width 27 height 18
select select
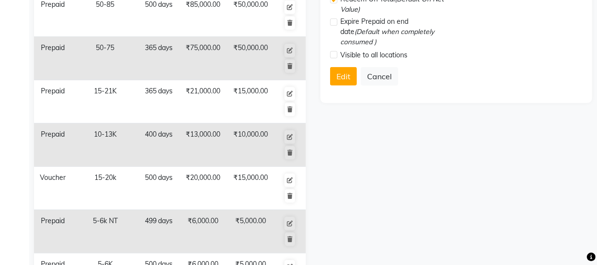
checkbox input "false"
checkbox input "true"
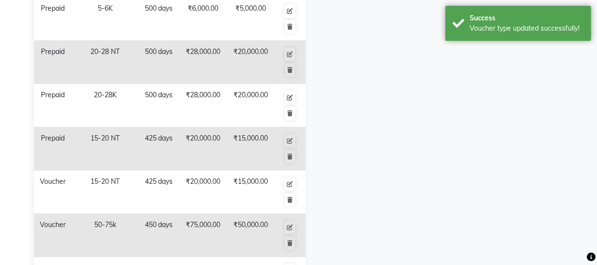
scroll to position [619, 0]
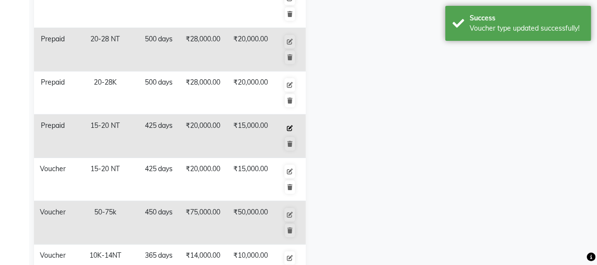
click at [287, 125] on icon at bounding box center [290, 128] width 6 height 6
select select "P"
type input "15-20 NT"
type input "20000"
type input "15000"
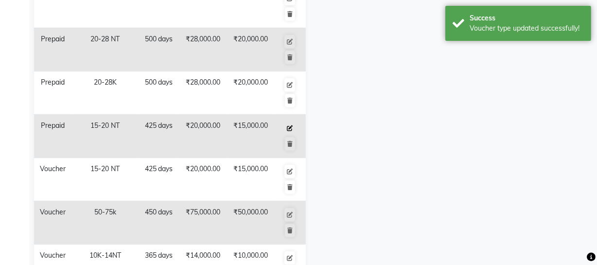
type input "425"
type input "75"
checkbox input "true"
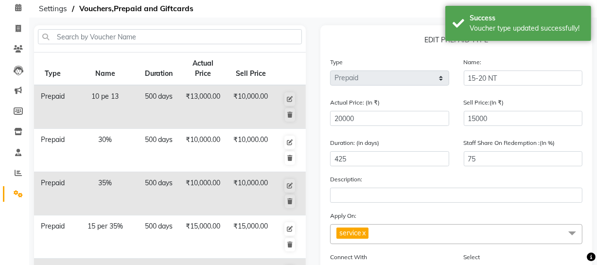
scroll to position [35, 0]
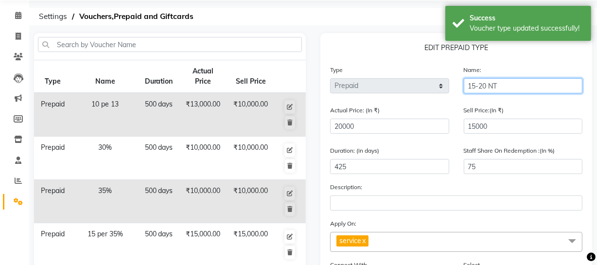
click at [512, 80] on input "15-20 NT" at bounding box center [523, 85] width 119 height 15
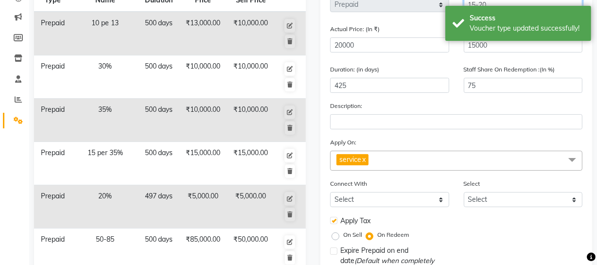
scroll to position [296, 0]
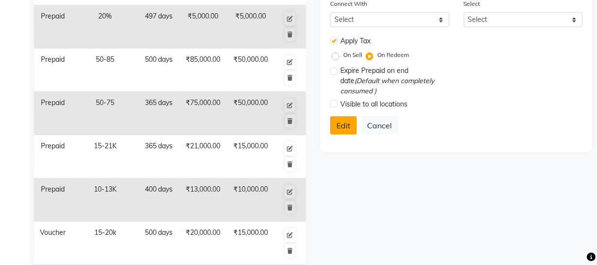
type input "15-20"
click at [347, 126] on button "Edit" at bounding box center [343, 125] width 27 height 18
select select
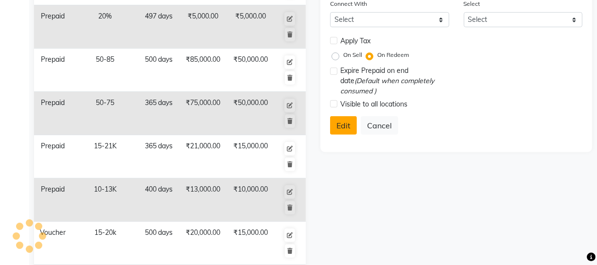
checkbox input "false"
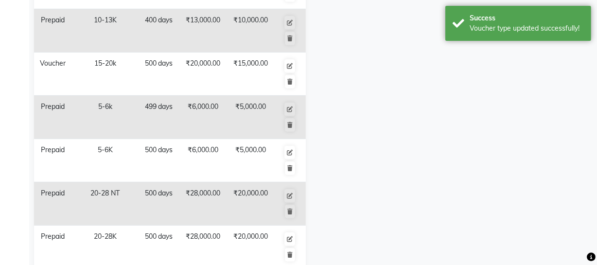
scroll to position [467, 0]
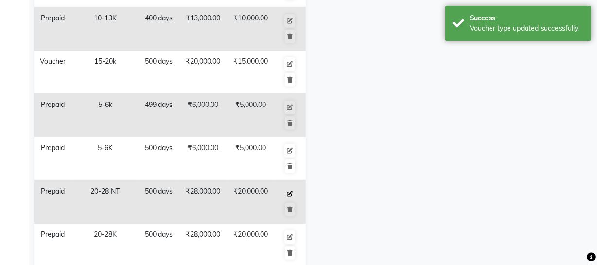
click at [289, 192] on icon at bounding box center [290, 194] width 6 height 6
select select "P"
type input "20-28 NT"
type input "28000"
type input "20000"
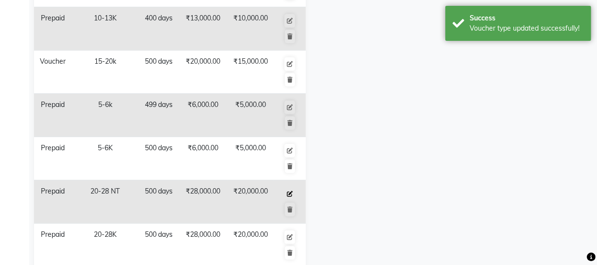
type input "500"
type input "71"
checkbox input "true"
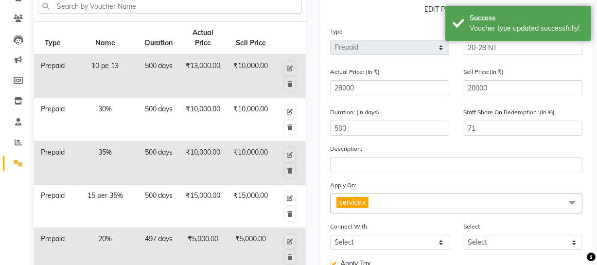
scroll to position [0, 0]
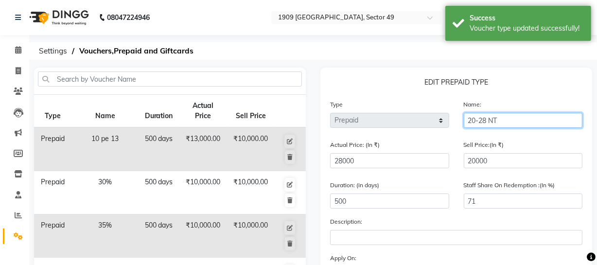
click at [506, 118] on input "20-28 NT" at bounding box center [523, 120] width 119 height 15
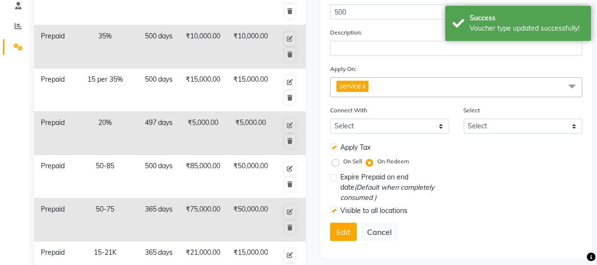
scroll to position [193, 0]
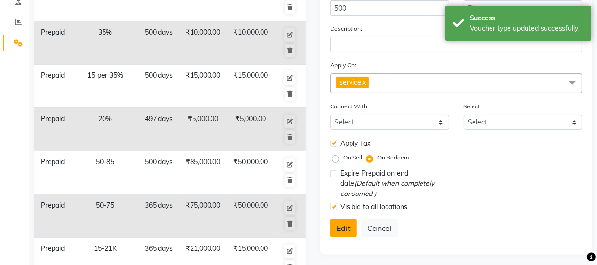
type input "20-28"
click at [345, 227] on button "Edit" at bounding box center [343, 228] width 27 height 18
select select
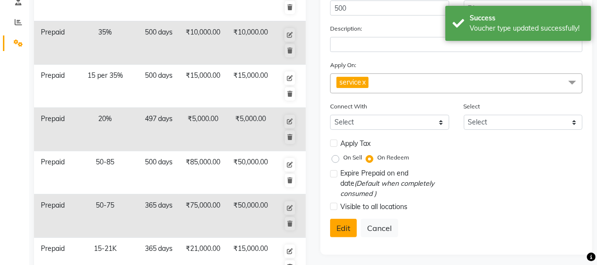
checkbox input "false"
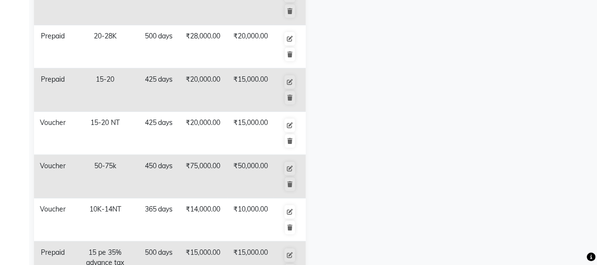
scroll to position [672, 0]
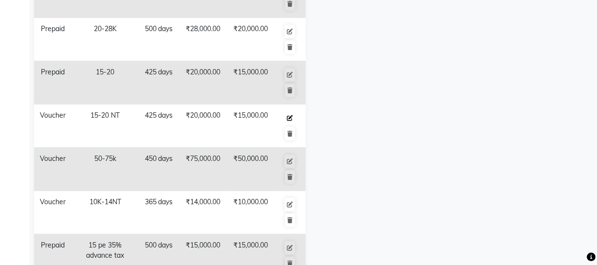
click at [291, 117] on icon at bounding box center [290, 118] width 6 height 6
select select "V"
type input "15-20 NT"
type input "20000"
type input "15000"
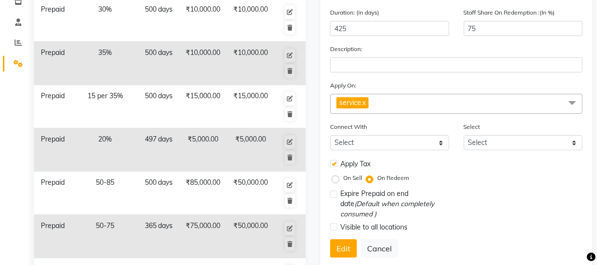
scroll to position [84, 0]
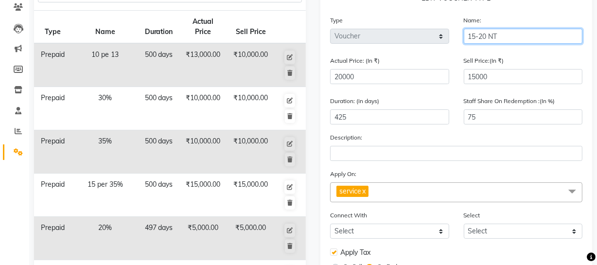
click at [507, 35] on input "15-20 NT" at bounding box center [523, 36] width 119 height 15
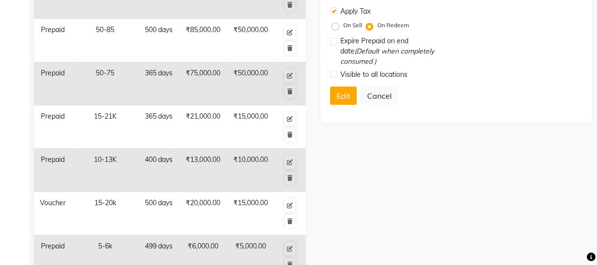
scroll to position [299, 0]
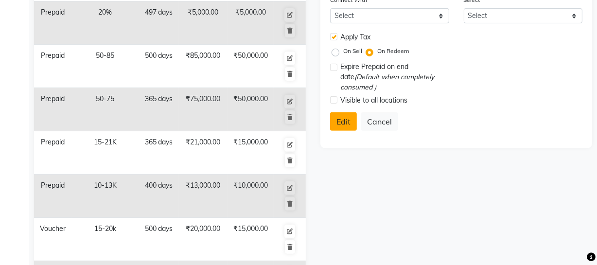
click at [330, 128] on button "Edit" at bounding box center [343, 121] width 27 height 18
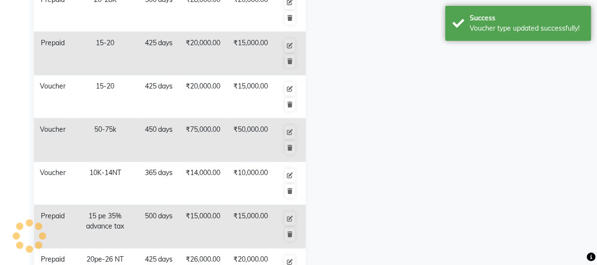
scroll to position [705, 0]
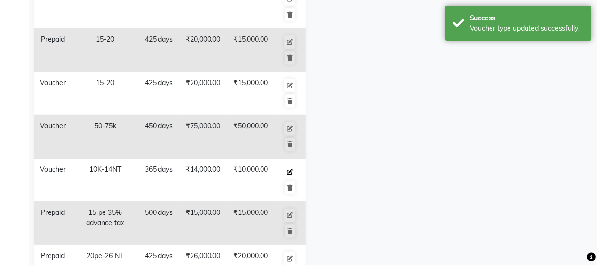
click at [289, 169] on icon at bounding box center [290, 172] width 6 height 6
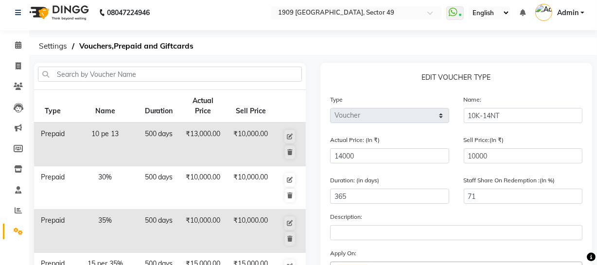
scroll to position [0, 0]
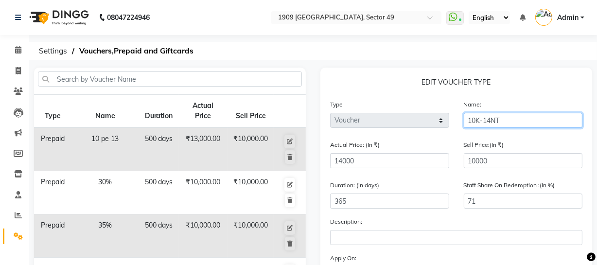
click at [513, 121] on input "10K-14NT" at bounding box center [523, 120] width 119 height 15
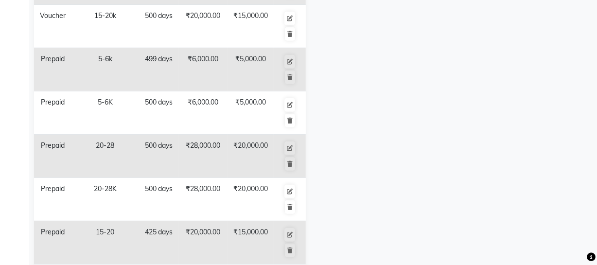
scroll to position [332, 0]
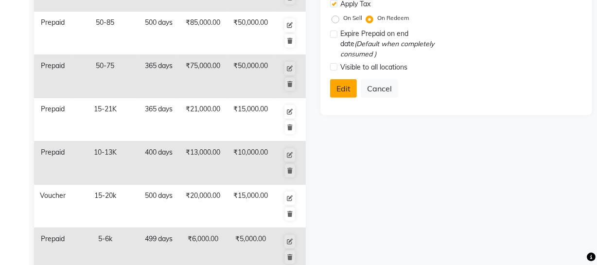
click at [350, 84] on button "Edit" at bounding box center [343, 88] width 27 height 18
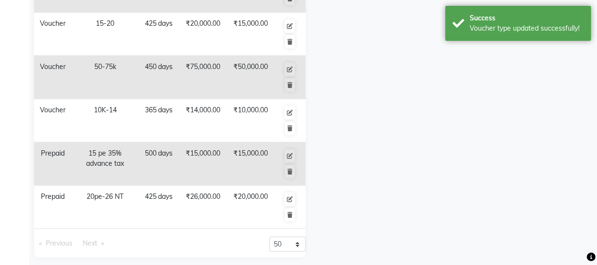
scroll to position [769, 0]
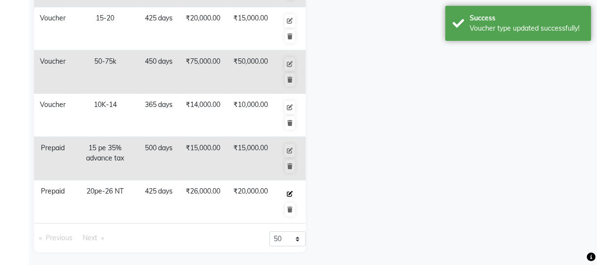
click at [291, 191] on icon at bounding box center [290, 194] width 6 height 6
click at [291, 192] on icon at bounding box center [290, 194] width 6 height 6
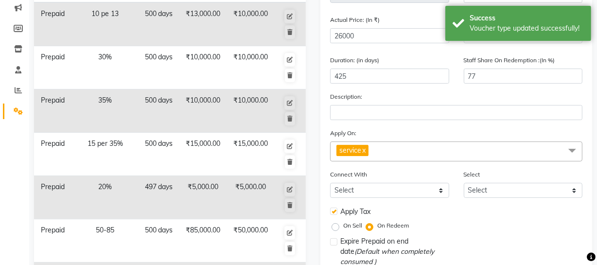
scroll to position [0, 0]
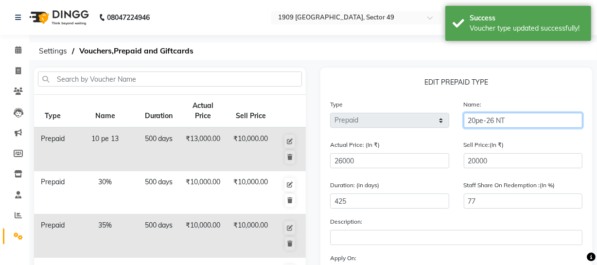
click at [508, 123] on input "20pe-26 NT" at bounding box center [523, 120] width 119 height 15
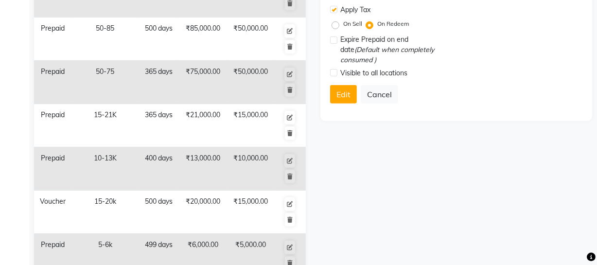
scroll to position [323, 0]
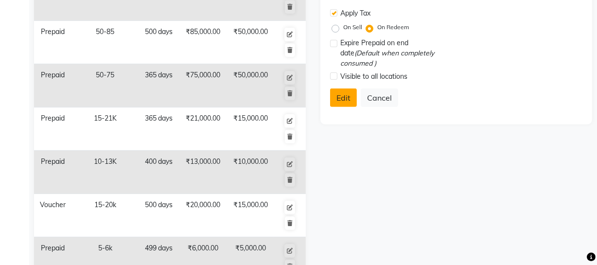
click at [344, 104] on button "Edit" at bounding box center [343, 97] width 27 height 18
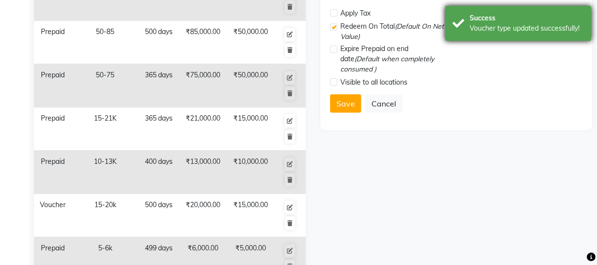
click at [470, 34] on div "Success Voucher type updated successfully!" at bounding box center [518, 23] width 146 height 35
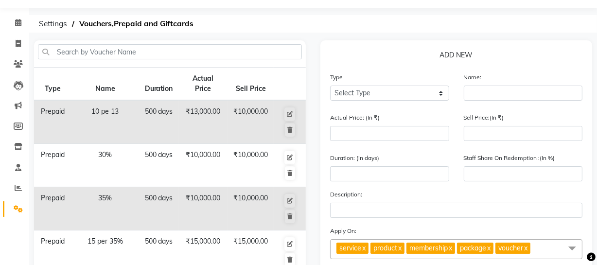
scroll to position [0, 0]
